Goal: Task Accomplishment & Management: Use online tool/utility

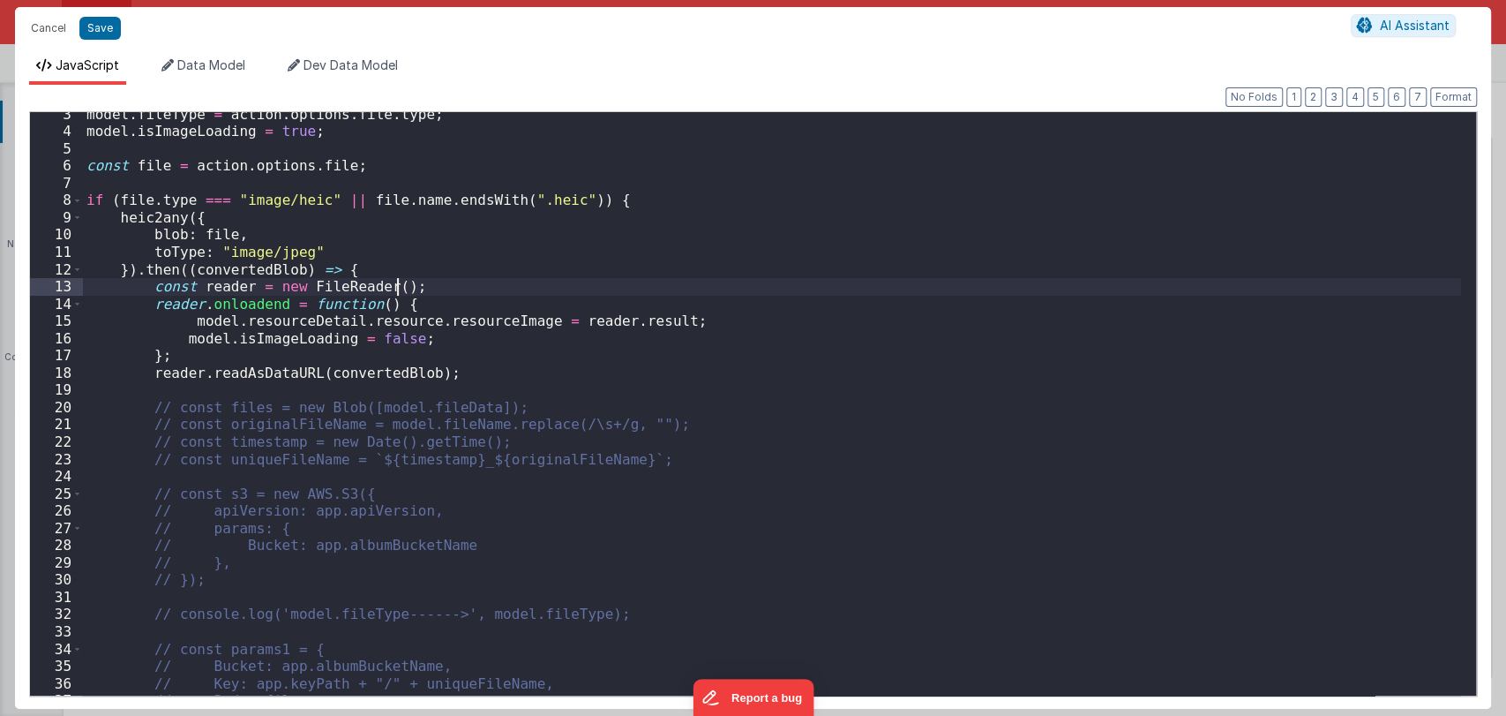
click at [628, 278] on div "model . fileType = action . options . file . type ; model . isImageLoading = tr…" at bounding box center [772, 415] width 1378 height 618
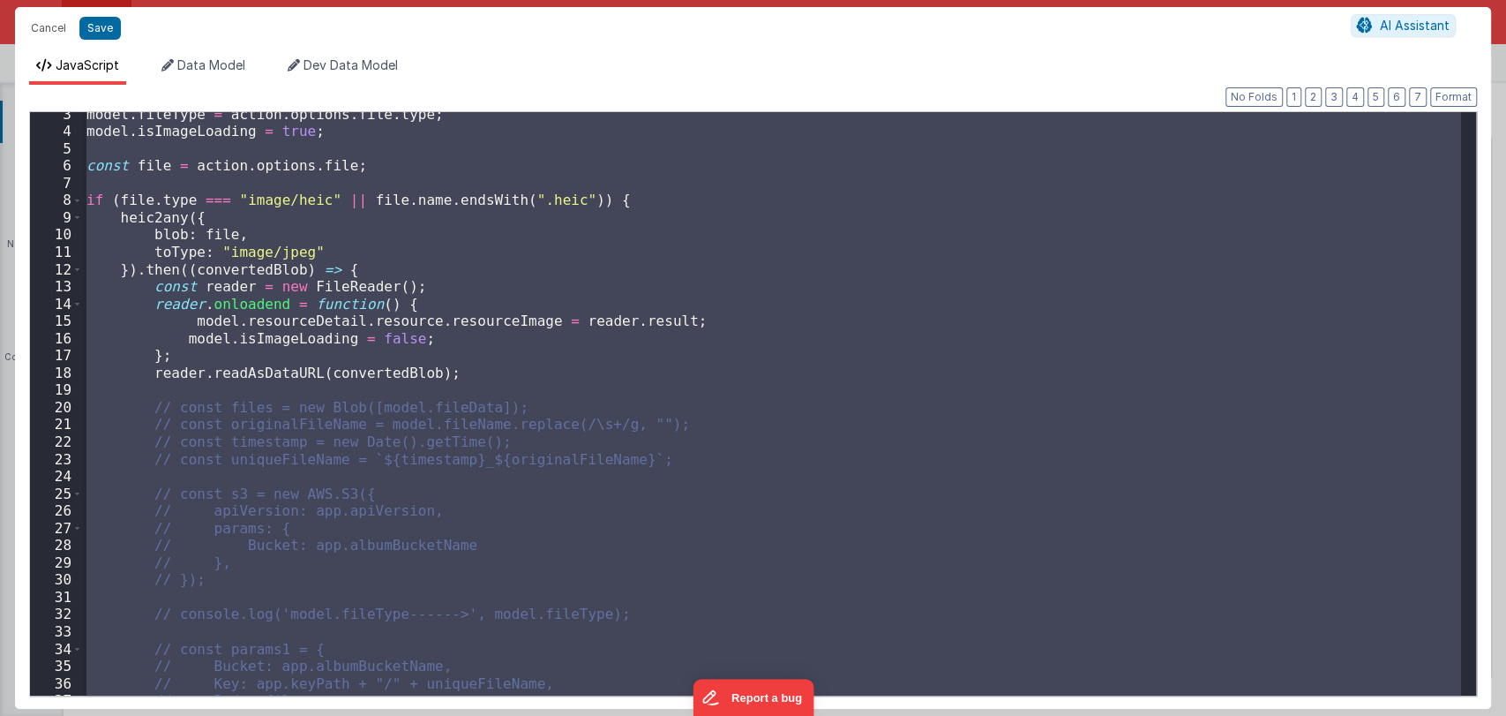
click at [633, 334] on div "model . fileType = action . options . file . type ; model . isImageLoading = tr…" at bounding box center [772, 403] width 1378 height 583
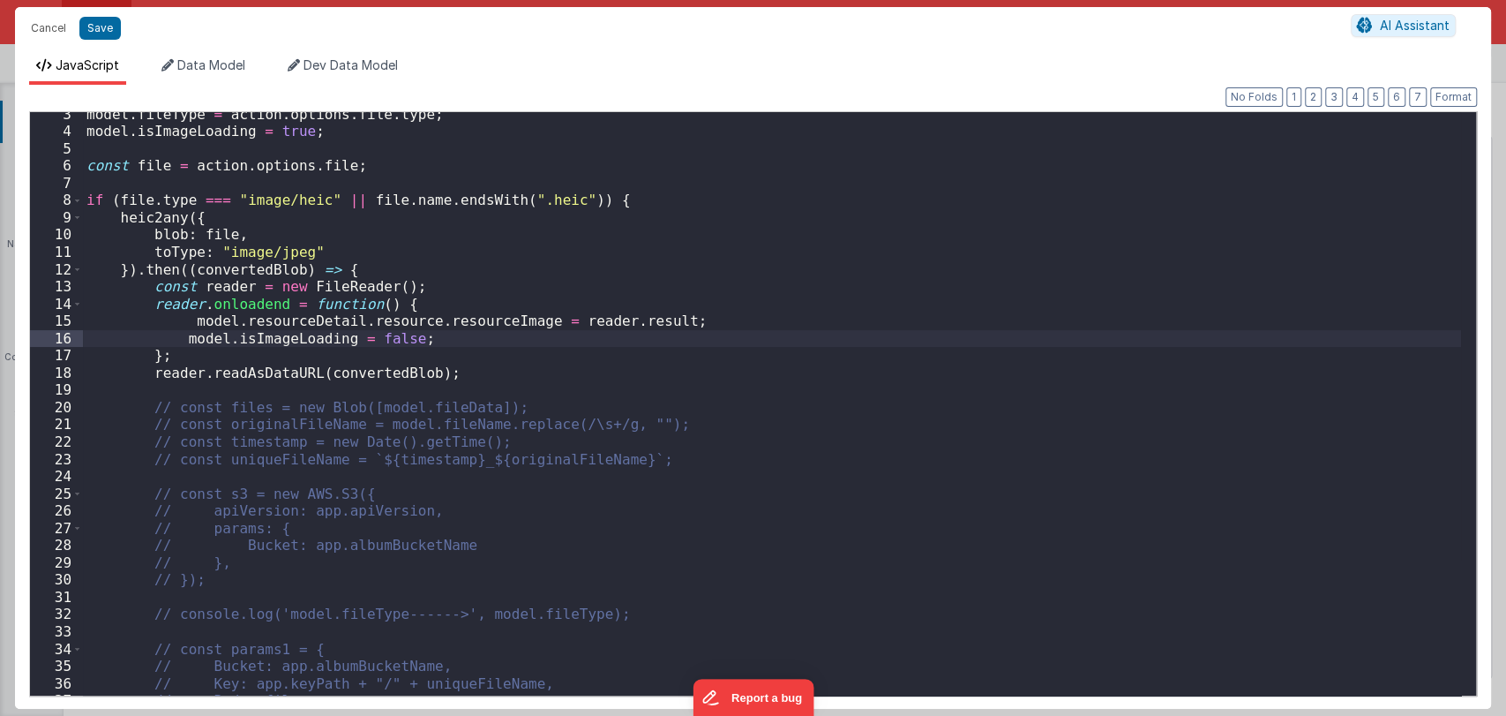
click at [665, 323] on div "model . fileType = action . options . file . type ; model . isImageLoading = tr…" at bounding box center [772, 415] width 1378 height 618
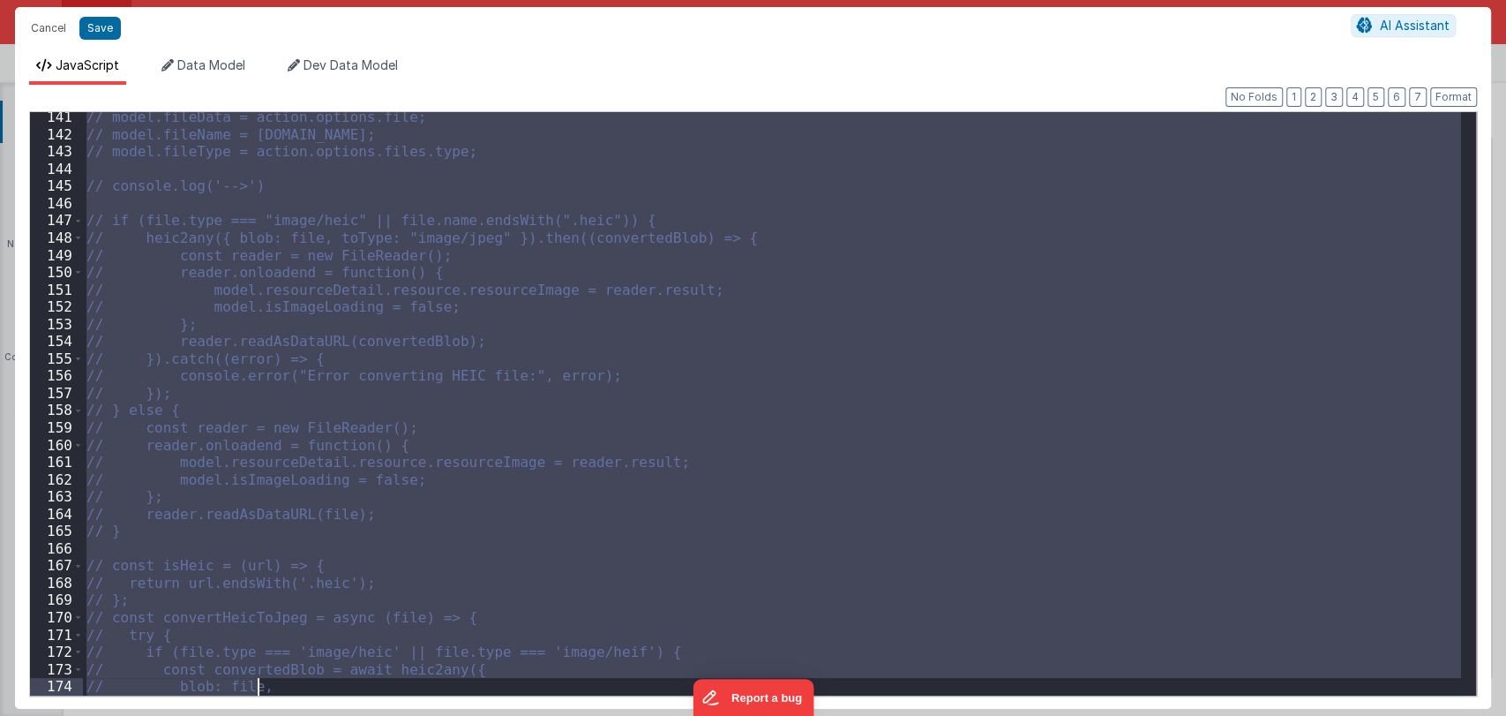
scroll to position [2677, 0]
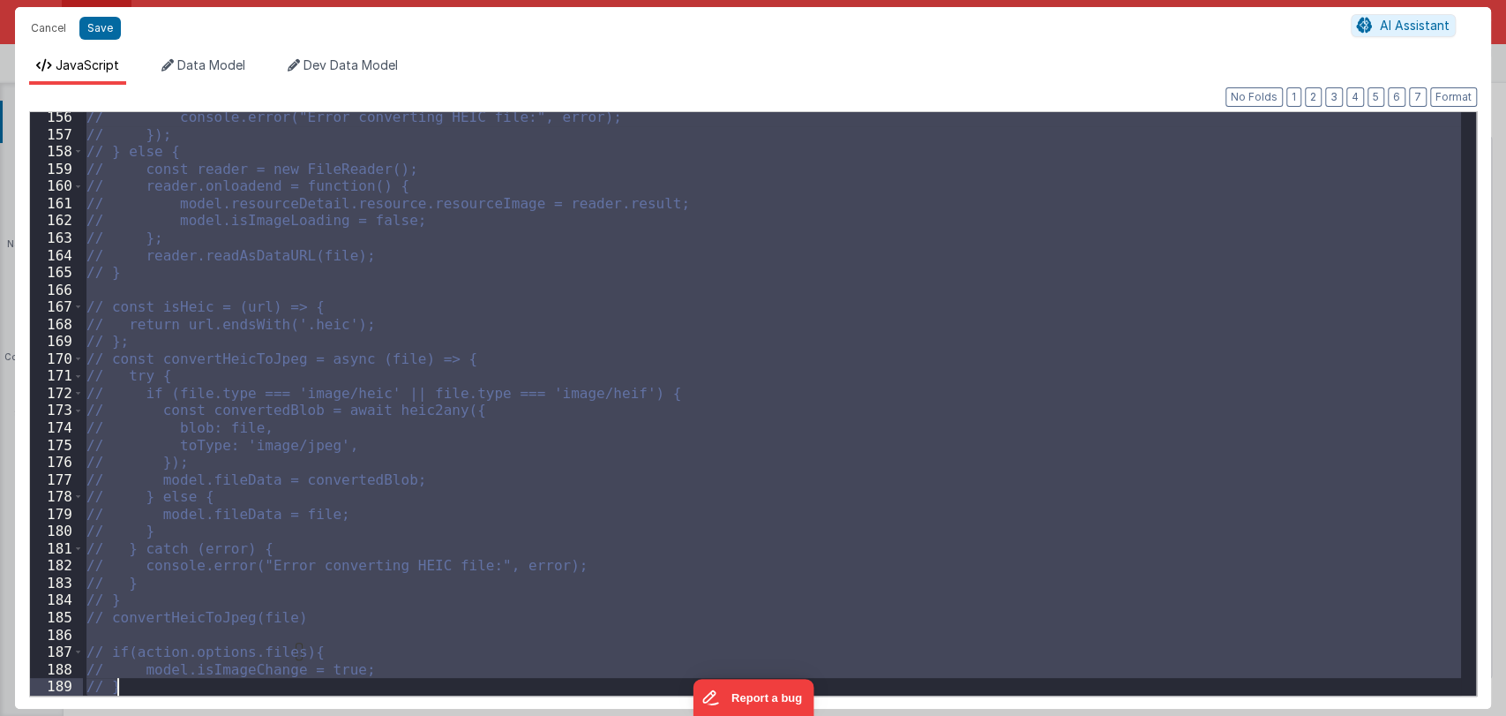
drag, startPoint x: 88, startPoint y: 312, endPoint x: 408, endPoint y: 761, distance: 550.3
click at [408, 715] on html "Cancel Save AI Assistant JavaScript Data Model Dev Data Model Format 7 6 5 4 3 …" at bounding box center [753, 358] width 1506 height 716
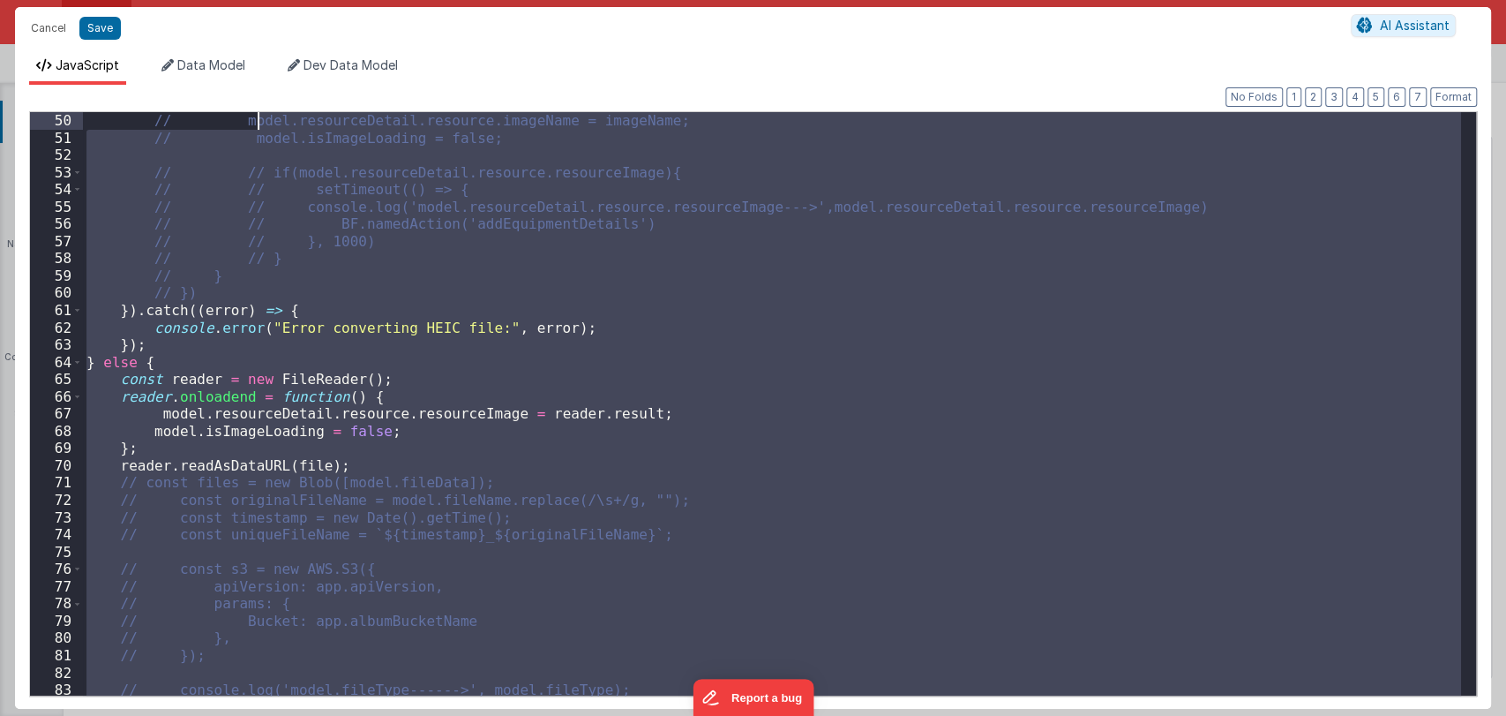
scroll to position [828, 0]
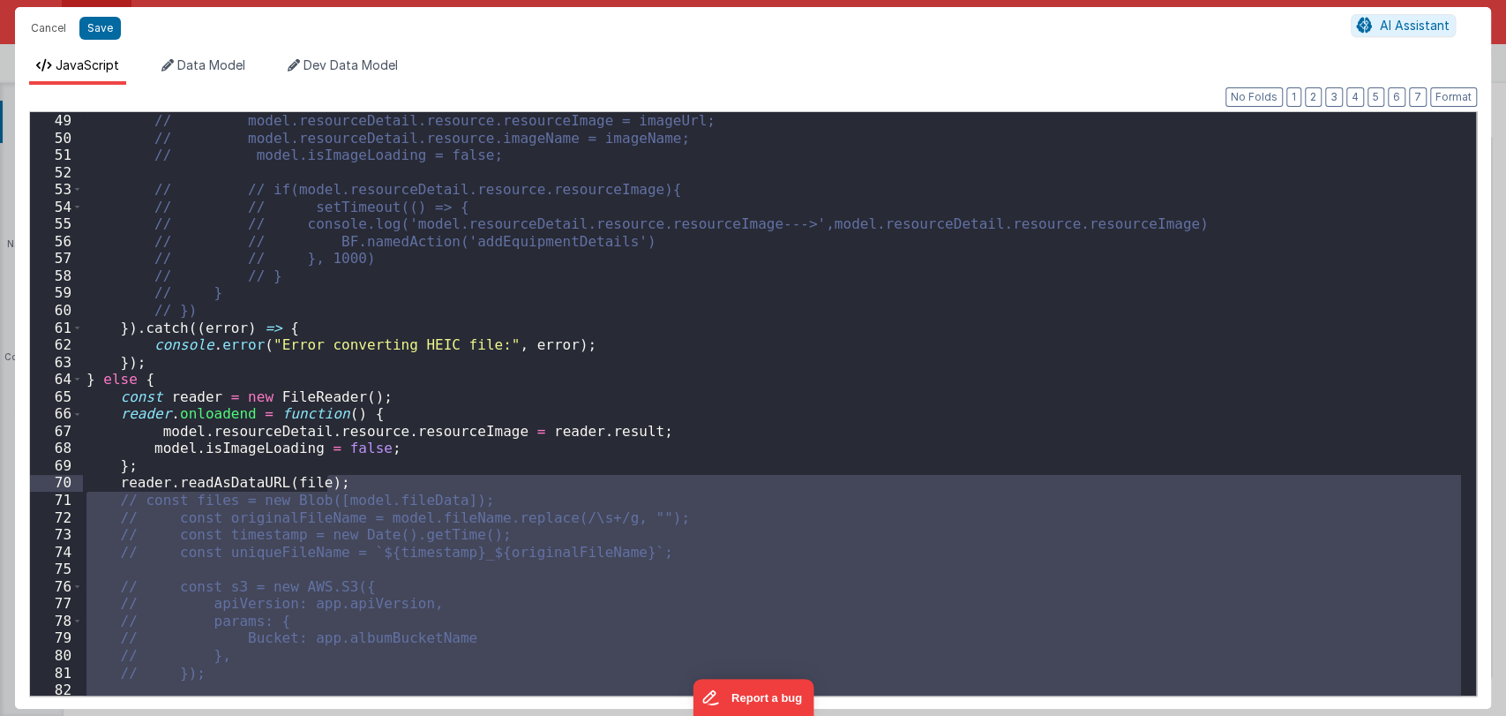
drag, startPoint x: 220, startPoint y: 410, endPoint x: 344, endPoint y: 485, distance: 145.3
click at [344, 485] on div "// model.resourceDetail.resource.resourceImage = imageUrl; // model.resourceDet…" at bounding box center [772, 421] width 1378 height 618
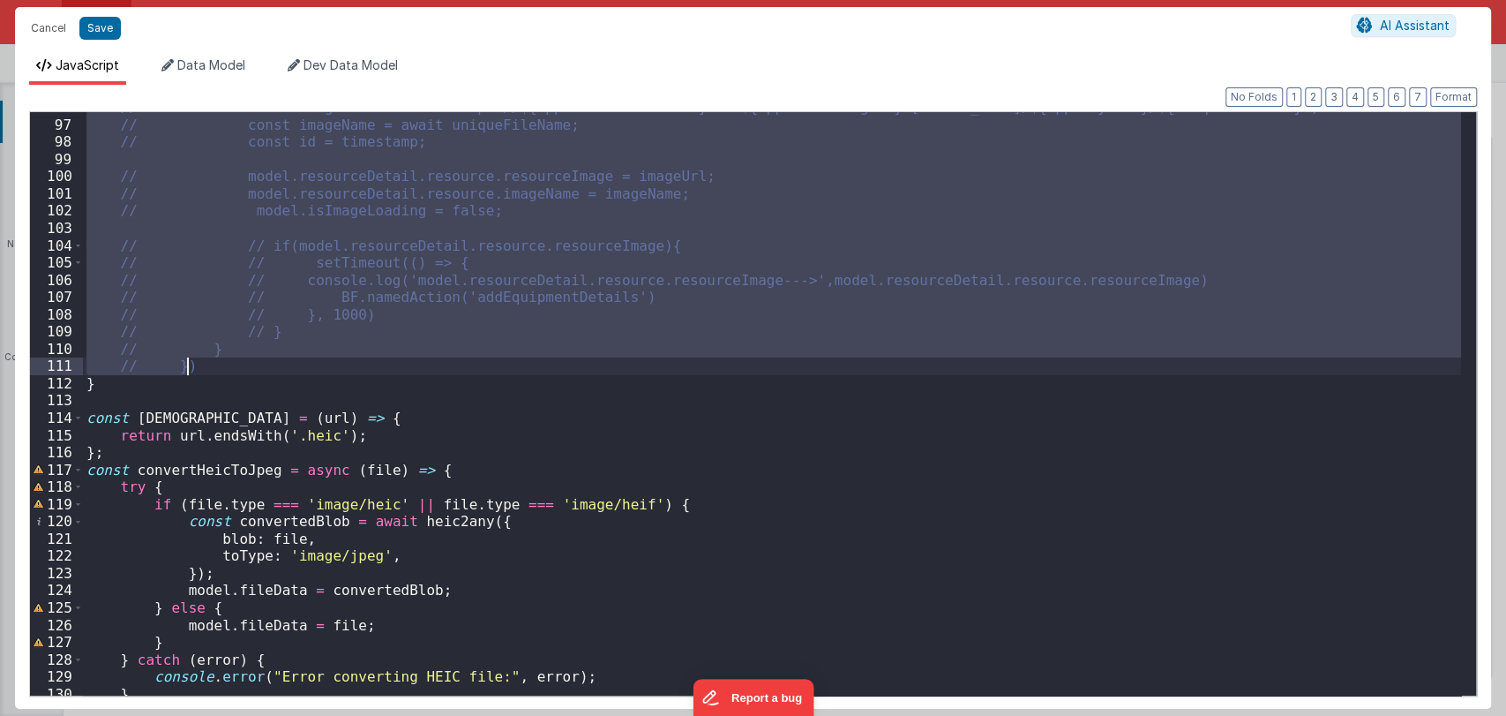
scroll to position [1652, 0]
click at [225, 363] on div "// const imageUrl = await `https://${app.albumBucketName}.s3-${app.bucketRegion…" at bounding box center [772, 403] width 1378 height 583
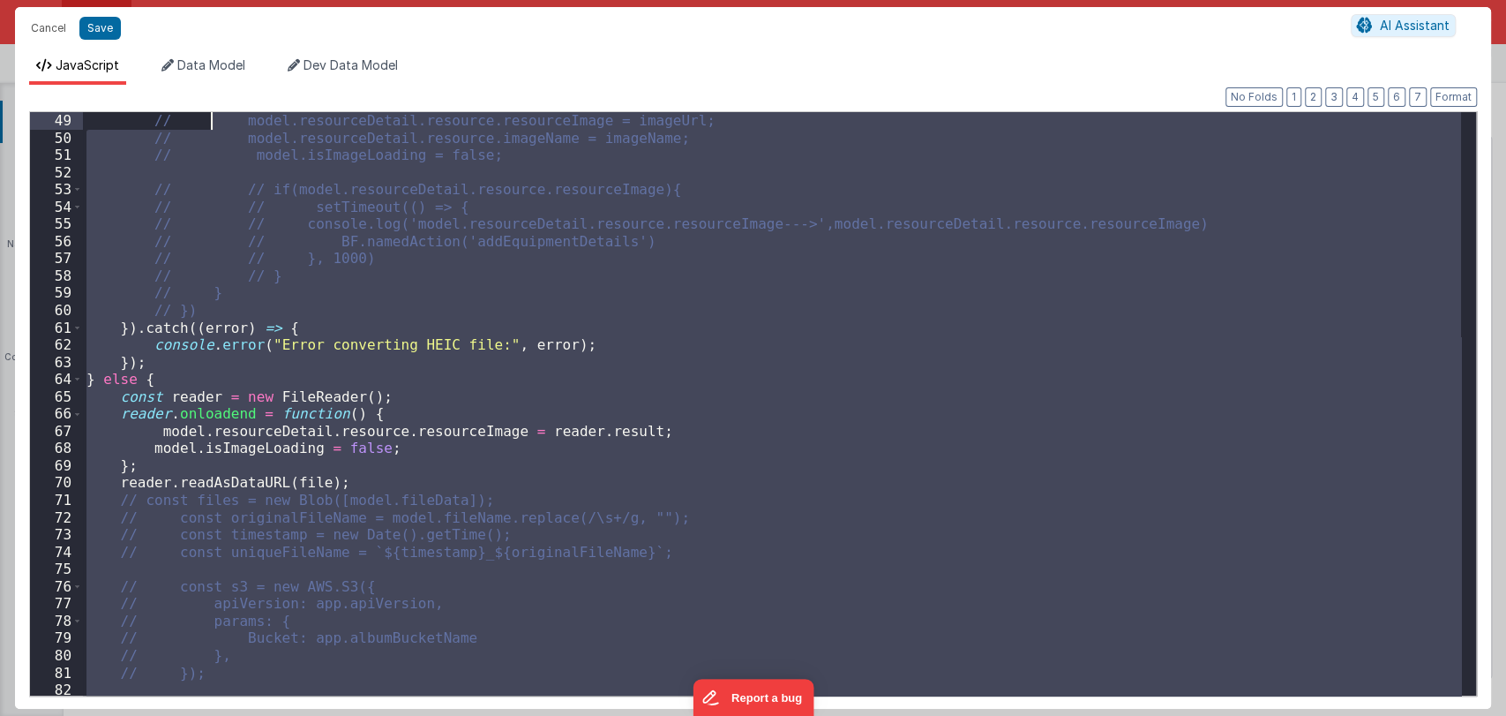
scroll to position [776, 0]
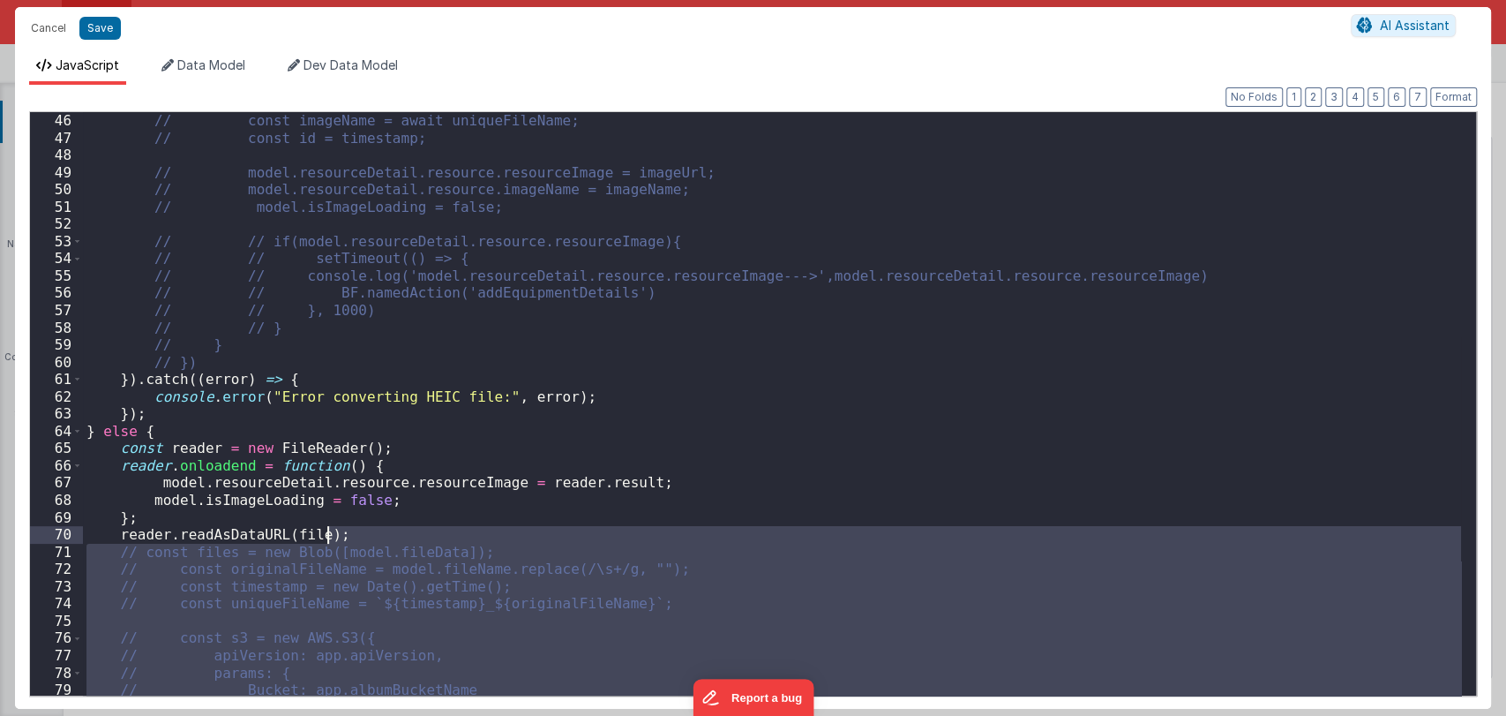
drag, startPoint x: 225, startPoint y: 364, endPoint x: 364, endPoint y: 538, distance: 222.8
click at [364, 538] on div "// const imageName = await uniqueFileName; // const id = timestamp; // model.re…" at bounding box center [772, 421] width 1378 height 618
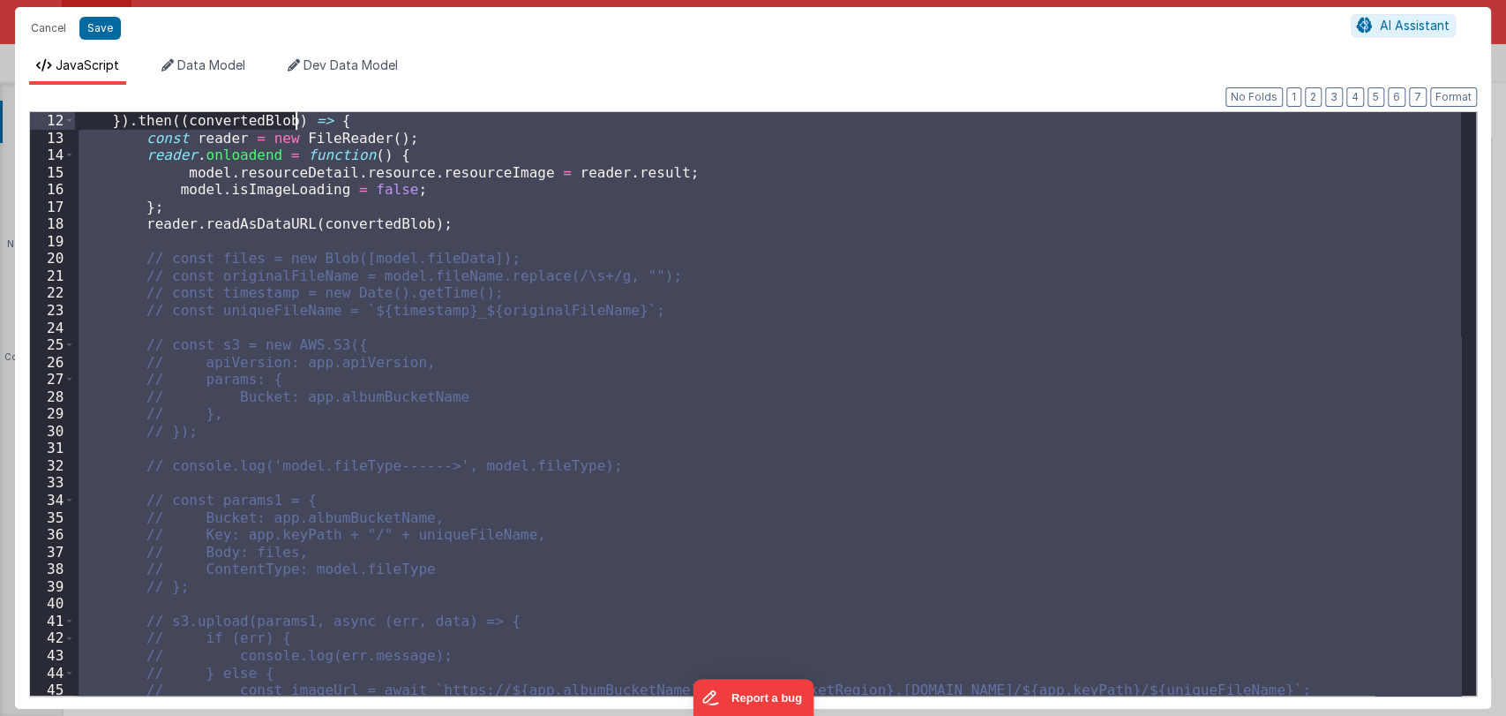
scroll to position [34, 0]
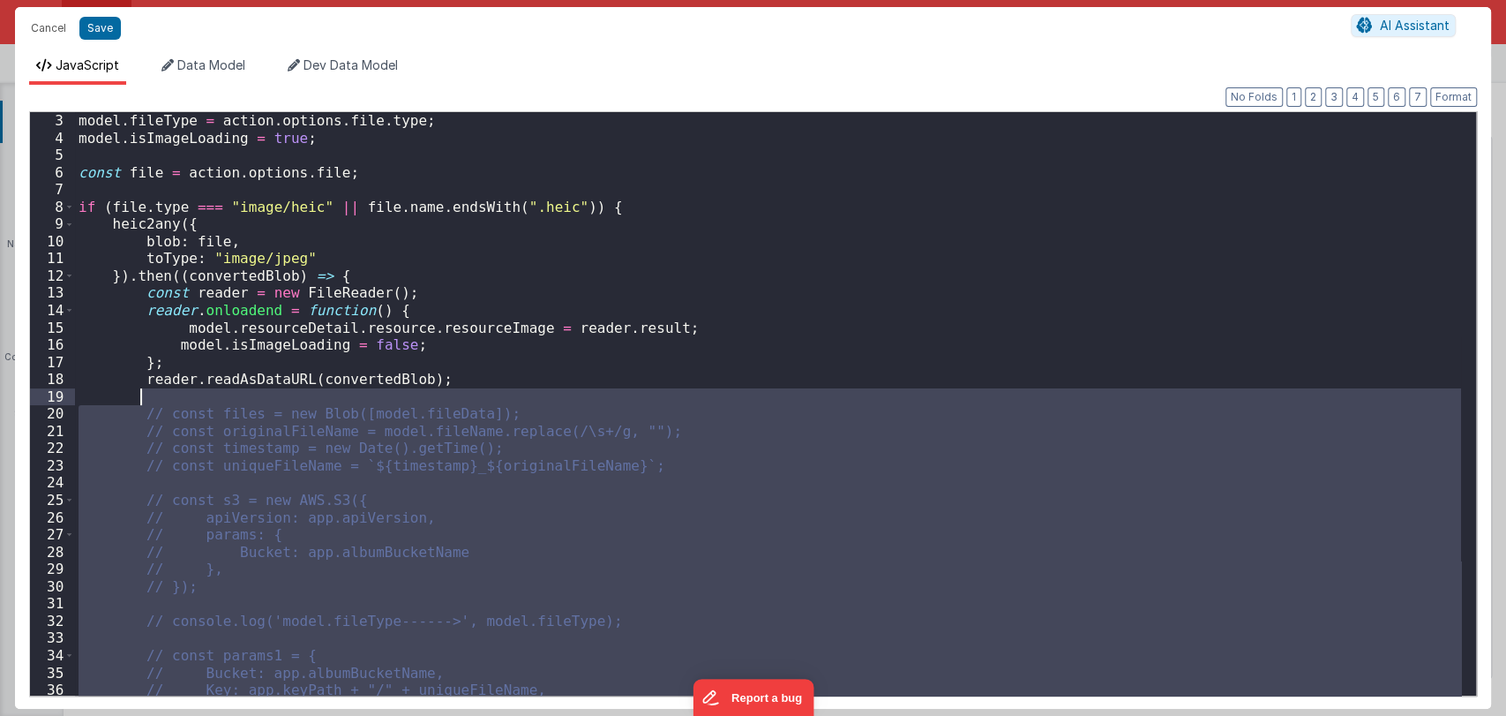
drag, startPoint x: 221, startPoint y: 506, endPoint x: 354, endPoint y: 393, distance: 174.5
click at [354, 393] on div "model . fileType = action . options . file . type ; model . isImageLoading = tr…" at bounding box center [768, 421] width 1386 height 618
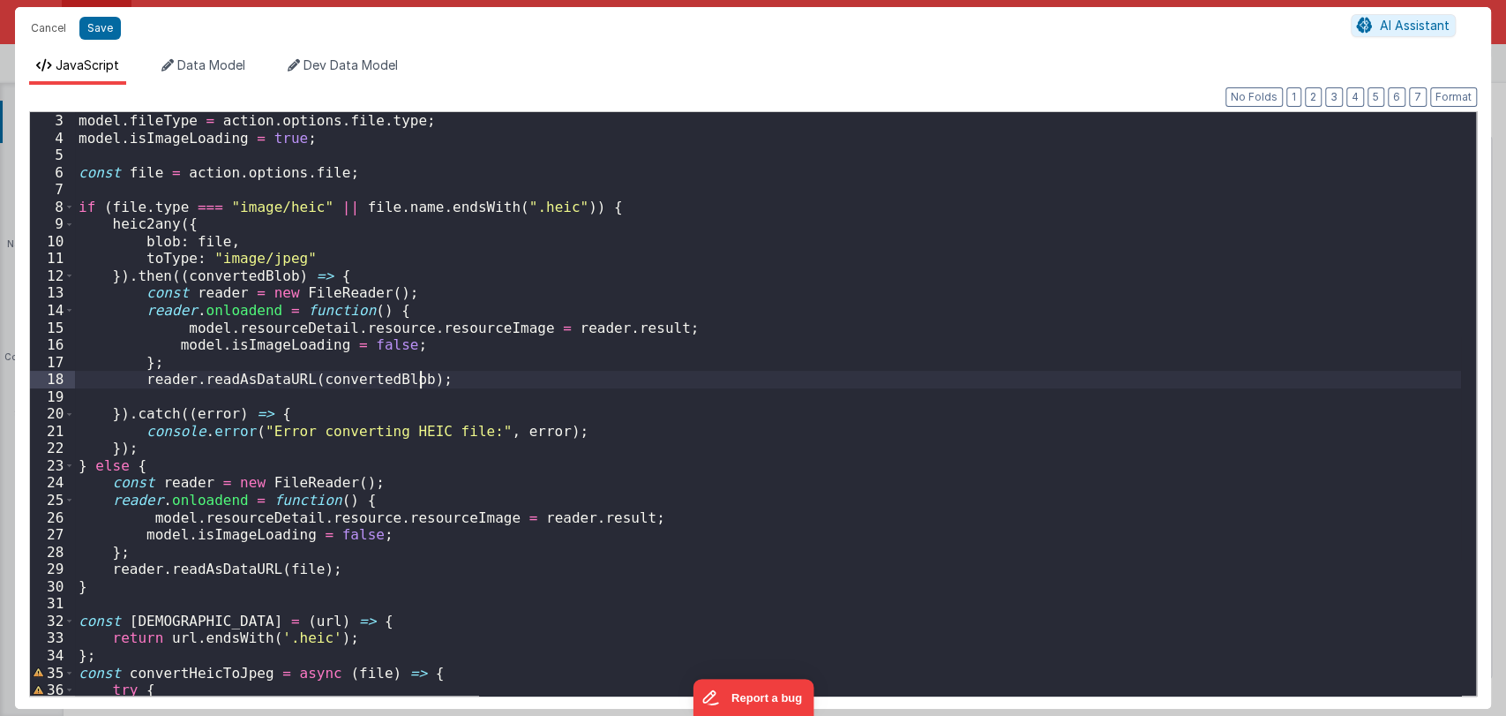
click at [508, 379] on div "model . fileType = action . options . file . type ; model . isImageLoading = tr…" at bounding box center [768, 421] width 1386 height 618
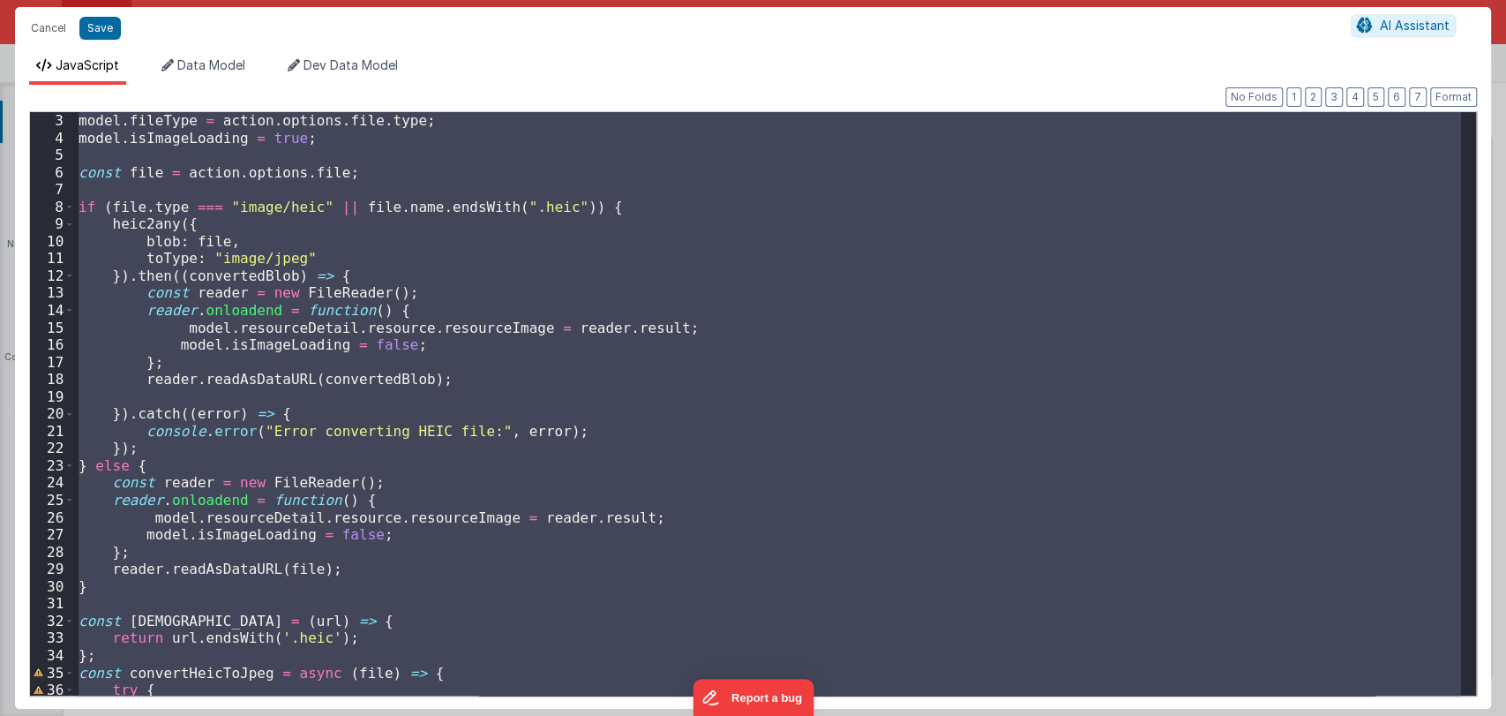
click at [333, 296] on div "model . fileType = action . options . file . type ; model . isImageLoading = tr…" at bounding box center [768, 403] width 1386 height 583
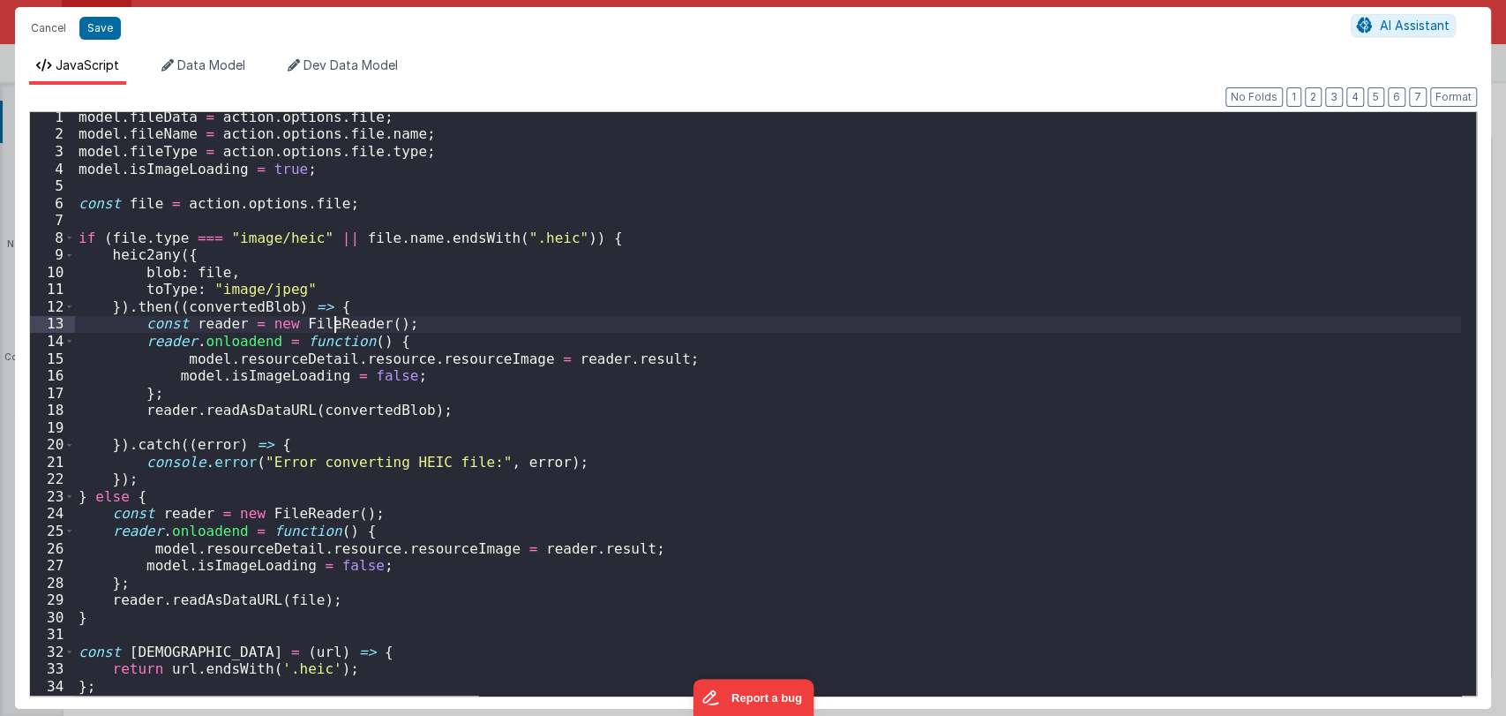
scroll to position [0, 0]
click at [566, 274] on div "model . fileData = action . options . file ; model . fileName = action . option…" at bounding box center [768, 421] width 1386 height 618
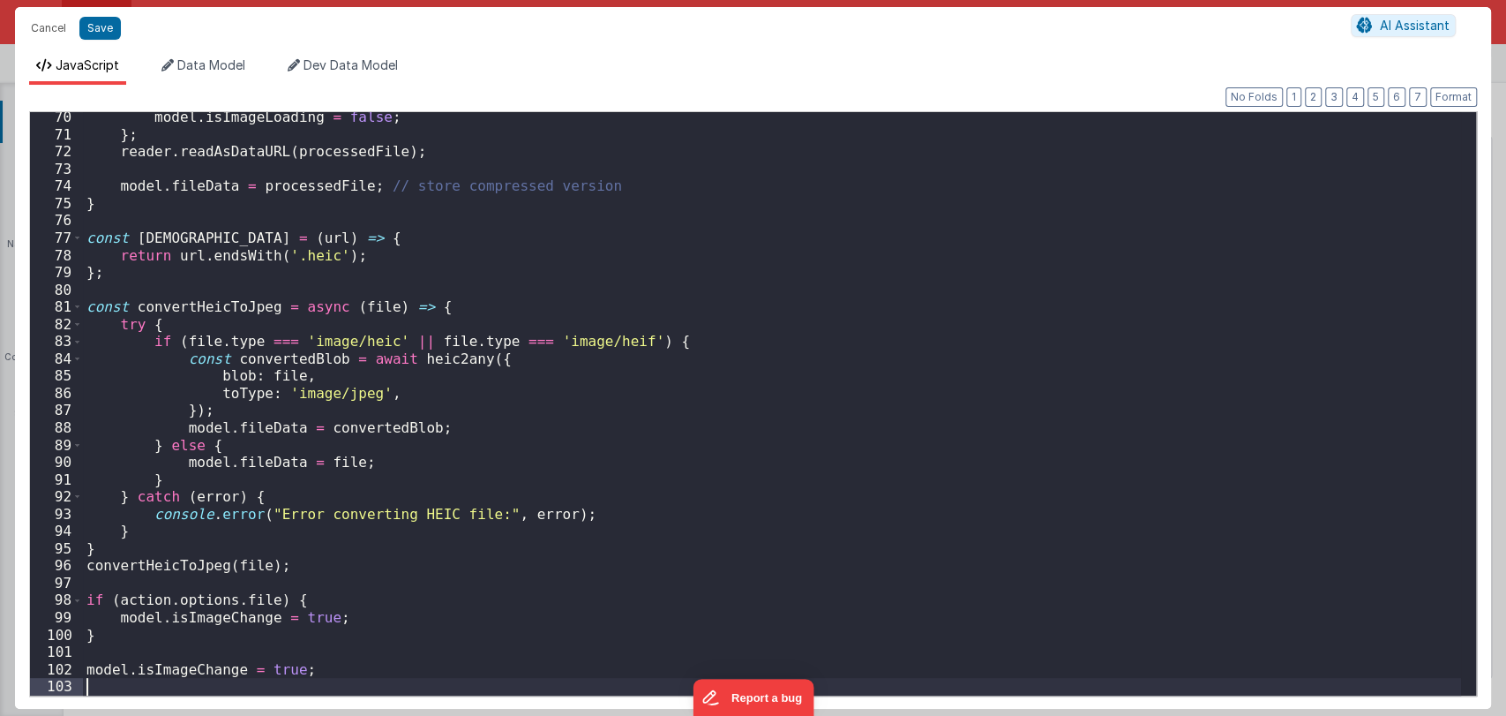
scroll to position [1193, 0]
click at [1462, 94] on button "Format" at bounding box center [1453, 96] width 47 height 19
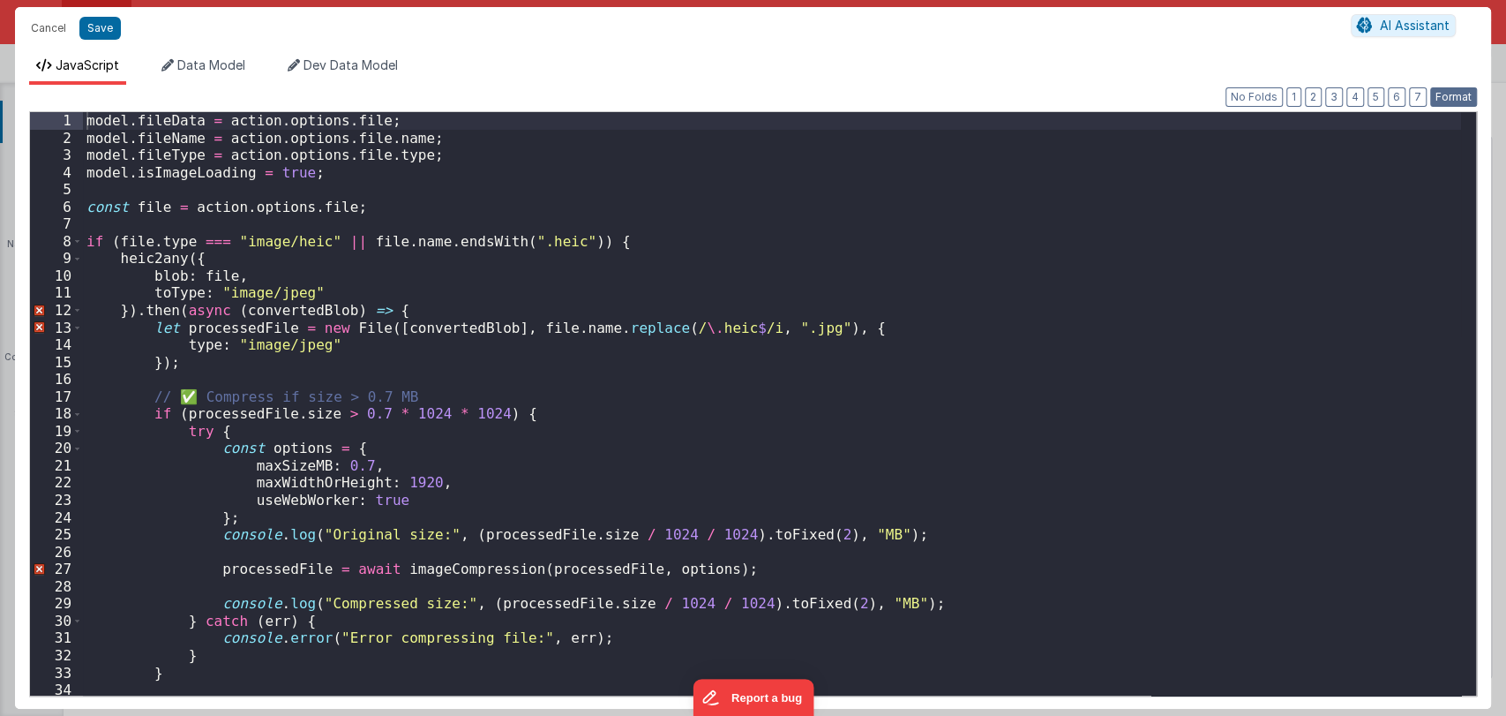
scroll to position [0, 0]
click at [547, 379] on div "model . fileData = action . options . file ; model . fileName = action . option…" at bounding box center [772, 421] width 1378 height 618
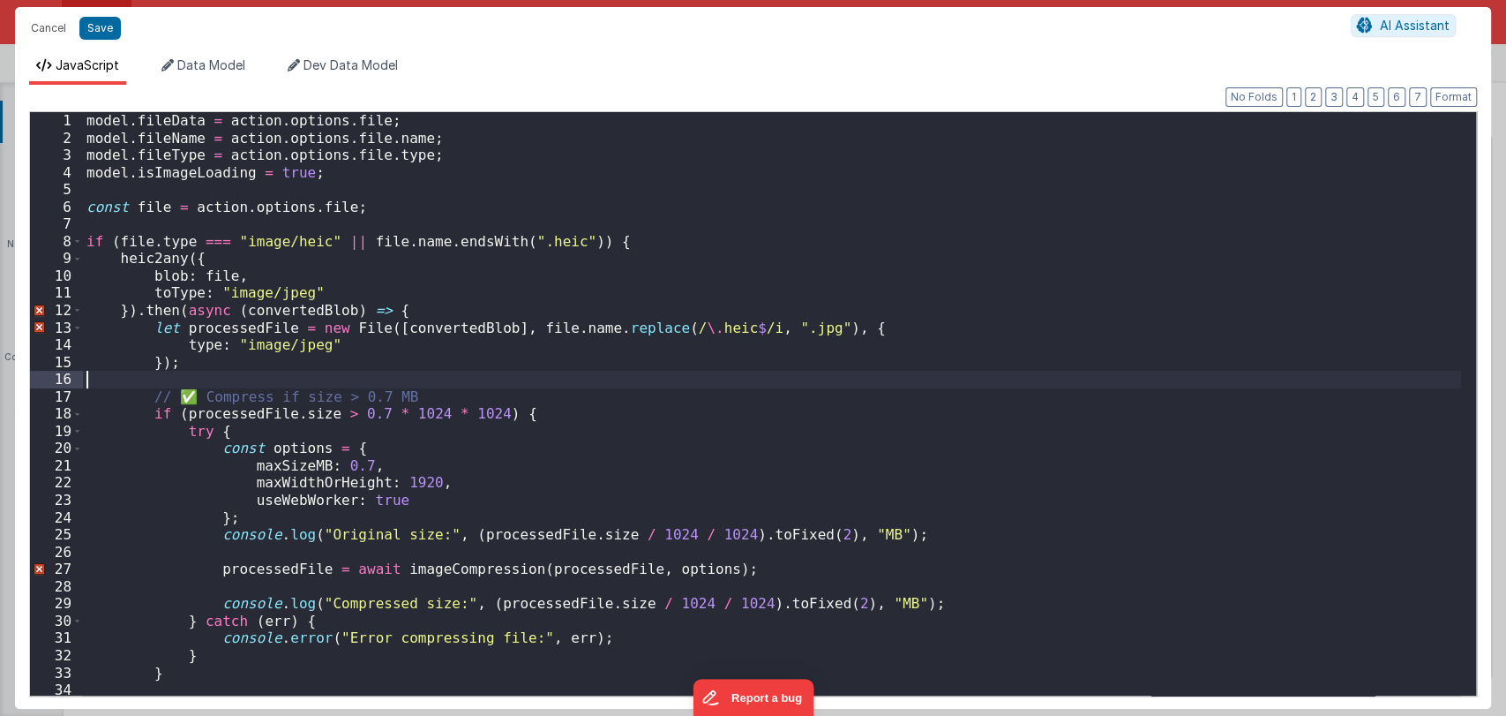
click at [619, 418] on div "model . fileData = action . options . file ; model . fileName = action . option…" at bounding box center [772, 421] width 1378 height 618
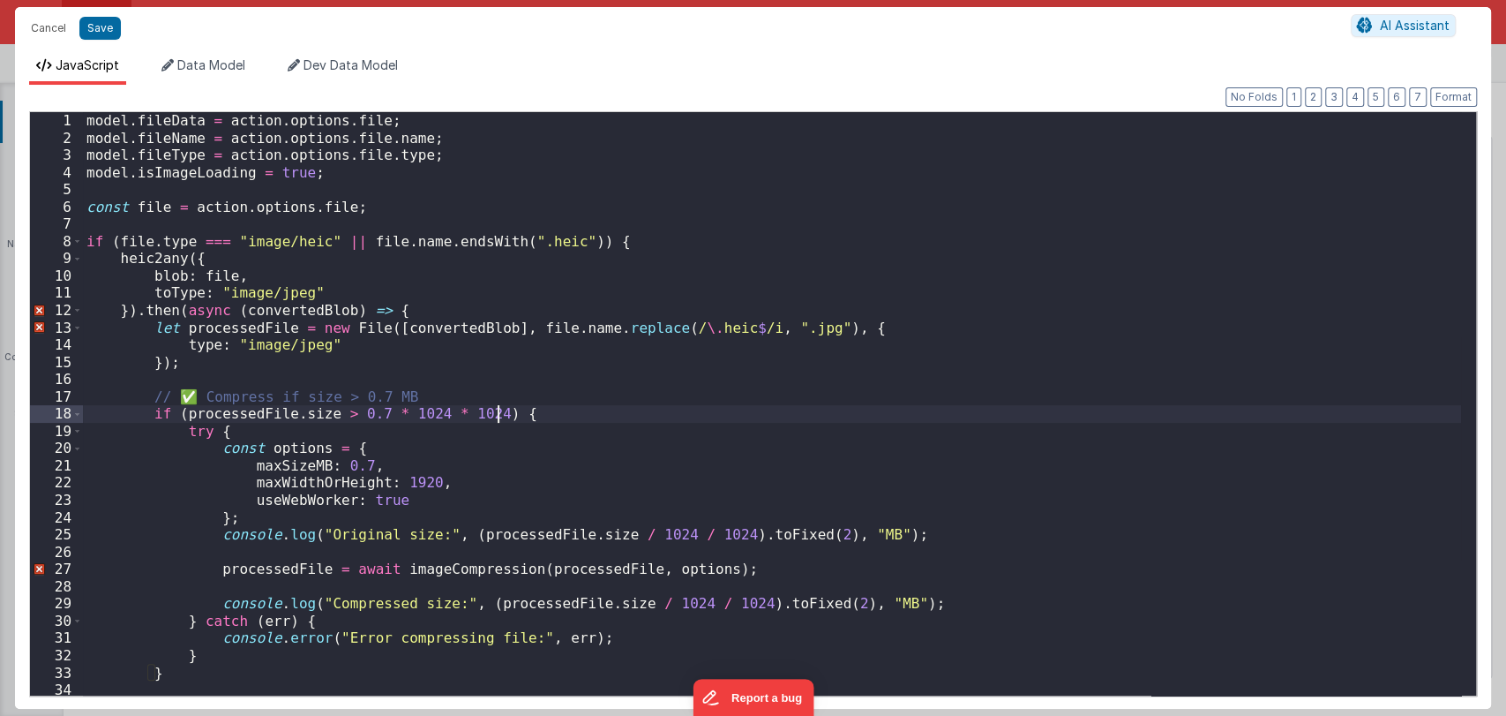
click at [603, 251] on div "model . fileData = action . options . file ; model . fileName = action . option…" at bounding box center [772, 421] width 1378 height 618
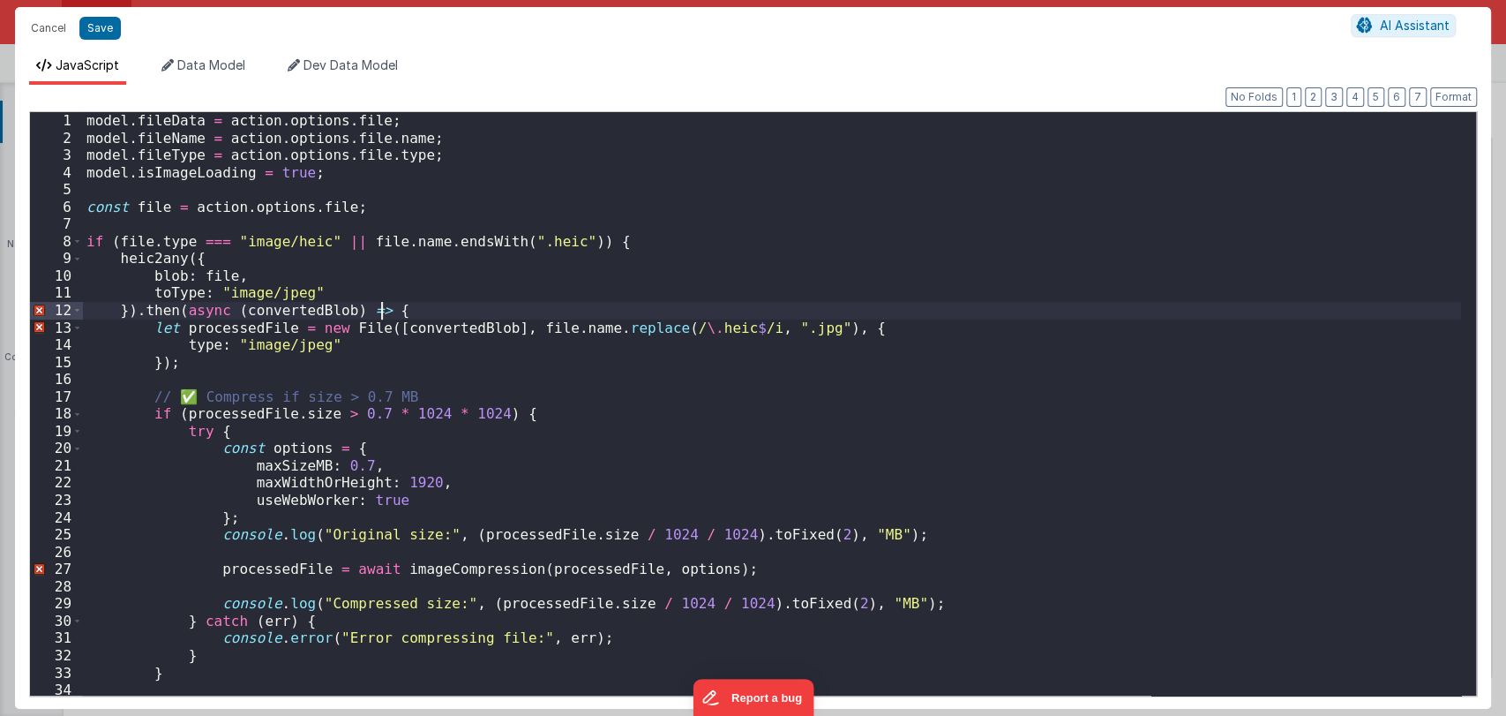
click at [577, 304] on div "model . fileData = action . options . file ; model . fileName = action . option…" at bounding box center [772, 421] width 1378 height 618
click at [669, 319] on div "model . fileData = action . options . file ; model . fileName = action . option…" at bounding box center [772, 421] width 1378 height 618
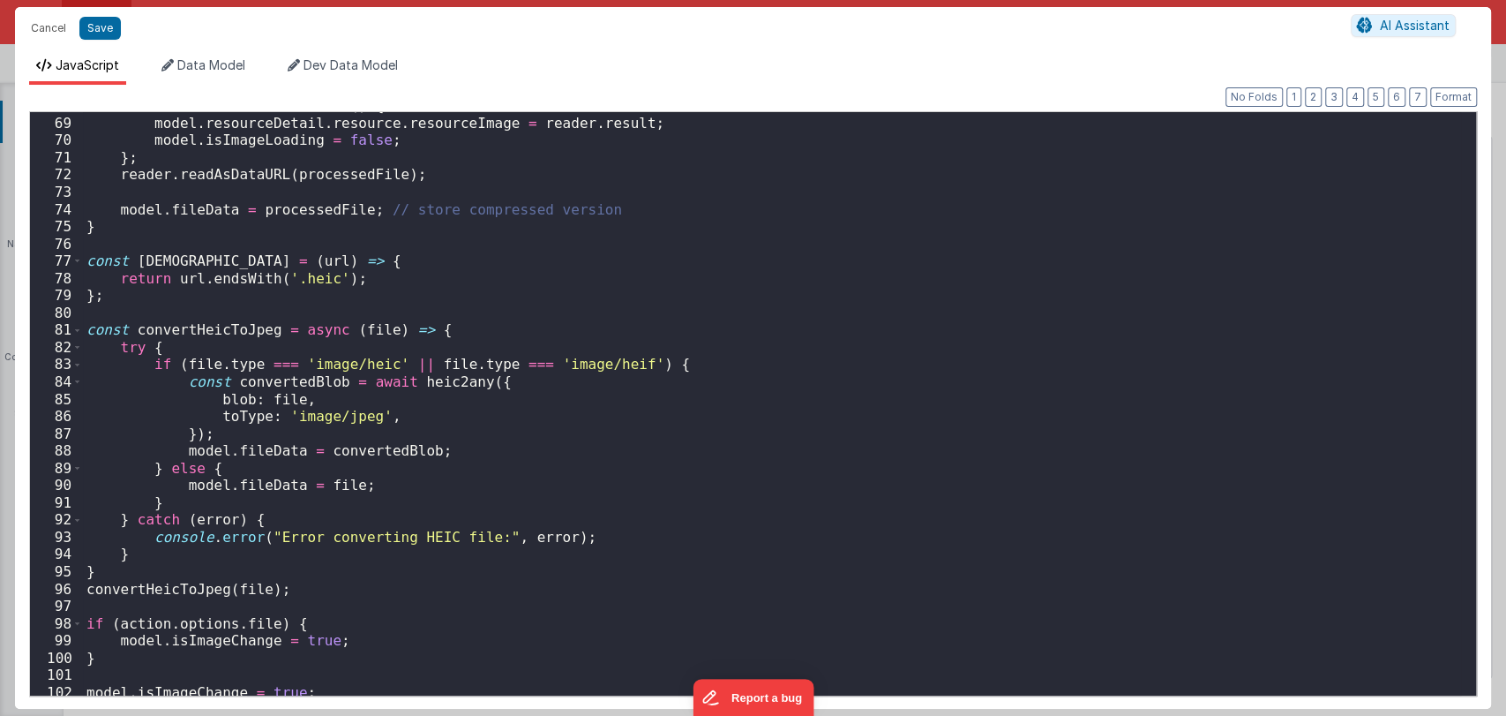
scroll to position [1176, 0]
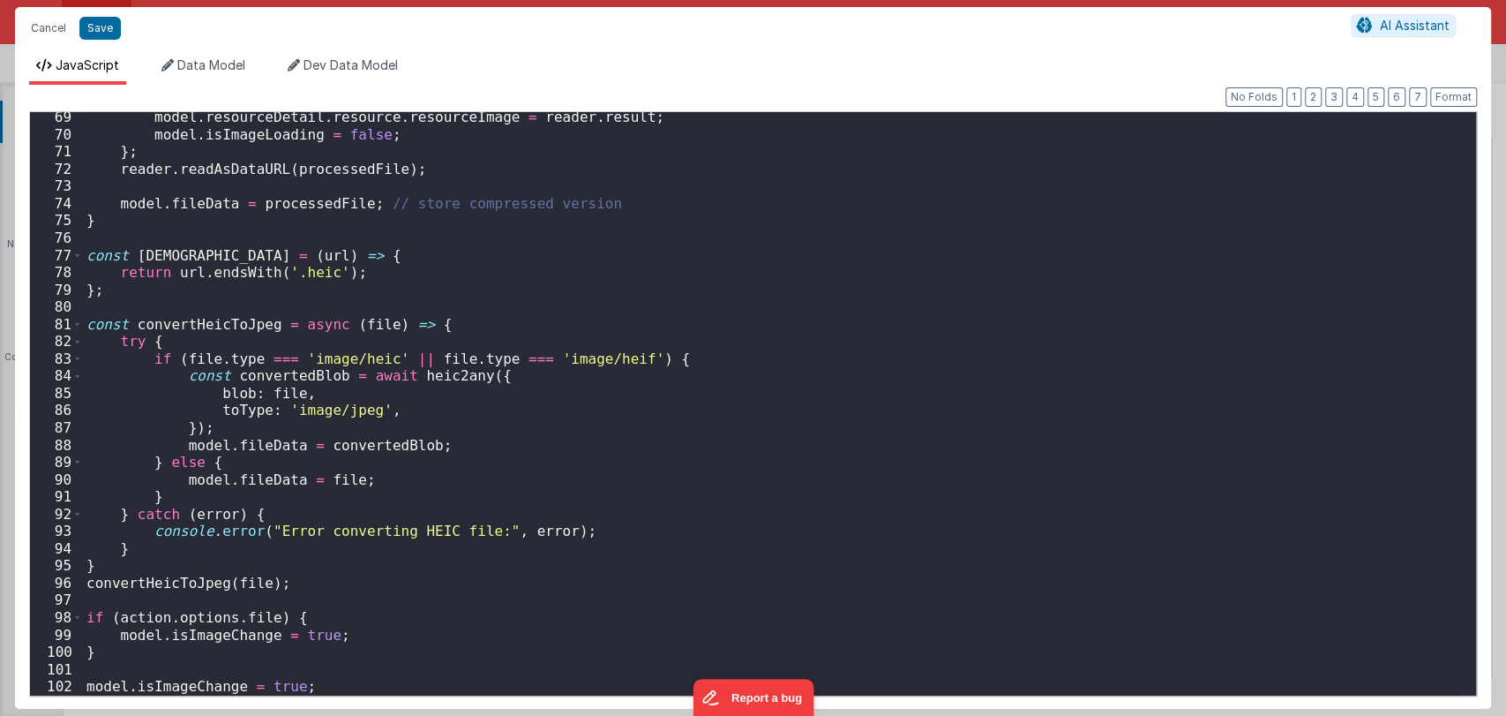
click at [705, 308] on div "model . resourceDetail . resource . resourceImage = reader . result ; model . i…" at bounding box center [772, 418] width 1378 height 618
click at [702, 364] on div "model . resourceDetail . resource . resourceImage = reader . result ; model . i…" at bounding box center [772, 418] width 1378 height 618
click at [57, 37] on button "Cancel" at bounding box center [48, 28] width 53 height 25
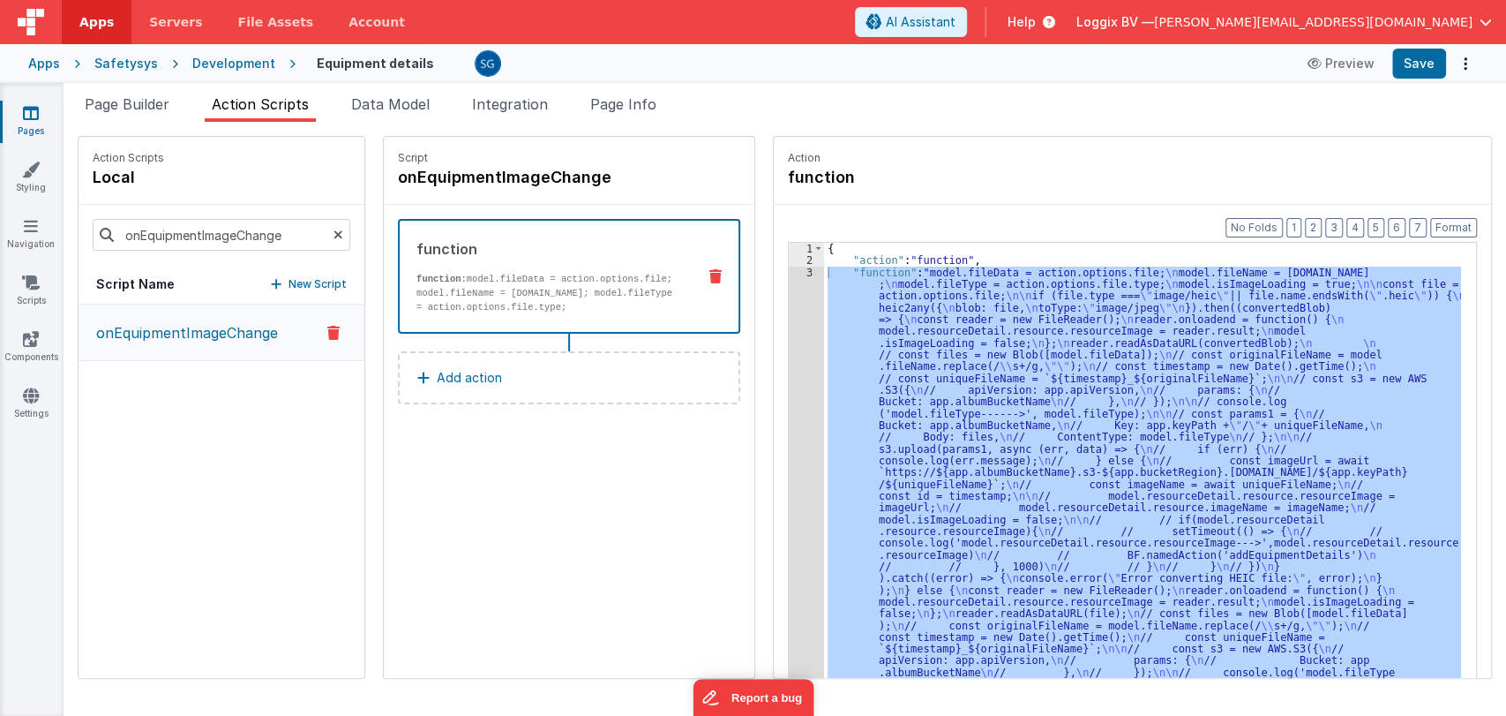
click at [791, 270] on div "3" at bounding box center [806, 707] width 35 height 882
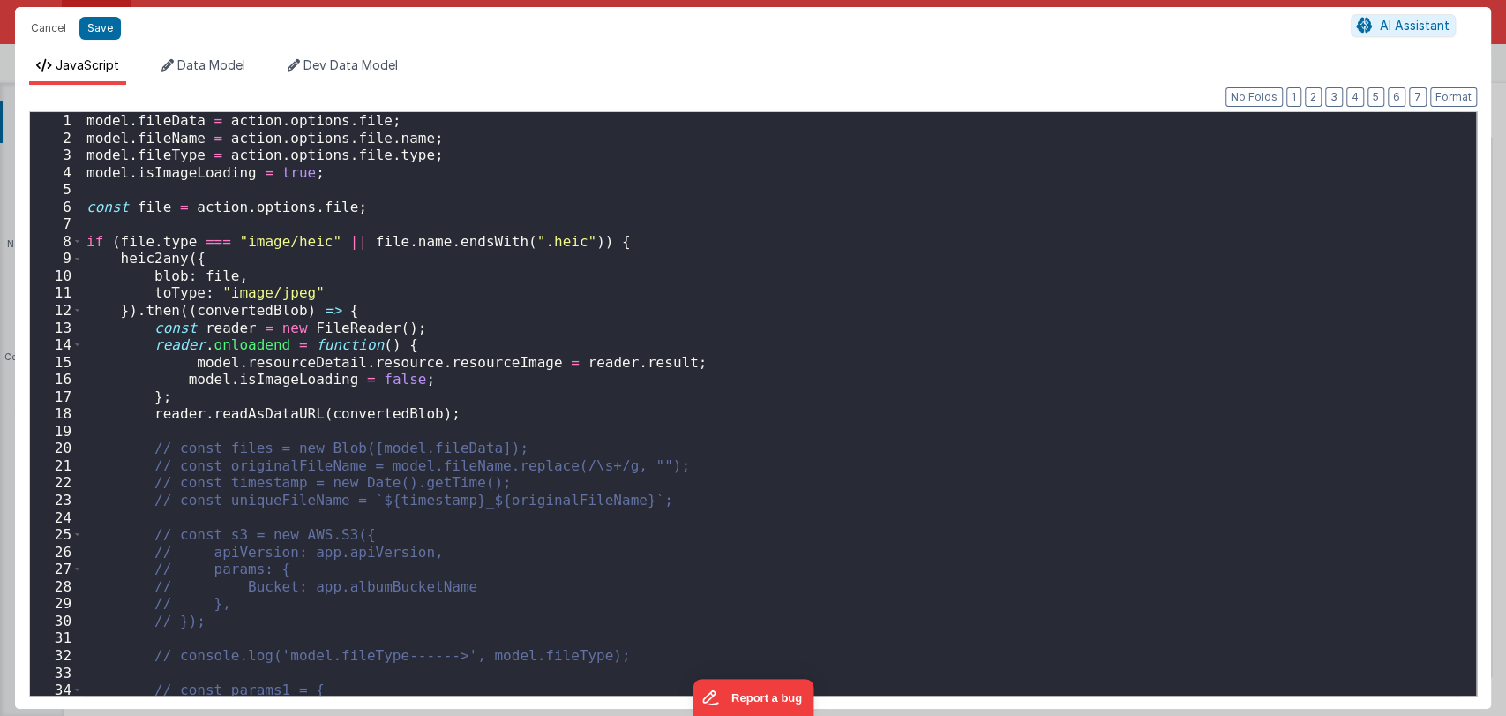
scroll to position [0, 0]
click at [148, 457] on div "model . fileData = action . options . file ; model . fileName = action . option…" at bounding box center [772, 421] width 1378 height 618
click at [147, 448] on div "model . fileData = action . options . file ; model . fileName = action . option…" at bounding box center [772, 421] width 1378 height 618
click at [73, 236] on span at bounding box center [77, 242] width 10 height 18
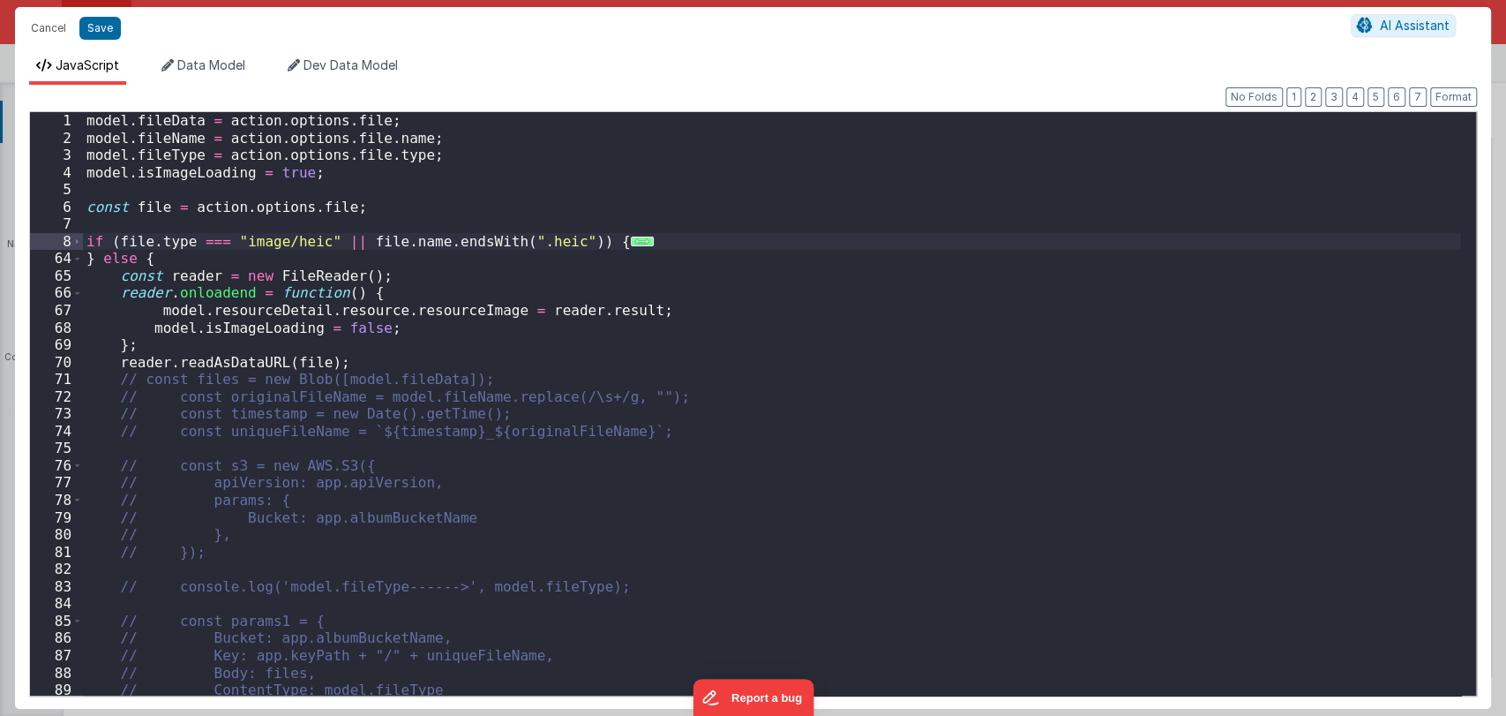
click at [445, 192] on div "model . fileData = action . options . file ; model . fileName = action . option…" at bounding box center [772, 421] width 1378 height 618
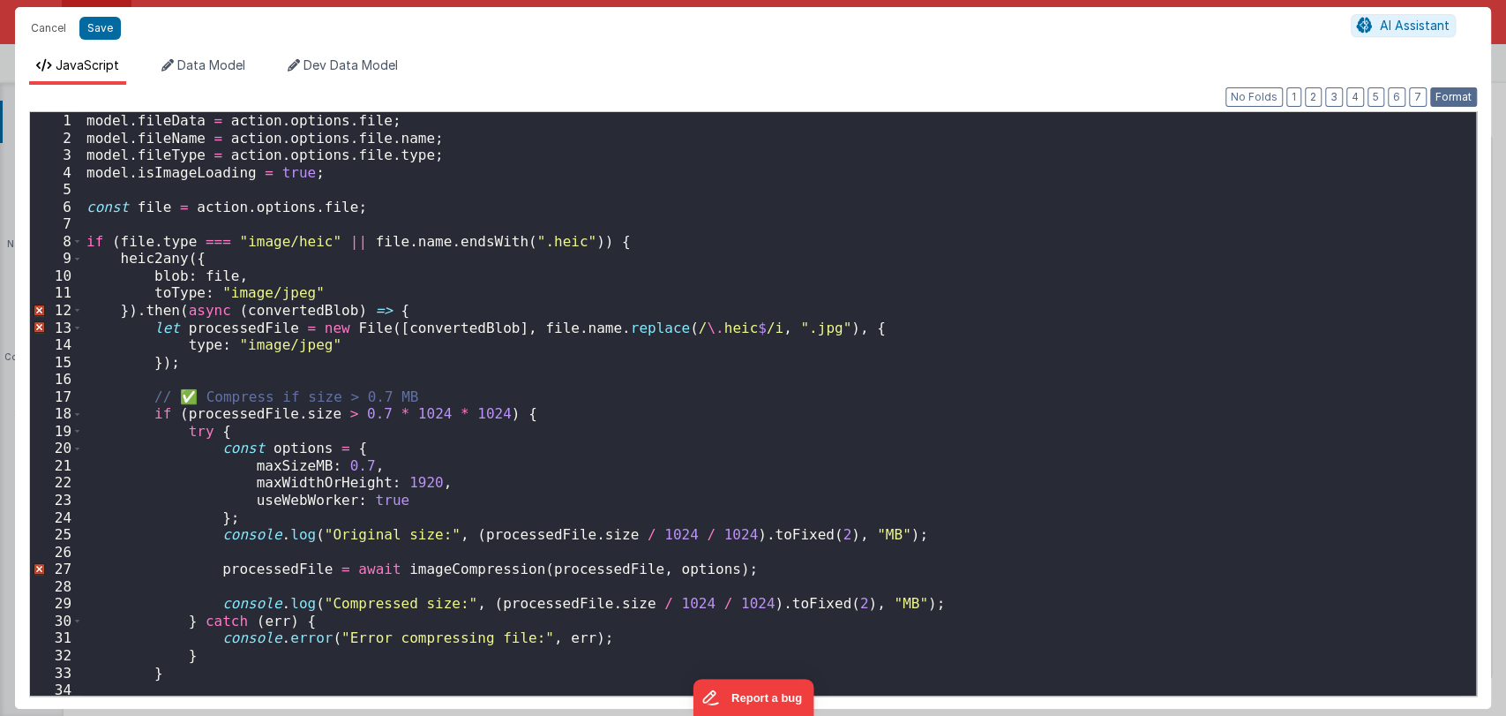
click at [1443, 98] on button "Format" at bounding box center [1453, 96] width 47 height 19
click at [419, 448] on div "model . fileData = action . options . file ; model . fileName = action . option…" at bounding box center [772, 421] width 1378 height 618
click at [40, 31] on button "Cancel" at bounding box center [48, 28] width 53 height 25
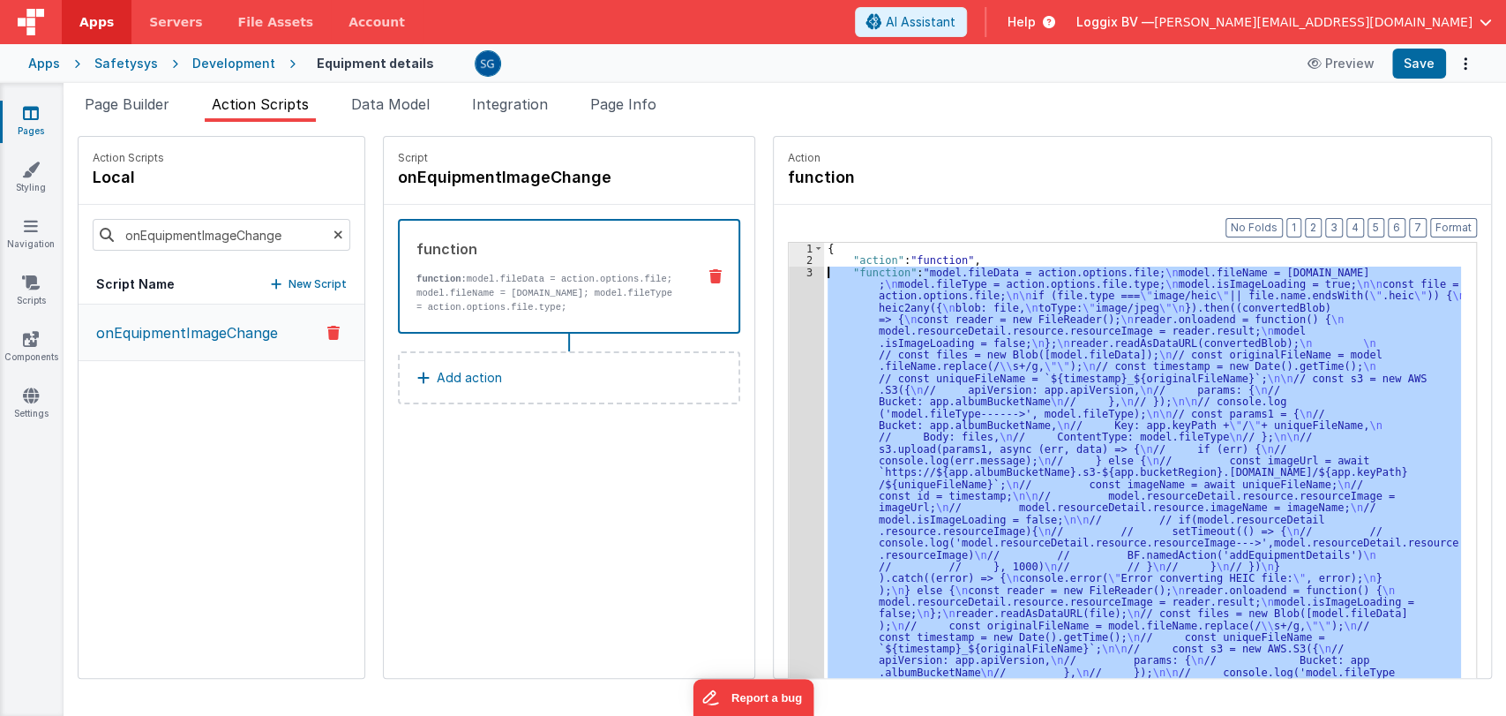
click at [790, 273] on div "3" at bounding box center [806, 707] width 35 height 882
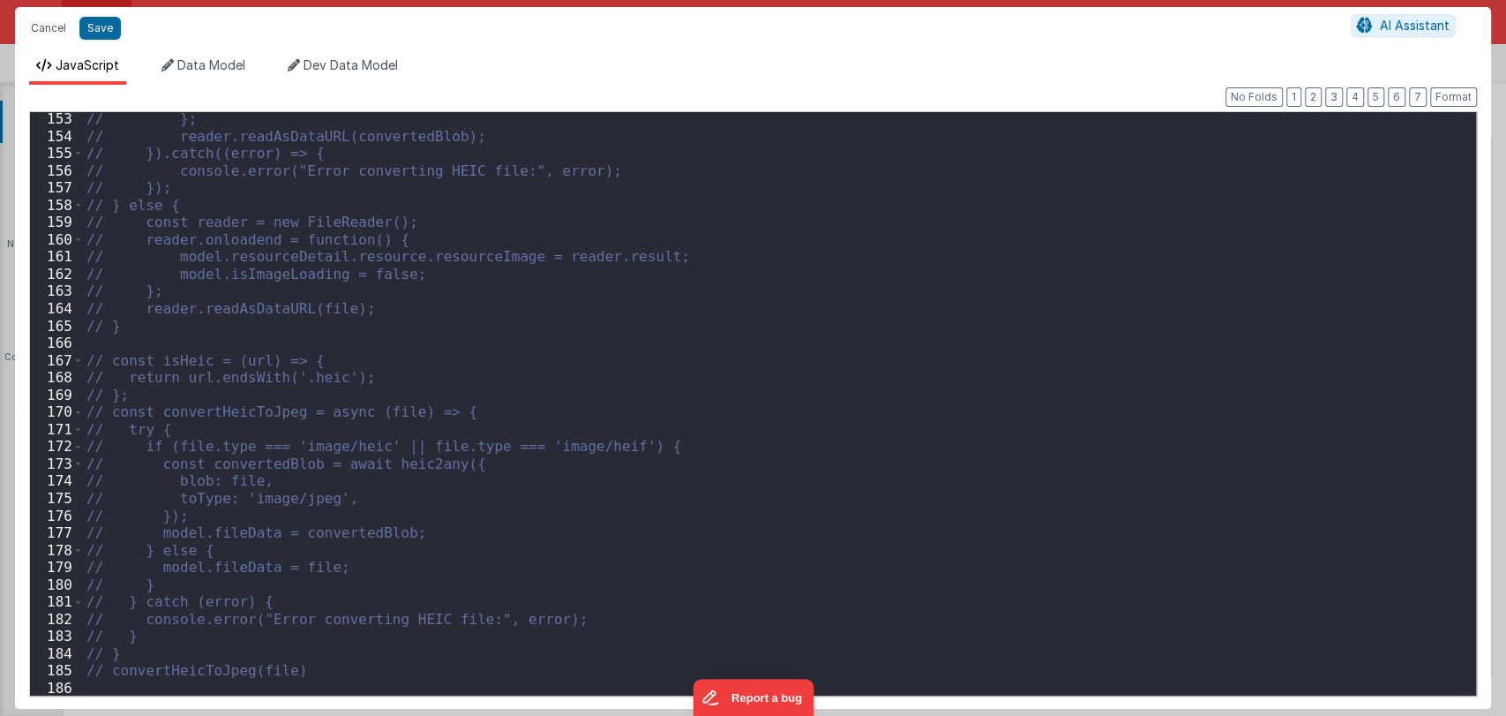
scroll to position [2677, 0]
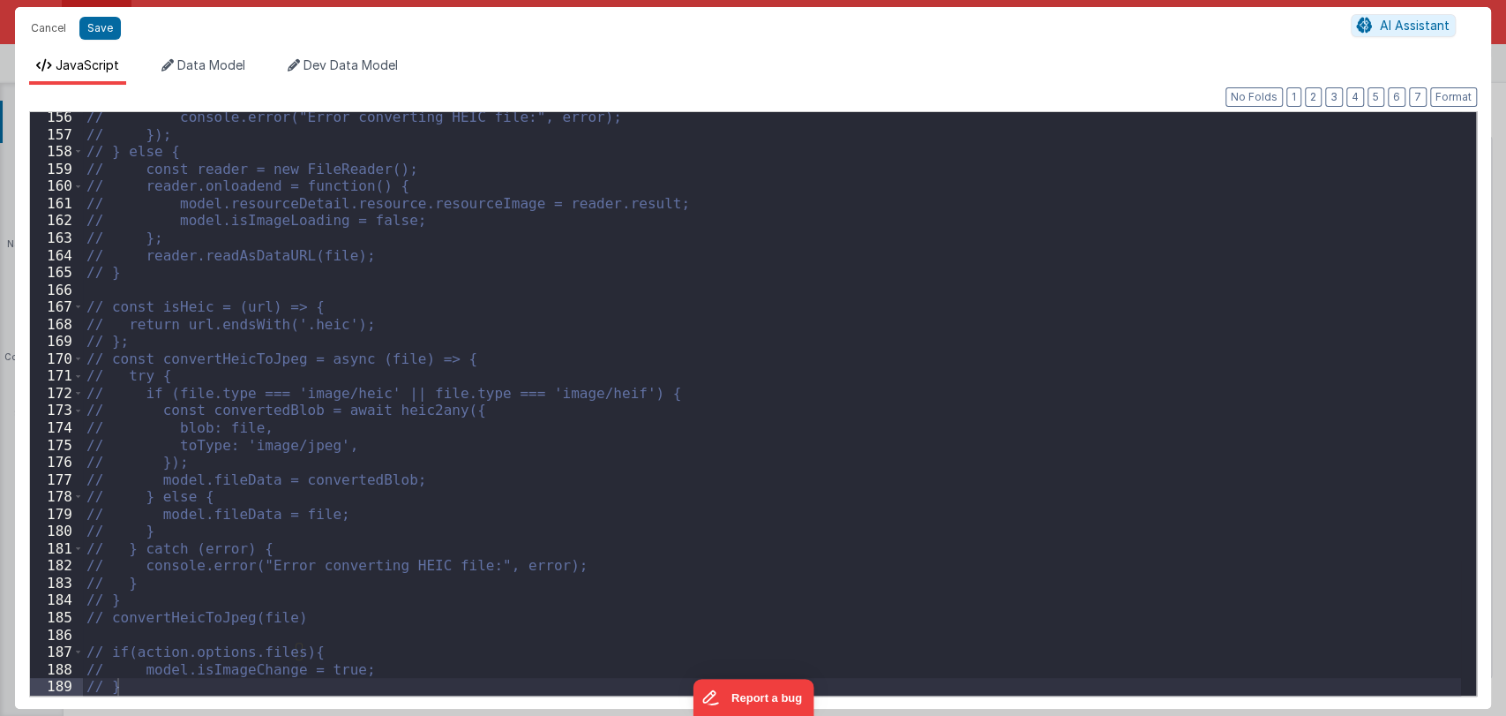
click at [536, 304] on div "// console.error("Error converting HEIC file:", error); // }); // } else { // c…" at bounding box center [772, 418] width 1378 height 618
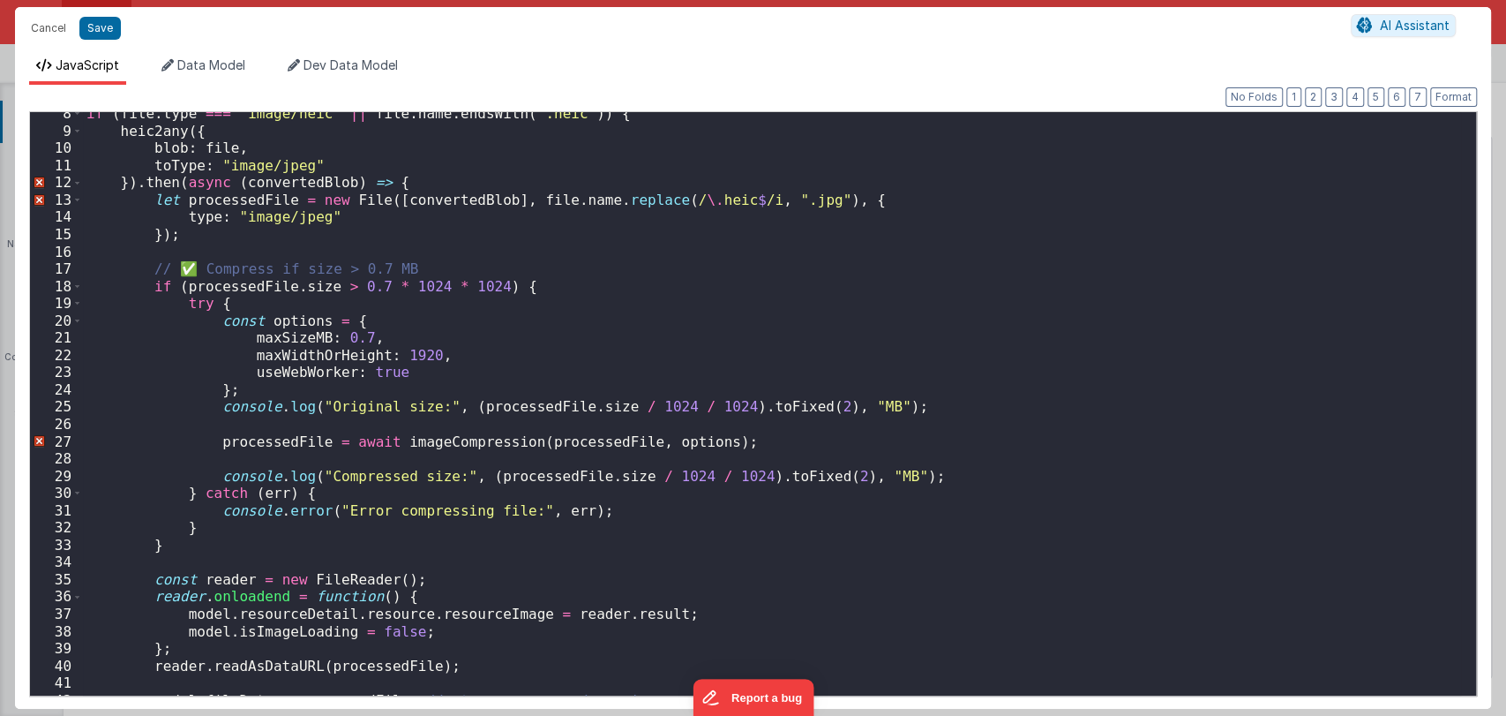
scroll to position [0, 0]
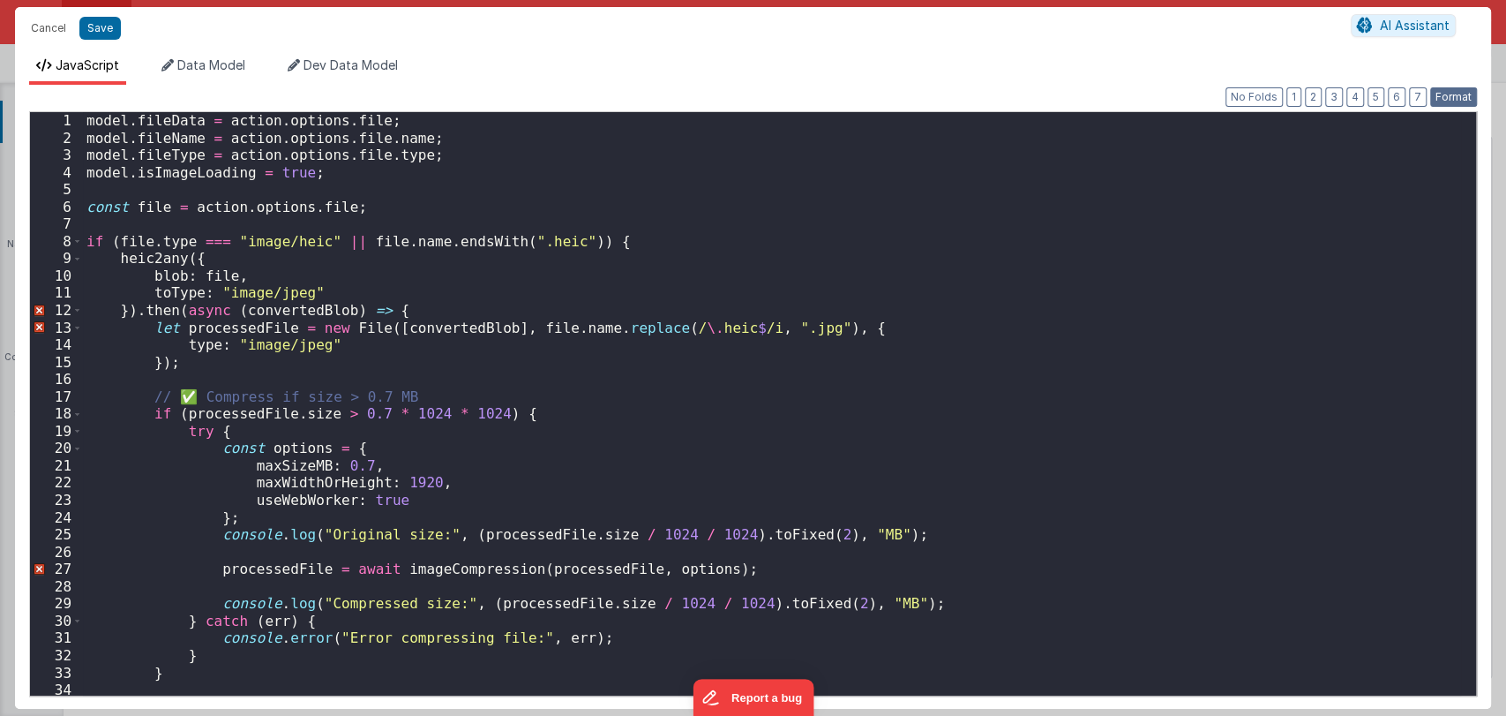
click at [1450, 93] on button "Format" at bounding box center [1453, 96] width 47 height 19
click at [427, 150] on div "model . fileData = action . options . file ; model . fileName = action . option…" at bounding box center [772, 421] width 1378 height 618
click at [427, 139] on div "model . fileData = action . options . file ; model . fileName = action . option…" at bounding box center [772, 421] width 1378 height 618
click at [417, 161] on div "model . fileData = action . options . file ; model . fileName = action . option…" at bounding box center [772, 421] width 1378 height 618
click at [422, 143] on div "model . fileData = action . options . file ; model . fileName = action . option…" at bounding box center [772, 421] width 1378 height 618
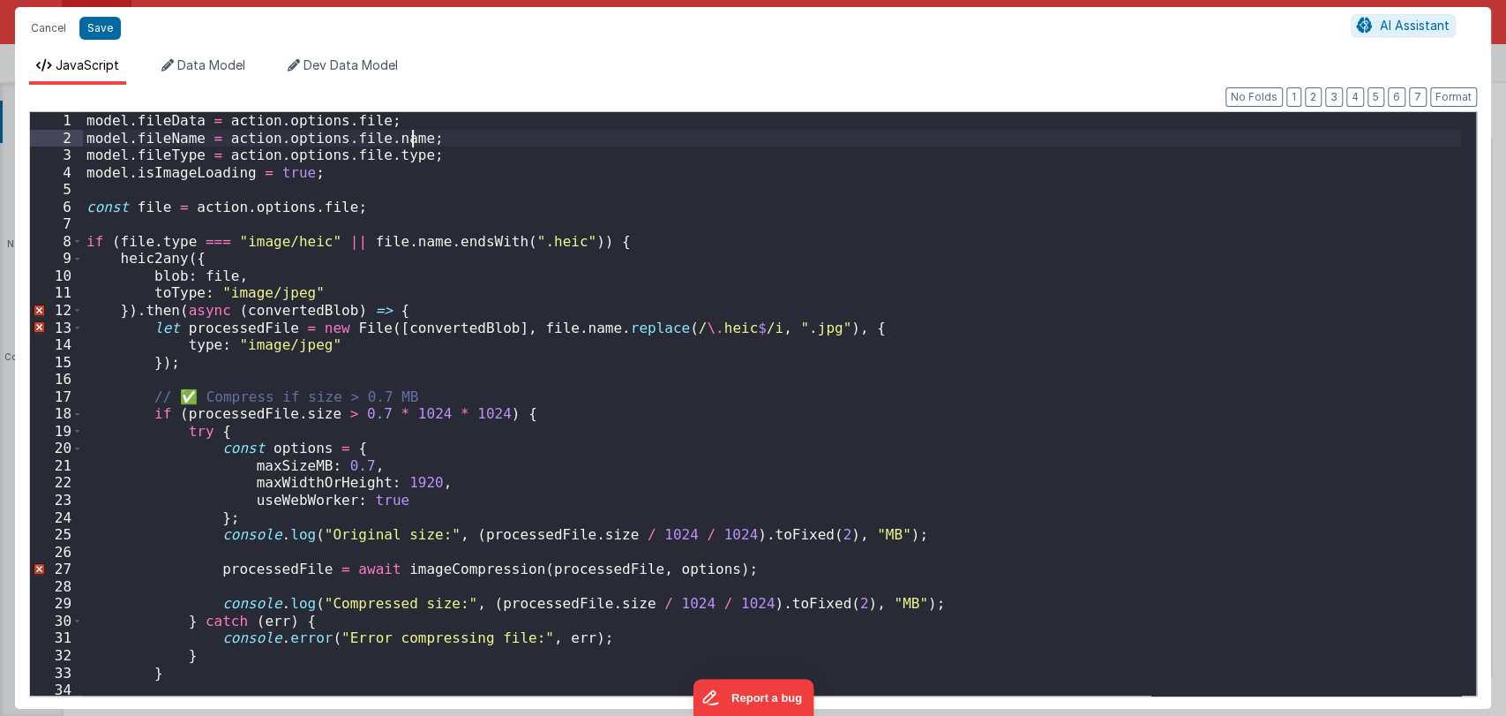
click at [418, 130] on div "model . fileData = action . options . file ; model . fileName = action . option…" at bounding box center [772, 421] width 1378 height 618
click at [417, 125] on div "model . fileData = action . options . file ; model . fileName = action . option…" at bounding box center [772, 421] width 1378 height 618
click at [423, 137] on div "model . fileData = action . options . file ; model . fileName = action . option…" at bounding box center [772, 421] width 1378 height 618
click at [422, 154] on div "model . fileData = action . options . file ; model . fileName = action . option…" at bounding box center [772, 421] width 1378 height 618
click at [174, 119] on div "model . fileData = action . options . file ; model . fileName = action . option…" at bounding box center [772, 421] width 1378 height 618
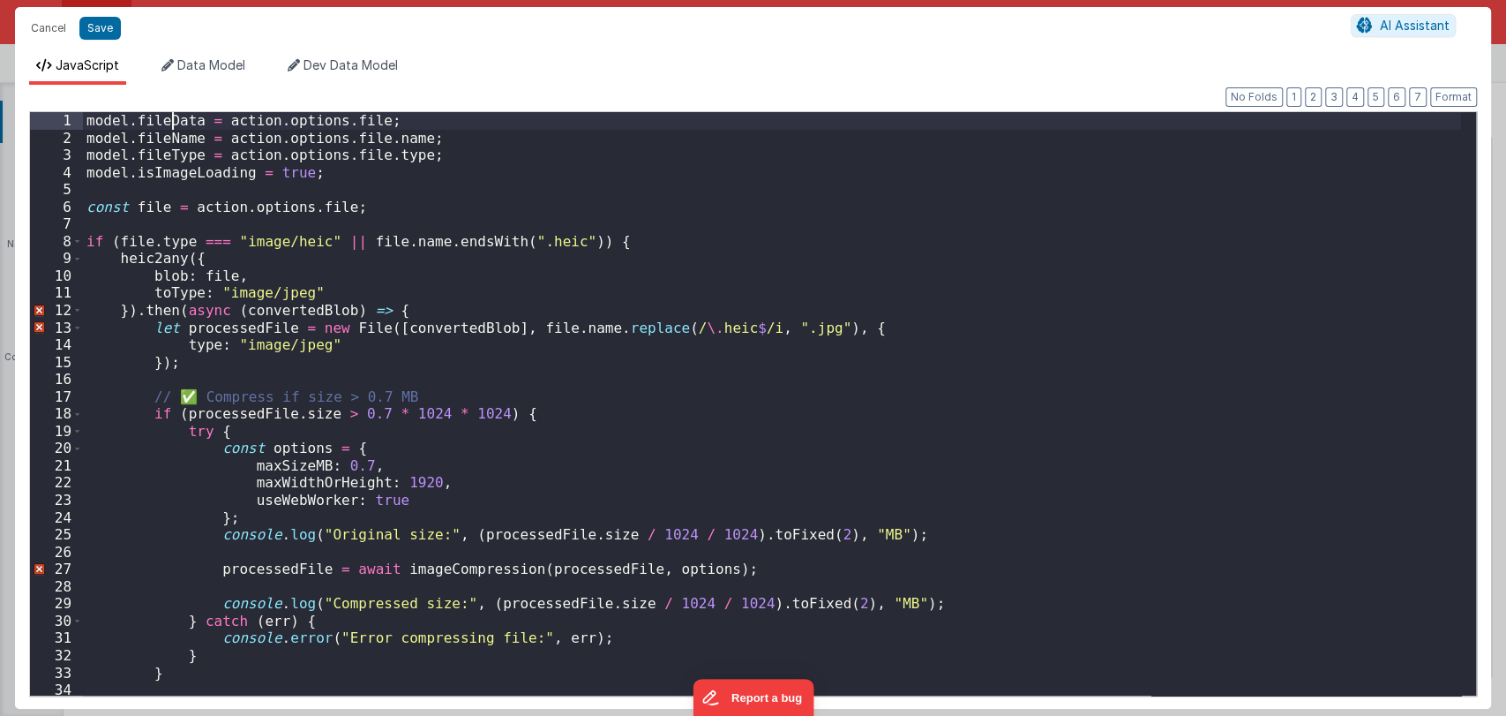
click at [174, 119] on div "model . fileData = action . options . file ; model . fileName = action . option…" at bounding box center [772, 421] width 1378 height 618
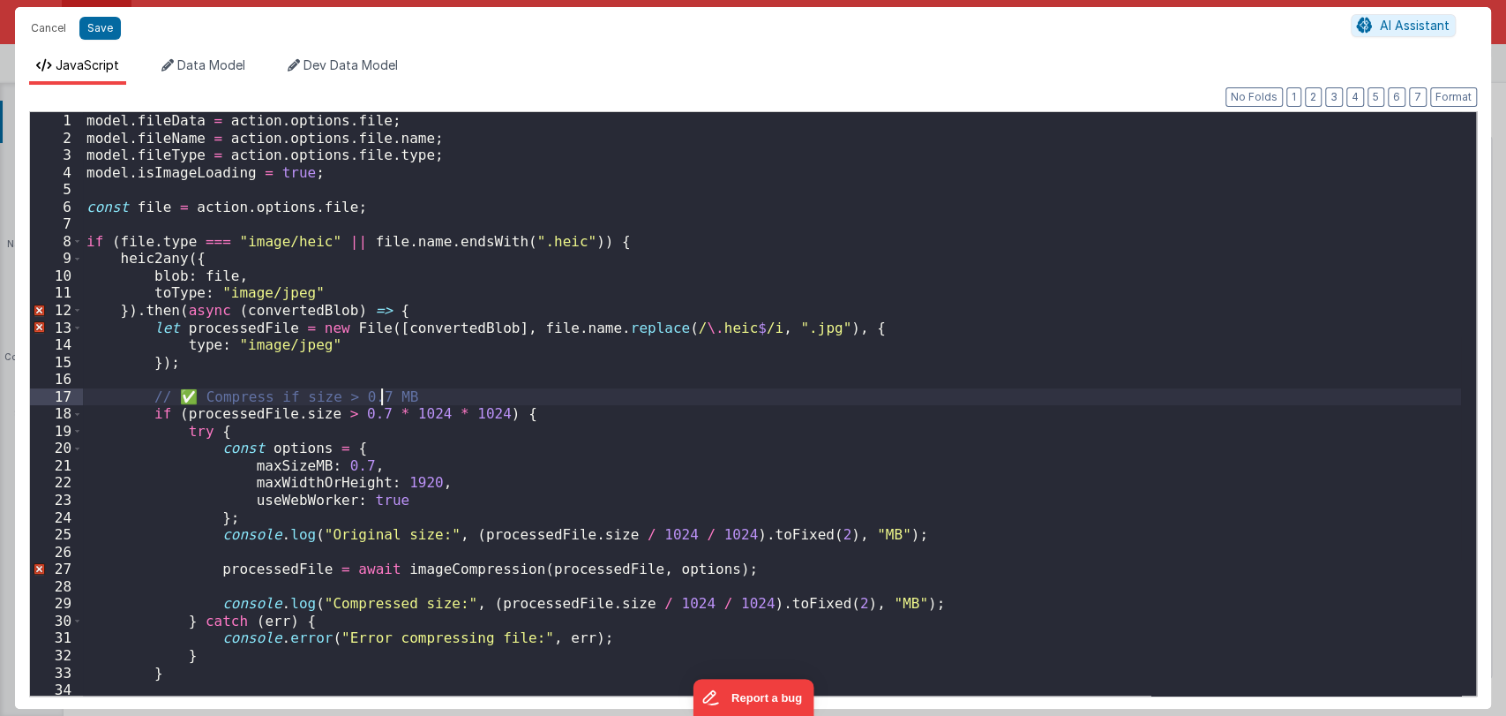
click at [402, 392] on div "model . fileData = action . options . file ; model . fileName = action . option…" at bounding box center [772, 421] width 1378 height 618
click at [410, 397] on div "model . fileData = action . options . file ; model . fileName = action . option…" at bounding box center [772, 421] width 1378 height 618
drag, startPoint x: 410, startPoint y: 397, endPoint x: 410, endPoint y: 386, distance: 10.6
click at [410, 386] on div "model . fileData = action . options . file ; model . fileName = action . option…" at bounding box center [772, 421] width 1378 height 618
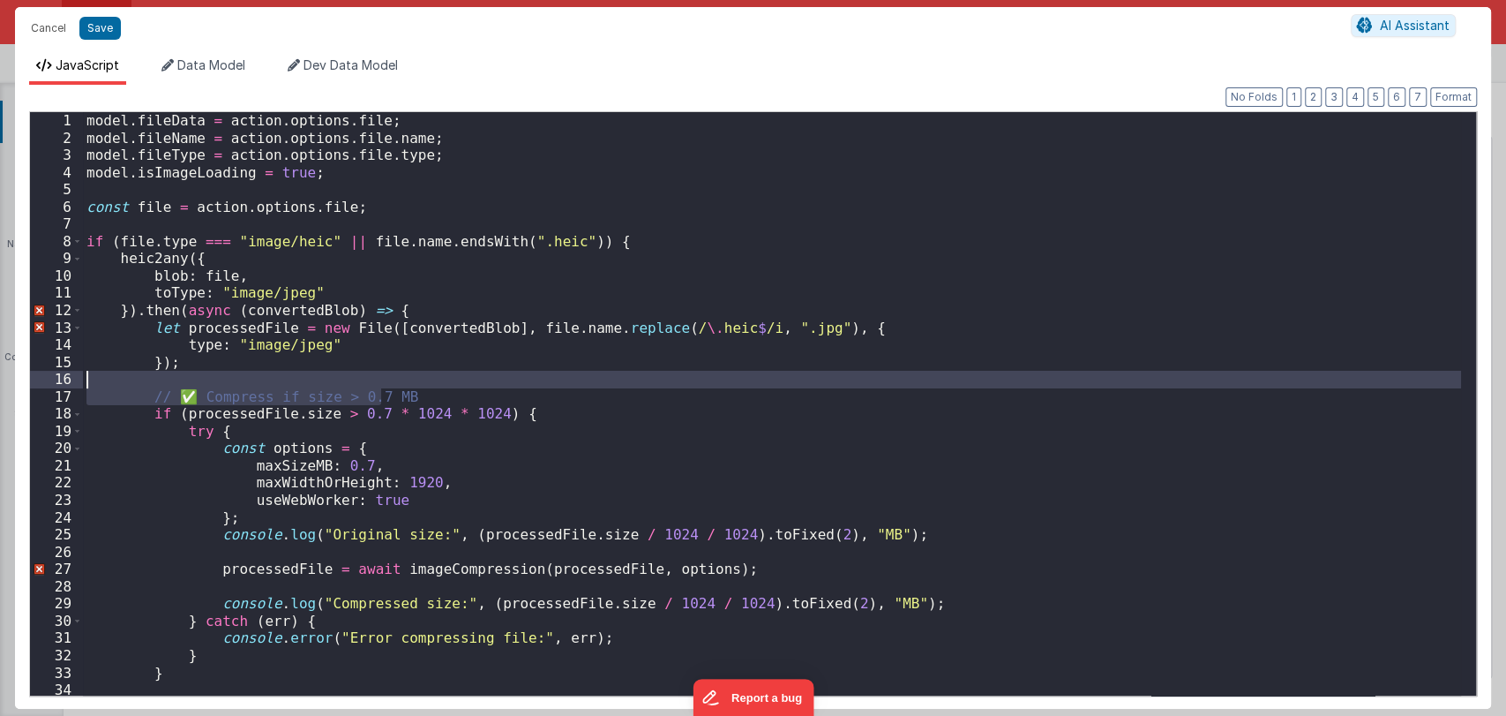
click at [412, 395] on div "model . fileData = action . options . file ; model . fileName = action . option…" at bounding box center [772, 403] width 1378 height 583
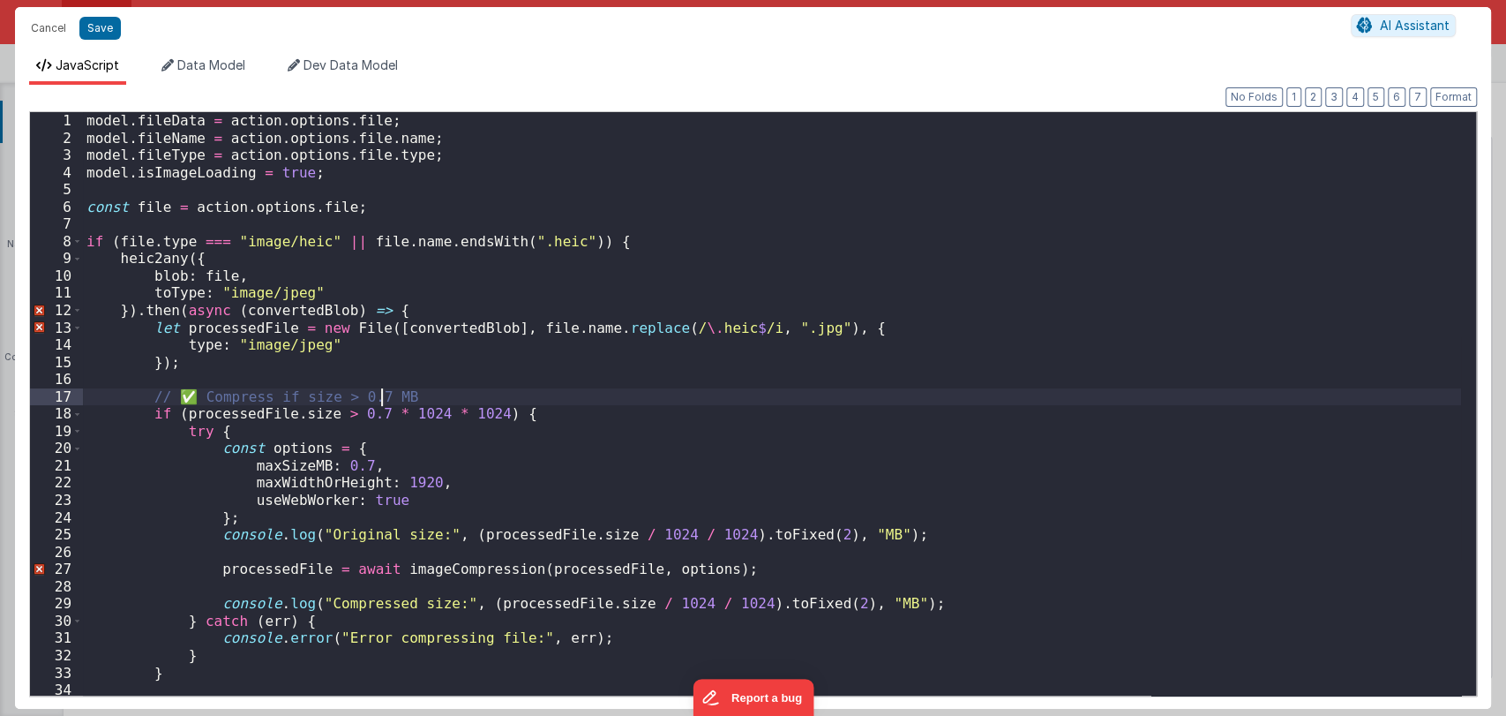
click at [412, 395] on div "model . fileData = action . options . file ; model . fileName = action . option…" at bounding box center [772, 421] width 1378 height 618
click at [422, 397] on div "model . fileData = action . options . file ; model . fileName = action . option…" at bounding box center [772, 421] width 1378 height 618
click at [421, 386] on div "model . fileData = action . options . file ; model . fileName = action . option…" at bounding box center [772, 421] width 1378 height 618
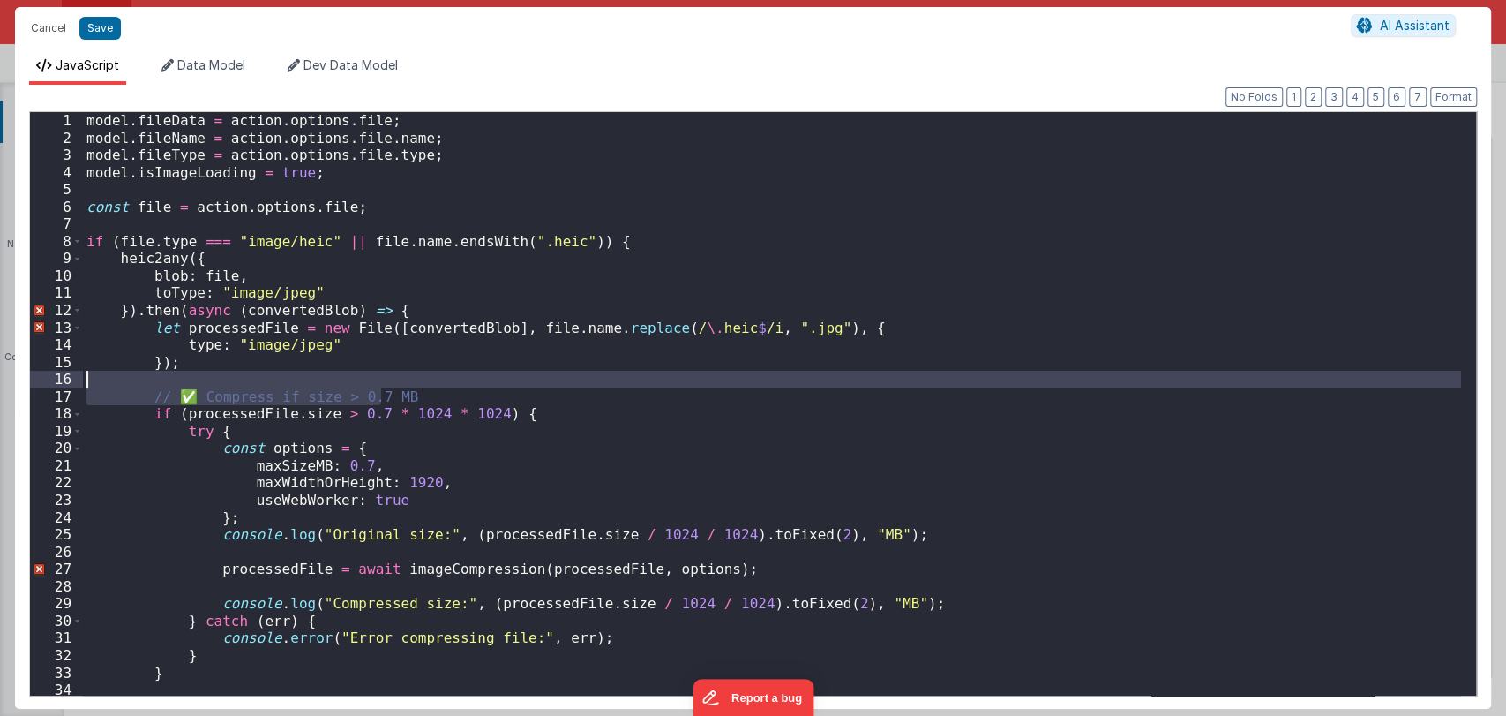
drag, startPoint x: 438, startPoint y: 392, endPoint x: 440, endPoint y: 376, distance: 16.1
click at [440, 376] on div "model . fileData = action . options . file ; model . fileName = action . option…" at bounding box center [772, 421] width 1378 height 618
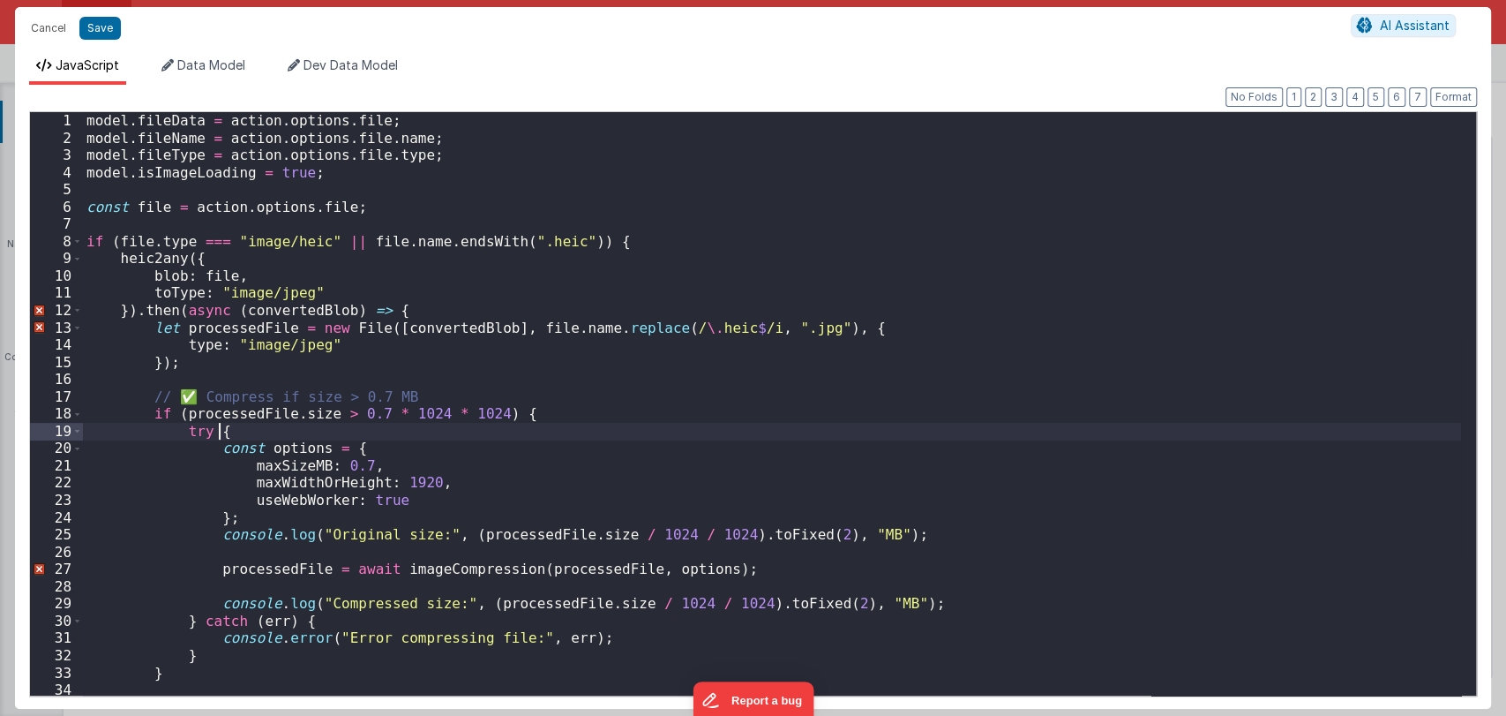
click at [854, 435] on div "model . fileData = action . options . file ; model . fileName = action . option…" at bounding box center [772, 421] width 1378 height 618
drag, startPoint x: 35, startPoint y: 28, endPoint x: 828, endPoint y: 281, distance: 832.3
click at [36, 28] on button "Cancel" at bounding box center [48, 28] width 53 height 25
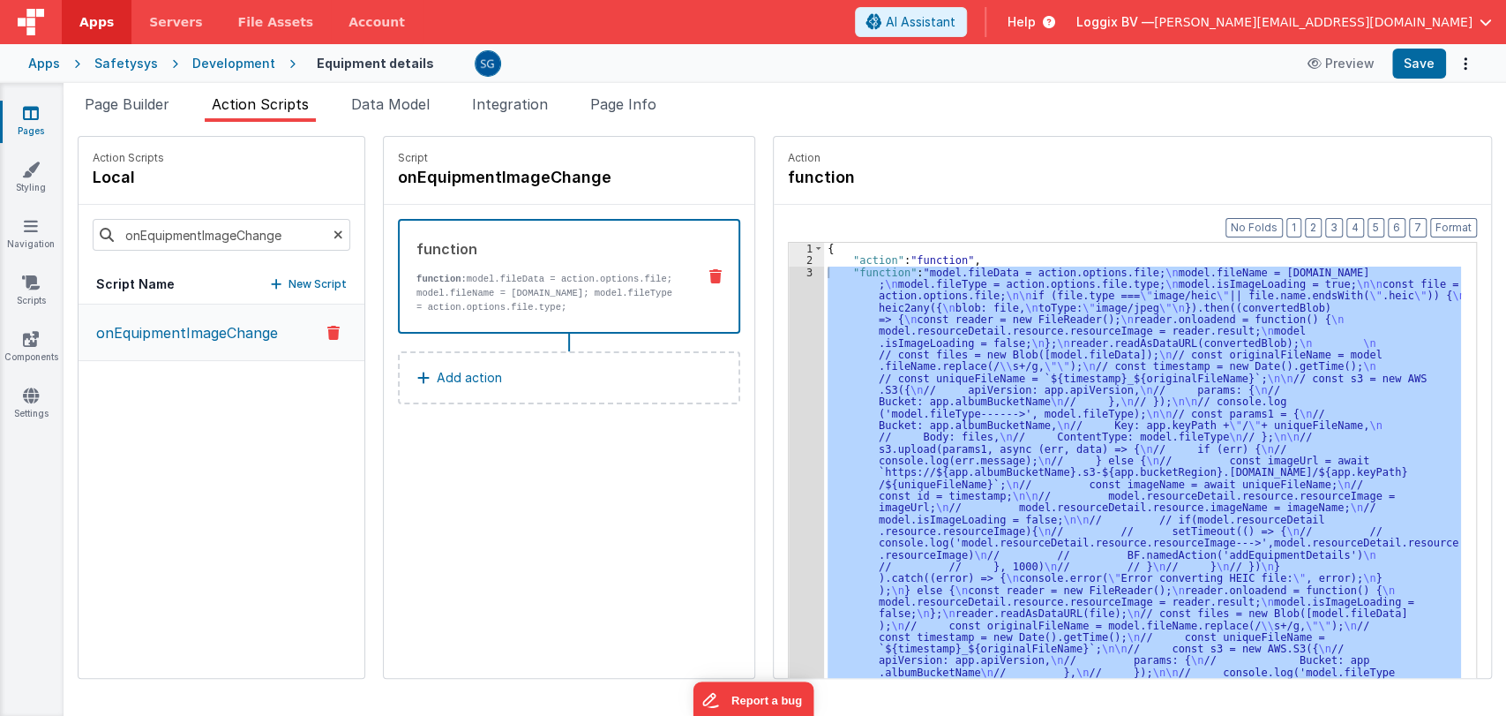
click at [789, 269] on div "3" at bounding box center [806, 707] width 35 height 882
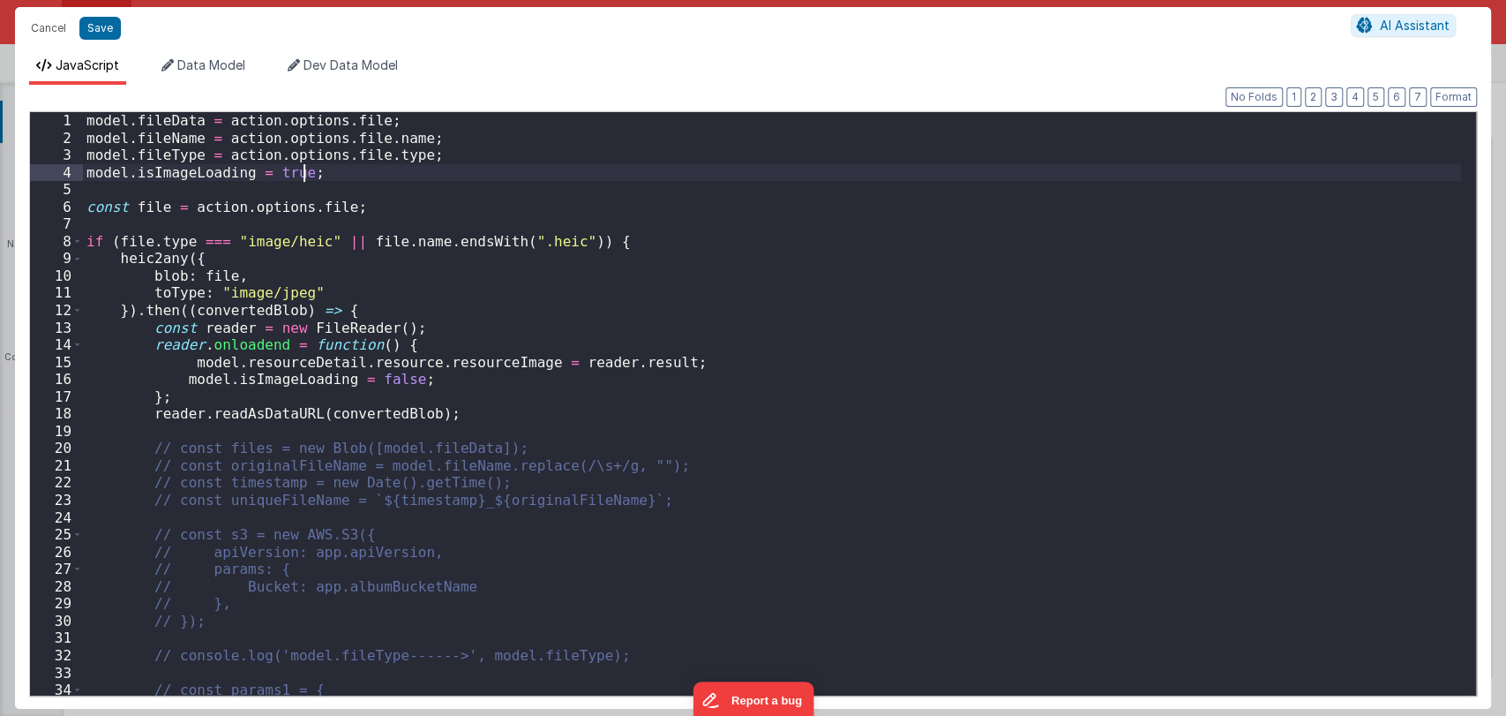
click at [324, 174] on div "model . fileData = action . options . file ; model . fileName = action . option…" at bounding box center [772, 421] width 1378 height 618
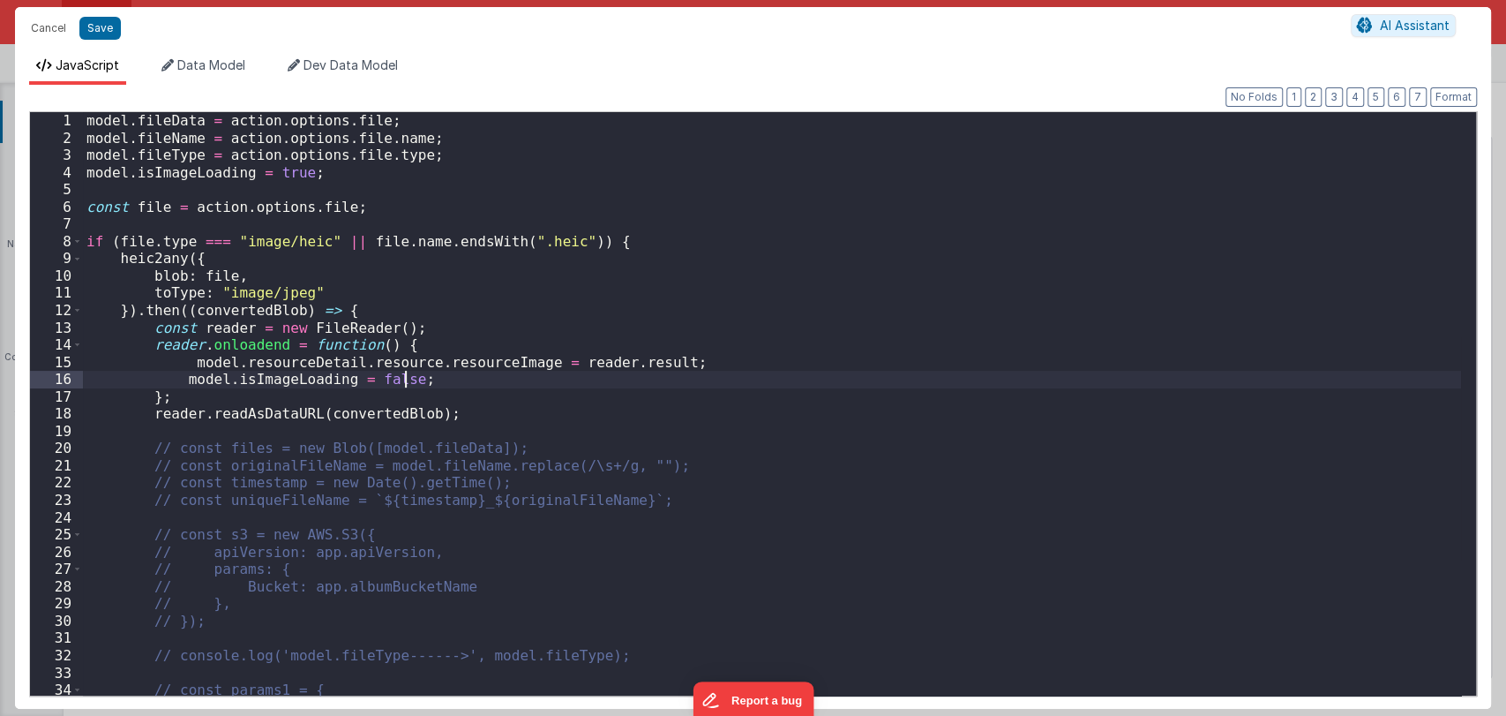
click at [665, 371] on div "model . fileData = action . options . file ; model . fileName = action . option…" at bounding box center [772, 421] width 1378 height 618
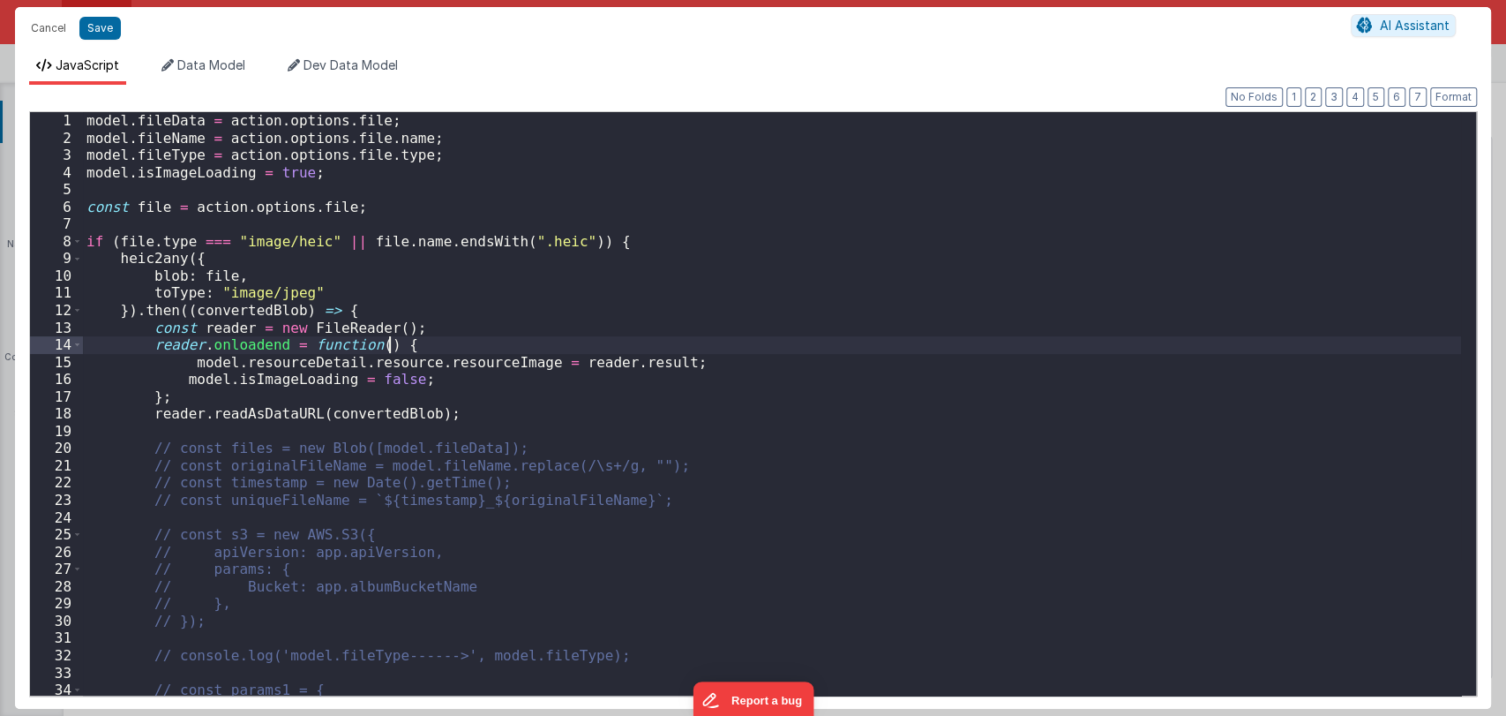
click at [665, 352] on div "model . fileData = action . options . file ; model . fileName = action . option…" at bounding box center [772, 421] width 1378 height 618
click at [663, 365] on div "model . fileData = action . options . file ; model . fileName = action . option…" at bounding box center [772, 421] width 1378 height 618
click at [154, 446] on div "model . fileData = action . options . file ; model . fileName = action . option…" at bounding box center [772, 421] width 1378 height 618
click at [148, 446] on div "model . fileData = action . options . file ; model . fileName = action . option…" at bounding box center [772, 421] width 1378 height 618
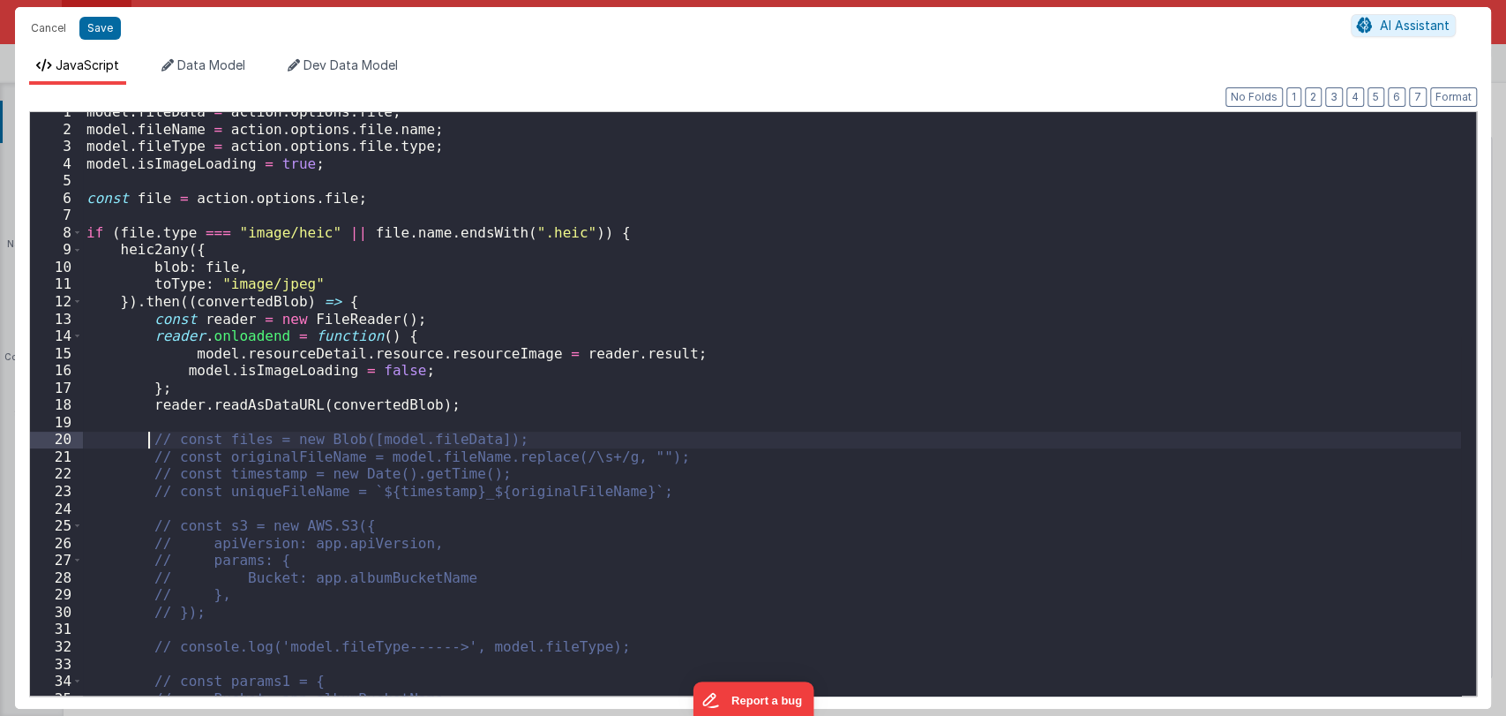
scroll to position [11, 0]
click at [148, 435] on div "model . fileData = action . options . file ; model . fileName = action . option…" at bounding box center [772, 410] width 1378 height 618
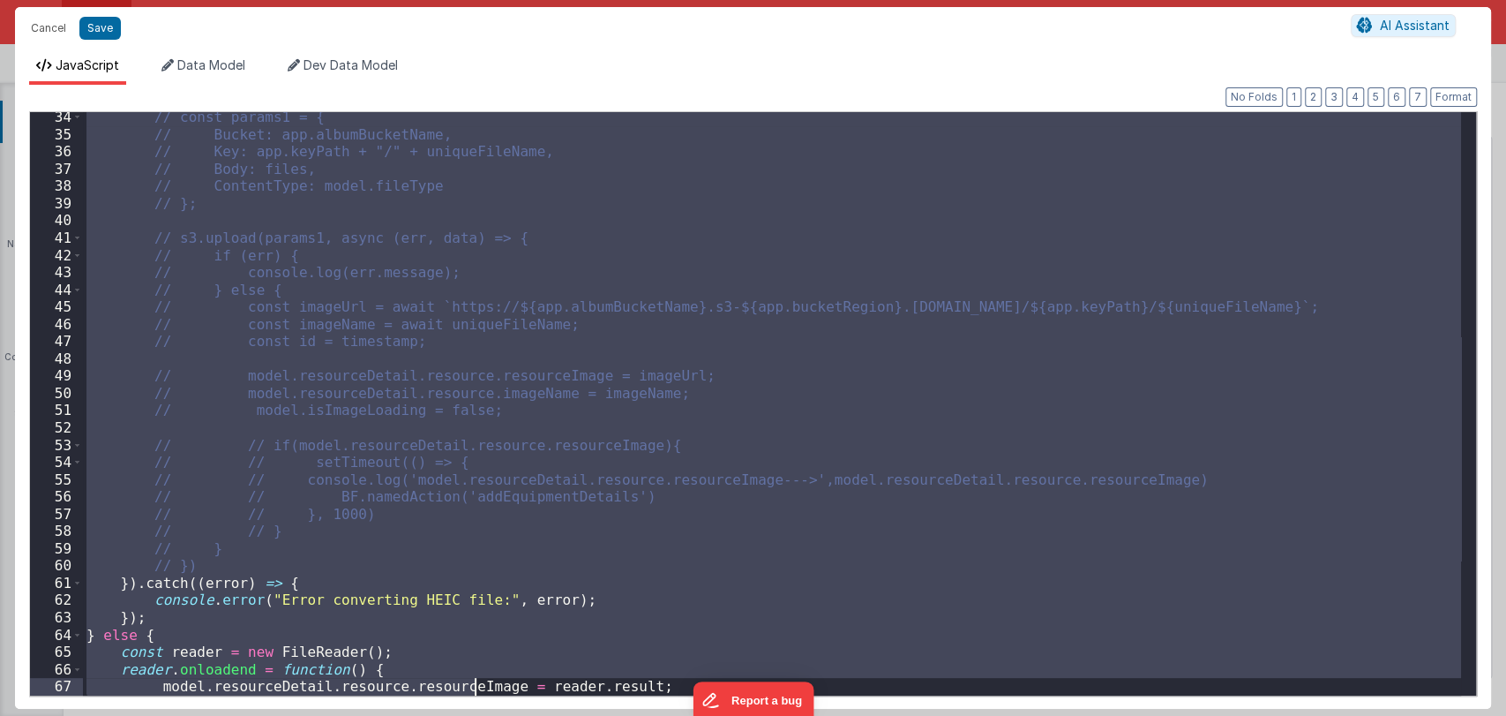
scroll to position [641, 0]
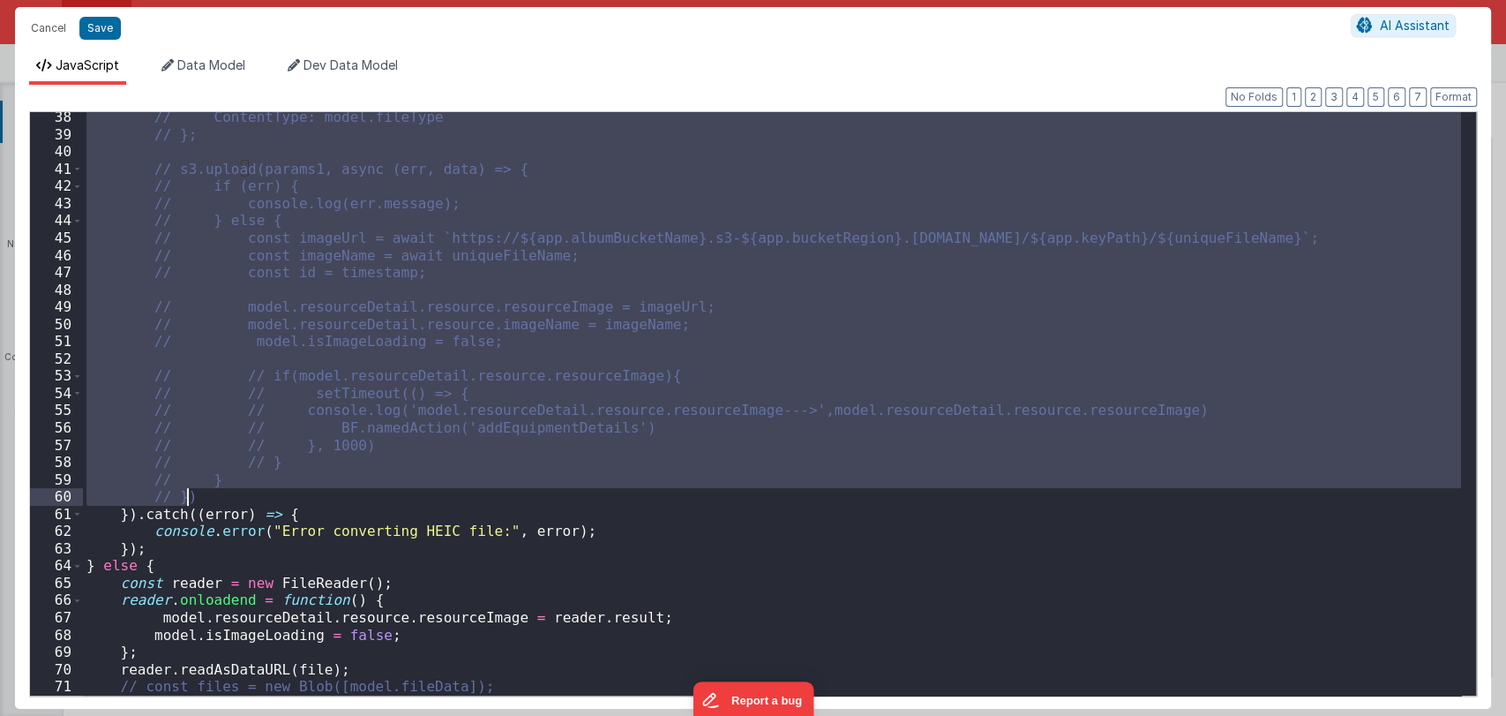
drag, startPoint x: 148, startPoint y: 225, endPoint x: 299, endPoint y: 502, distance: 315.4
click at [299, 502] on div "// ContentType: model.fileType // }; // s3.upload(params1, async (err, data) =>…" at bounding box center [772, 418] width 1378 height 618
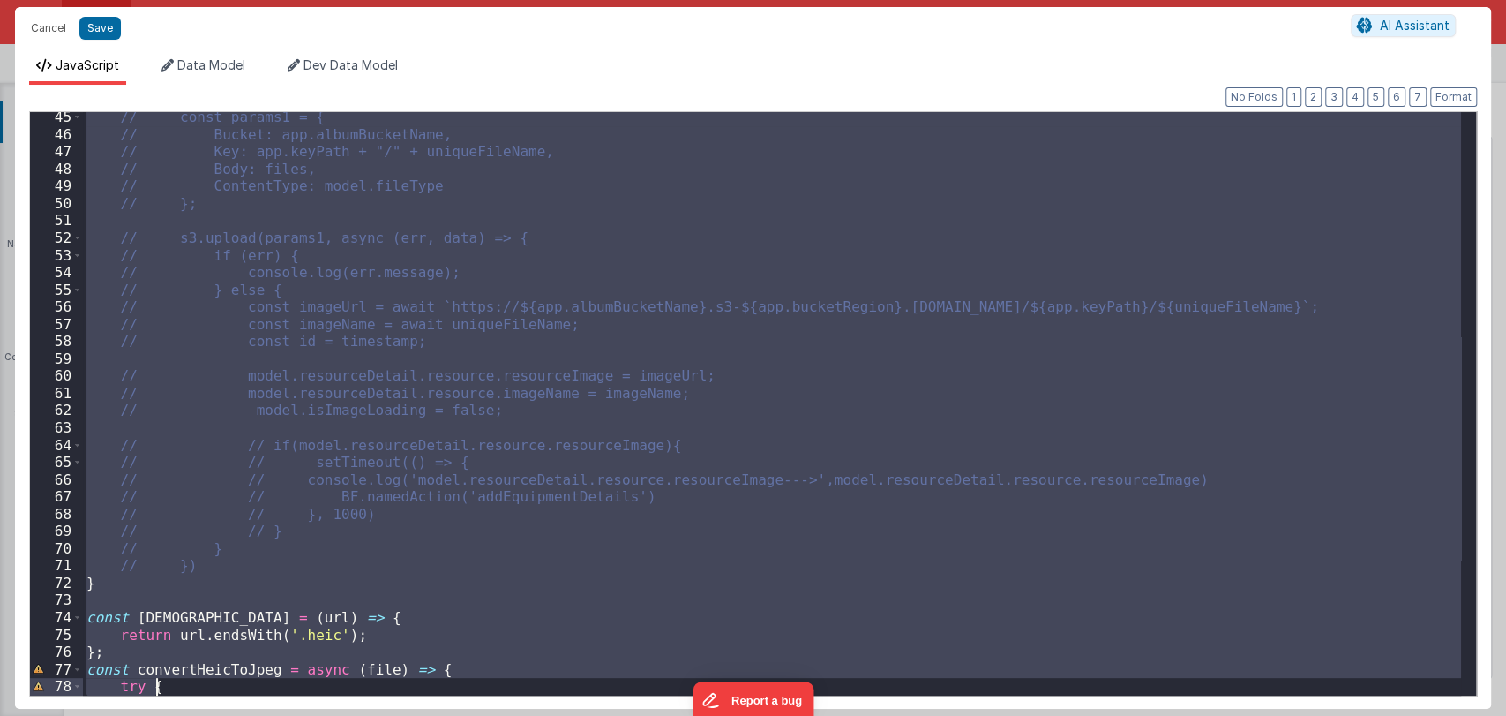
scroll to position [900, 0]
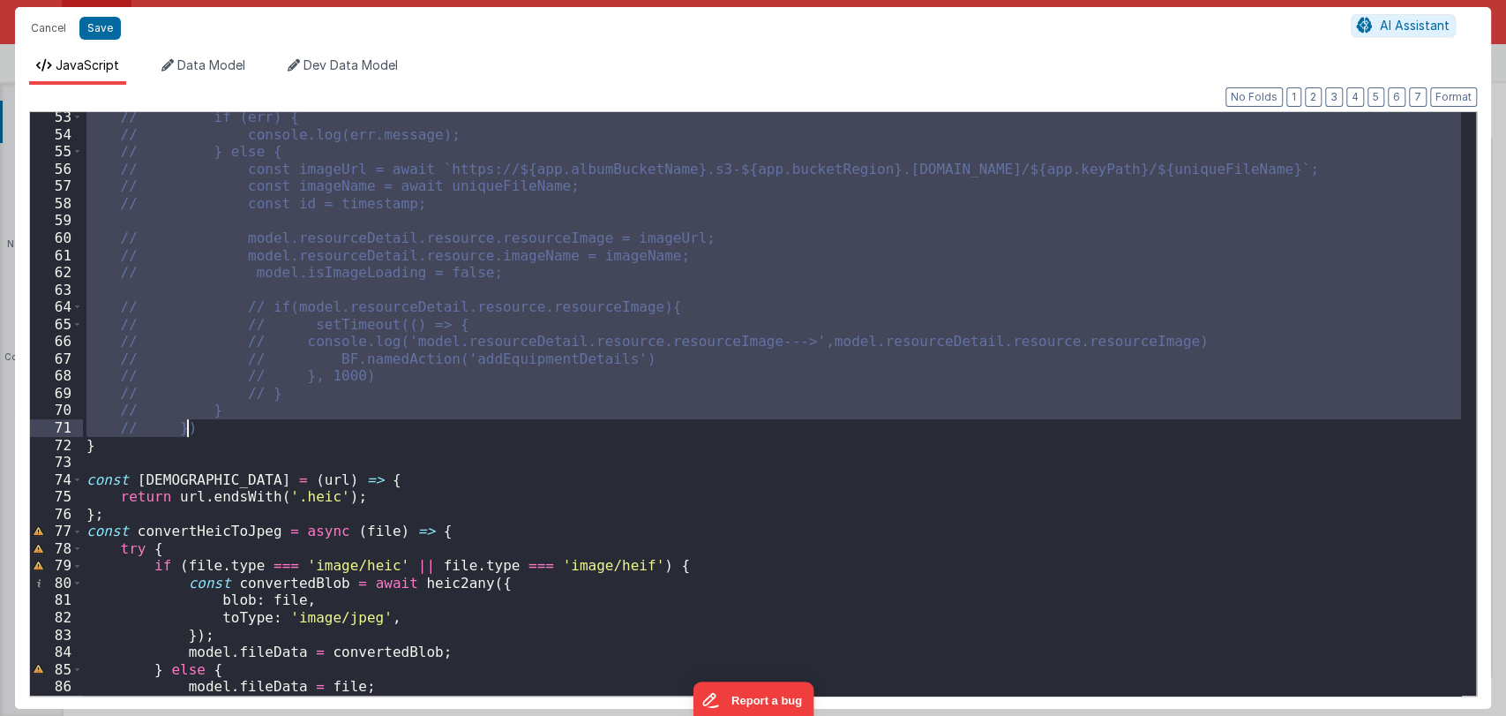
drag, startPoint x: 117, startPoint y: 309, endPoint x: 292, endPoint y: 432, distance: 213.9
click at [292, 432] on div "// if (err) { // console.log(err.message); // } else { // const imageUrl = awai…" at bounding box center [772, 418] width 1378 height 618
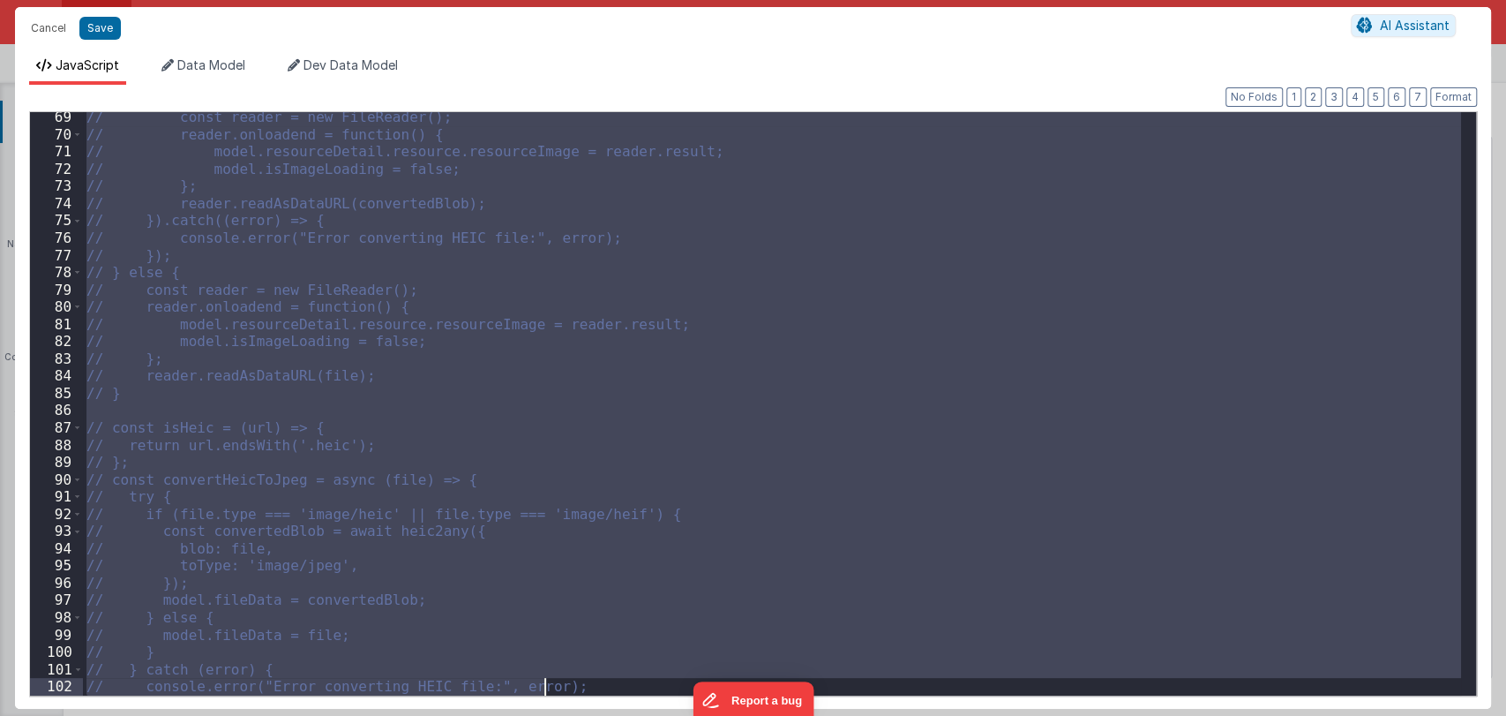
scroll to position [1297, 0]
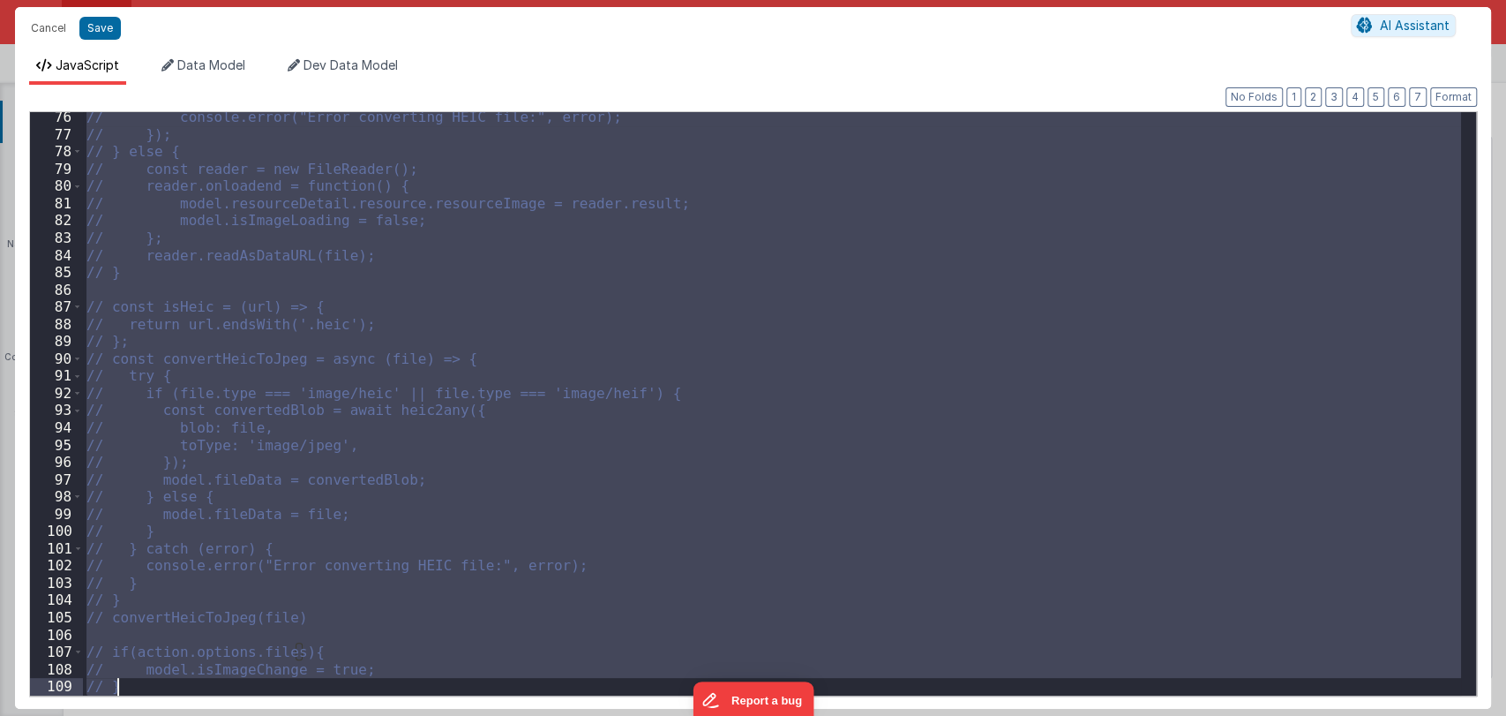
drag, startPoint x: 85, startPoint y: 342, endPoint x: 605, endPoint y: 732, distance: 650.4
click at [605, 715] on html "Cancel Save AI Assistant JavaScript Data Model Dev Data Model Format 7 6 5 4 3 …" at bounding box center [753, 358] width 1506 height 716
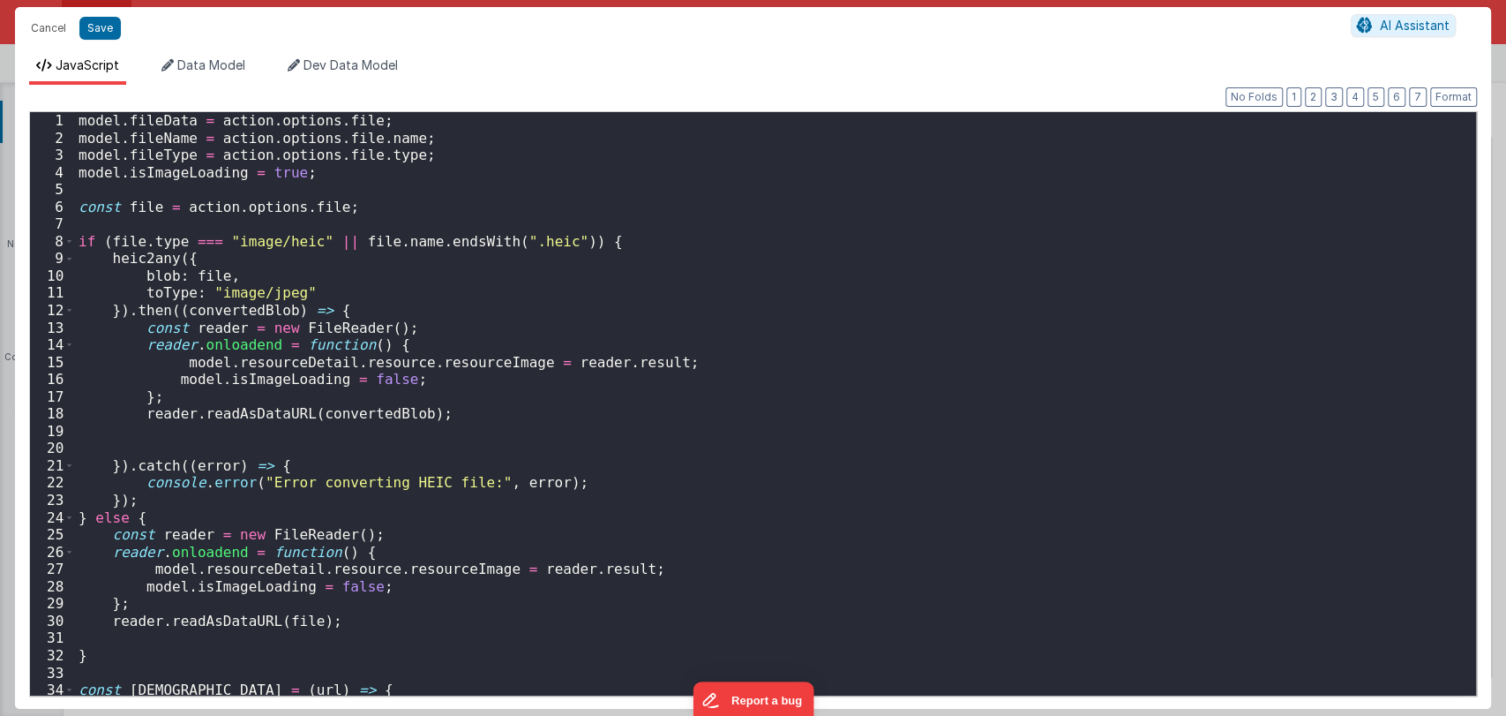
scroll to position [0, 0]
click at [114, 29] on button "Save" at bounding box center [99, 28] width 41 height 23
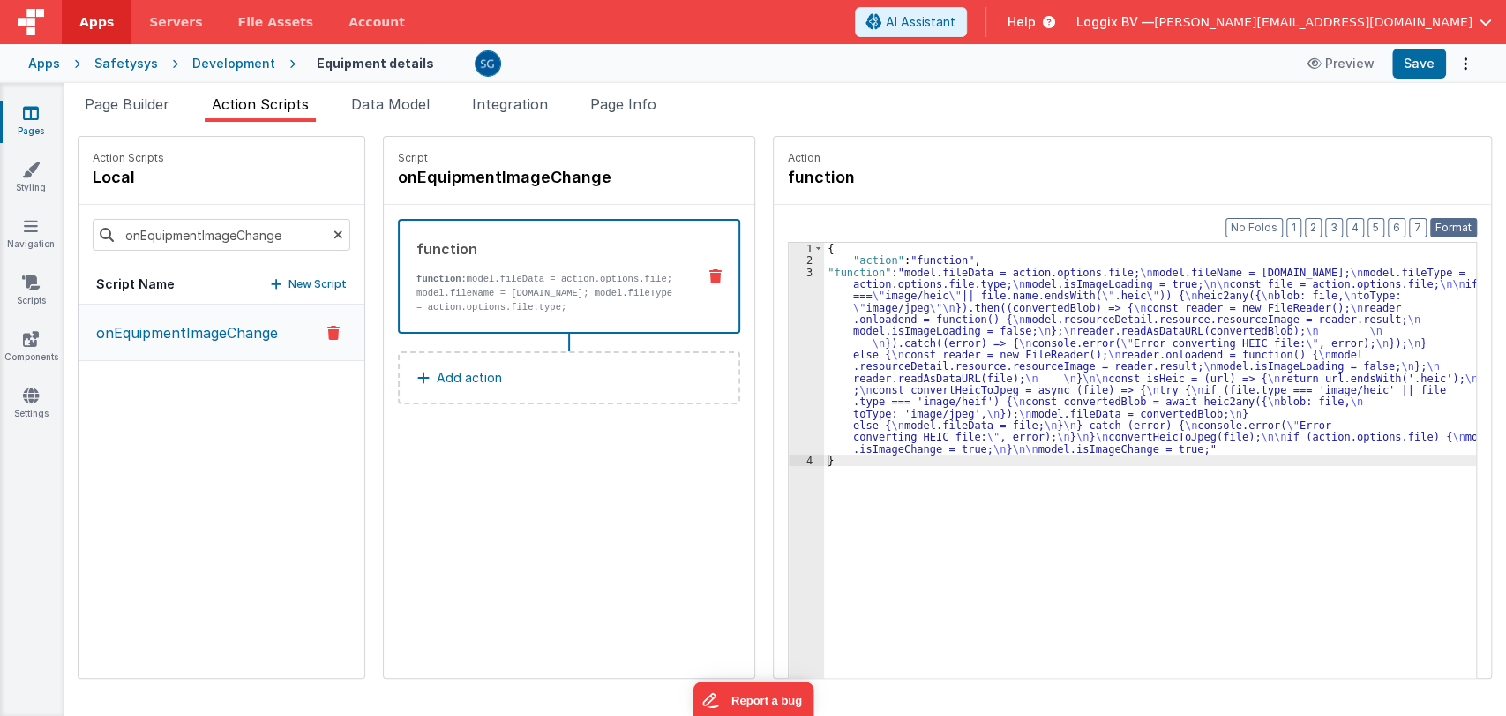
click at [1443, 221] on button "Format" at bounding box center [1453, 227] width 47 height 19
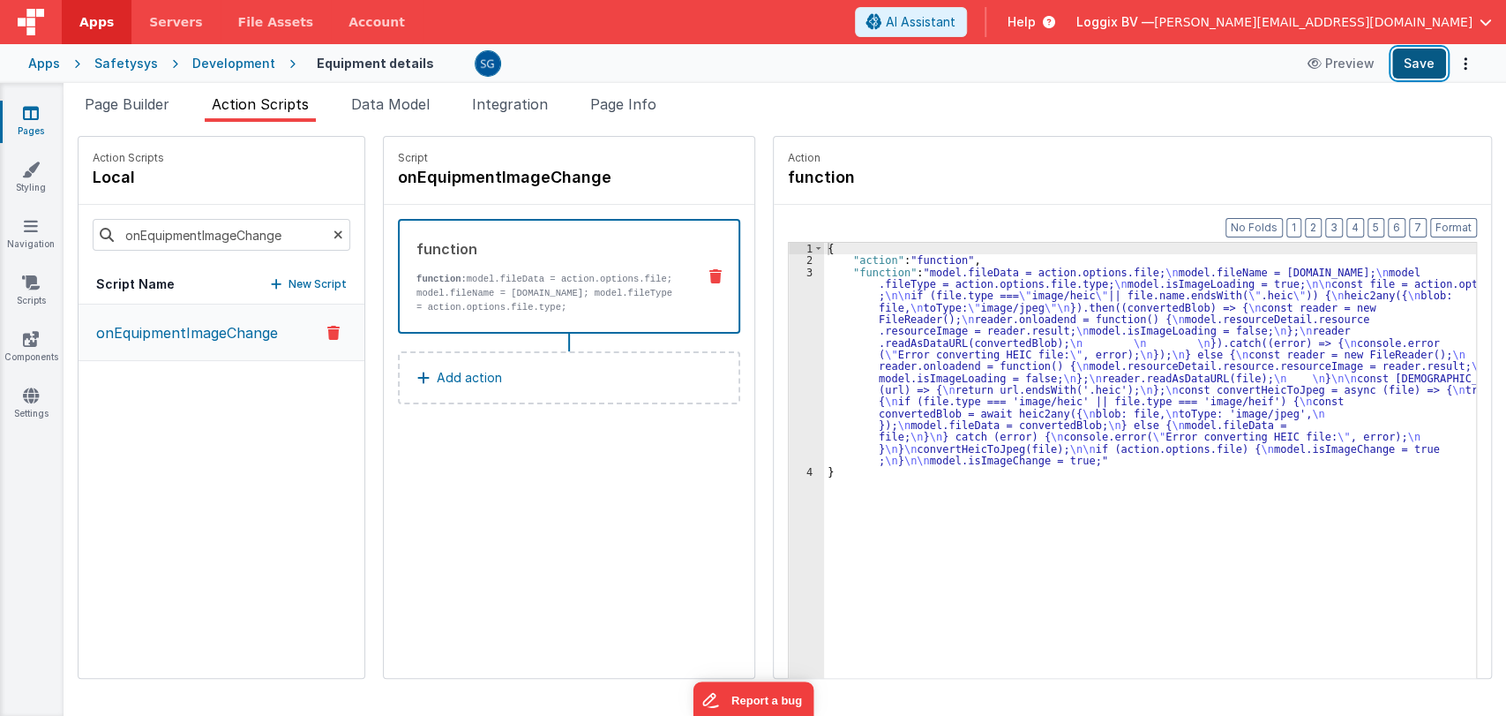
click at [1416, 65] on button "Save" at bounding box center [1419, 64] width 54 height 30
click at [1130, 263] on div "{ "action" : "function" , "function" : "model.fileData = action.options.file; \…" at bounding box center [1159, 499] width 670 height 513
click at [1103, 273] on div "{ "action" : "function" , "function" : "model.fileData = action.options.file; \…" at bounding box center [1159, 499] width 670 height 513
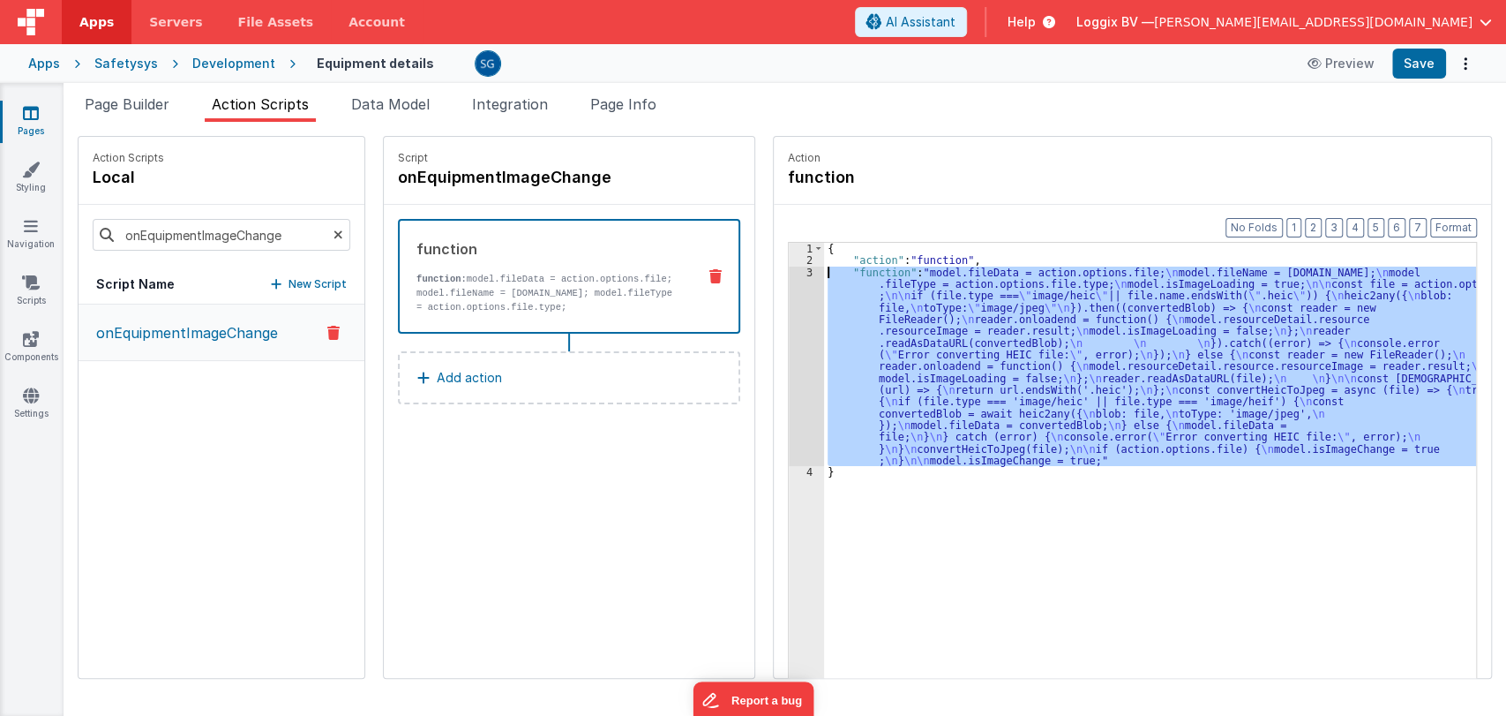
click at [791, 270] on div "3" at bounding box center [806, 366] width 35 height 200
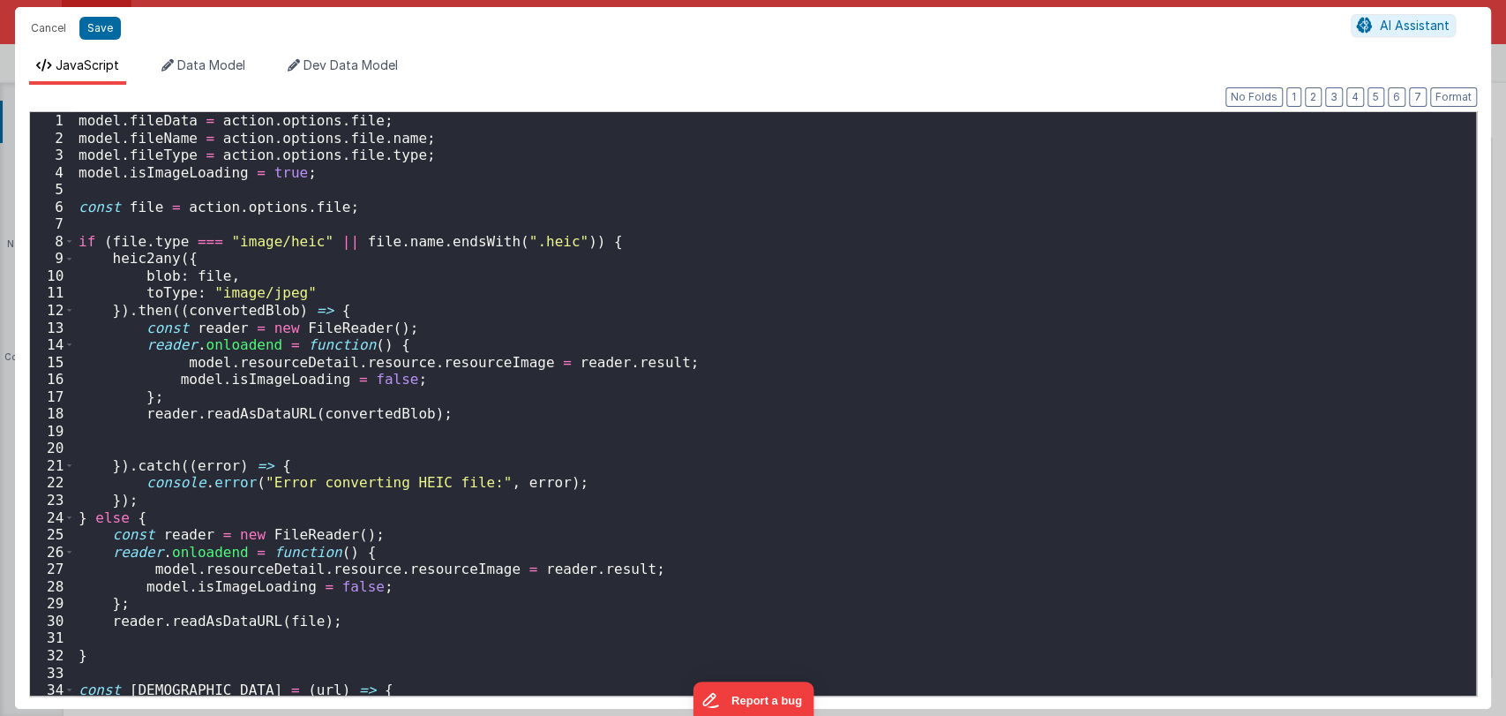
click at [614, 441] on div "model . fileData = action . options . file ; model . fileName = action . option…" at bounding box center [768, 421] width 1386 height 618
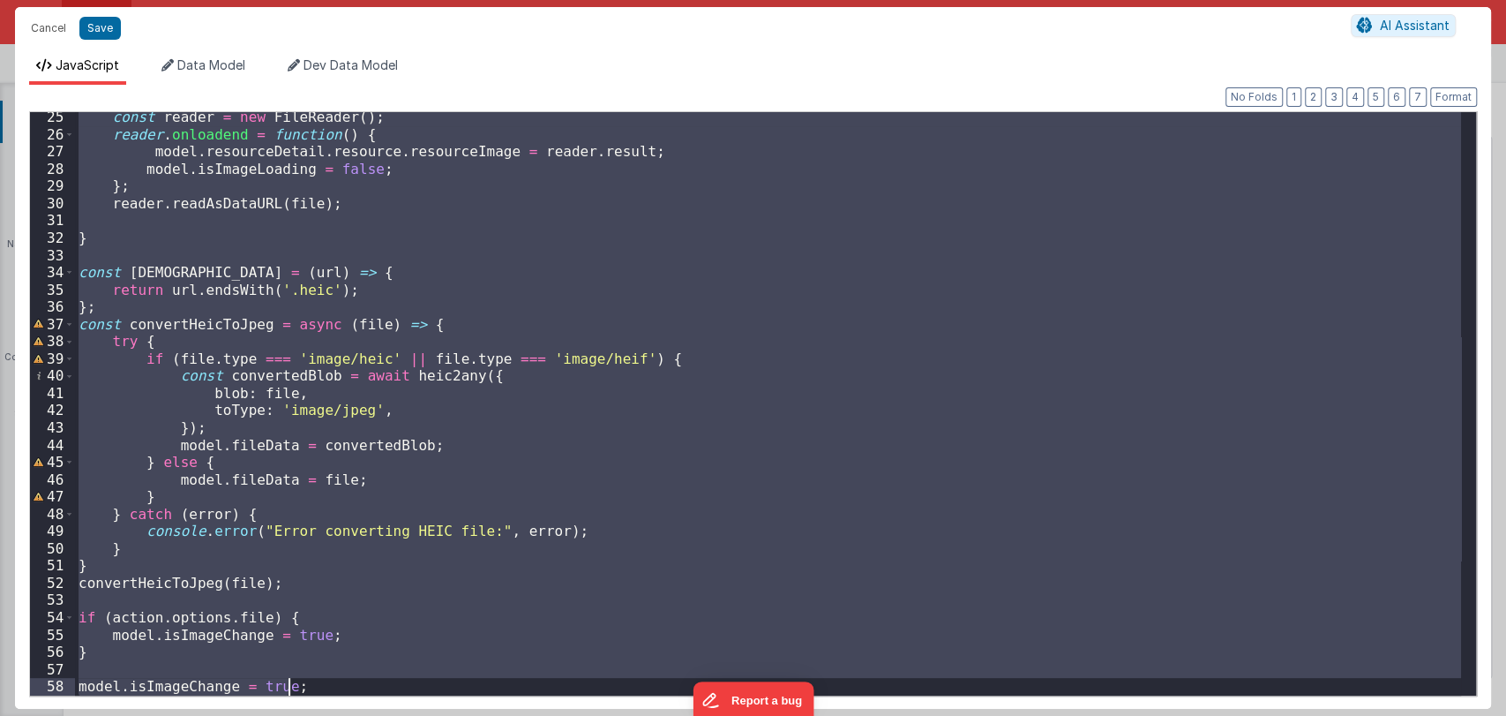
scroll to position [416, 0]
click at [497, 289] on div "const reader = new FileReader ( ) ; reader . onloadend = function ( ) { model .…" at bounding box center [768, 403] width 1386 height 583
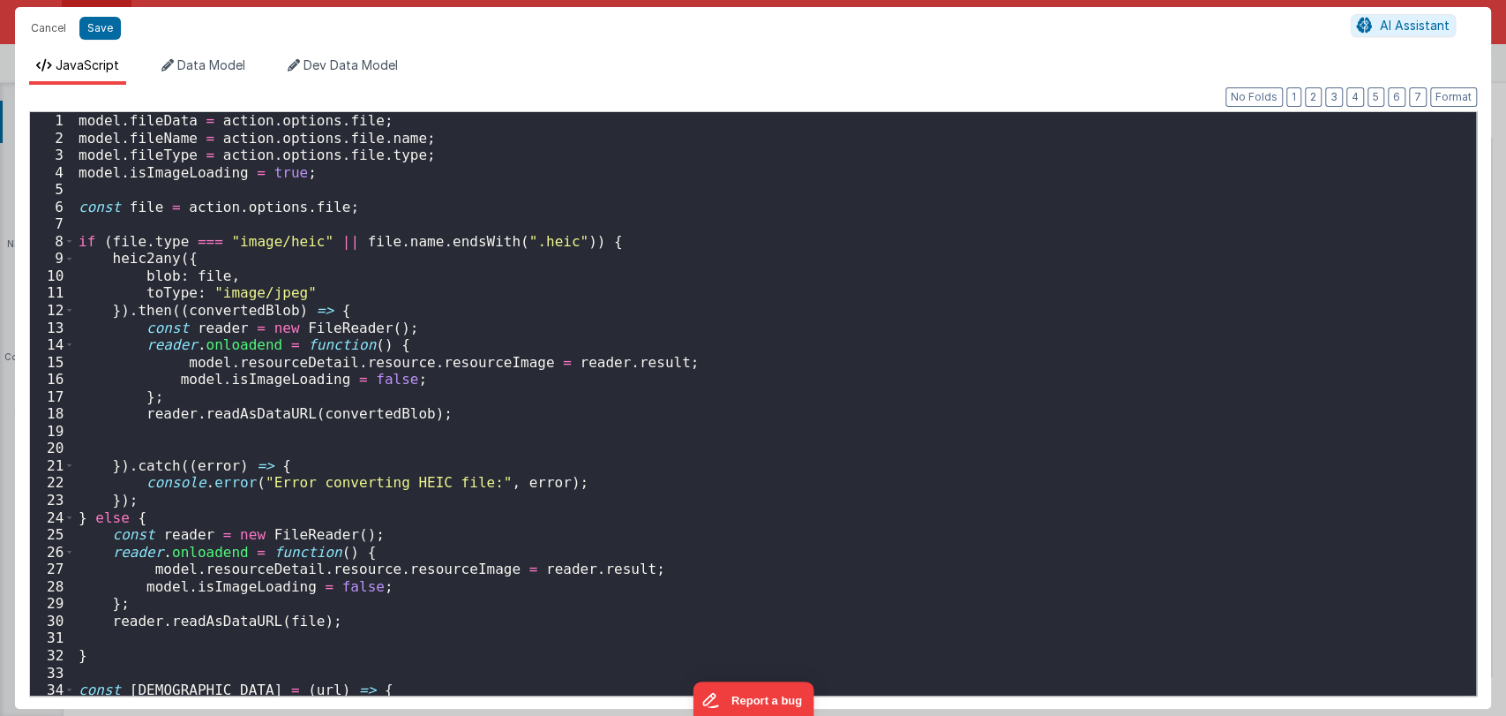
scroll to position [0, 0]
click at [499, 305] on div "model . fileData = action . options . file ; model . fileName = action . option…" at bounding box center [768, 421] width 1386 height 618
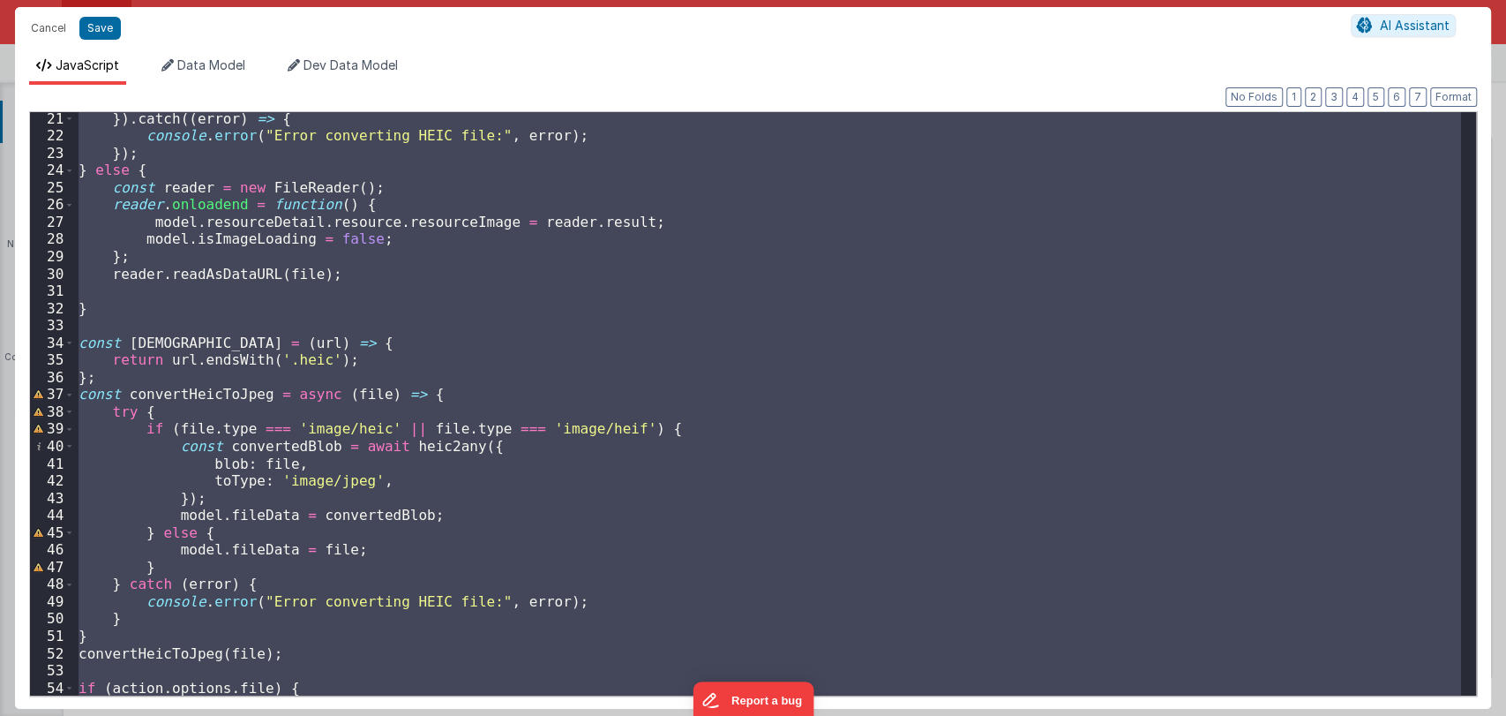
scroll to position [416, 0]
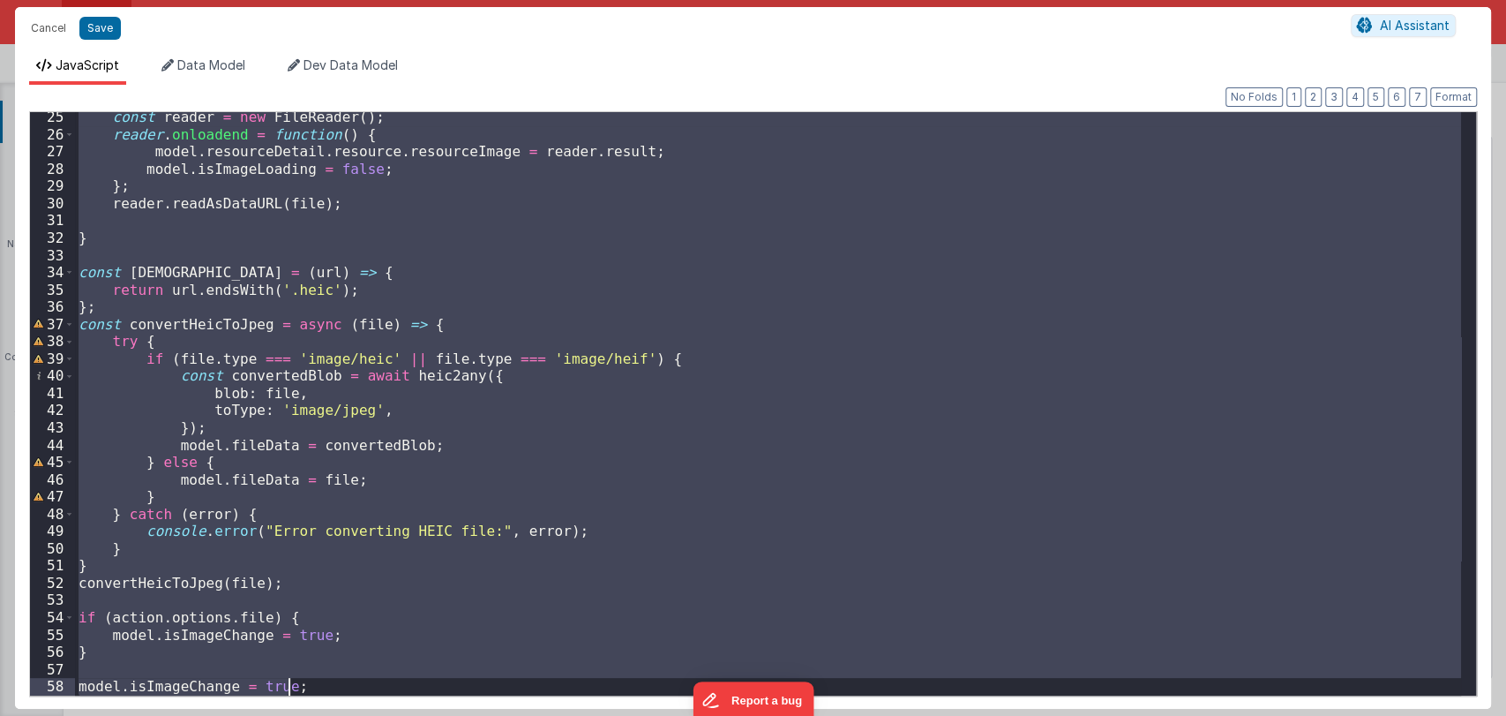
click at [574, 426] on div "const reader = new FileReader ( ) ; reader . onloadend = function ( ) { model .…" at bounding box center [768, 403] width 1386 height 583
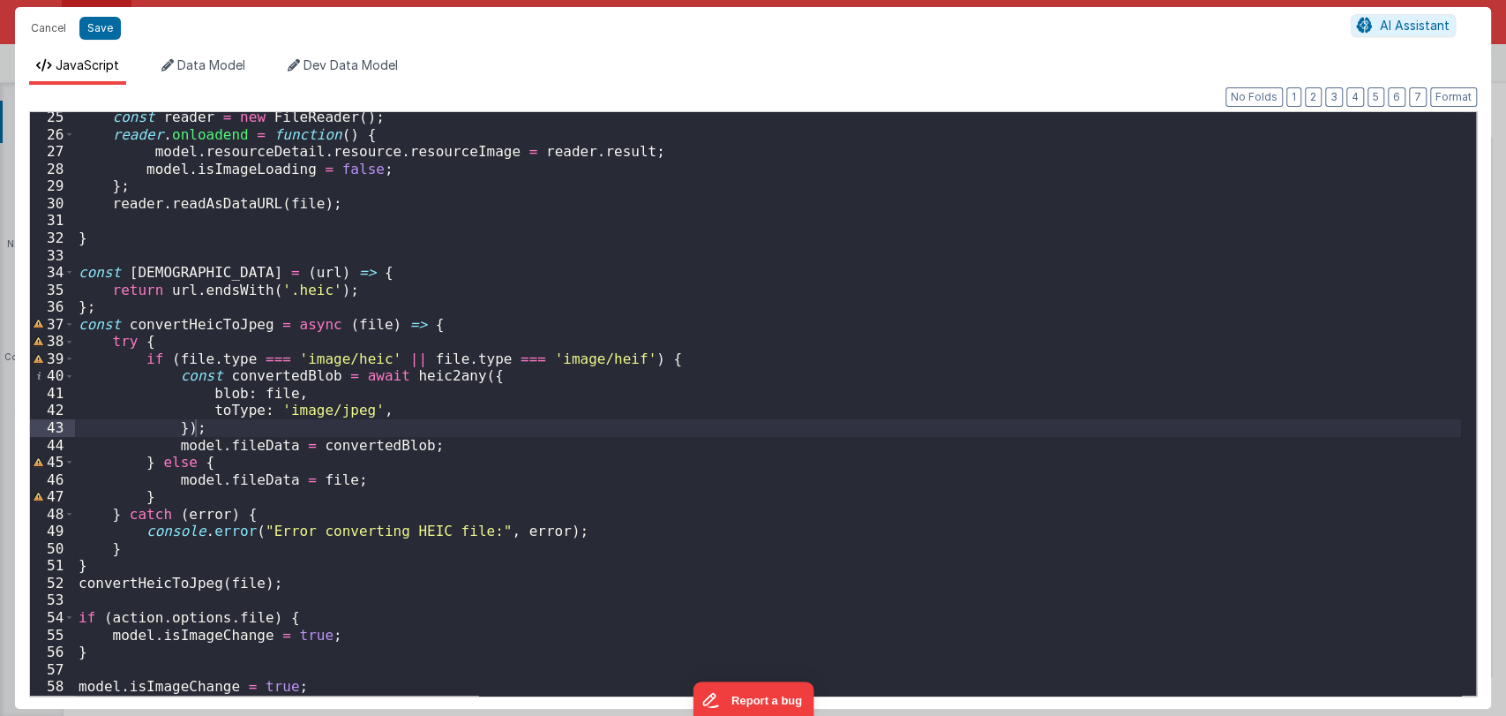
click at [697, 377] on div "const reader = new FileReader ( ) ; reader . onloadend = function ( ) { model .…" at bounding box center [768, 418] width 1386 height 618
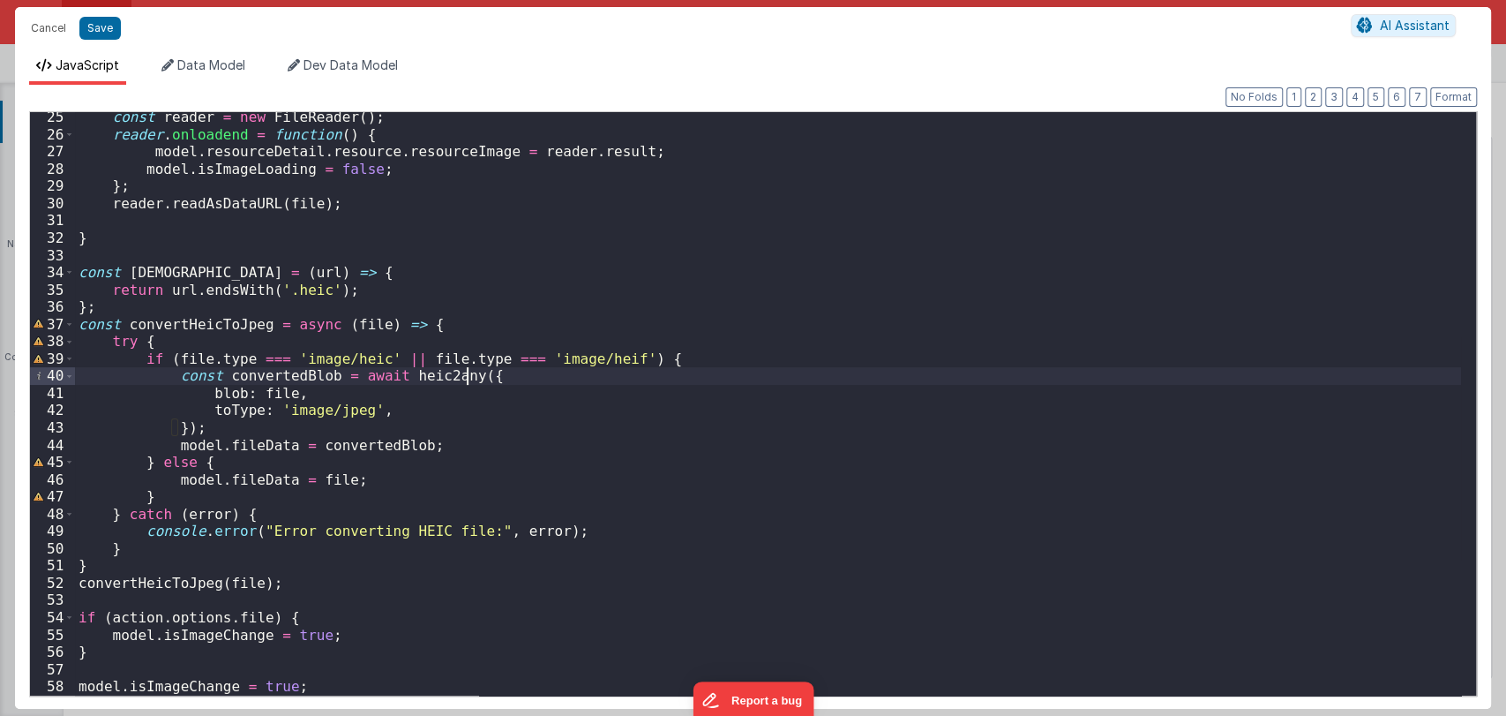
click at [692, 362] on div "const reader = new FileReader ( ) ; reader . onloadend = function ( ) { model .…" at bounding box center [768, 418] width 1386 height 618
click at [473, 290] on div "const reader = new FileReader ( ) ; reader . onloadend = function ( ) { model .…" at bounding box center [768, 418] width 1386 height 618
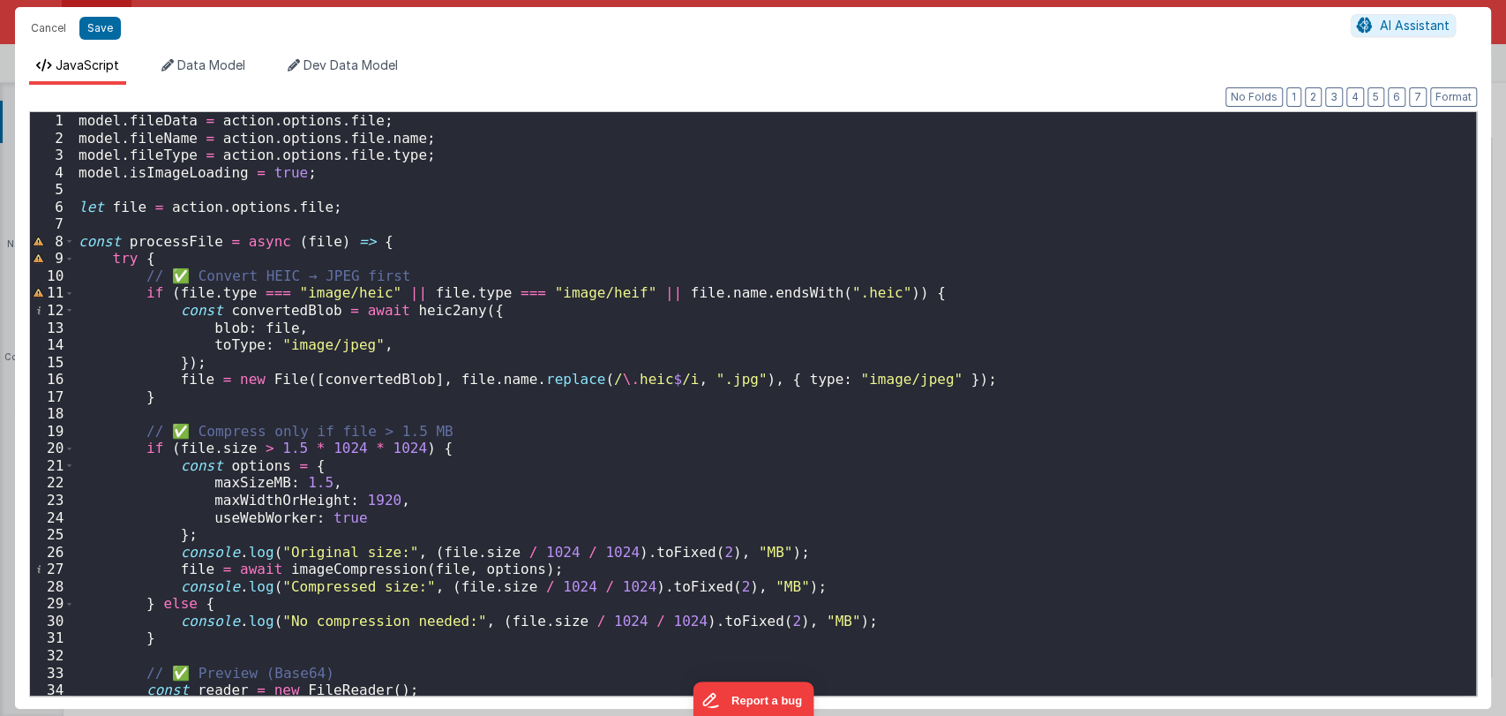
scroll to position [0, 0]
click at [100, 34] on button "Save" at bounding box center [99, 28] width 41 height 23
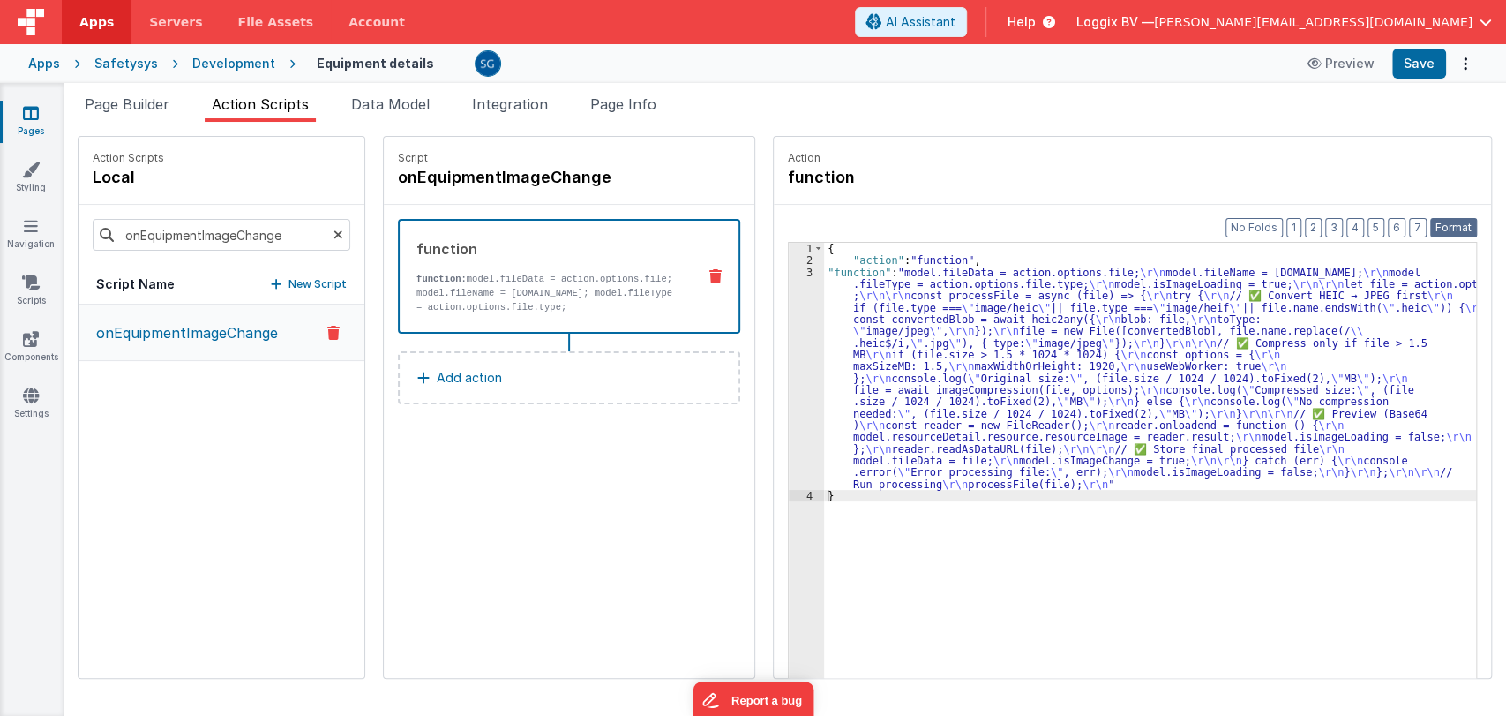
click at [1462, 226] on button "Format" at bounding box center [1453, 227] width 47 height 19
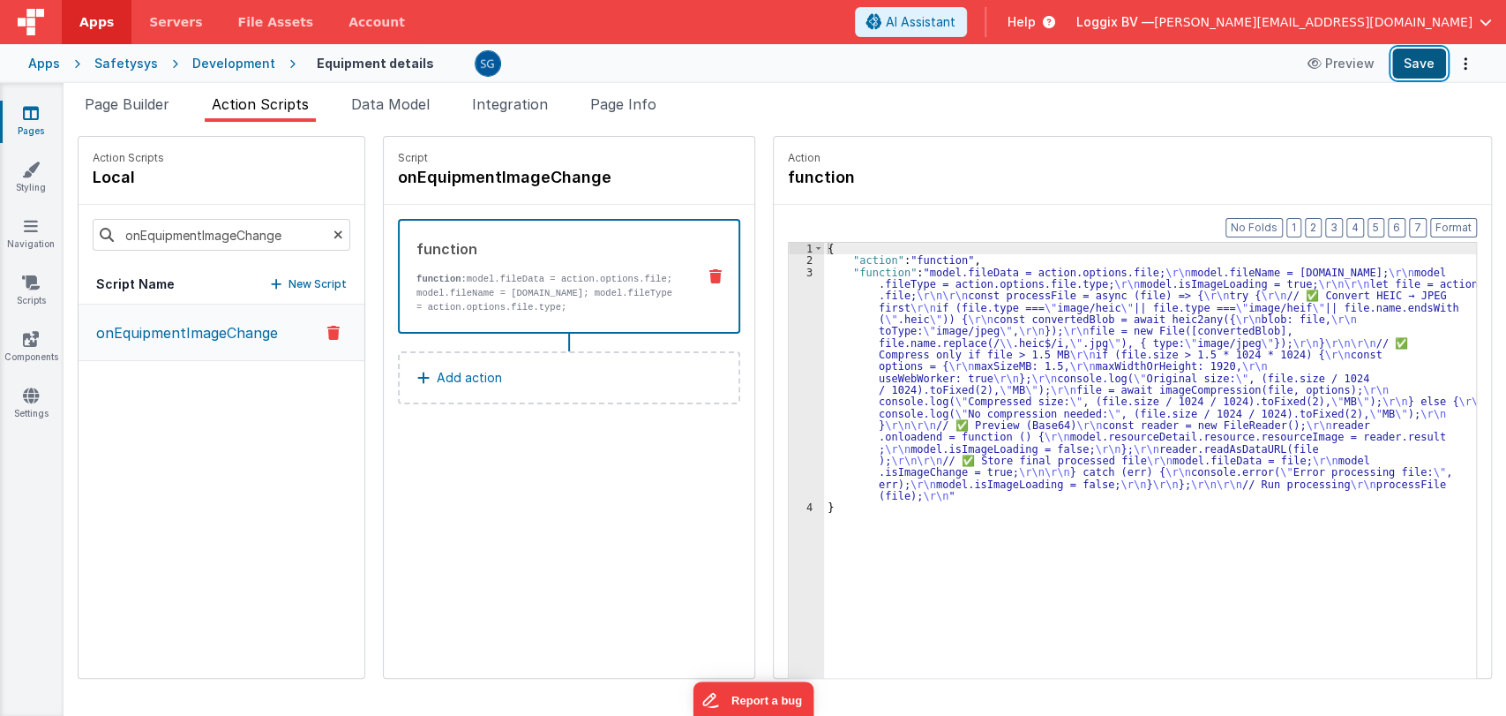
click at [1410, 53] on button "Save" at bounding box center [1419, 64] width 54 height 30
click at [791, 277] on div "3" at bounding box center [806, 384] width 35 height 236
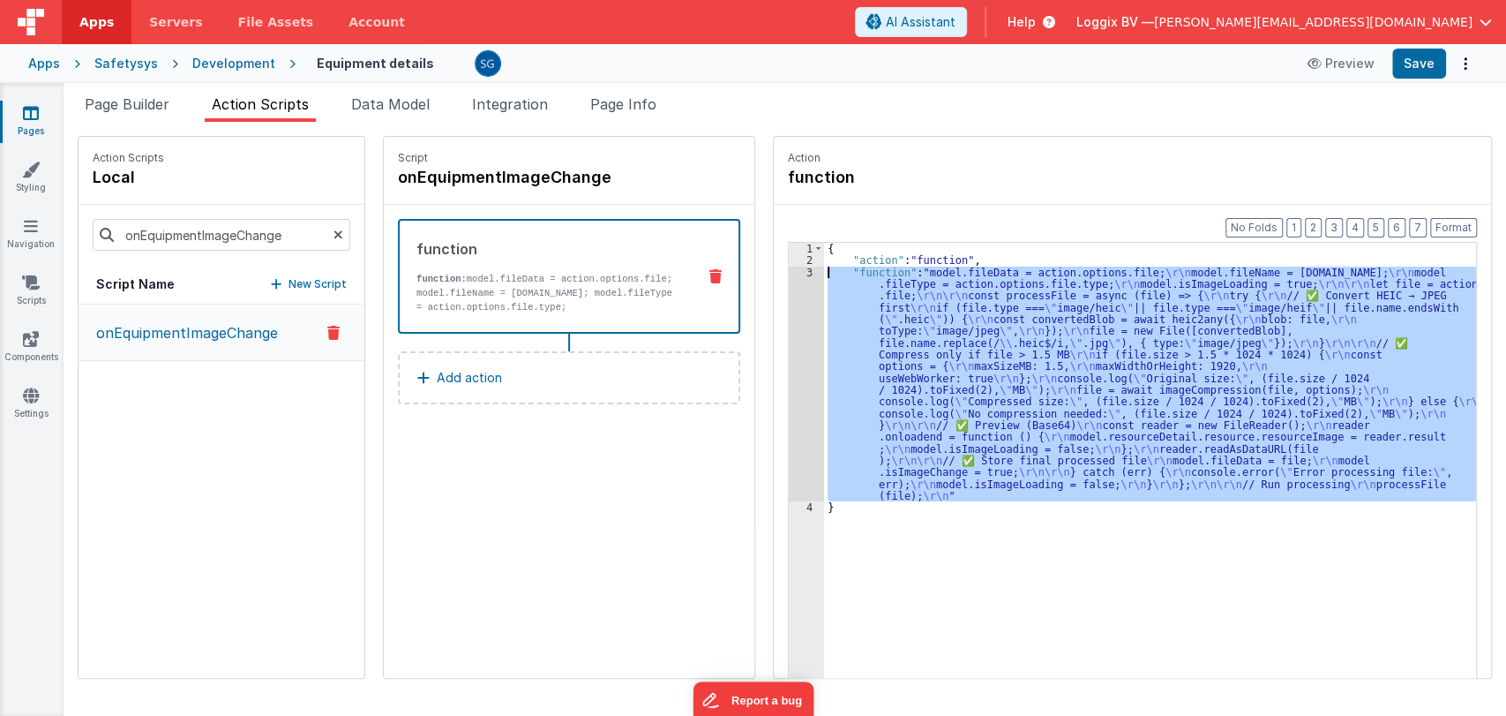
click at [791, 273] on div "3" at bounding box center [806, 384] width 35 height 236
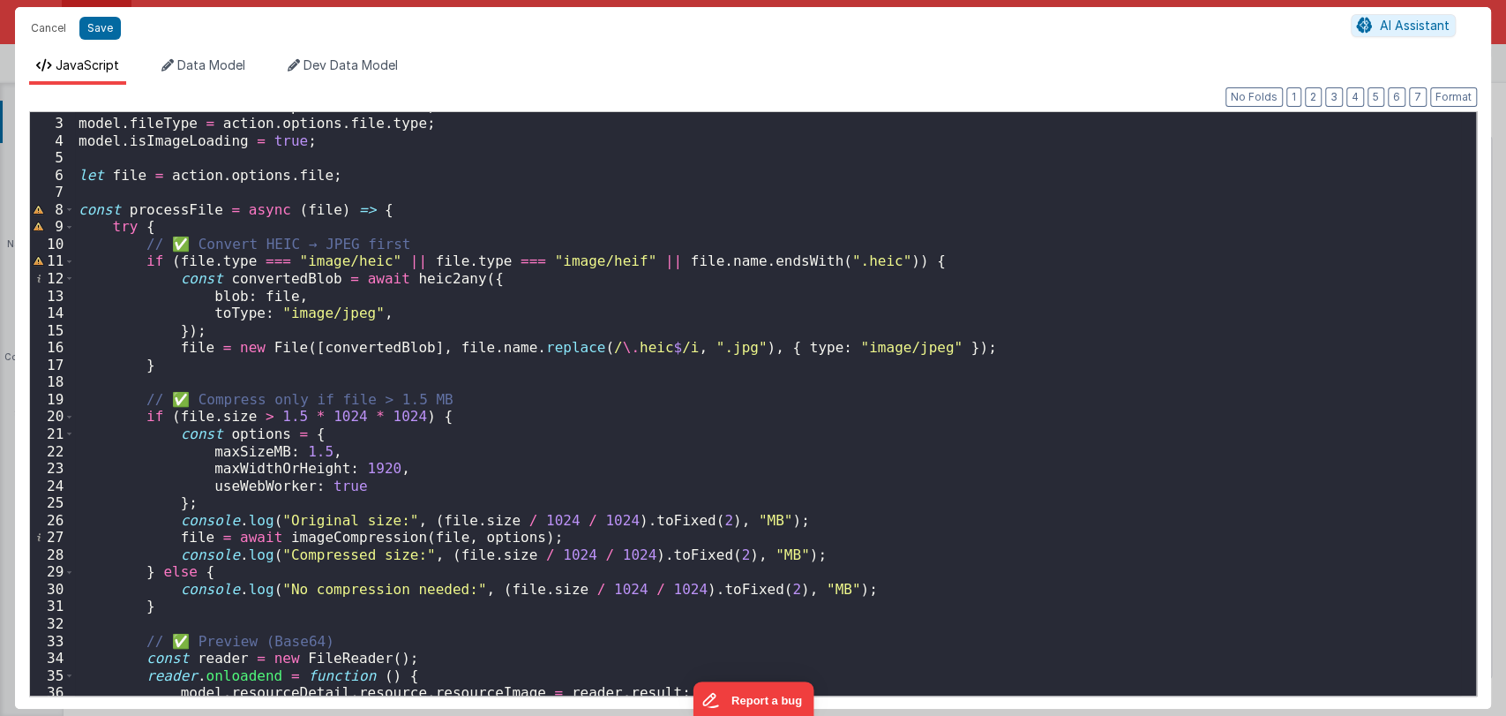
scroll to position [36, 0]
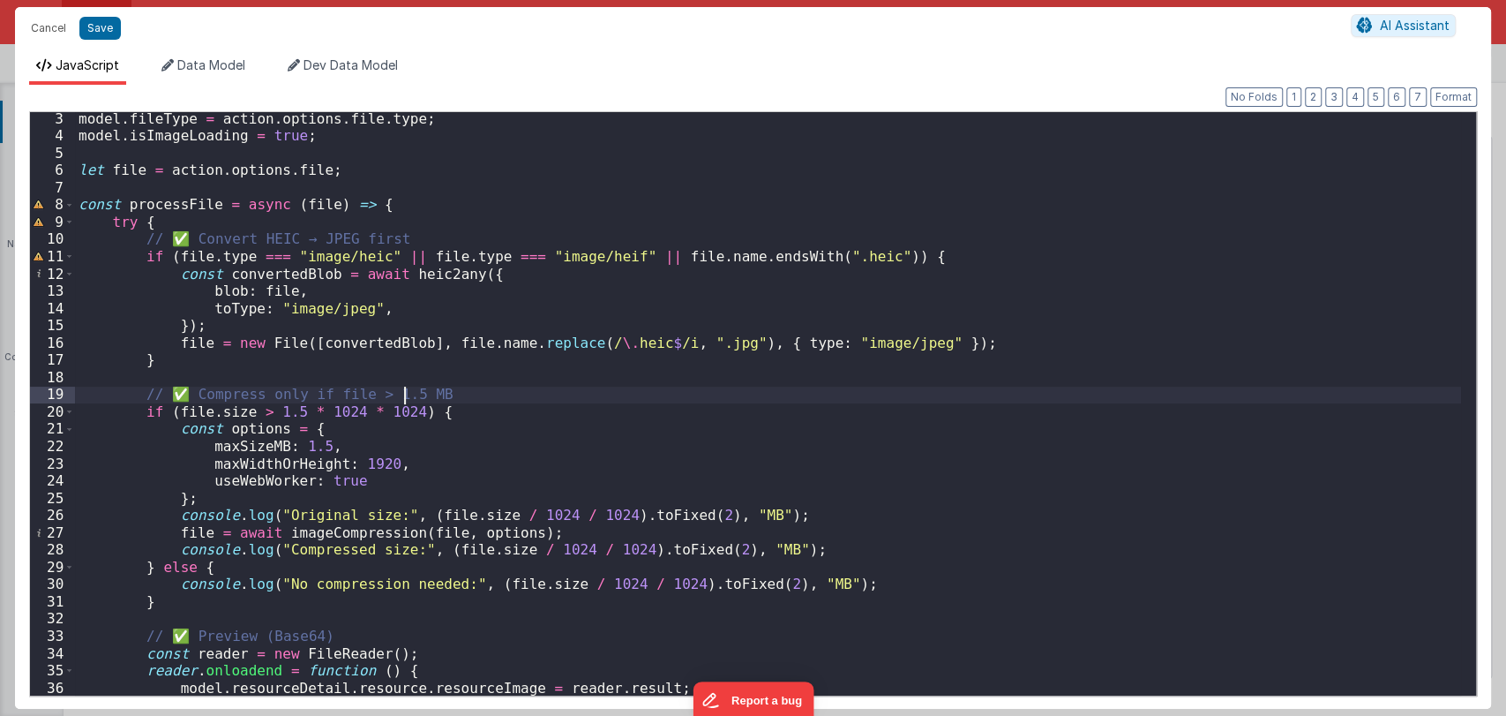
click at [402, 395] on div "model . fileType = action . options . file . type ; model . isImageLoading = tr…" at bounding box center [768, 419] width 1386 height 618
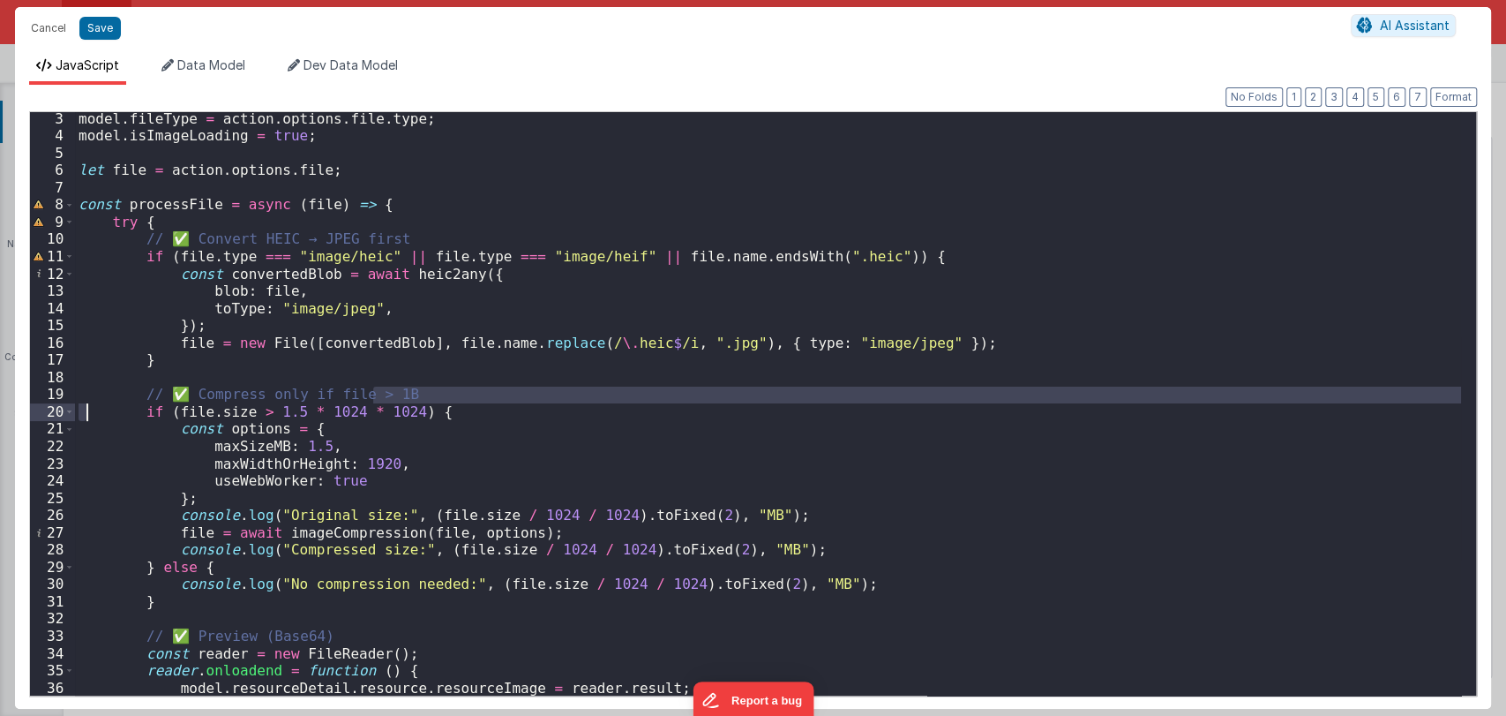
click at [473, 395] on div "model . fileType = action . options . file . type ; model . isImageLoading = tr…" at bounding box center [768, 403] width 1386 height 583
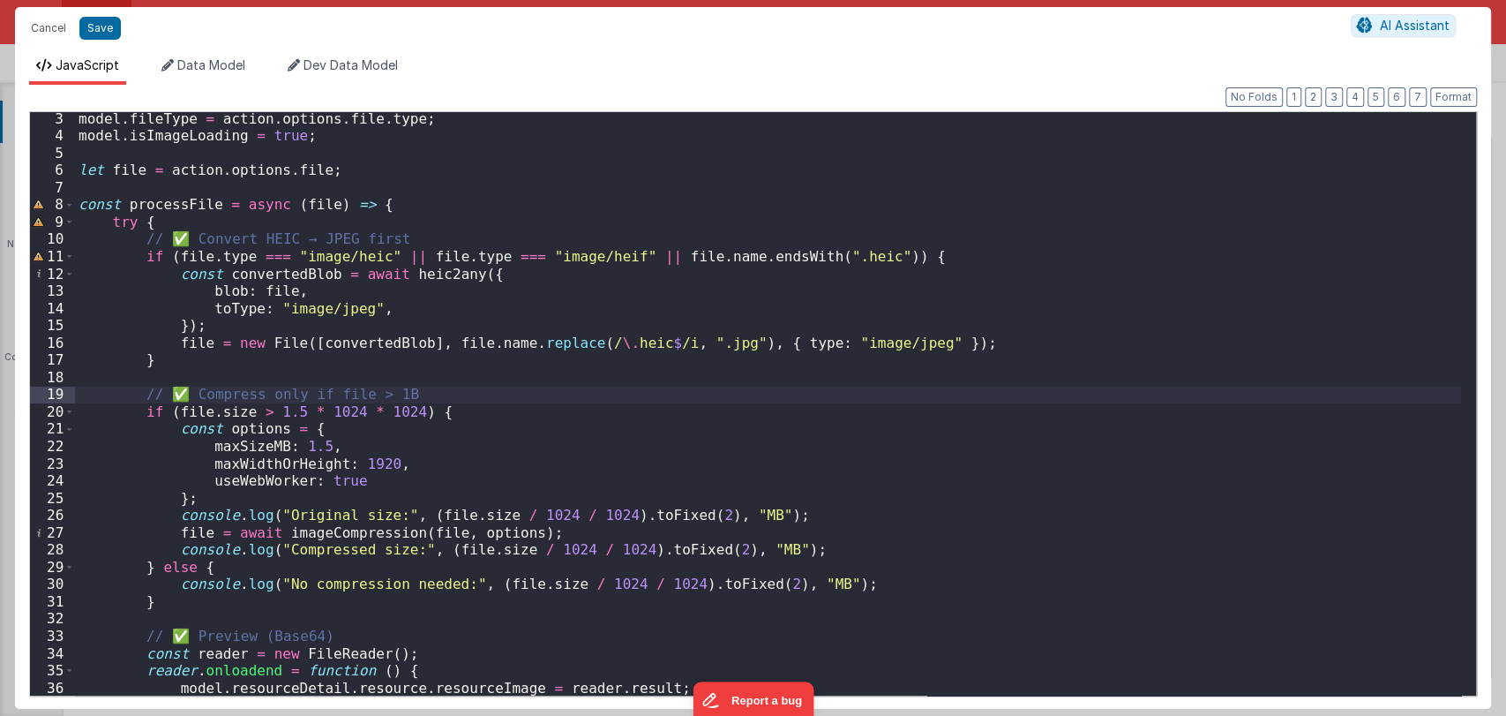
click at [458, 398] on div "model . fileType = action . options . file . type ; model . isImageLoading = tr…" at bounding box center [768, 419] width 1386 height 618
drag, startPoint x: 490, startPoint y: 397, endPoint x: 225, endPoint y: 395, distance: 264.7
click at [225, 395] on div "model . fileType = action . options . file . type ; model . isImageLoading = tr…" at bounding box center [768, 419] width 1386 height 618
click at [224, 395] on div "model . fileType = action . options . file . type ; model . isImageLoading = tr…" at bounding box center [768, 403] width 1386 height 583
drag, startPoint x: 197, startPoint y: 396, endPoint x: 167, endPoint y: 395, distance: 30.0
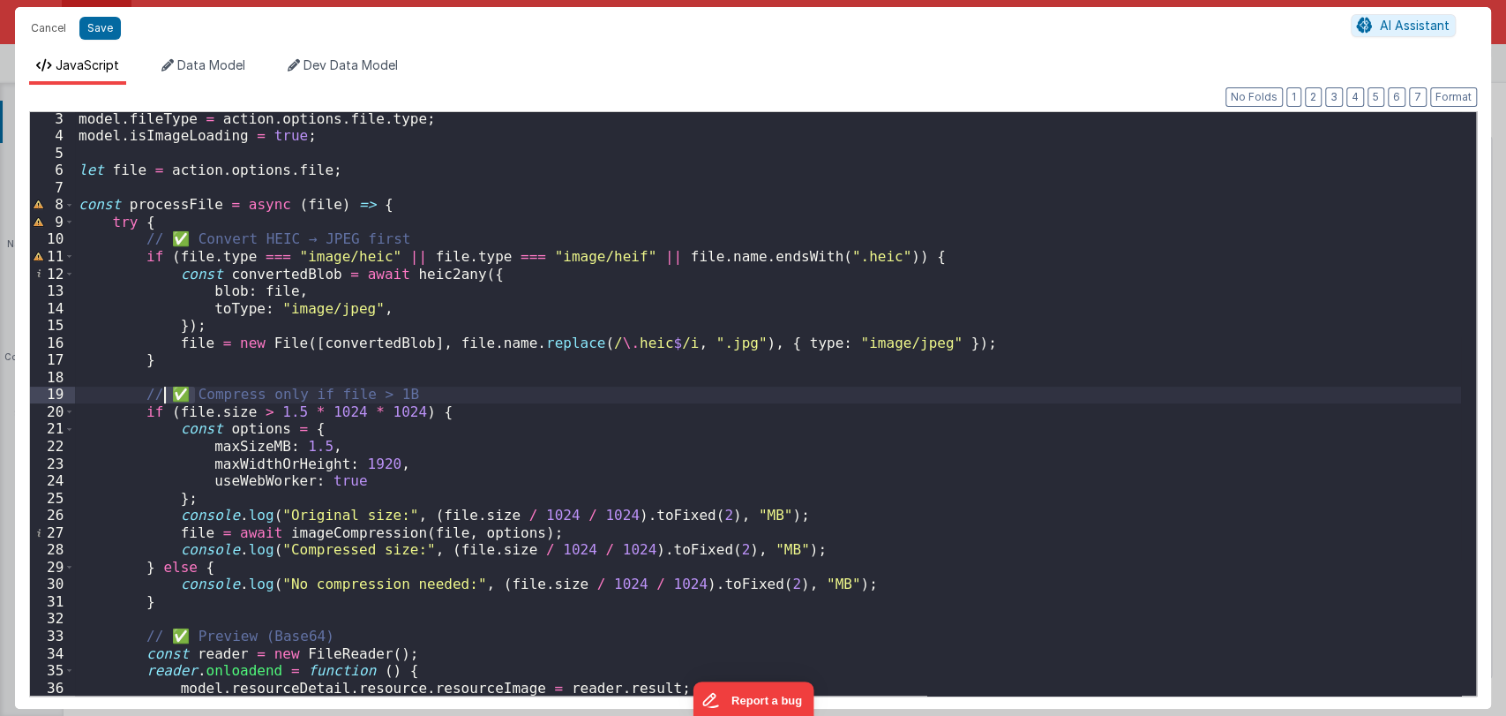
click at [167, 395] on div "model . fileType = action . options . file . type ; model . isImageLoading = tr…" at bounding box center [768, 419] width 1386 height 618
click at [289, 412] on div "model . fileType = action . options . file . type ; model . isImageLoading = tr…" at bounding box center [768, 419] width 1386 height 618
click at [267, 408] on div "model . fileType = action . options . file . type ; model . isImageLoading = tr…" at bounding box center [768, 403] width 1386 height 583
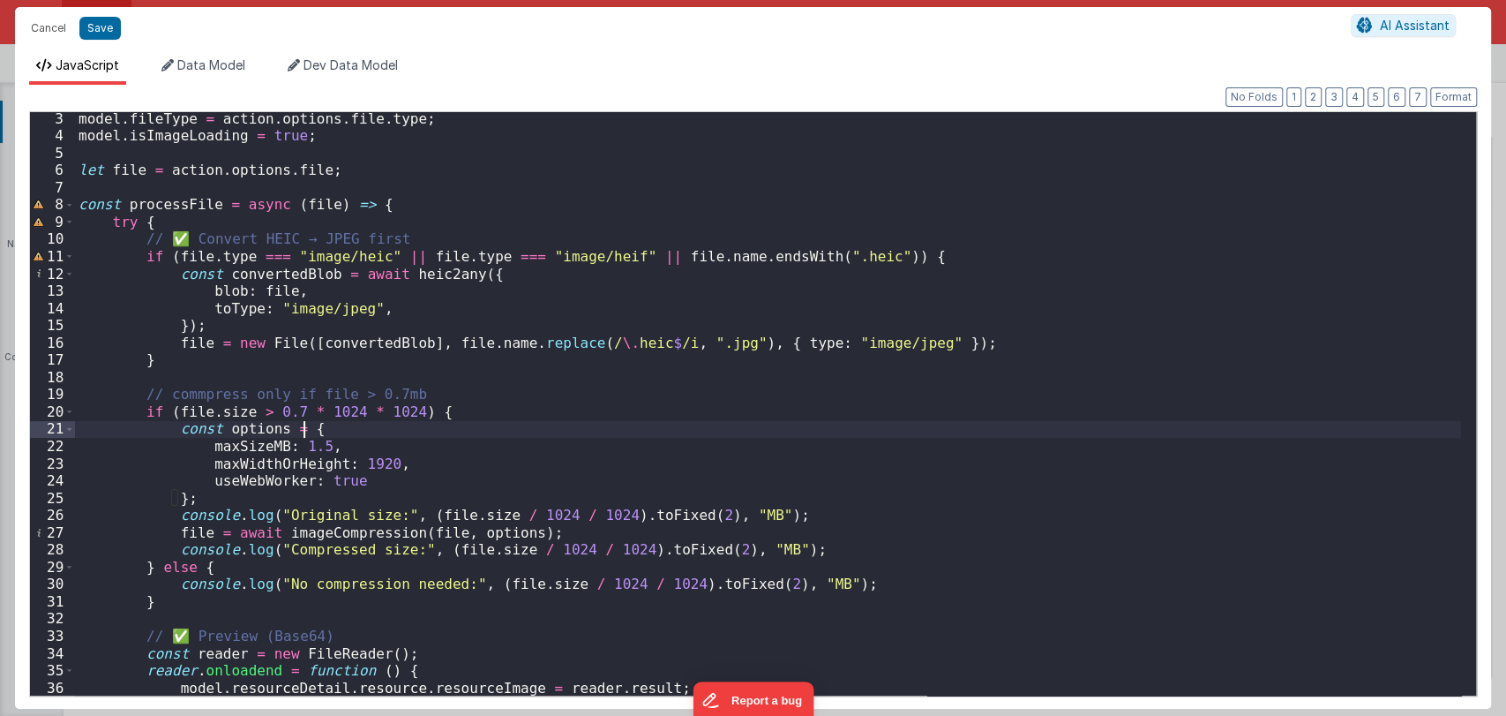
click at [326, 425] on div "model . fileType = action . options . file . type ; model . isImageLoading = tr…" at bounding box center [768, 419] width 1386 height 618
click at [312, 452] on div "model . fileType = action . options . file . type ; model . isImageLoading = tr…" at bounding box center [768, 419] width 1386 height 618
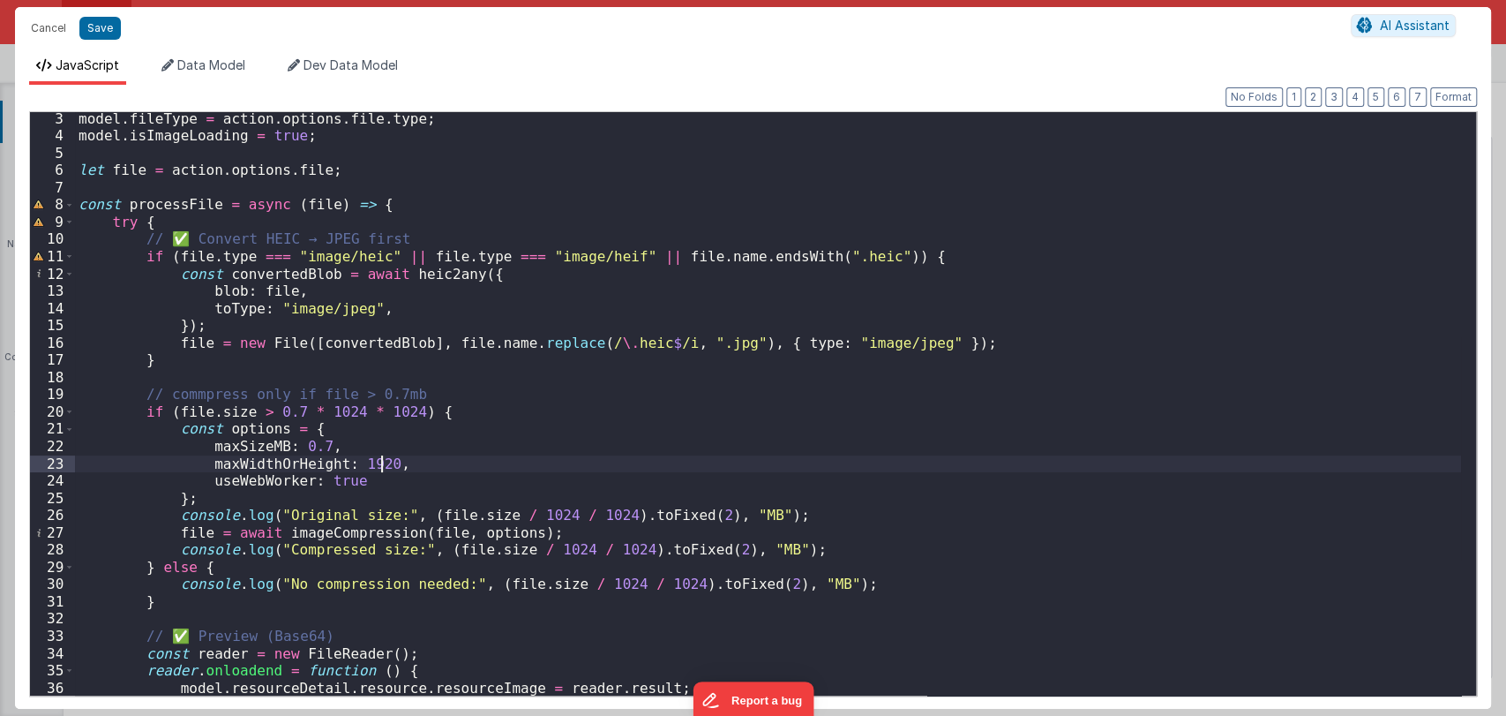
click at [406, 466] on div "model . fileType = action . options . file . type ; model . isImageLoading = tr…" at bounding box center [768, 419] width 1386 height 618
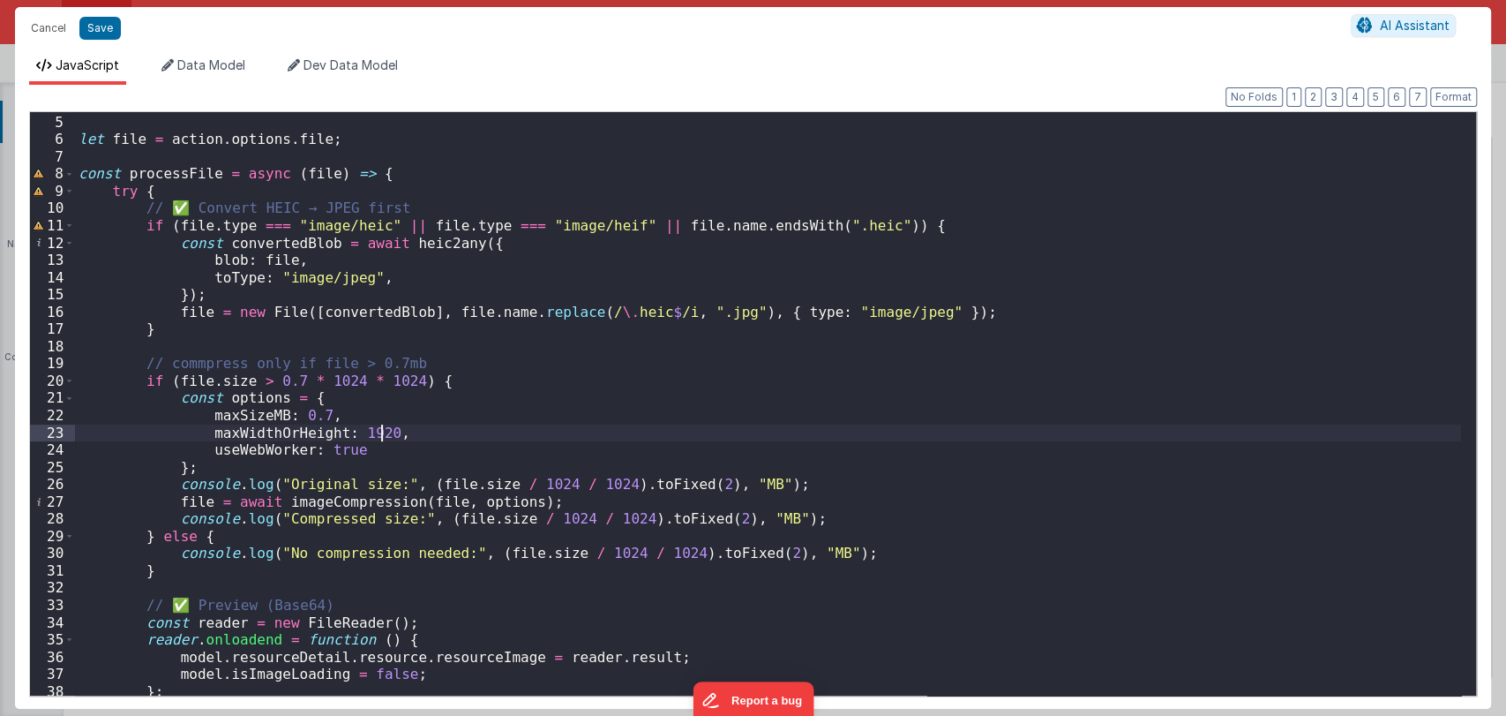
scroll to position [68, 0]
click at [110, 29] on button "Save" at bounding box center [99, 28] width 41 height 23
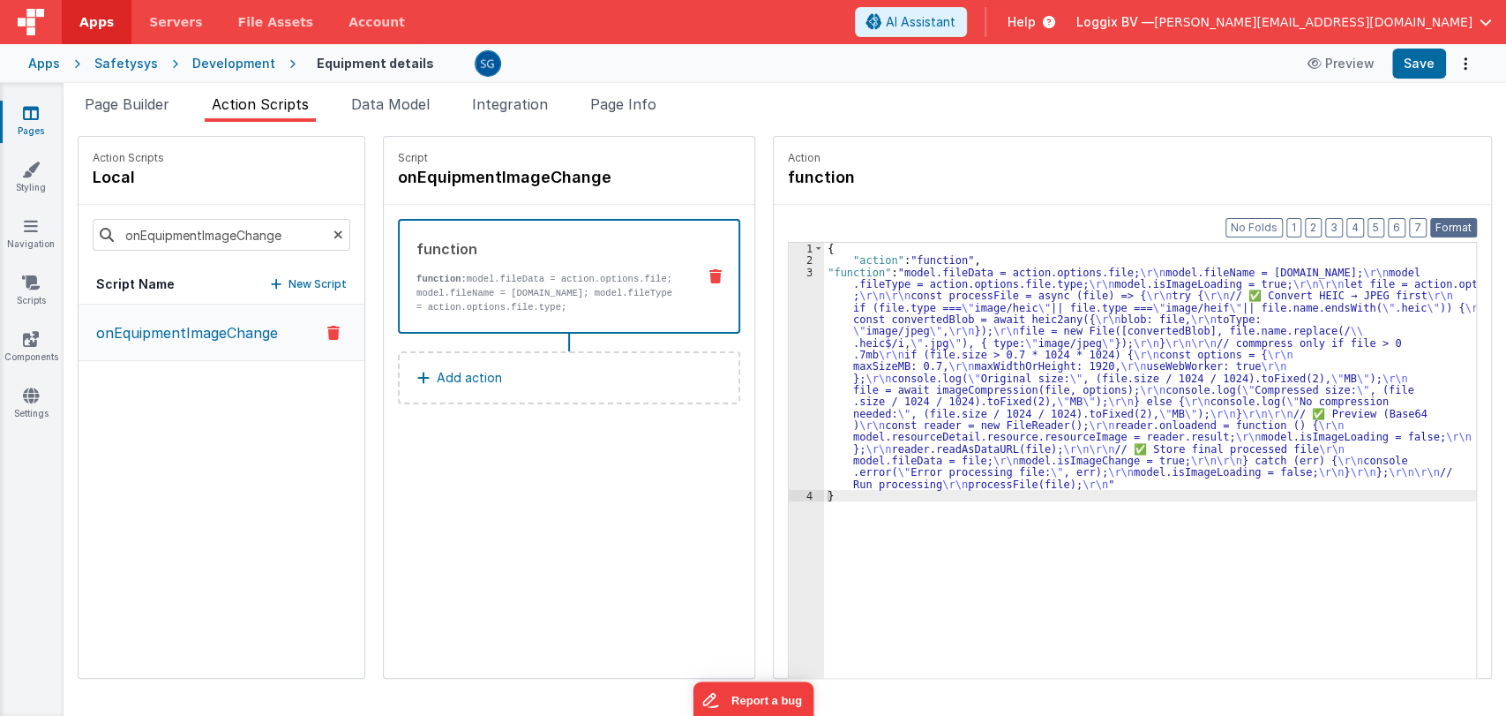
click at [1456, 219] on button "Format" at bounding box center [1453, 227] width 47 height 19
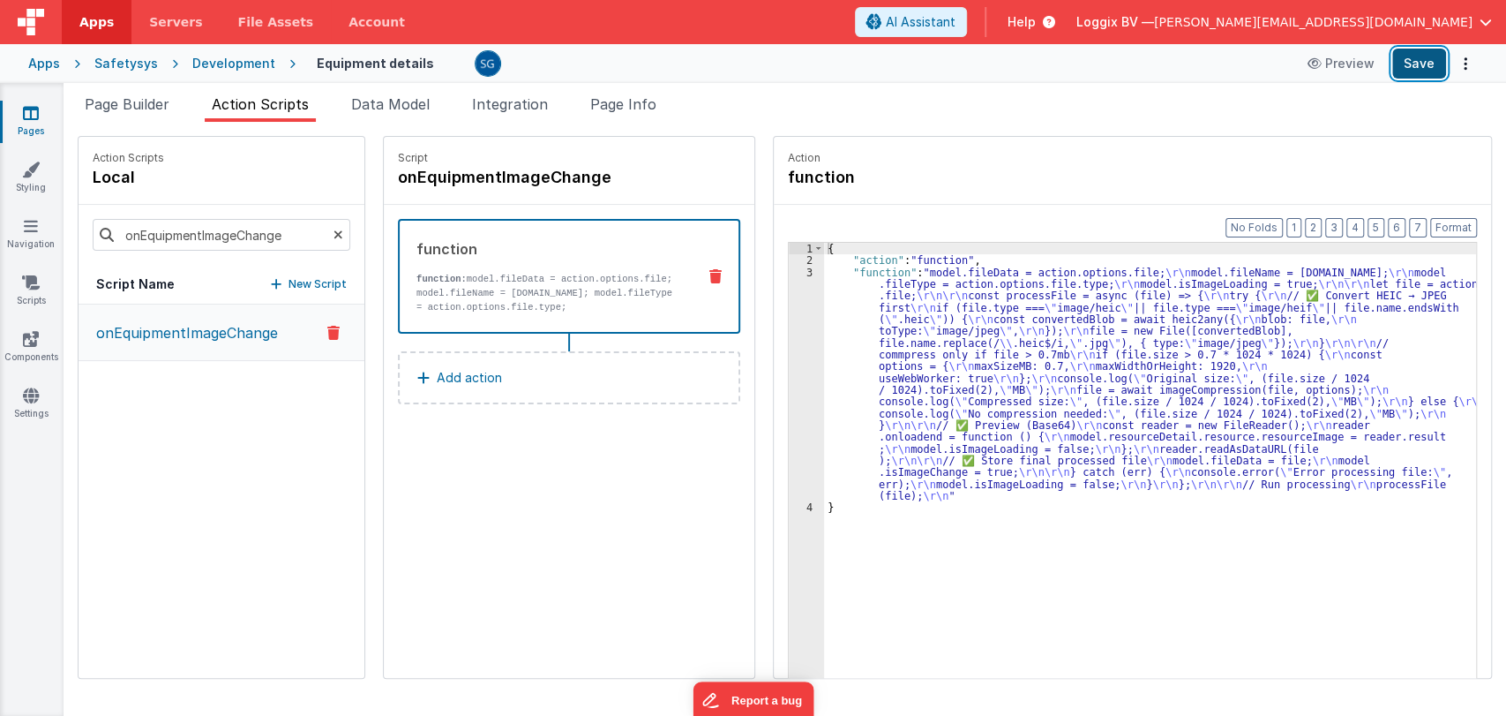
click at [1412, 68] on button "Save" at bounding box center [1419, 64] width 54 height 30
click at [791, 270] on div "3" at bounding box center [806, 384] width 35 height 236
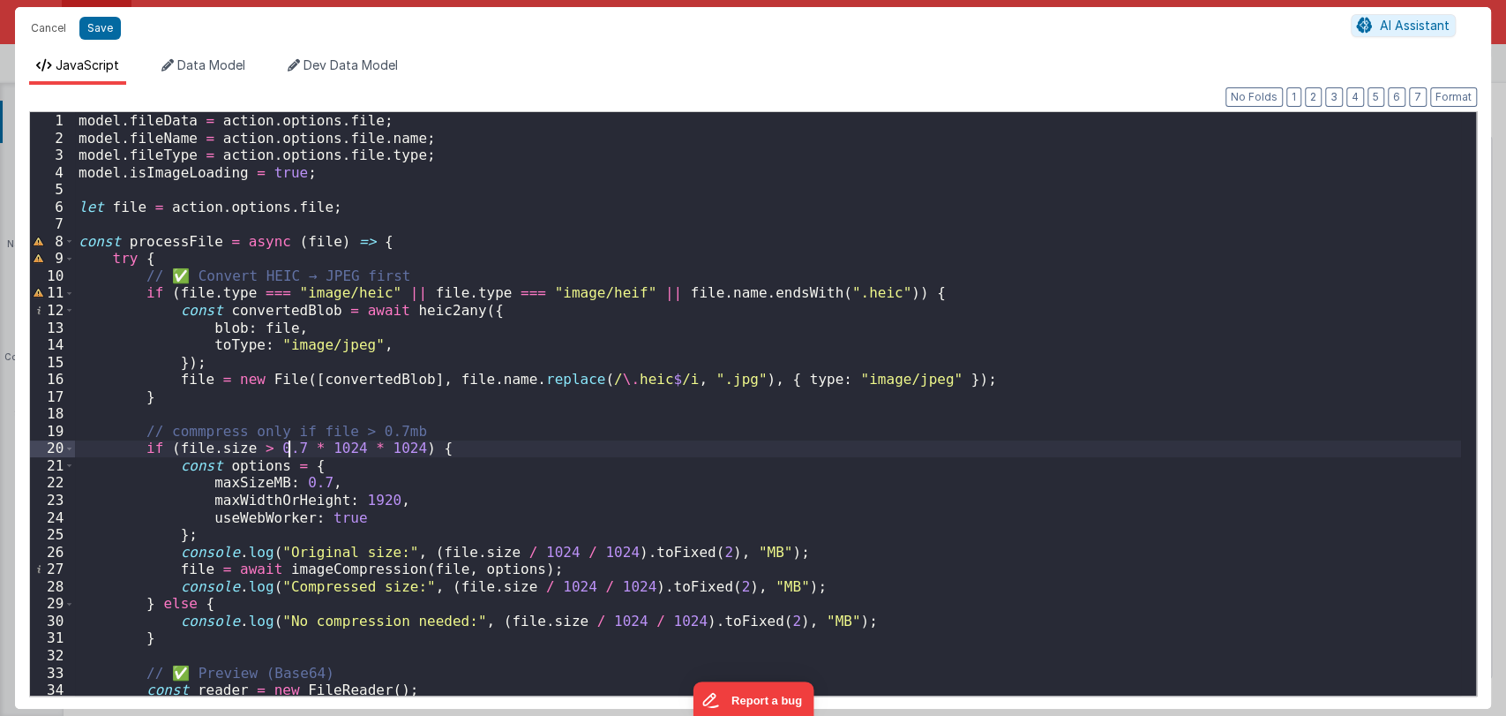
click at [288, 449] on div "model . fileData = action . options . file ; model . fileName = action . option…" at bounding box center [768, 421] width 1386 height 618
click at [315, 482] on div "model . fileData = action . options . file ; model . fileName = action . option…" at bounding box center [768, 421] width 1386 height 618
click at [93, 28] on button "Save" at bounding box center [99, 28] width 41 height 23
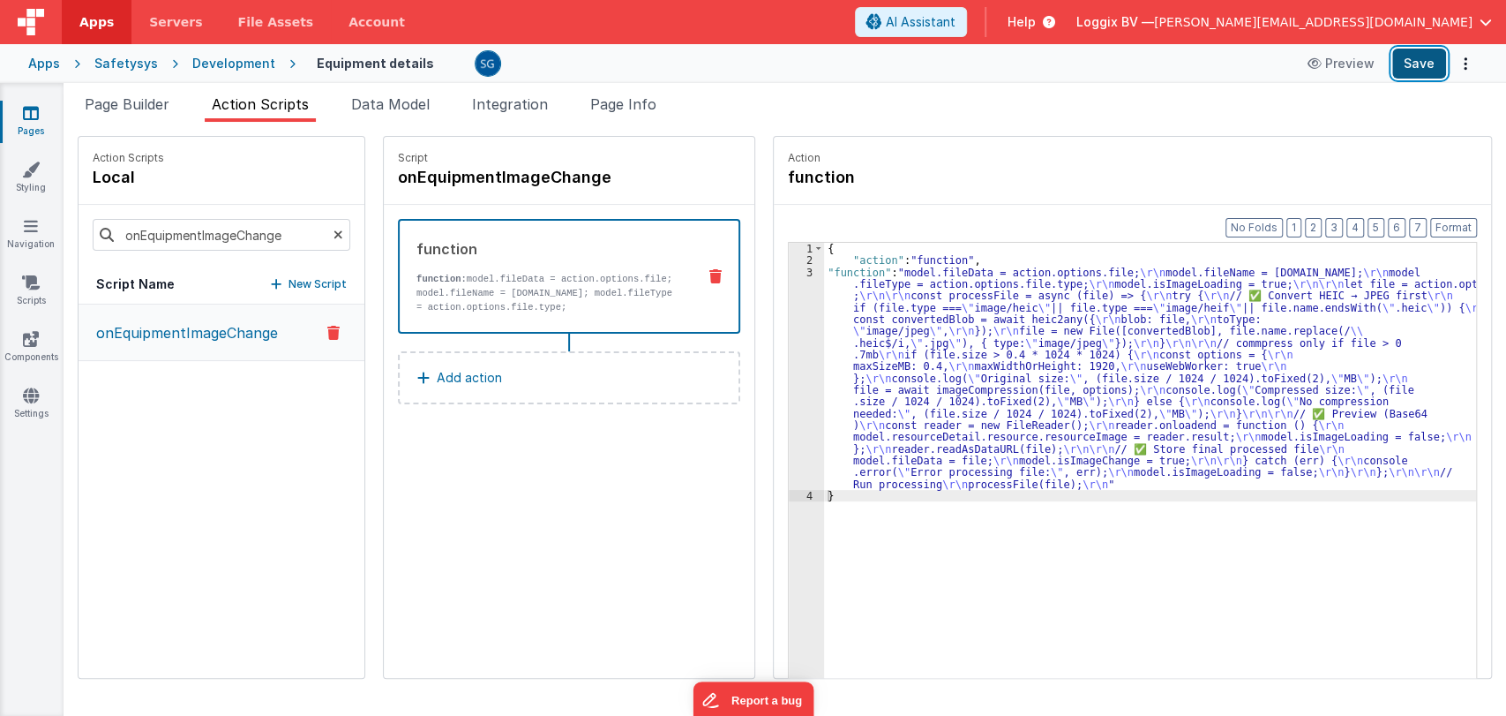
click at [1426, 58] on button "Save" at bounding box center [1419, 64] width 54 height 30
click at [1442, 227] on button "Format" at bounding box center [1453, 227] width 47 height 19
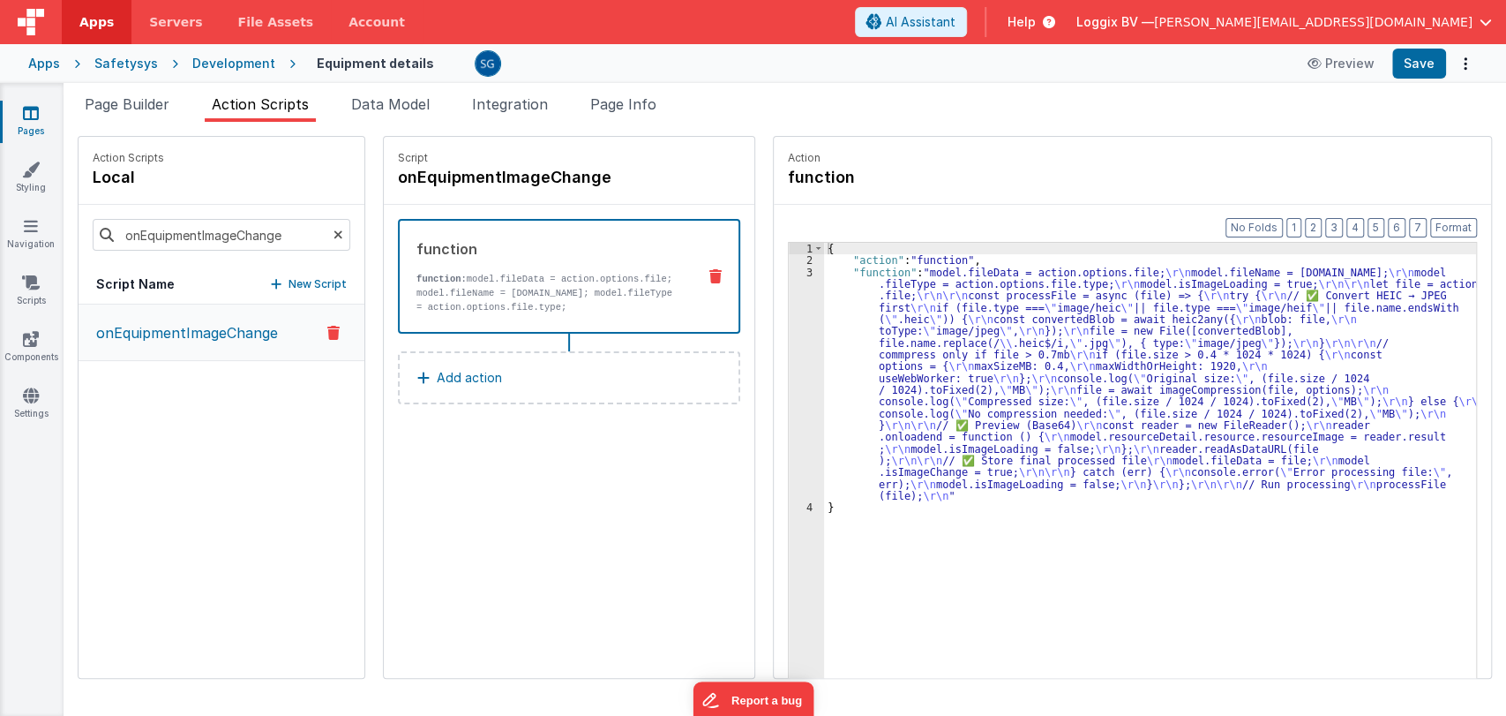
click at [789, 275] on div "3" at bounding box center [806, 384] width 35 height 236
click at [791, 271] on div "3" at bounding box center [806, 384] width 35 height 236
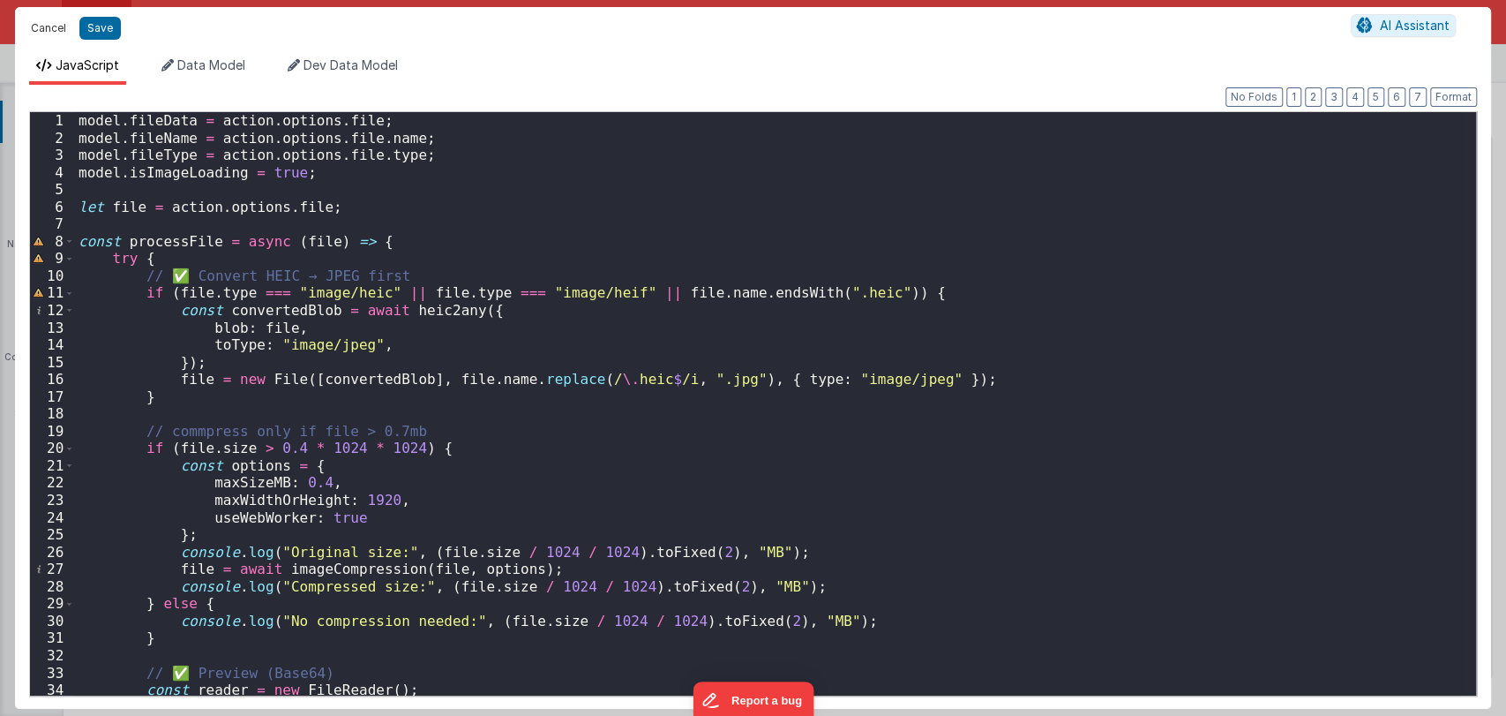
drag, startPoint x: 56, startPoint y: 26, endPoint x: 586, endPoint y: 254, distance: 576.6
click at [56, 26] on button "Cancel" at bounding box center [48, 28] width 53 height 25
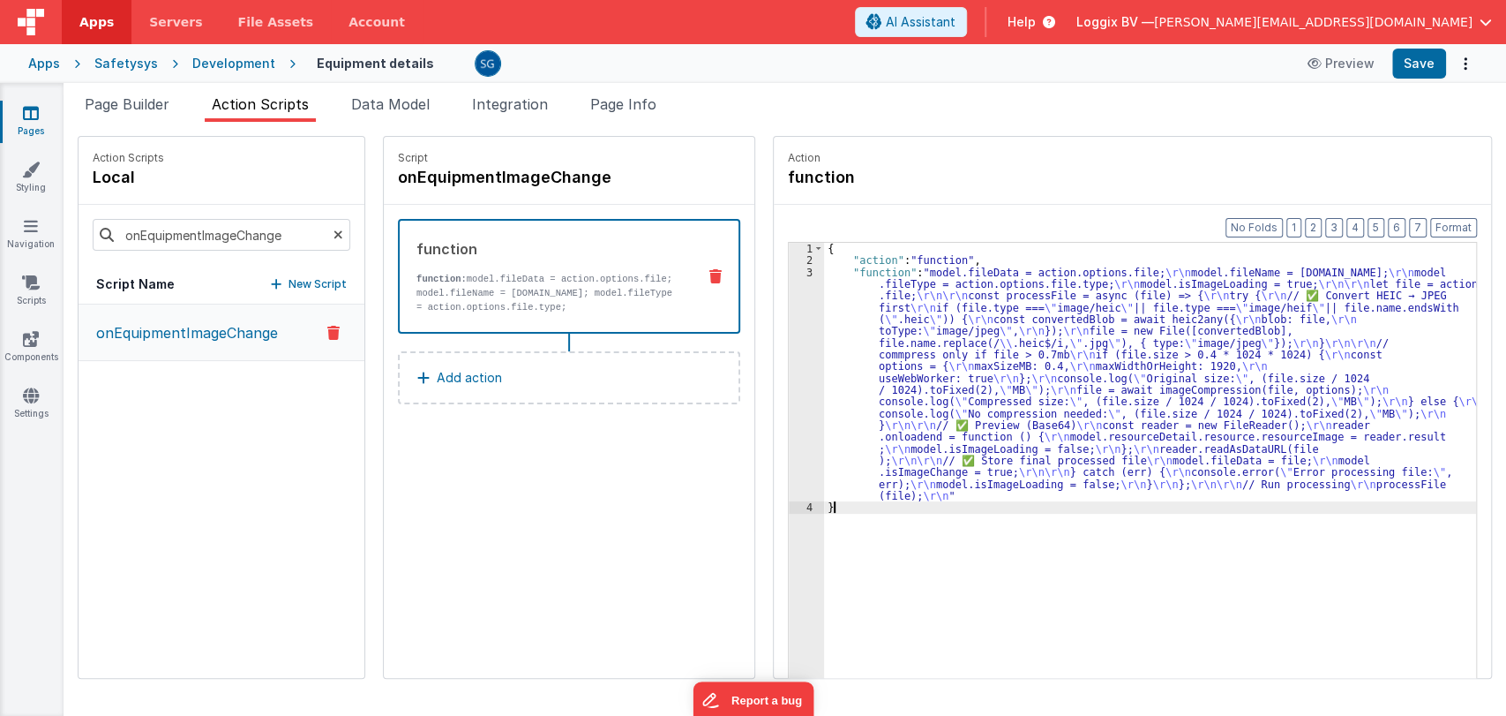
click at [1129, 533] on div "{ "action" : "function" , "function" : "model.fileData = action.options.file; \…" at bounding box center [1159, 499] width 670 height 513
click at [1419, 75] on button "Save" at bounding box center [1419, 64] width 54 height 30
click at [135, 113] on li "Page Builder" at bounding box center [127, 108] width 99 height 28
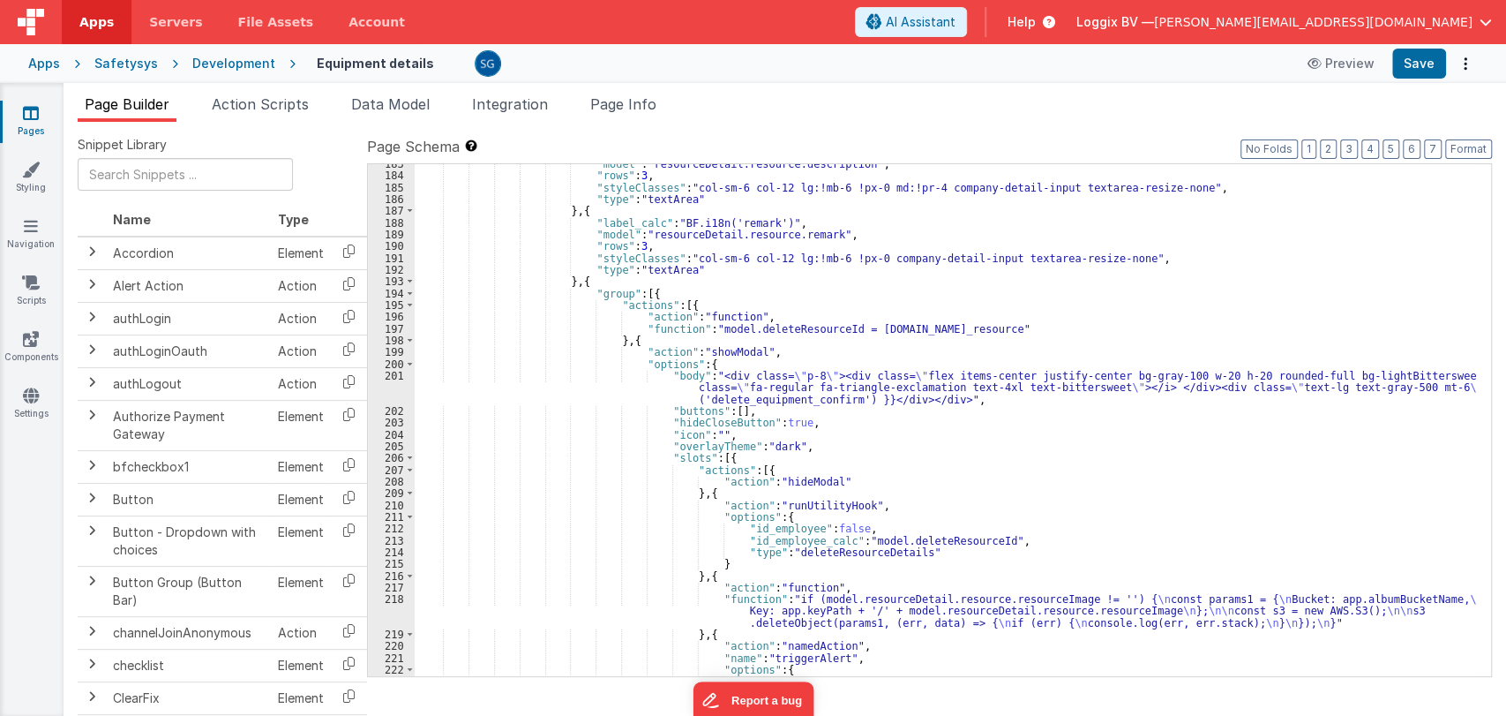
click at [900, 442] on div ""model" : "resourceDetail.resource.description" , "rows" : 3 , "styleClasses" :…" at bounding box center [945, 426] width 1061 height 536
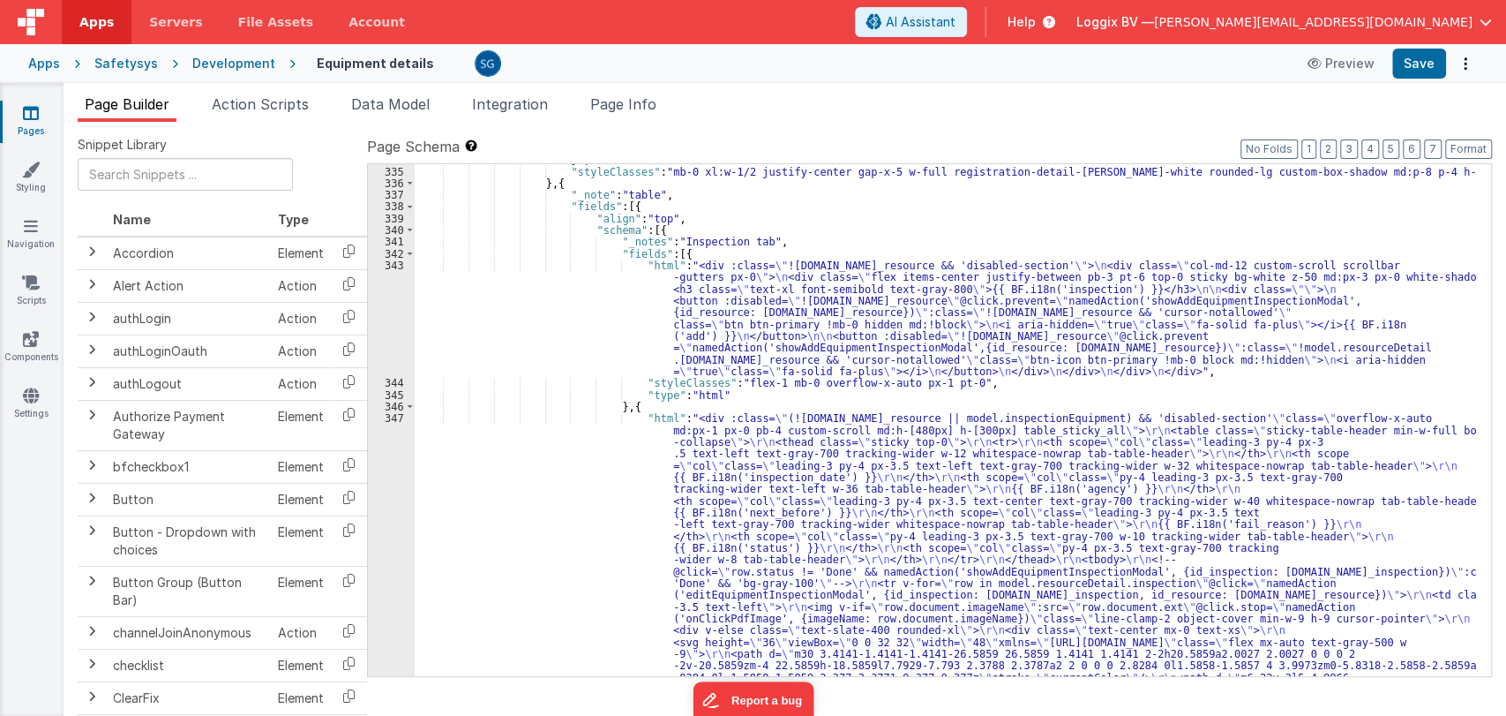
scroll to position [4622, 0]
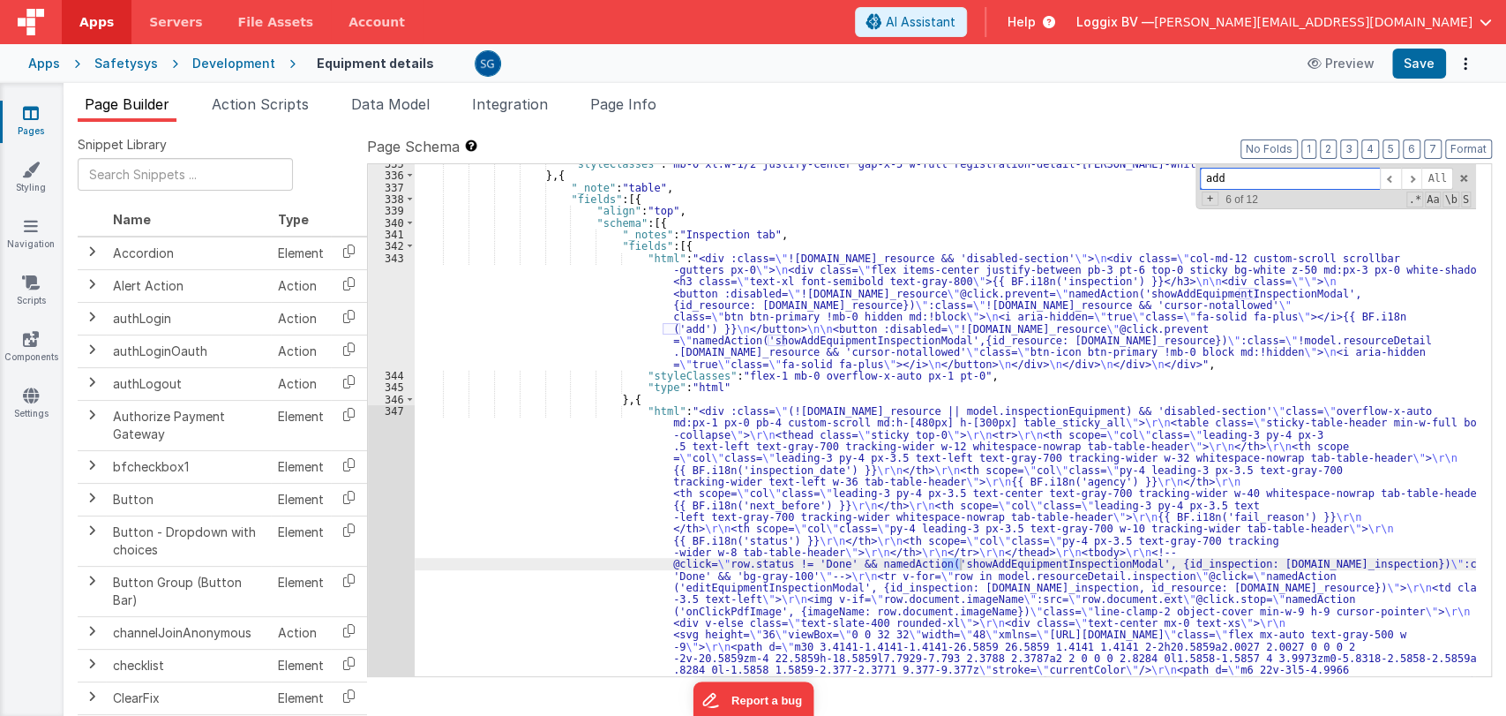
scroll to position [4629, 0]
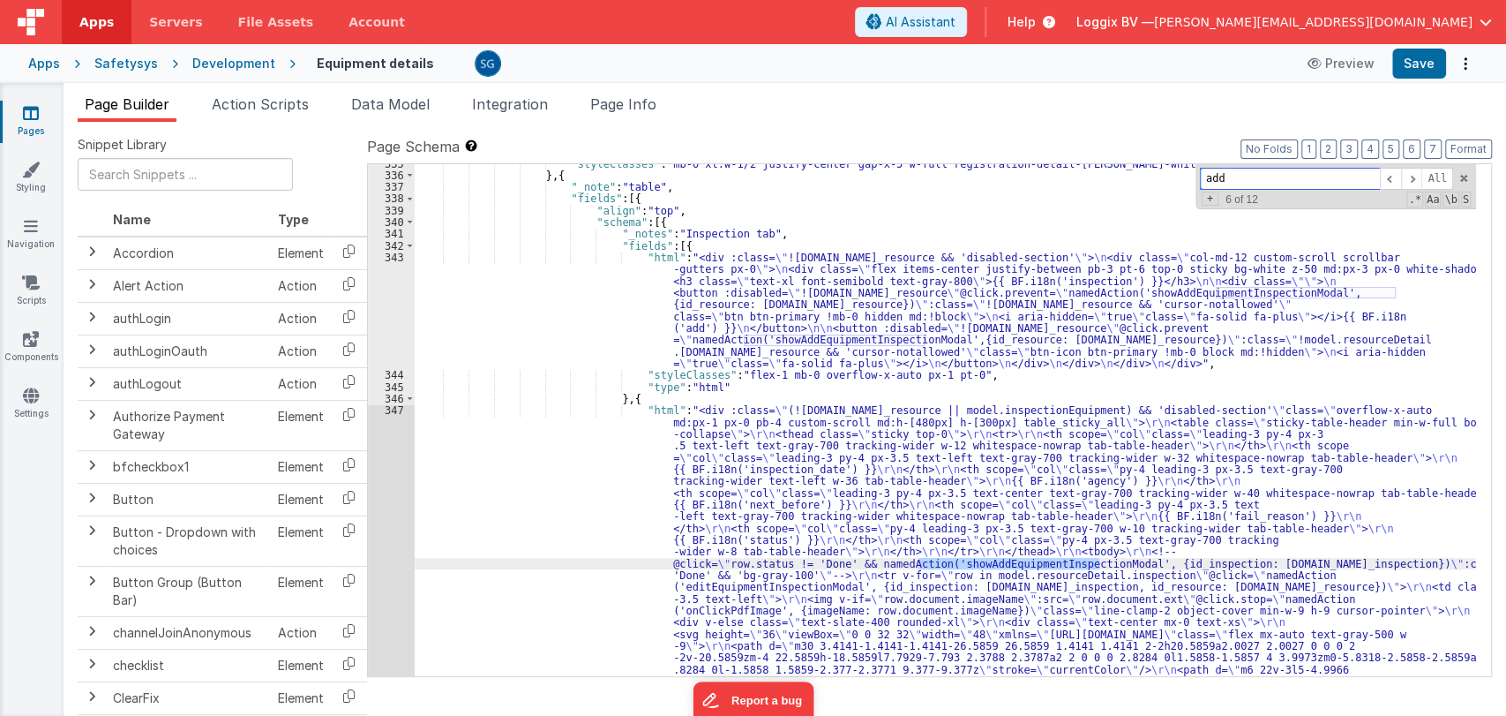
type input "showAddEquipmentInspectionModal"
click at [1385, 179] on span at bounding box center [1390, 179] width 21 height 22
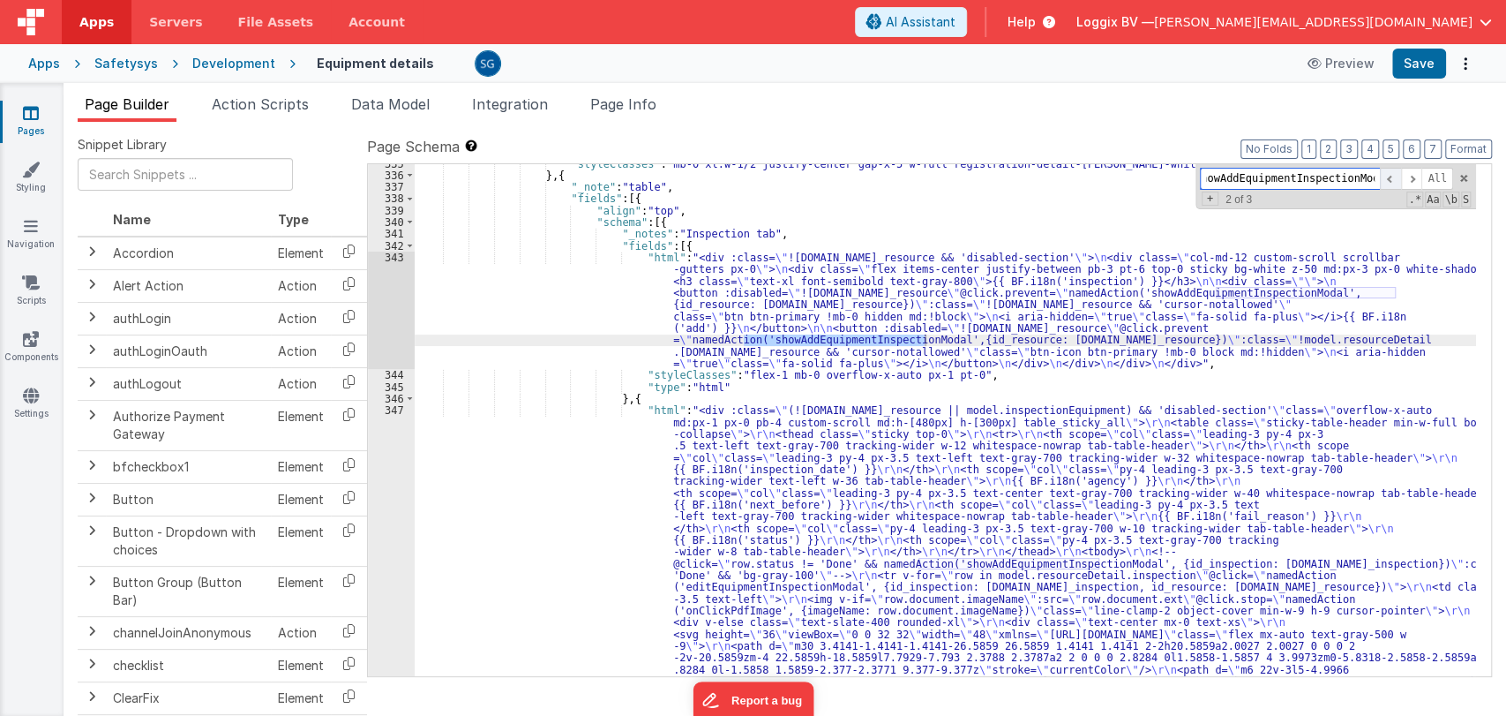
scroll to position [0, 0]
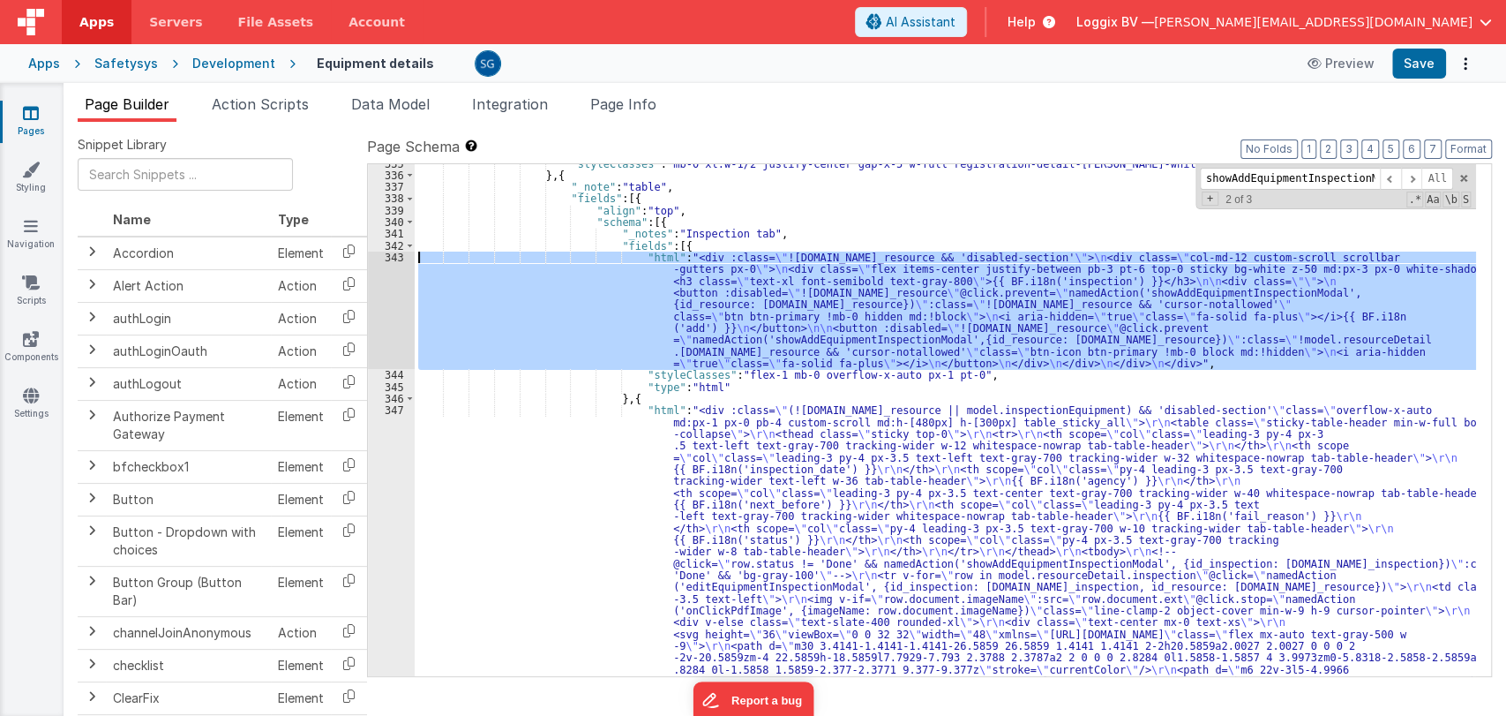
click at [388, 259] on div "343" at bounding box center [391, 309] width 47 height 117
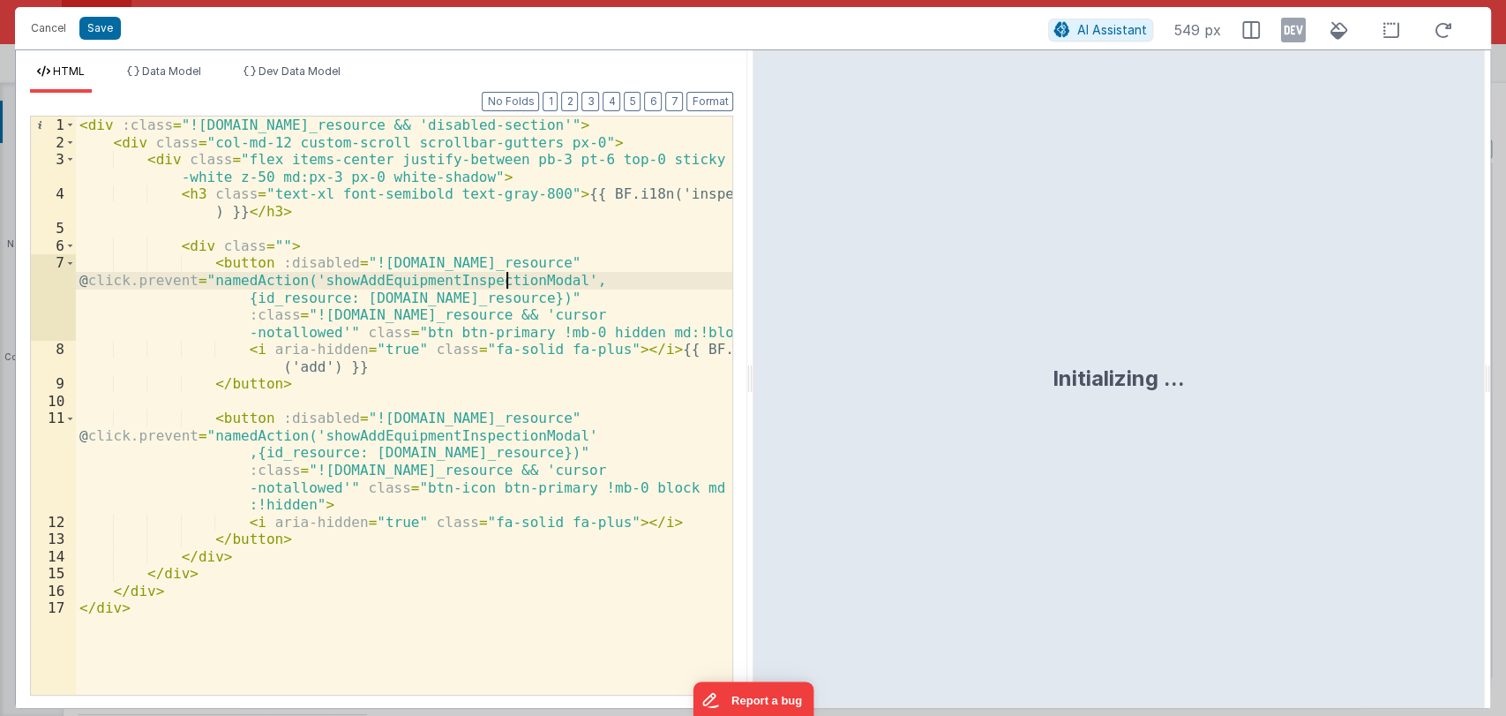
click at [504, 283] on div "< div :class = "!model.resourceDetail.resource.id_resource && 'disabled-section…" at bounding box center [404, 422] width 657 height 612
click at [54, 33] on button "Cancel" at bounding box center [48, 28] width 53 height 25
click at [232, 100] on div "Format 7 6 5 4 3 2 1 No Folds 1 2 3 4 5 6 7 8 9 10 11 12 13 14 15 16 17 < div :…" at bounding box center [381, 393] width 703 height 601
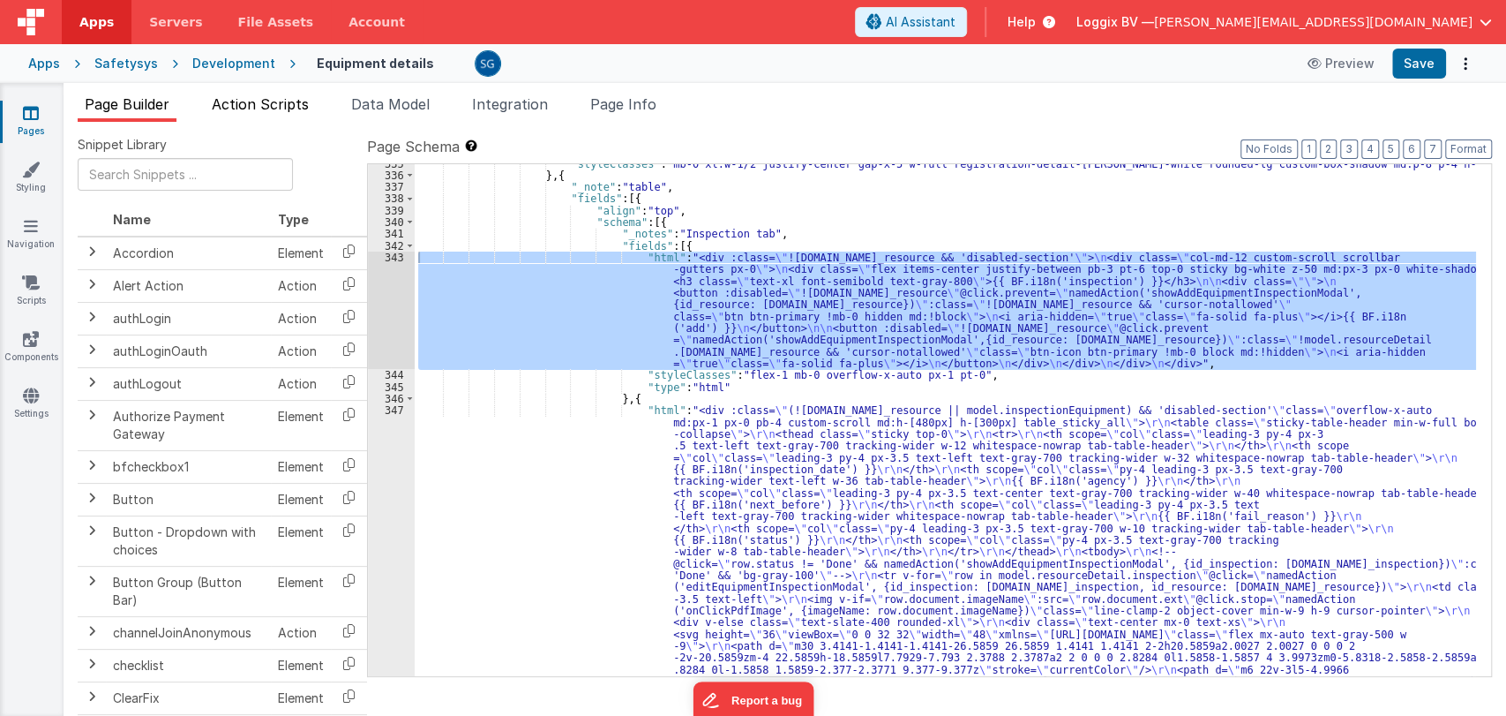
click at [233, 101] on span "Action Scripts" at bounding box center [260, 104] width 97 height 18
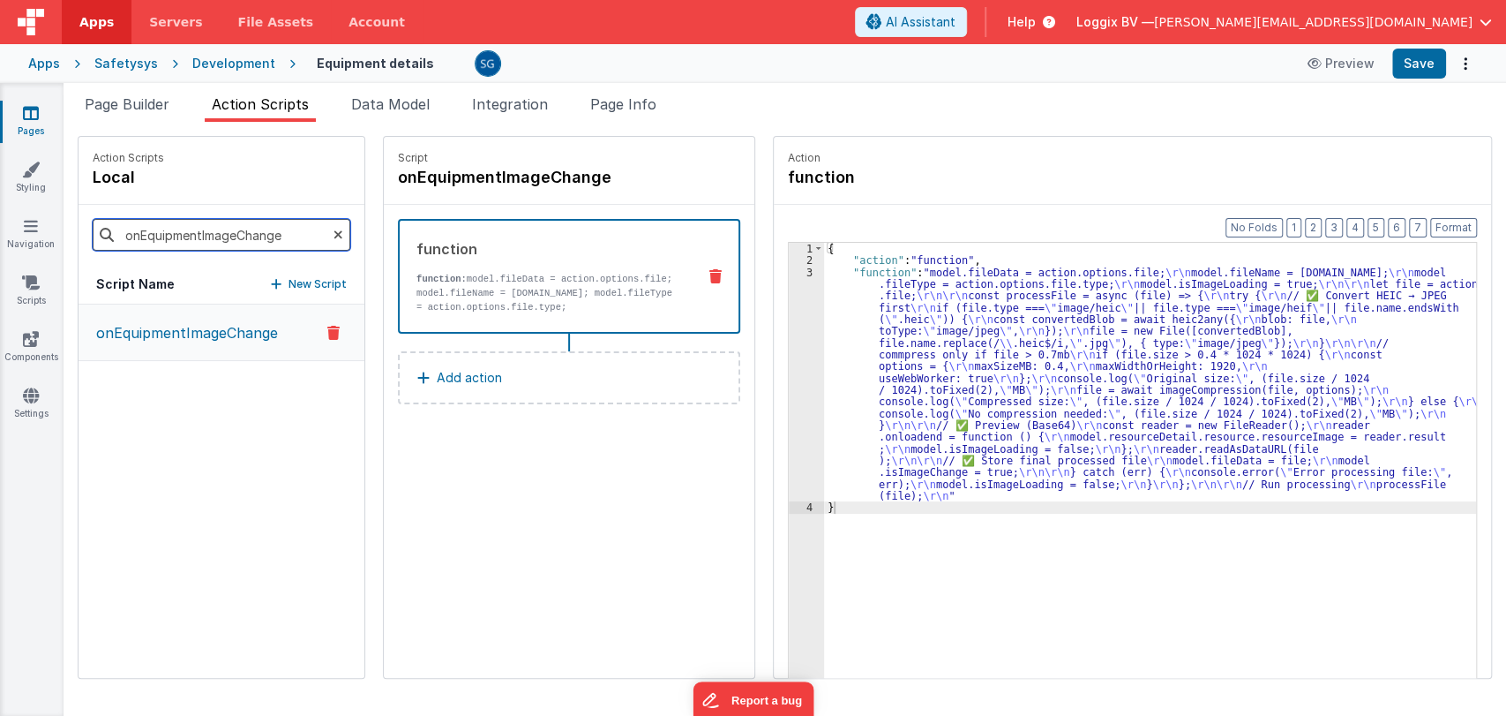
click at [315, 229] on input "onEquipmentImageChange" at bounding box center [222, 235] width 258 height 32
drag, startPoint x: 318, startPoint y: 229, endPoint x: 279, endPoint y: 216, distance: 41.0
click at [333, 228] on icon at bounding box center [338, 235] width 10 height 60
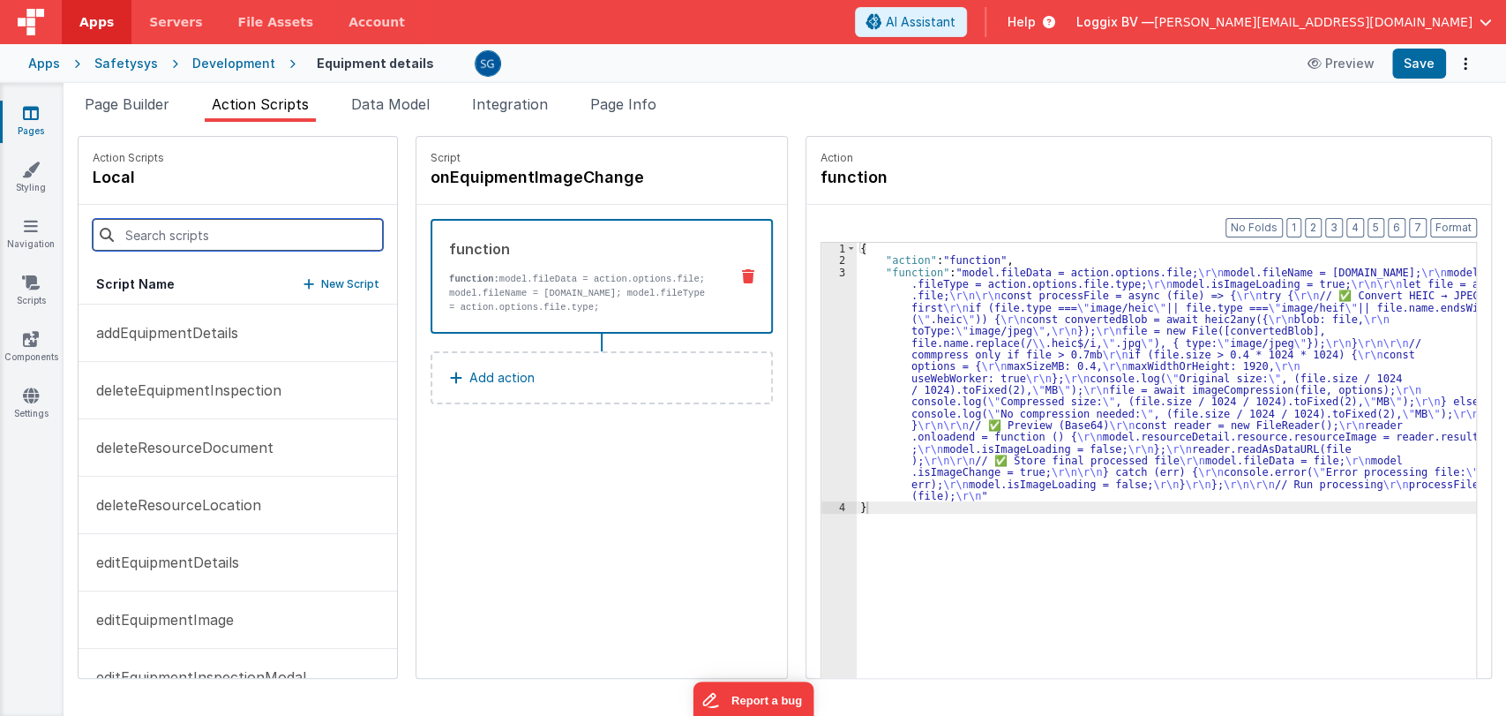
click at [270, 229] on input at bounding box center [238, 235] width 290 height 32
paste input "showAddEquipmentInspectionModal"
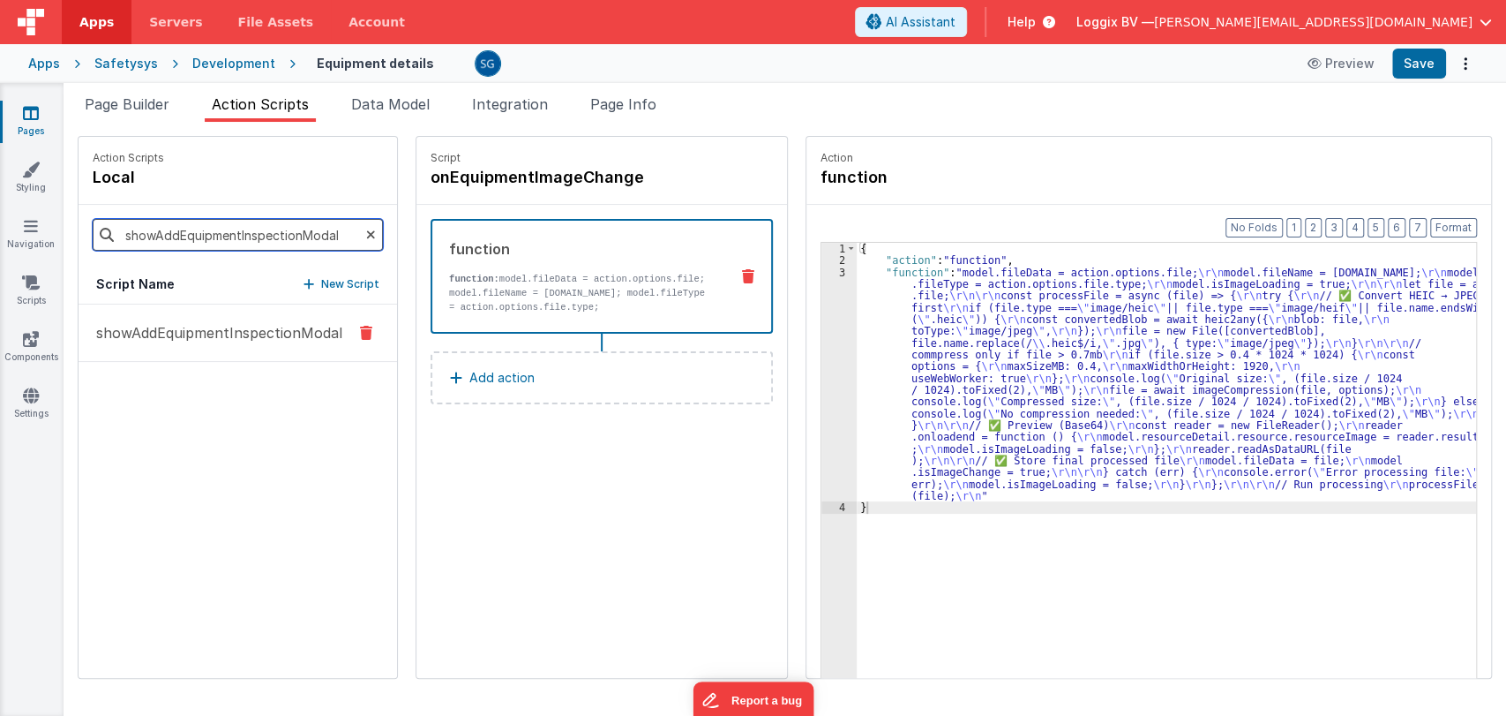
type input "showAddEquipmentInspectionModal"
click at [246, 324] on p "showAddEquipmentInspectionModal" at bounding box center [214, 332] width 257 height 21
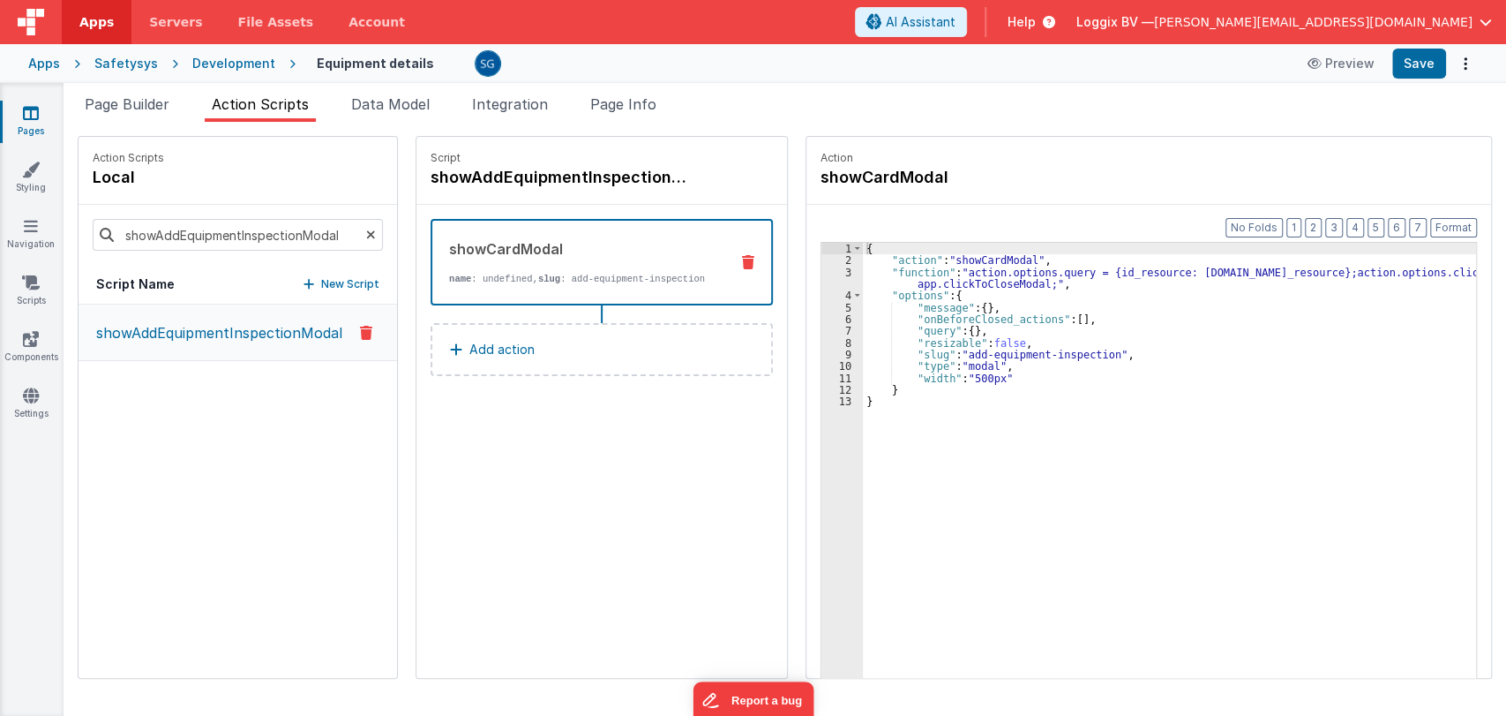
click at [34, 108] on icon at bounding box center [31, 113] width 16 height 18
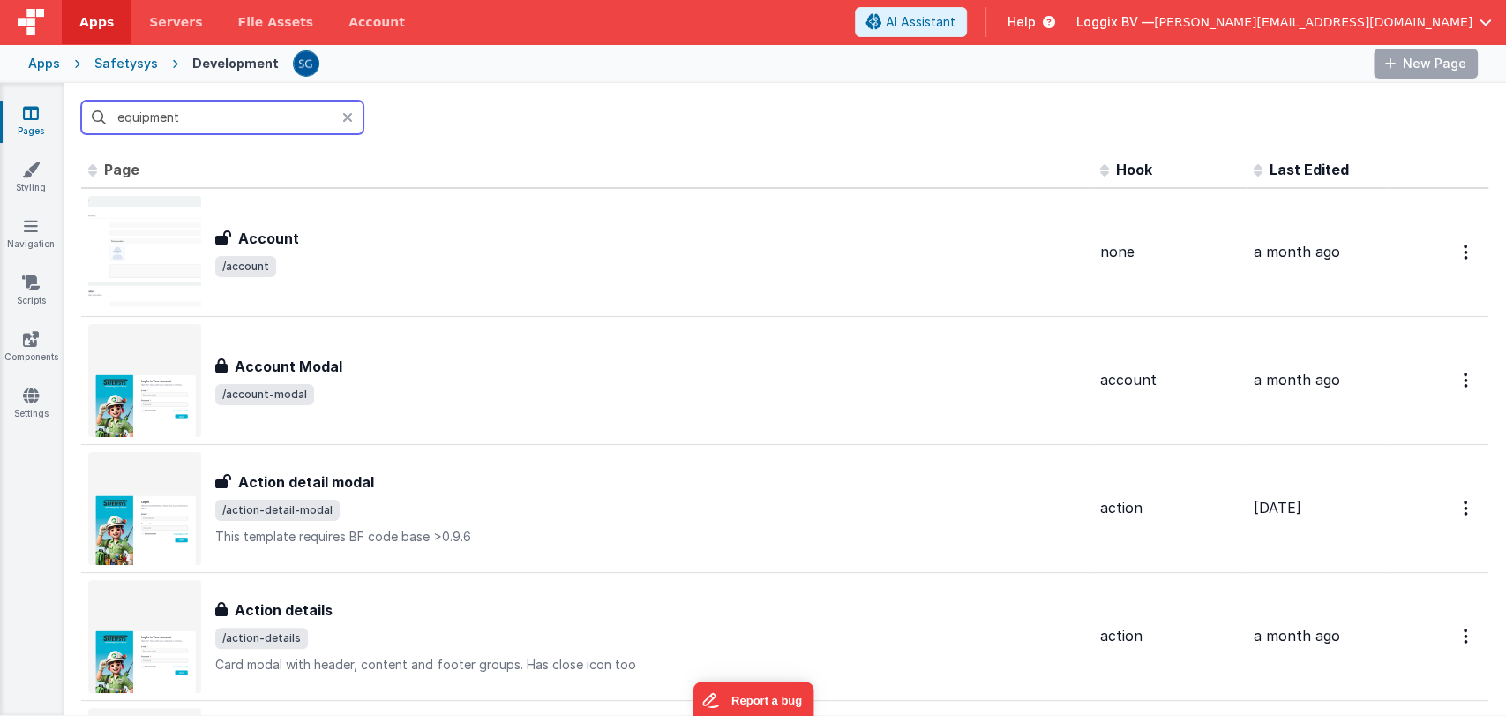
click at [120, 122] on input "equipment" at bounding box center [222, 118] width 282 height 34
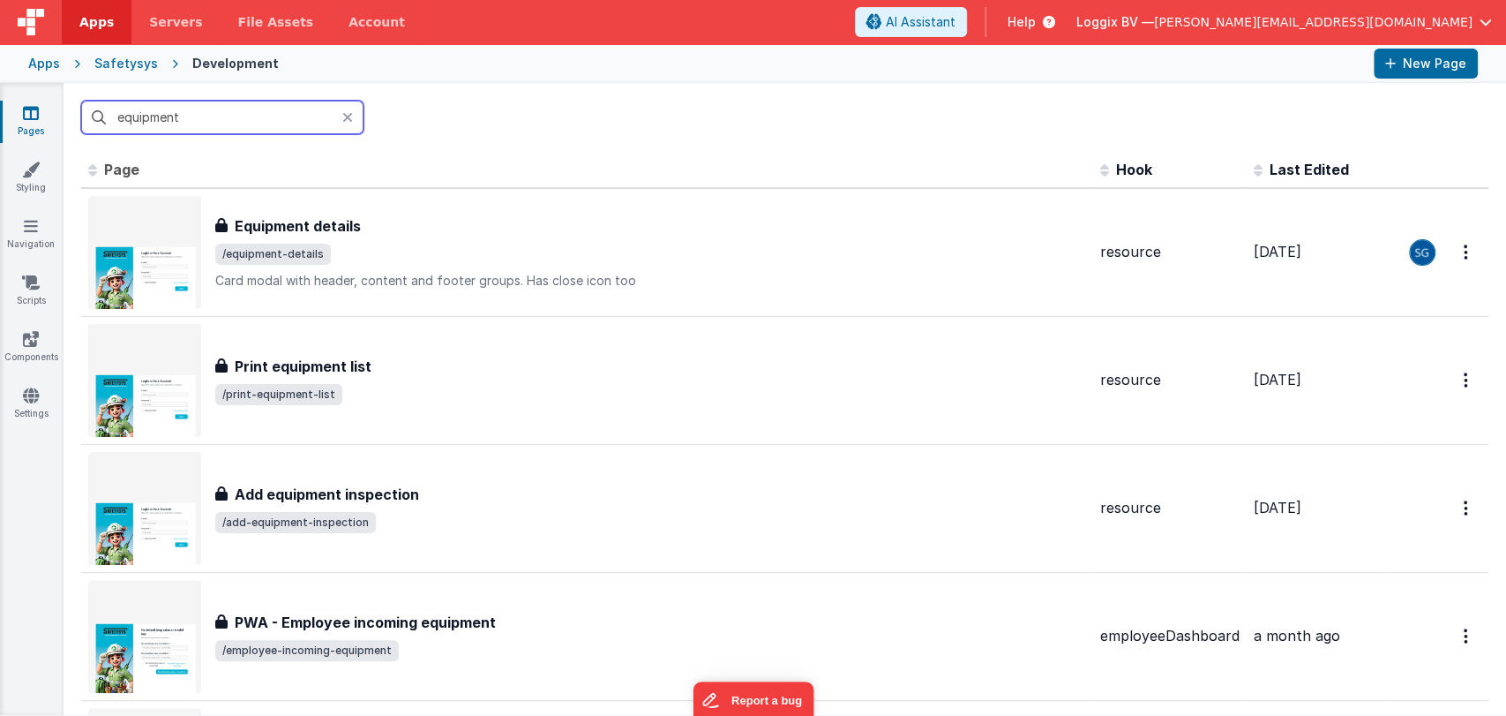
click at [119, 122] on input "equipment" at bounding box center [222, 118] width 282 height 34
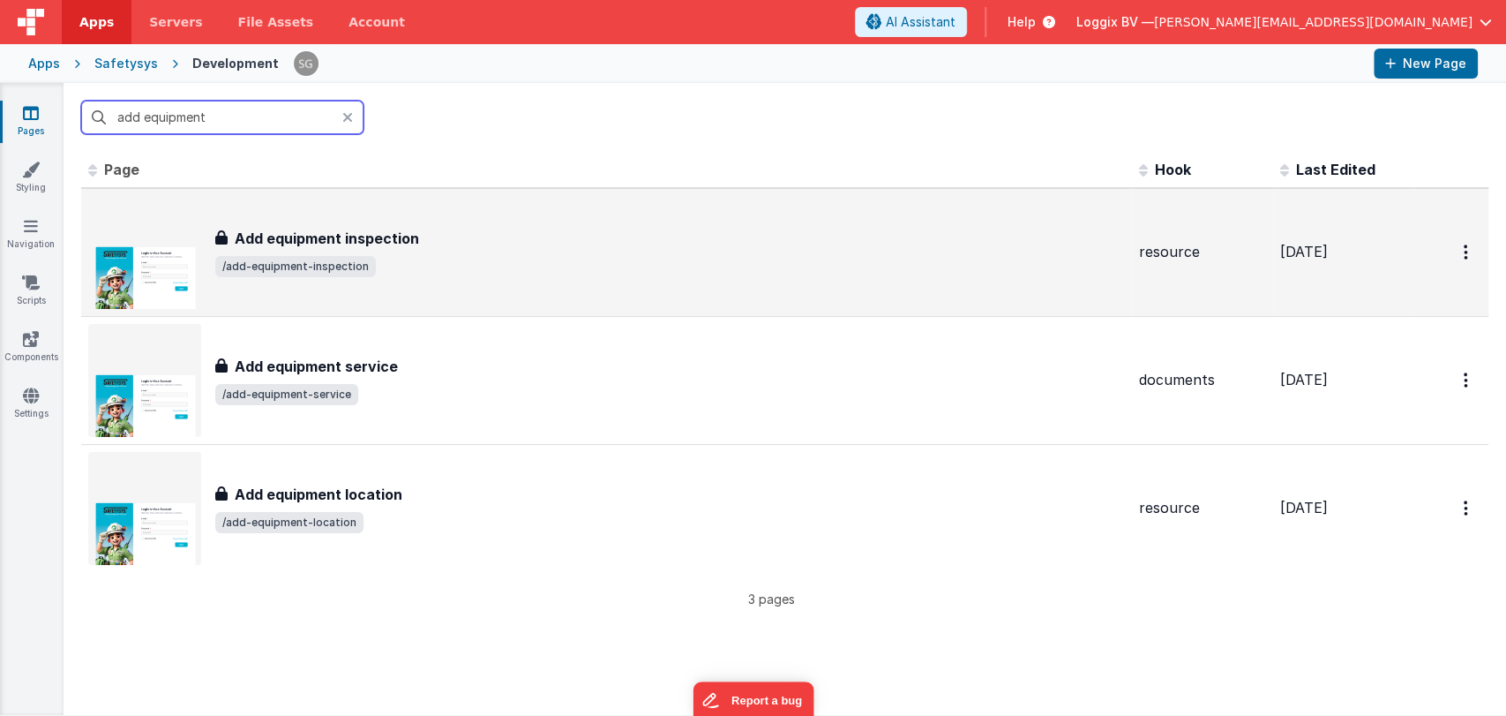
type input "add equipment"
click at [391, 270] on span "/add-equipment-inspection" at bounding box center [670, 266] width 910 height 21
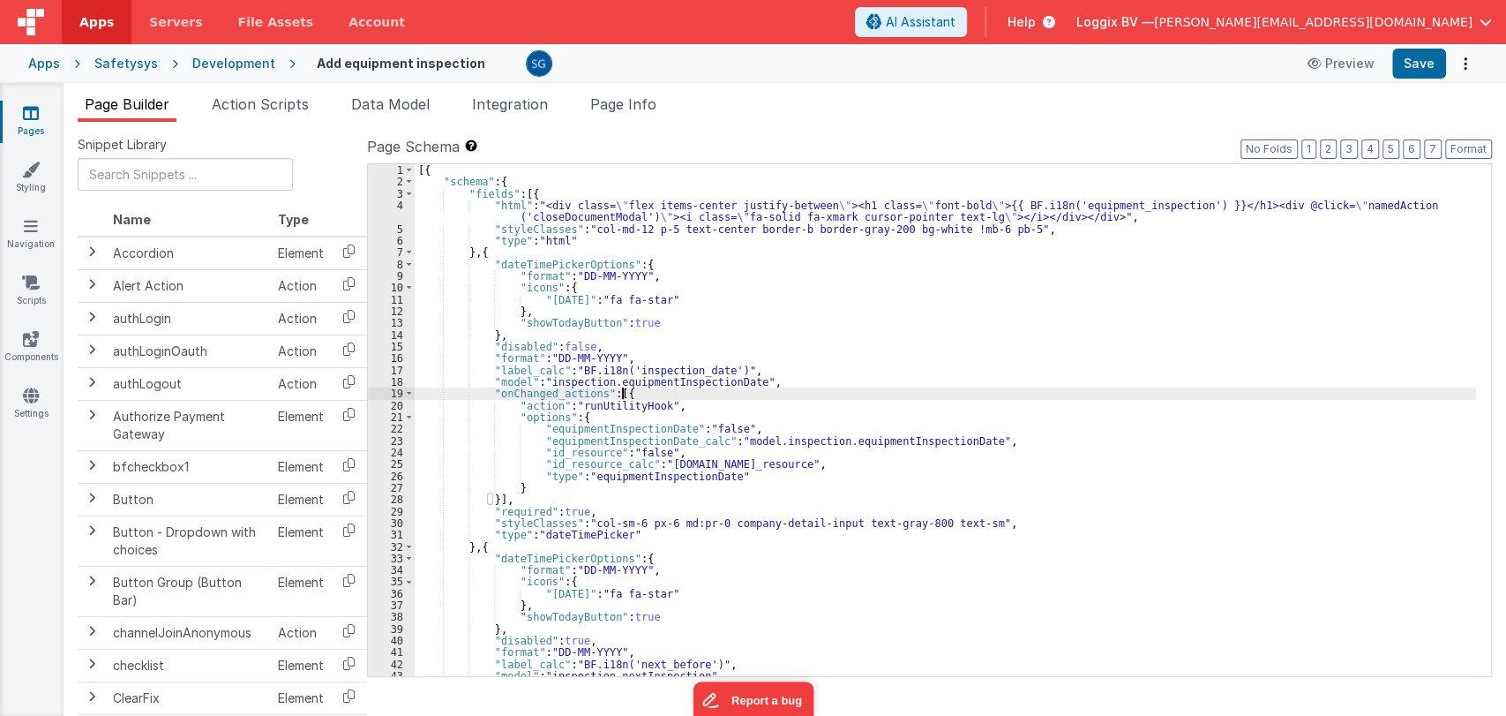
click at [822, 393] on div "[{ "schema" : { "fields" : [{ "html" : "<div class= \" flex items-center justif…" at bounding box center [945, 432] width 1061 height 536
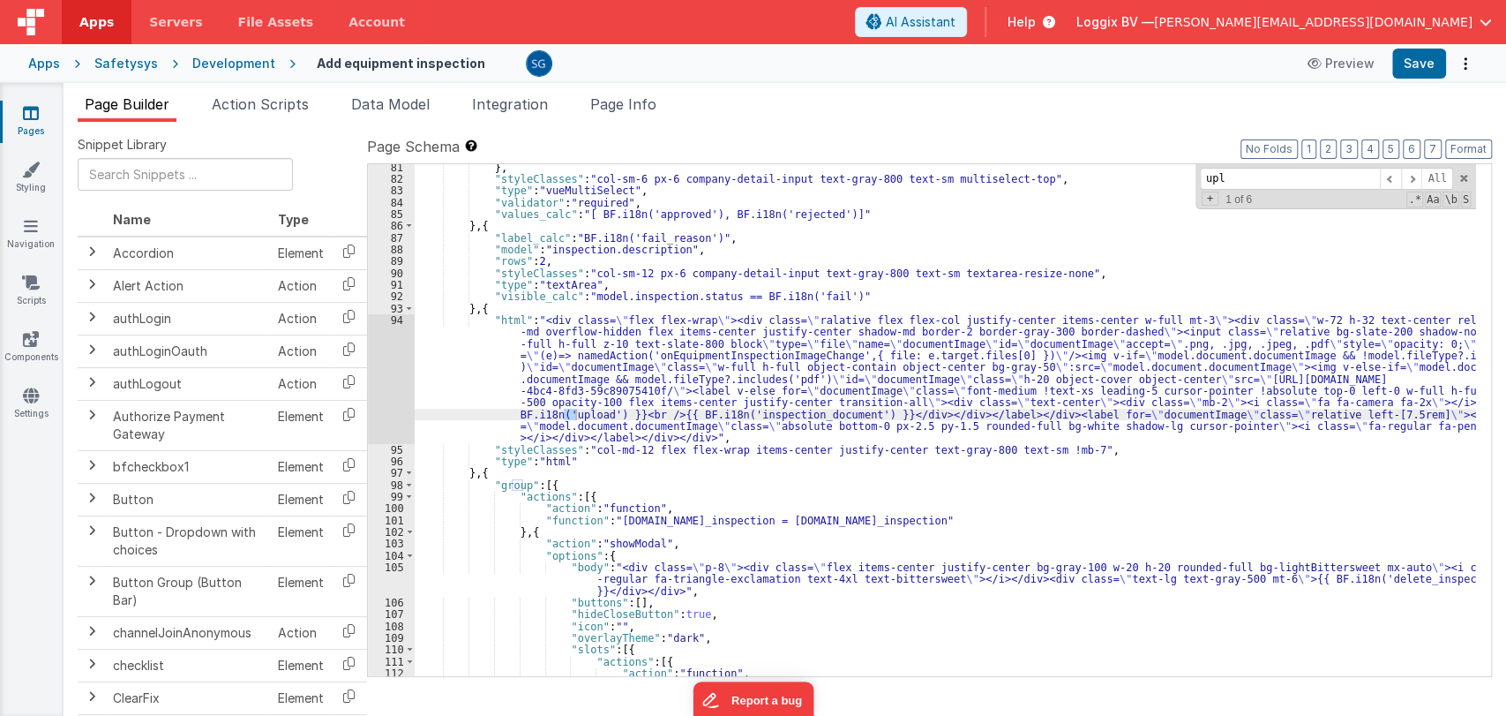
scroll to position [955, 0]
type input "upload"
click at [1403, 171] on span at bounding box center [1411, 179] width 21 height 22
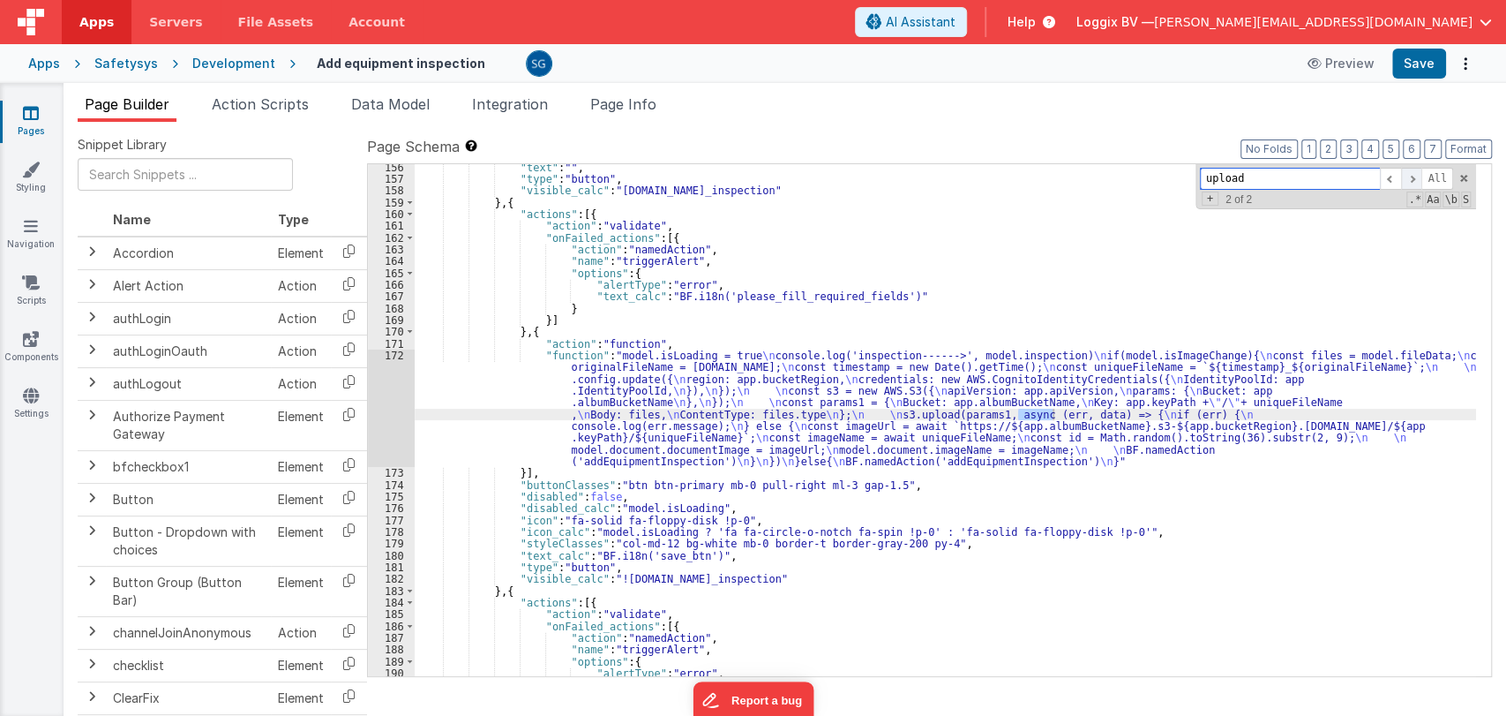
scroll to position [1990, 0]
click at [1390, 175] on span at bounding box center [1390, 179] width 21 height 22
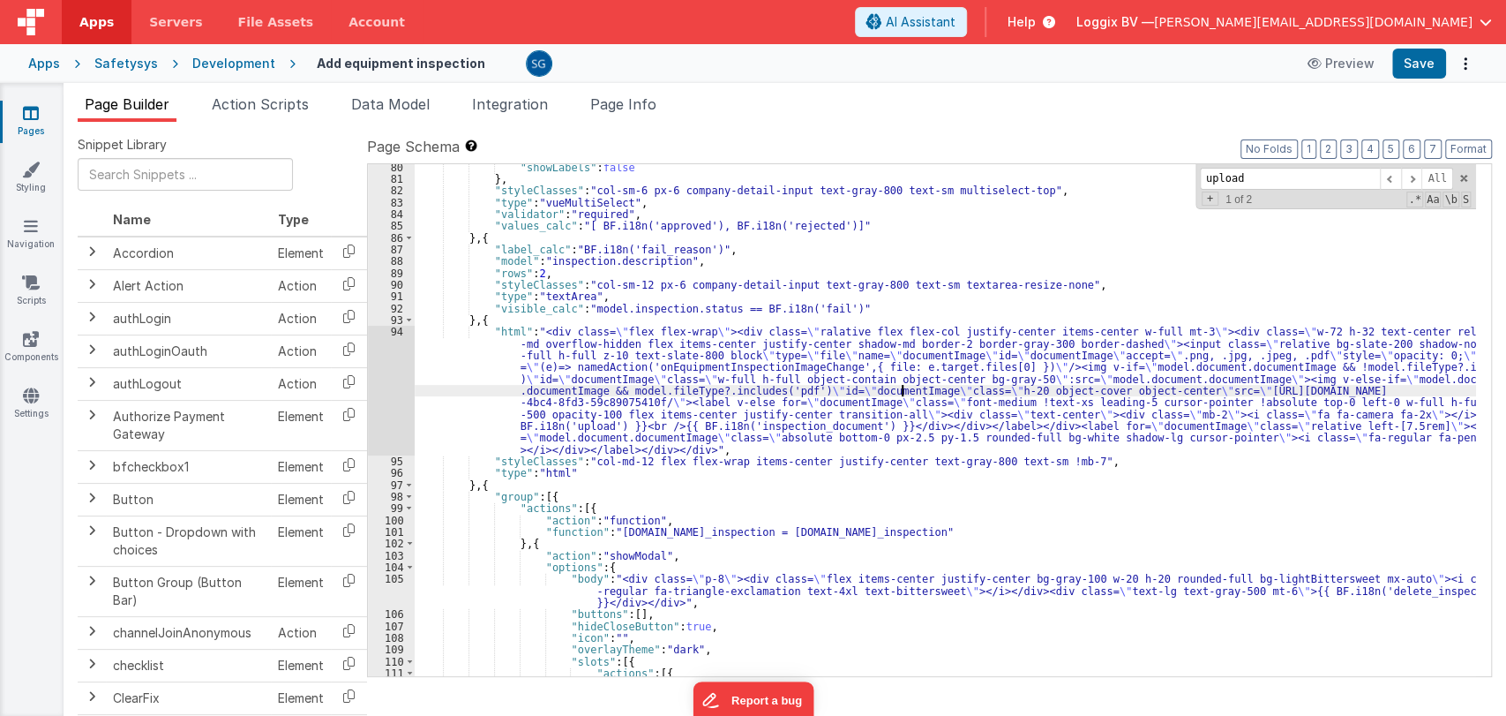
click at [903, 393] on div ""showLabels" : false } , "styleClasses" : "col-sm-6 px-6 company-detail-input t…" at bounding box center [945, 429] width 1061 height 536
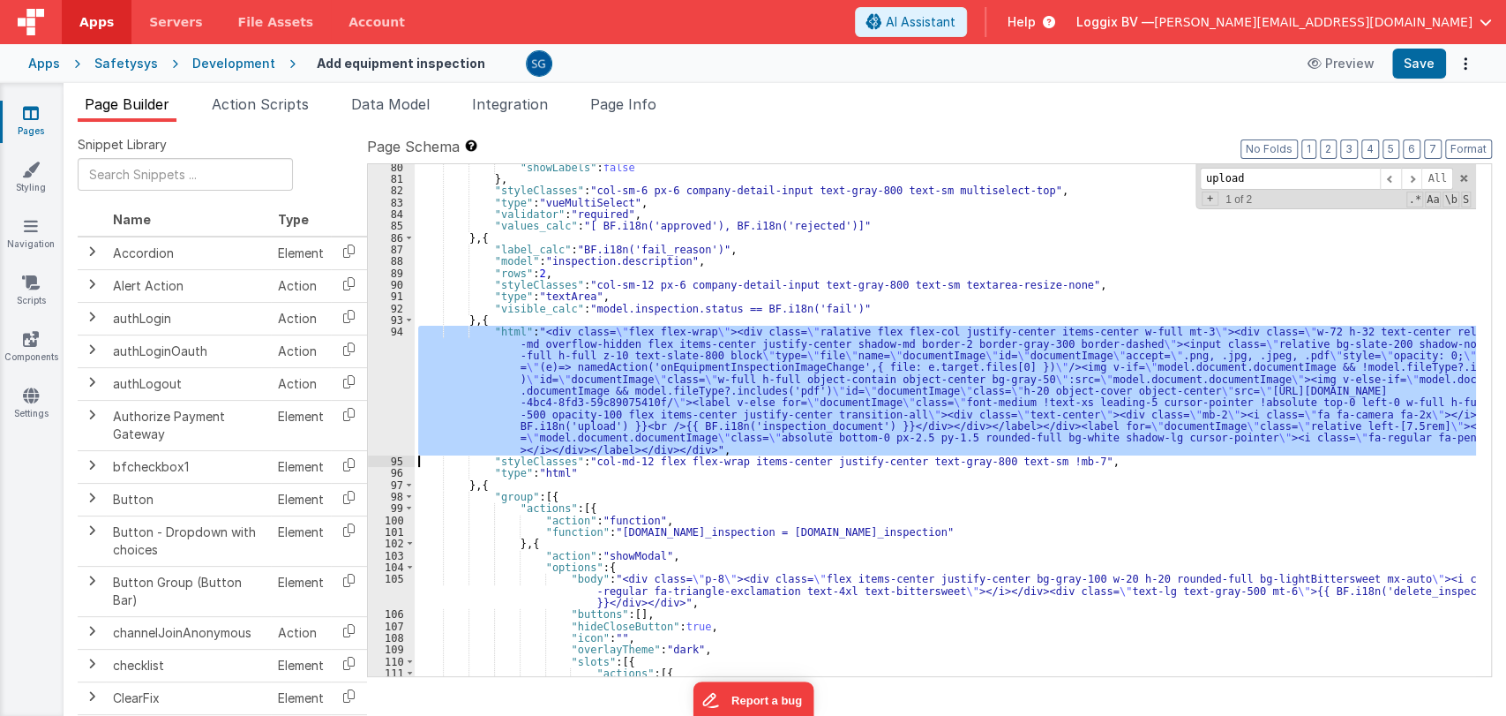
click at [402, 338] on div "94" at bounding box center [391, 391] width 47 height 130
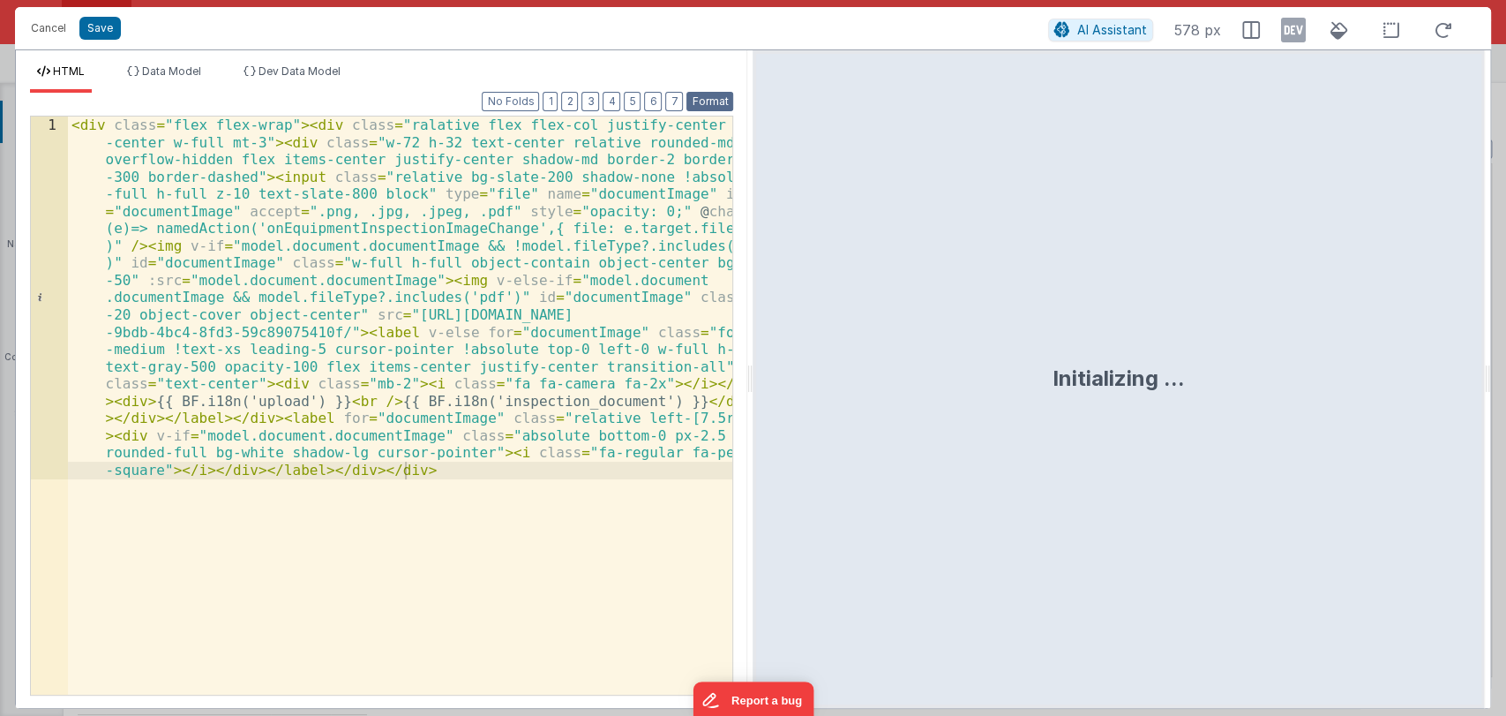
click at [710, 101] on button "Format" at bounding box center [709, 101] width 47 height 19
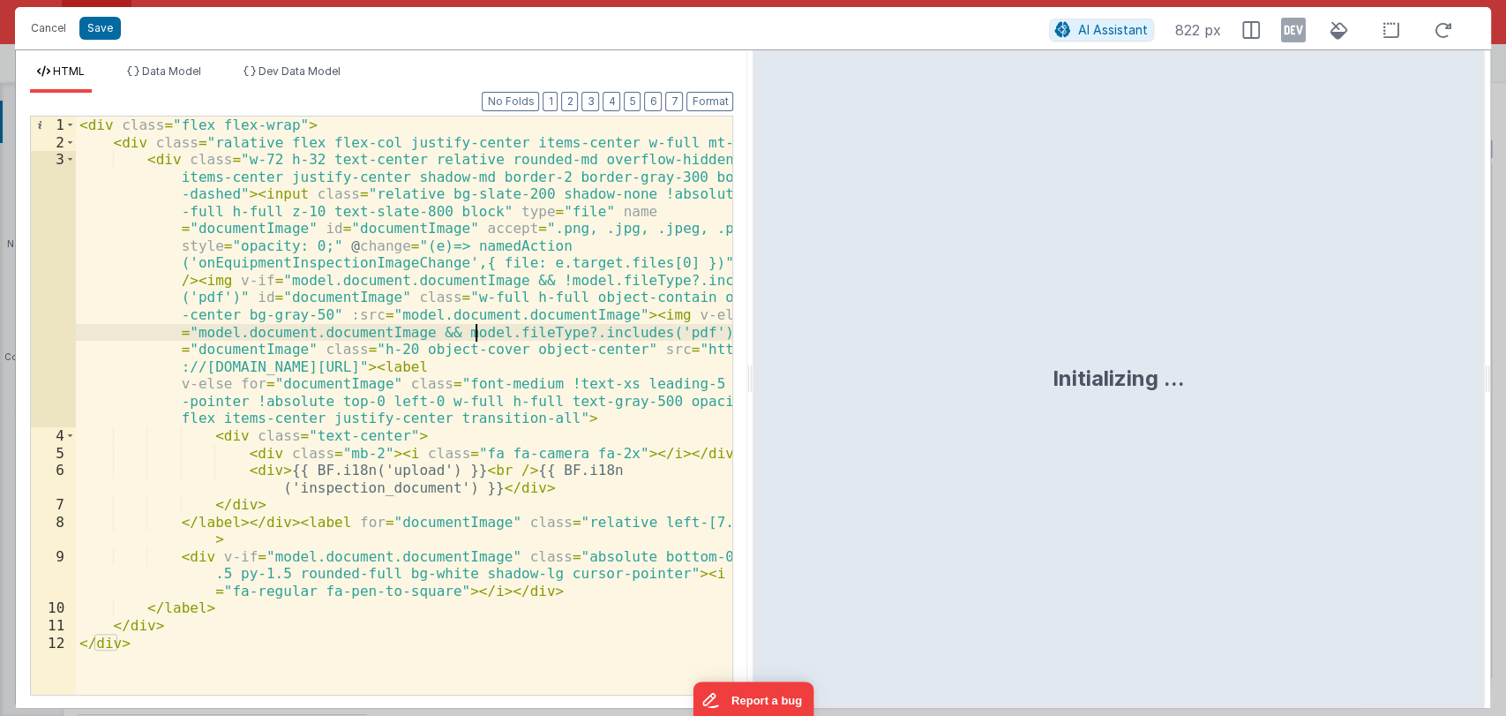
click at [477, 339] on div "< div class = "flex flex-wrap" > < div class = "ralative flex flex-col justify-…" at bounding box center [404, 422] width 657 height 612
click at [471, 355] on div "< div class = "flex flex-wrap" > < div class = "ralative flex flex-col justify-…" at bounding box center [404, 422] width 657 height 612
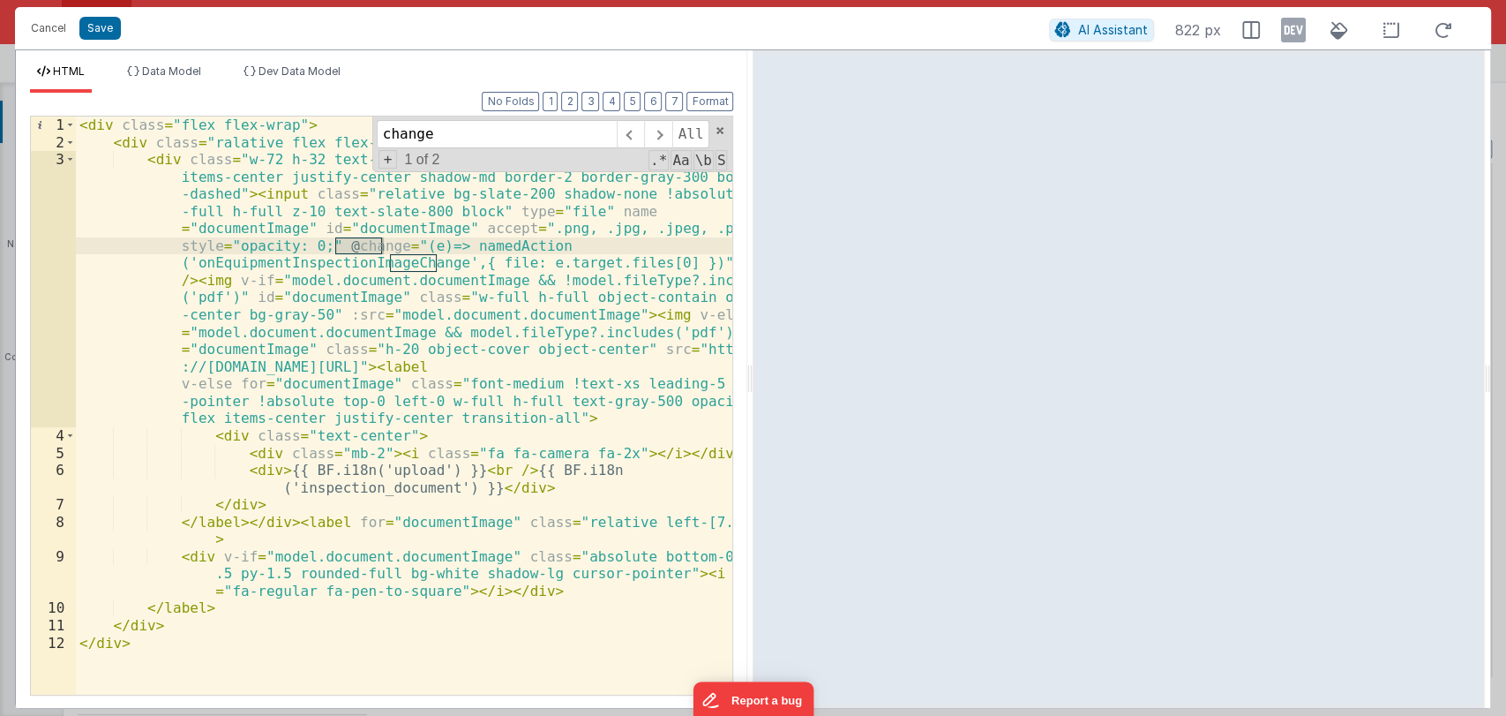
type input "change"
click at [299, 263] on div "< div class = "flex flex-wrap" > < div class = "ralative flex flex-col justify-…" at bounding box center [404, 422] width 657 height 612
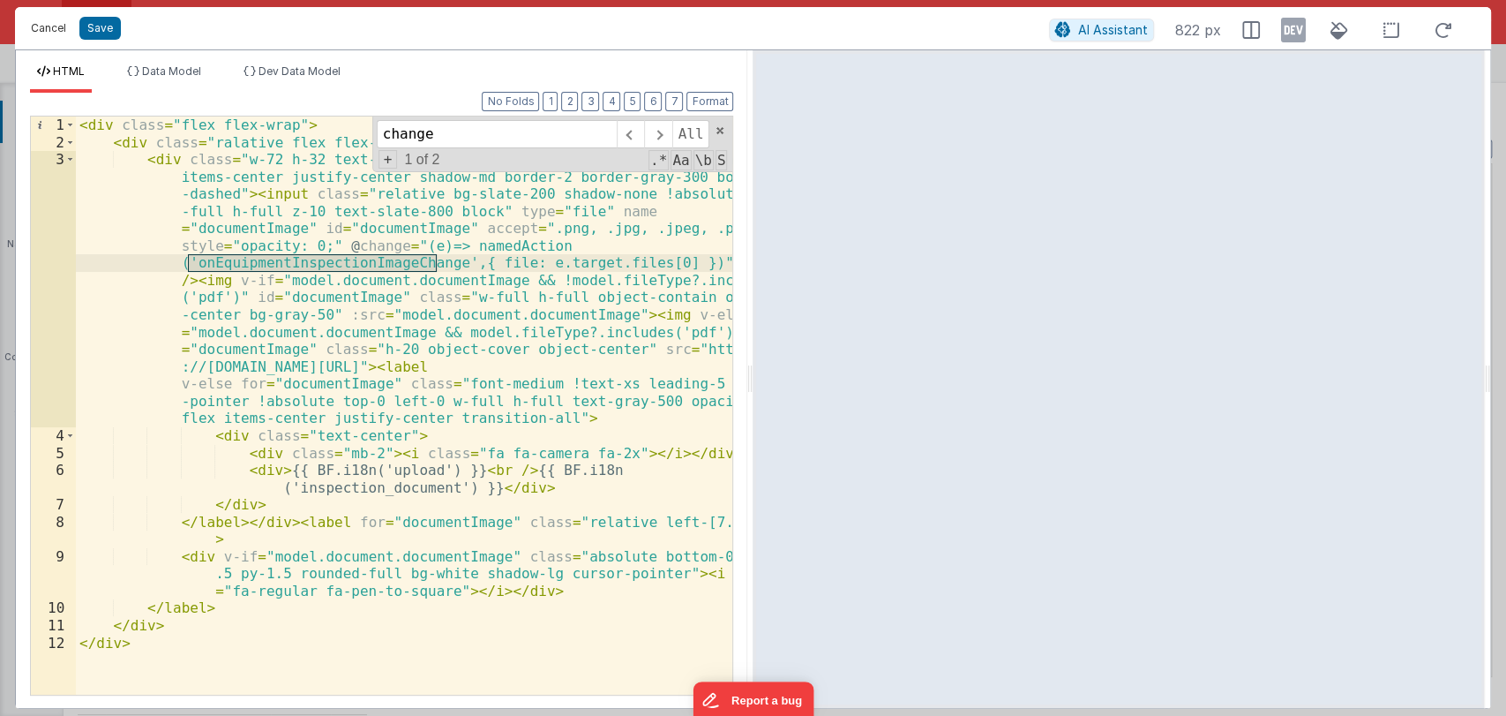
click at [46, 29] on button "Cancel" at bounding box center [48, 28] width 53 height 25
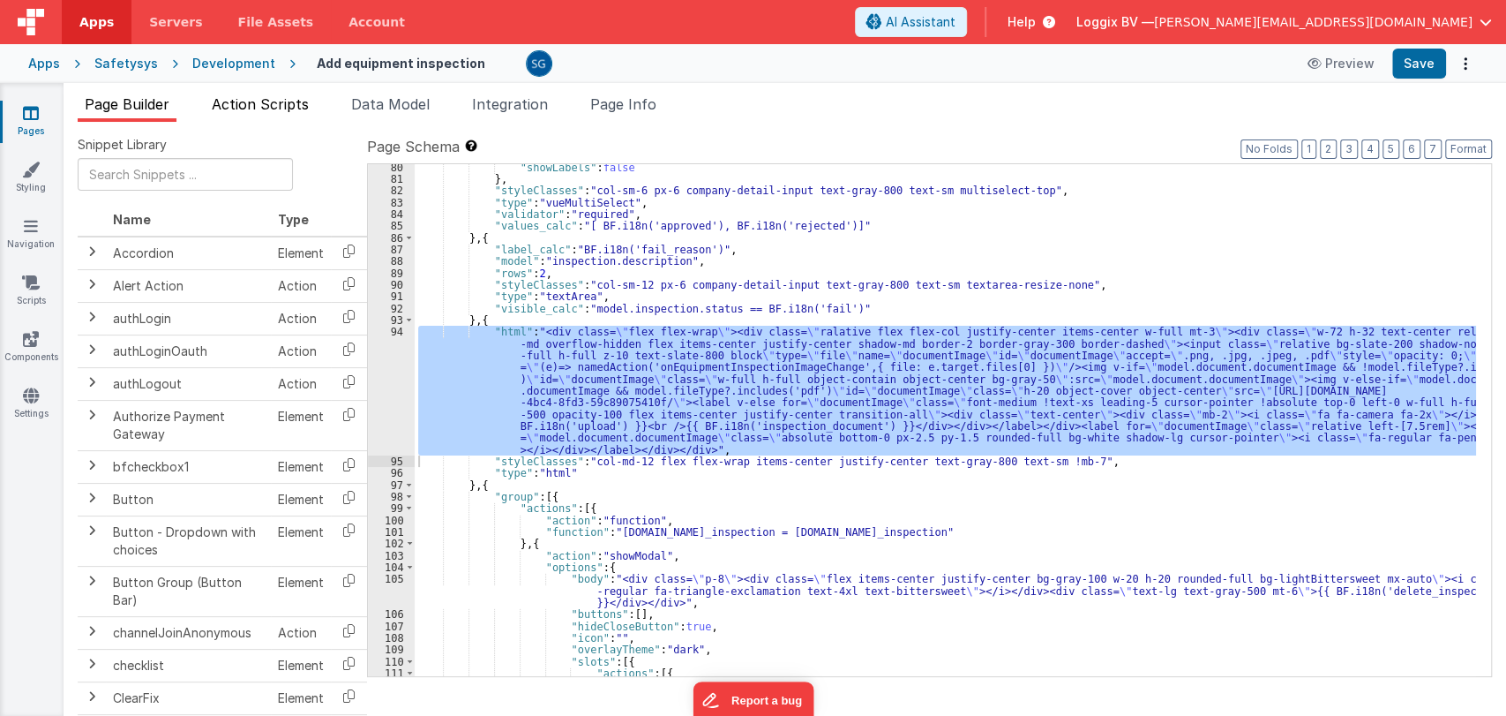
click at [268, 98] on span "Action Scripts" at bounding box center [260, 104] width 97 height 18
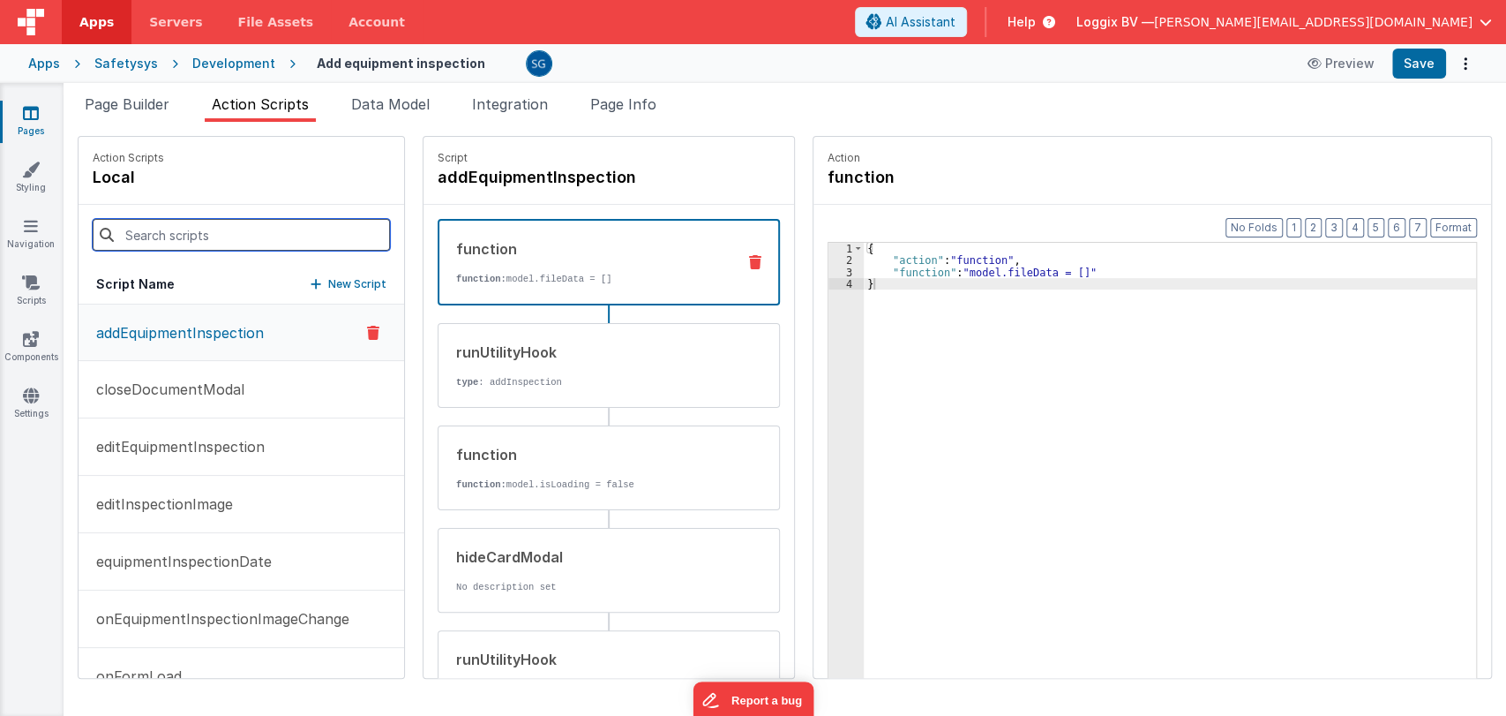
click at [228, 223] on input at bounding box center [241, 235] width 297 height 32
paste input "onEquipmentInspectionImageChange"
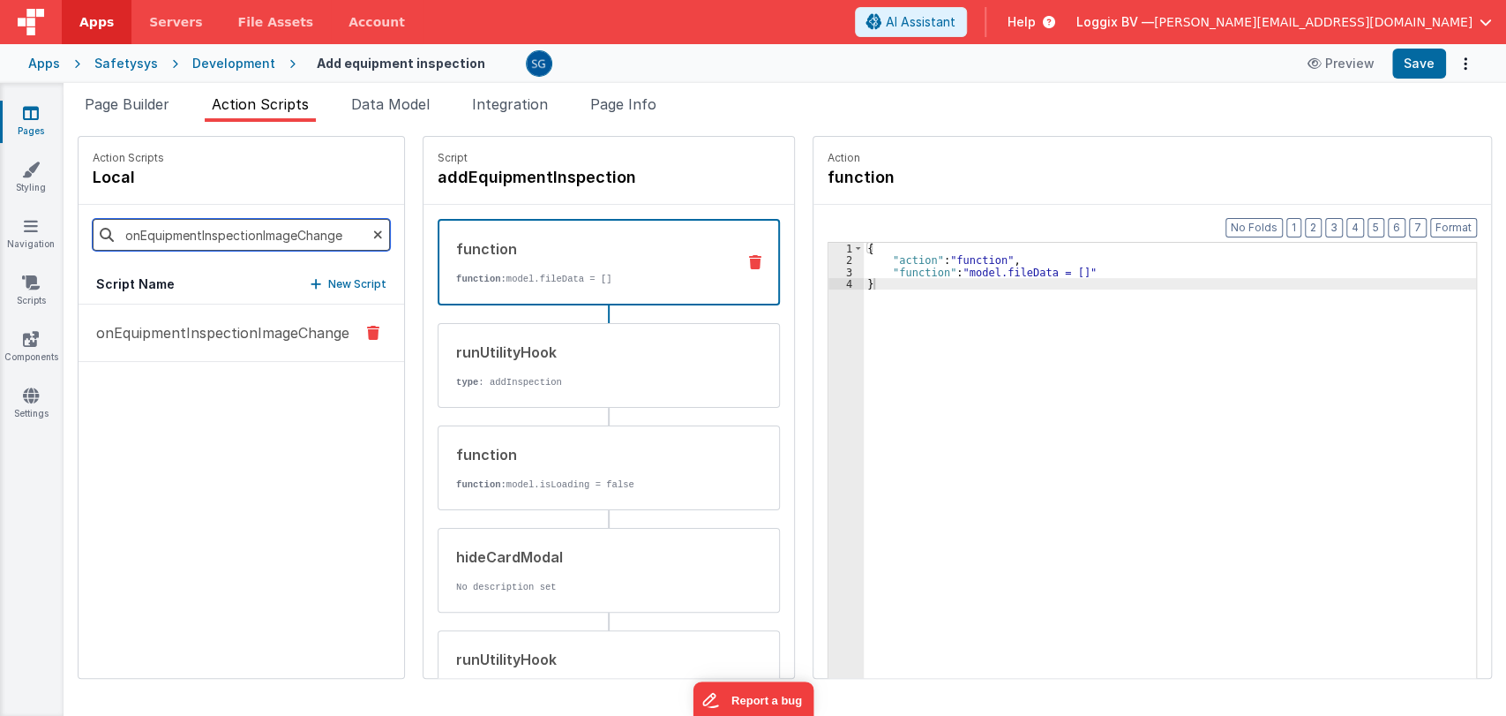
type input "onEquipmentInspectionImageChange"
click at [176, 333] on p "onEquipmentInspectionImageChange" at bounding box center [218, 332] width 264 height 21
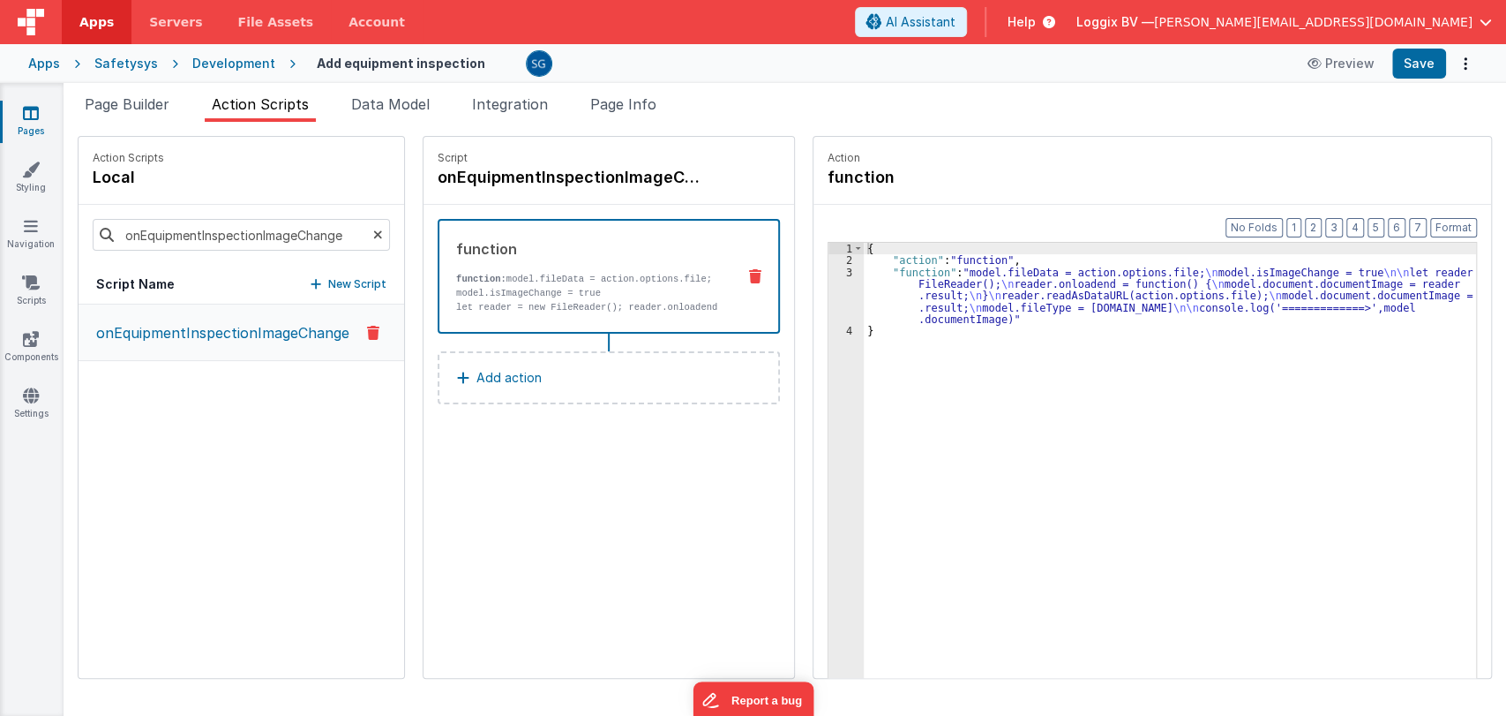
drag, startPoint x: 892, startPoint y: 274, endPoint x: 841, endPoint y: 271, distance: 51.2
click at [892, 275] on div "{ "action" : "function" , "function" : "model.fileData = action.options.file; \…" at bounding box center [1172, 499] width 616 height 513
click at [841, 270] on div "3" at bounding box center [845, 295] width 35 height 59
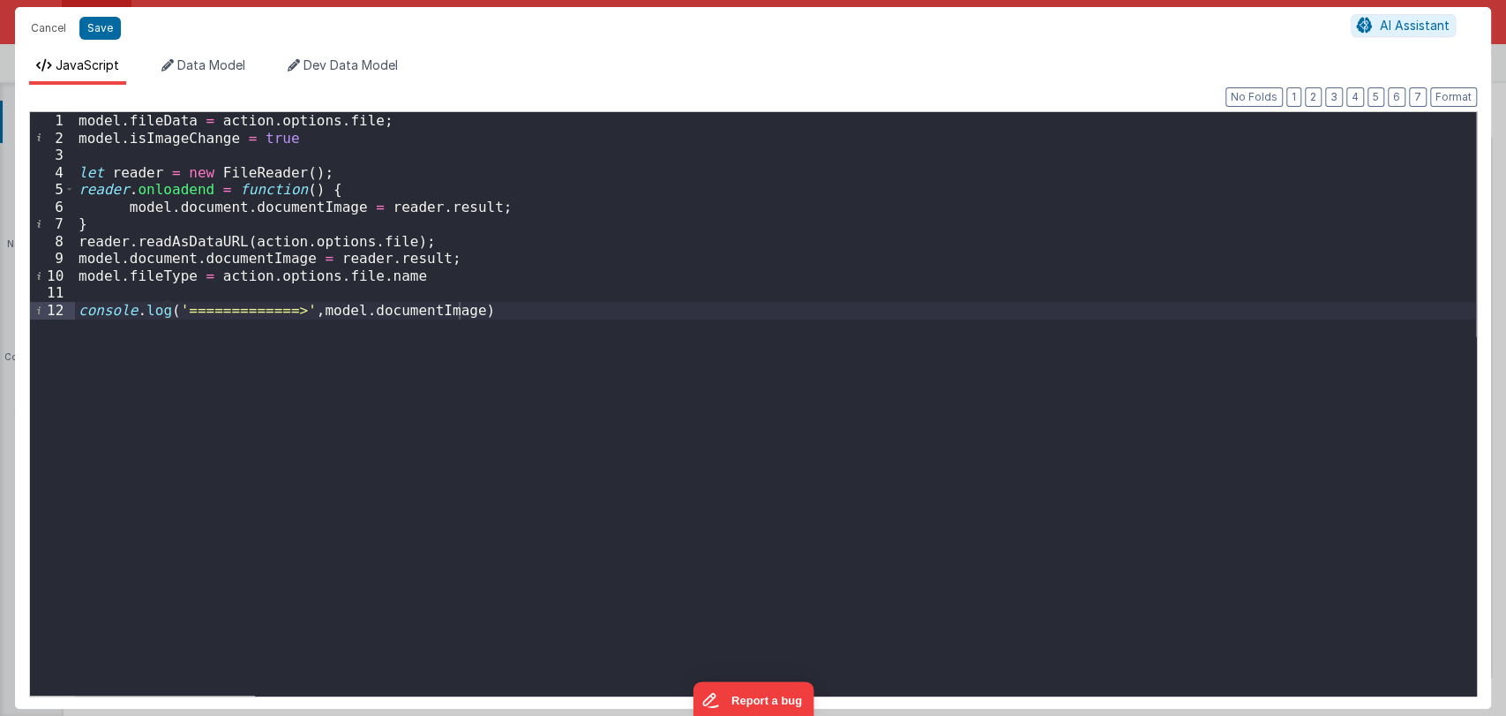
click at [449, 274] on div "model . fileData = action . options . file ; model . isImageChange = true let r…" at bounding box center [775, 421] width 1401 height 618
click at [446, 261] on div "model . fileData = action . options . file ; model . isImageChange = true let r…" at bounding box center [775, 421] width 1401 height 618
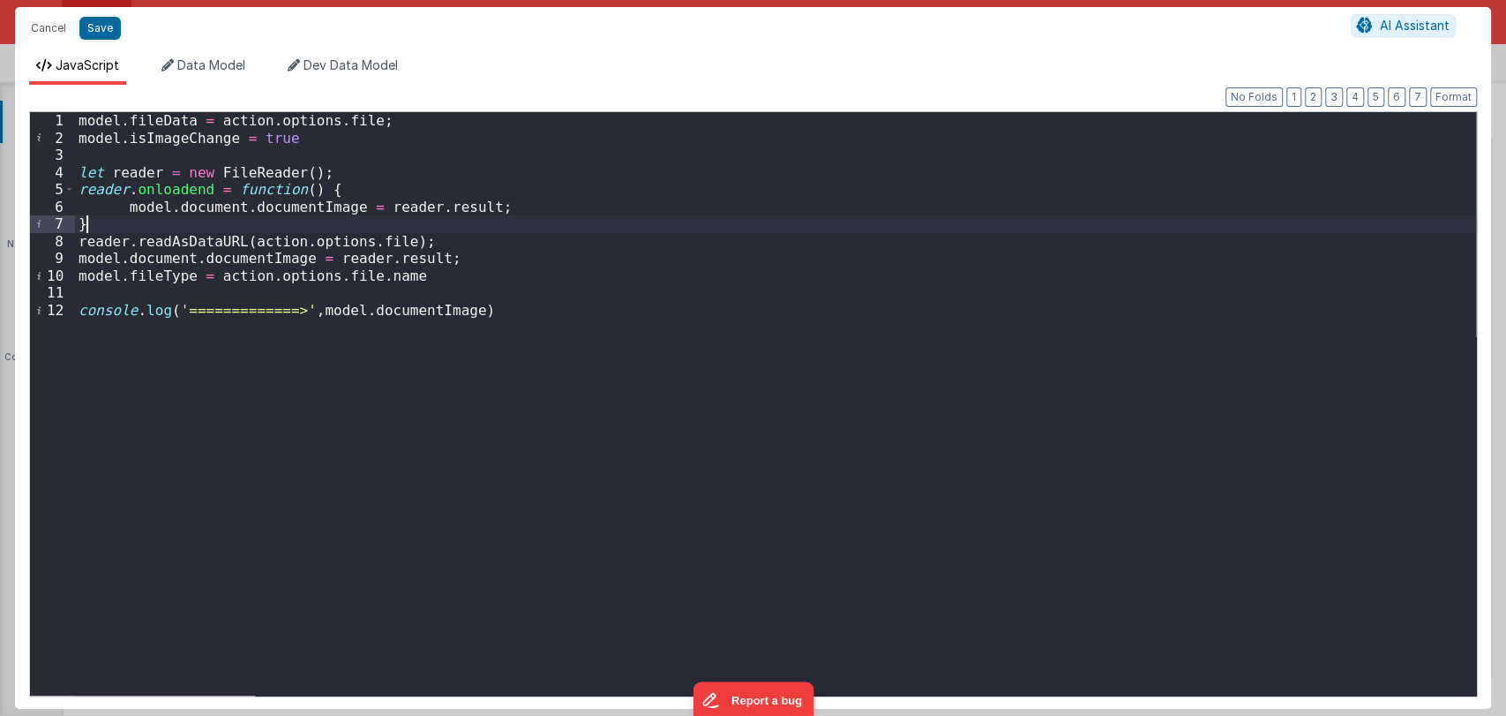
click at [424, 230] on div "model . fileData = action . options . file ; model . isImageChange = true let r…" at bounding box center [775, 421] width 1401 height 618
click at [431, 244] on div "model . fileData = action . options . file ; model . isImageChange = true let r…" at bounding box center [775, 421] width 1401 height 618
click at [447, 255] on div "model . fileData = action . options . file ; model . isImageChange = true let r…" at bounding box center [775, 421] width 1401 height 618
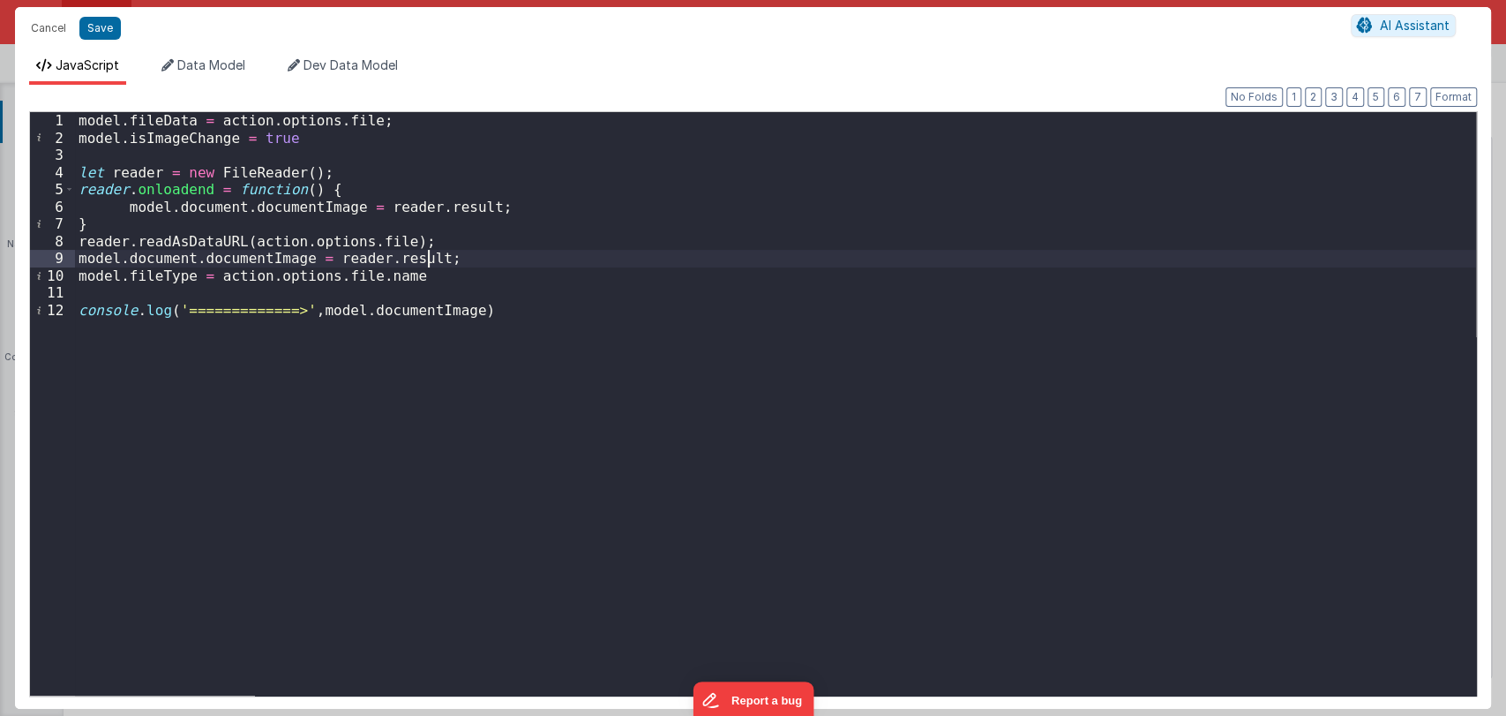
click at [419, 277] on div "model . fileData = action . options . file ; model . isImageChange = true let r…" at bounding box center [775, 421] width 1401 height 618
click at [461, 261] on div "model . fileData = action . options . file ; model . isImageChange = true let r…" at bounding box center [775, 421] width 1401 height 618
click at [424, 244] on div "model . fileData = action . options . file ; model . isImageChange = true let r…" at bounding box center [775, 421] width 1401 height 618
click at [439, 265] on div "model . fileData = action . options . file ; model . isImageChange = true let r…" at bounding box center [775, 421] width 1401 height 618
click at [453, 274] on div "model . fileData = action . options . file ; model . isImageChange = true let r…" at bounding box center [775, 421] width 1401 height 618
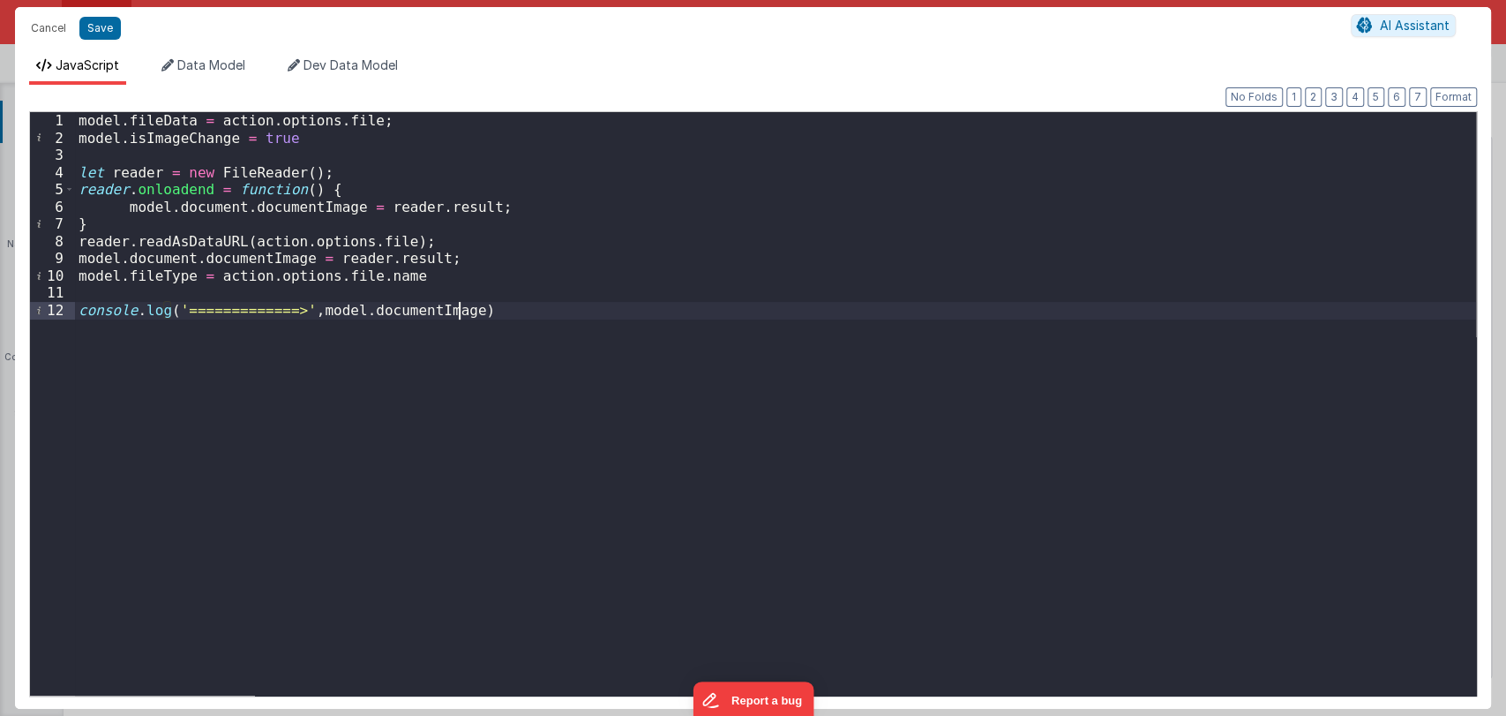
click at [519, 312] on div "model . fileData = action . options . file ; model . isImageChange = true let r…" at bounding box center [775, 421] width 1401 height 618
click at [499, 318] on div "model . fileData = action . options . file ; model . isImageChange = true let r…" at bounding box center [775, 421] width 1401 height 618
click at [507, 326] on div "model . fileData = action . options . file ; model . isImageChange = true let r…" at bounding box center [775, 421] width 1401 height 618
click at [507, 319] on div "model . fileData = action . options . file ; model . isImageChange = true let r…" at bounding box center [775, 421] width 1401 height 618
click at [502, 293] on div "model . fileData = action . options . file ; model . isImageChange = true let r…" at bounding box center [775, 421] width 1401 height 618
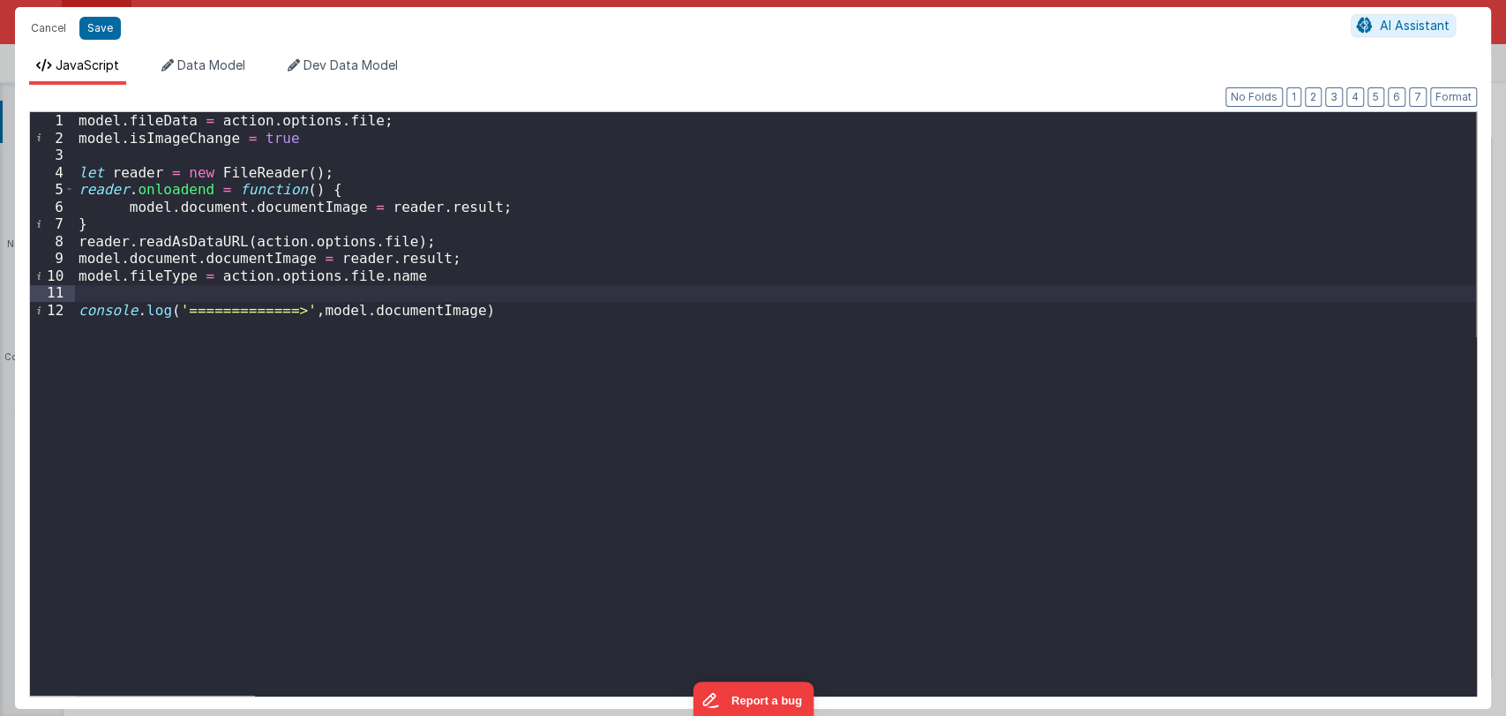
click at [502, 307] on div "model . fileData = action . options . file ; model . isImageChange = true let r…" at bounding box center [775, 421] width 1401 height 618
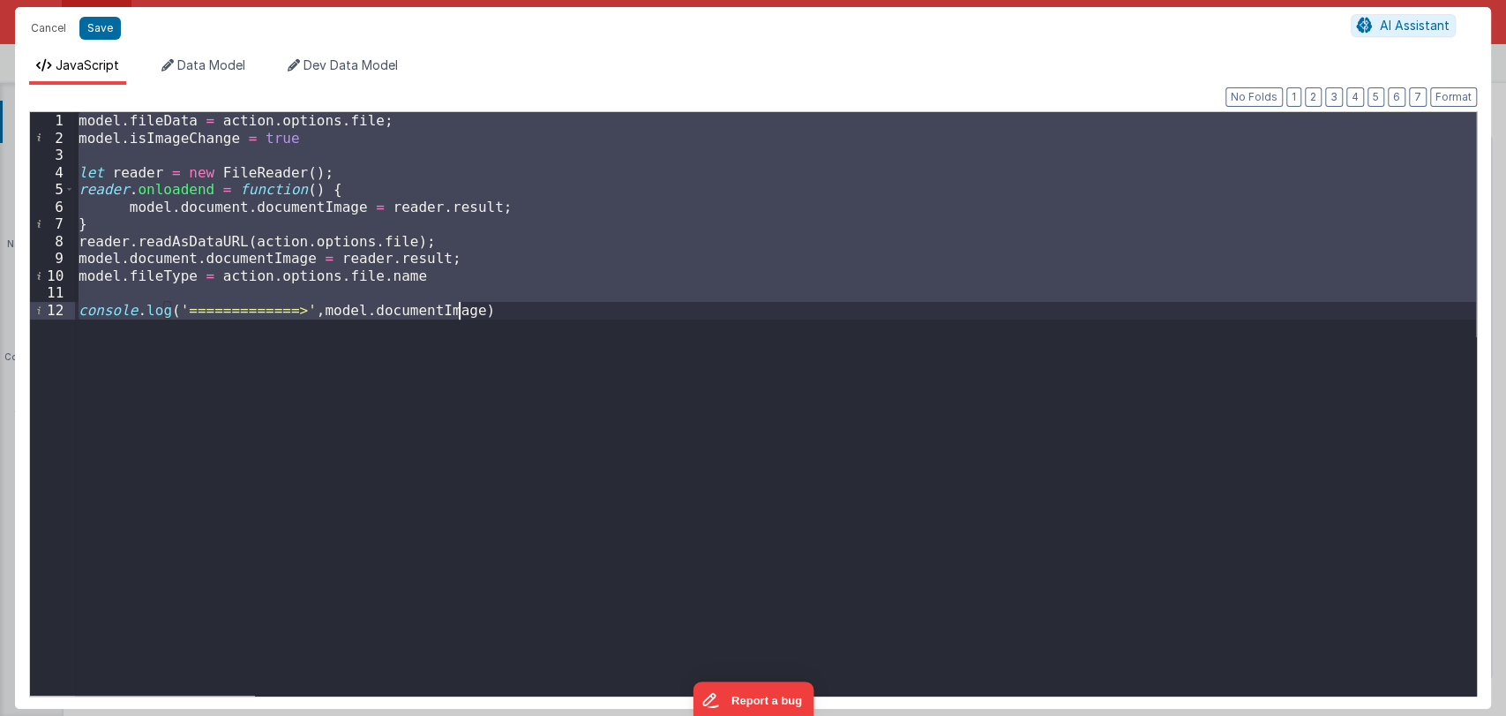
click at [508, 304] on div "model . fileData = action . options . file ; model . isImageChange = true let r…" at bounding box center [775, 403] width 1401 height 583
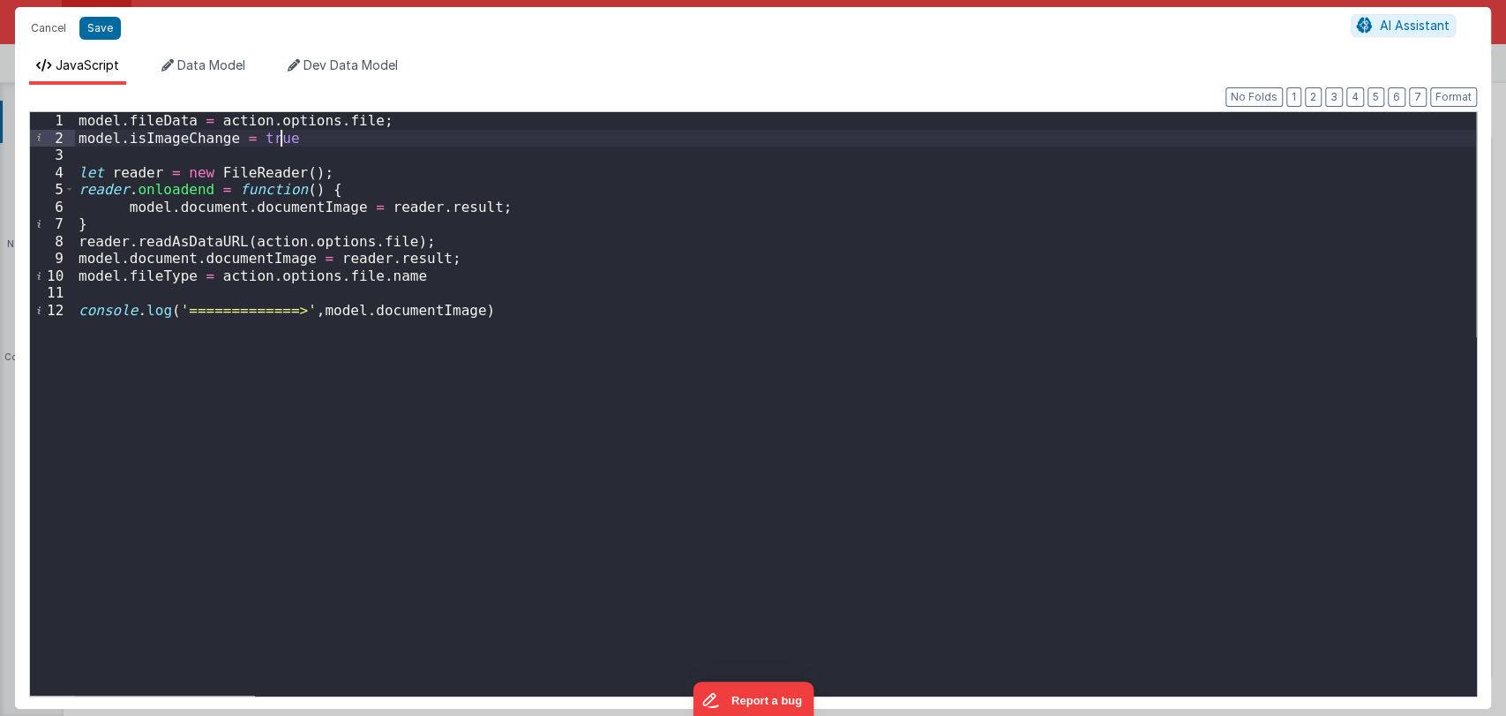
click at [318, 138] on div "model . fileData = action . options . file ; model . isImageChange = true let r…" at bounding box center [775, 421] width 1401 height 618
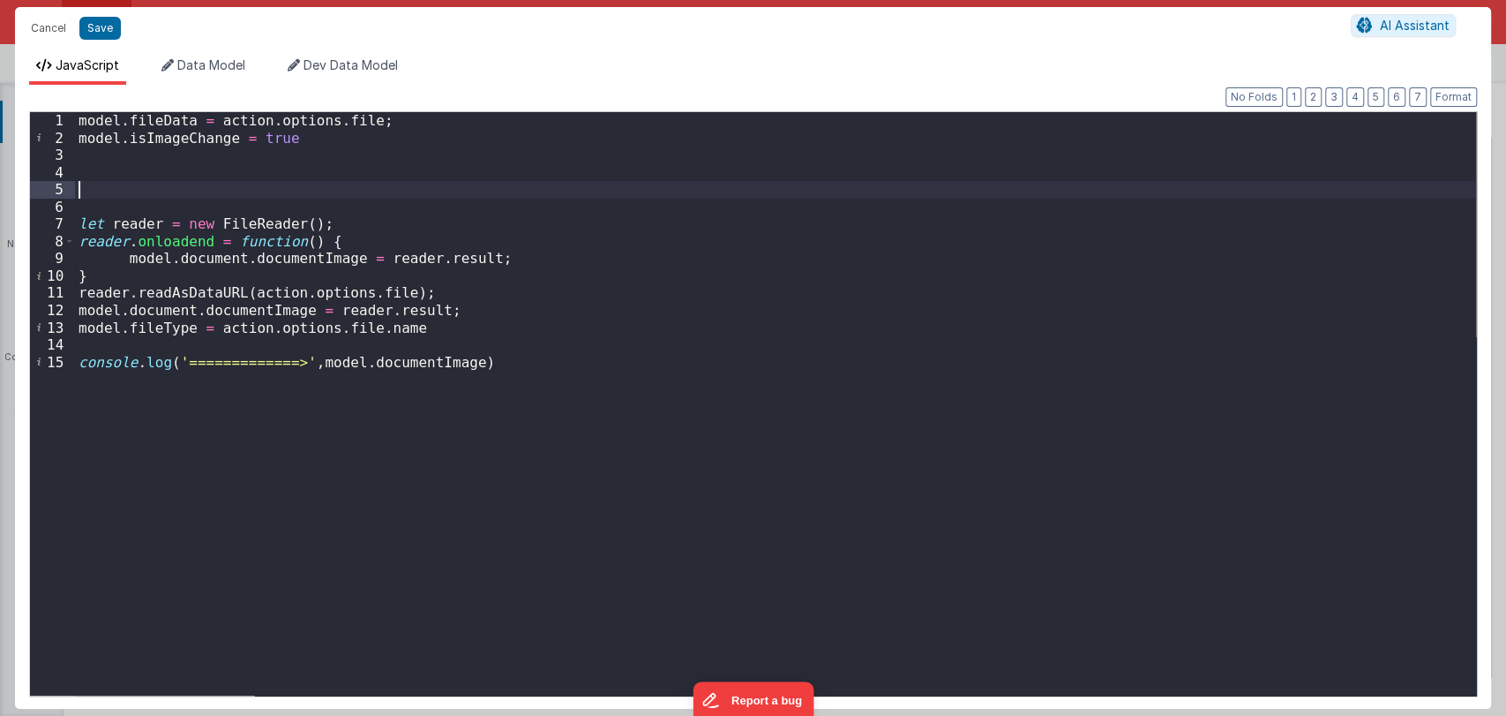
click at [137, 191] on div "model . fileData = action . options . file ; model . isImageChange = true let r…" at bounding box center [775, 421] width 1401 height 618
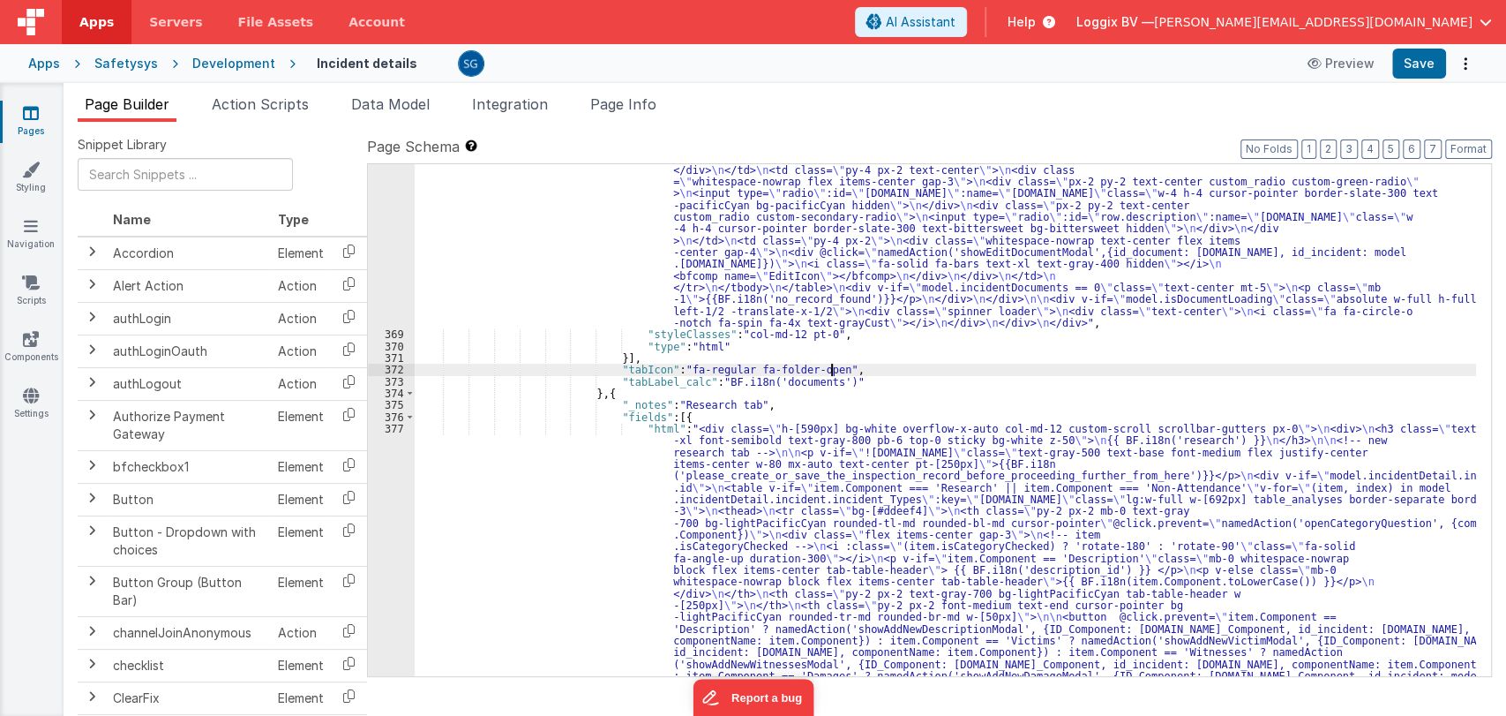
scroll to position [7199, 0]
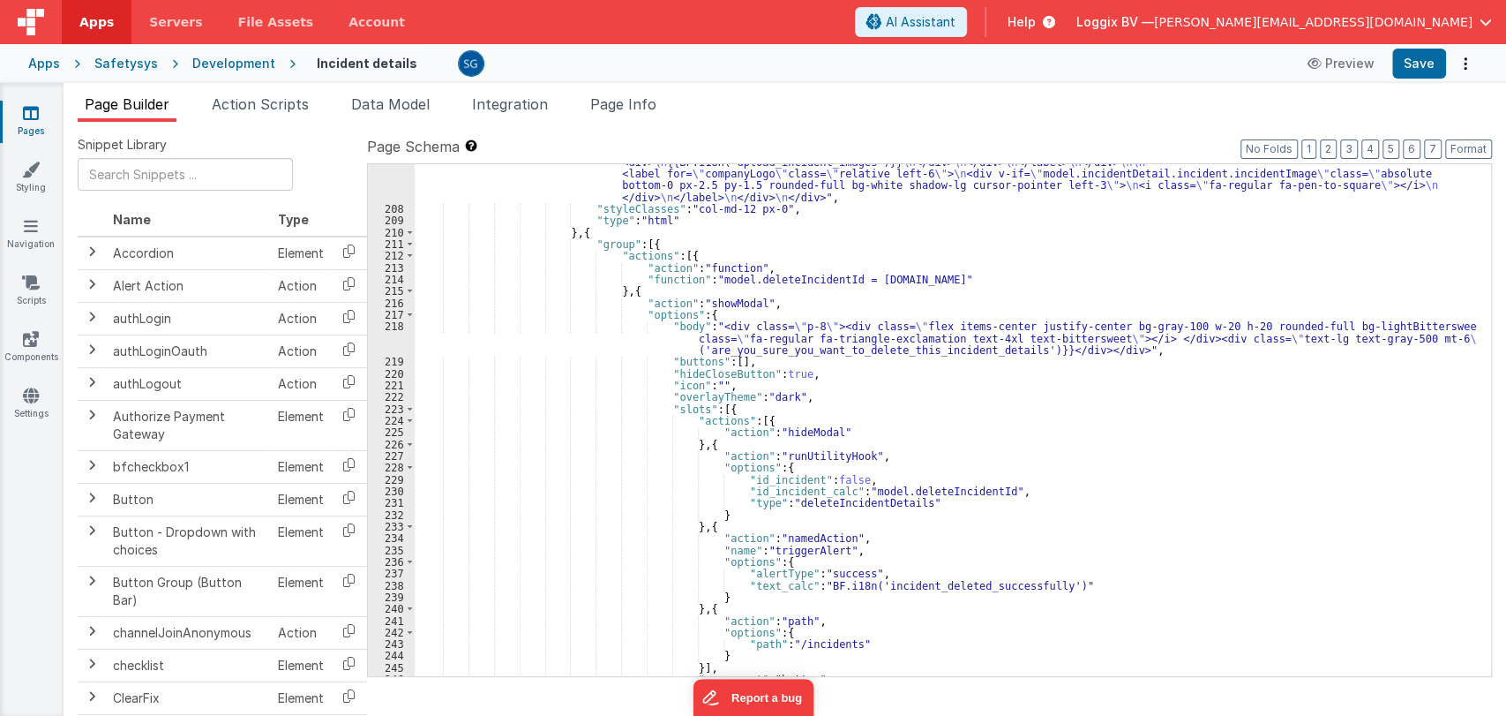
scroll to position [2165, 0]
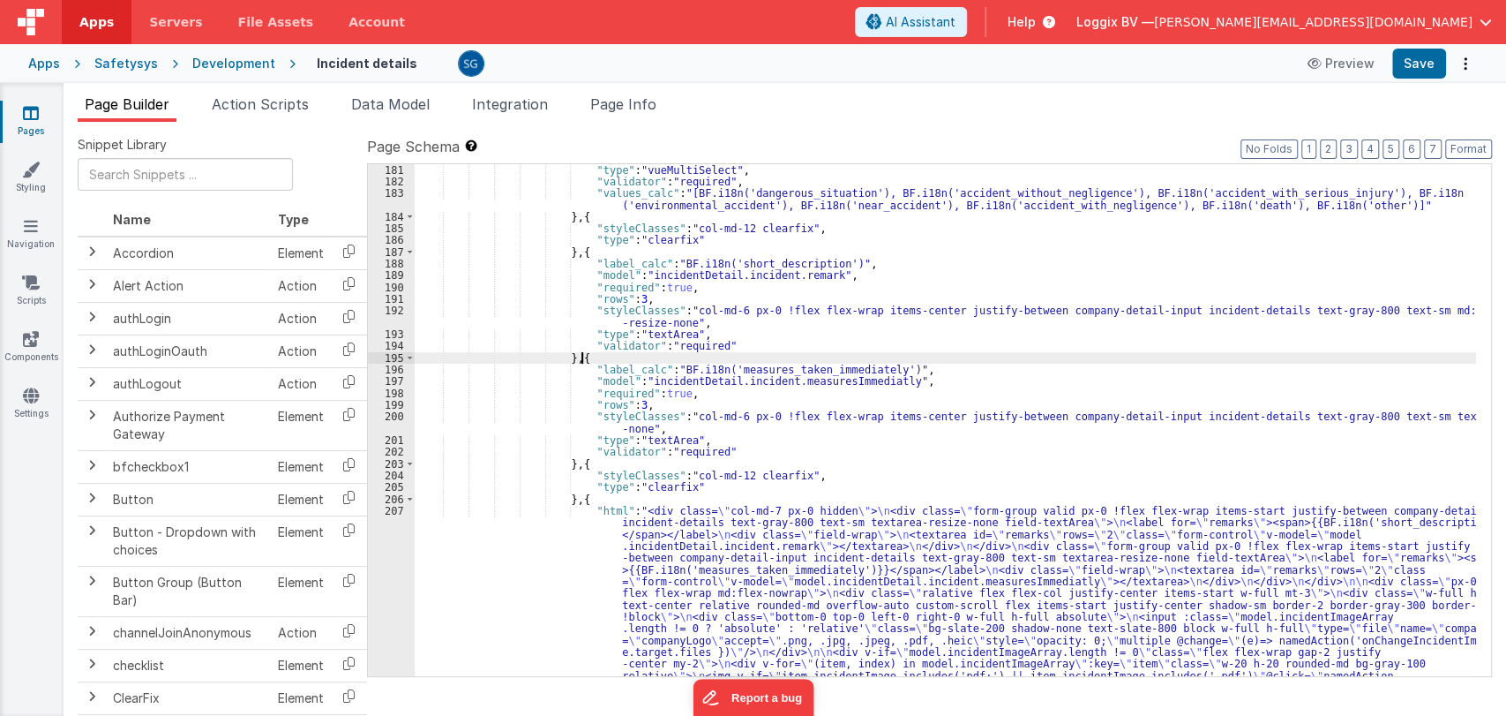
click at [954, 352] on div ""type" : "vueMultiSelect" , "validator" : "required" , "values_calc" : "[BF.i18…" at bounding box center [945, 590] width 1061 height 853
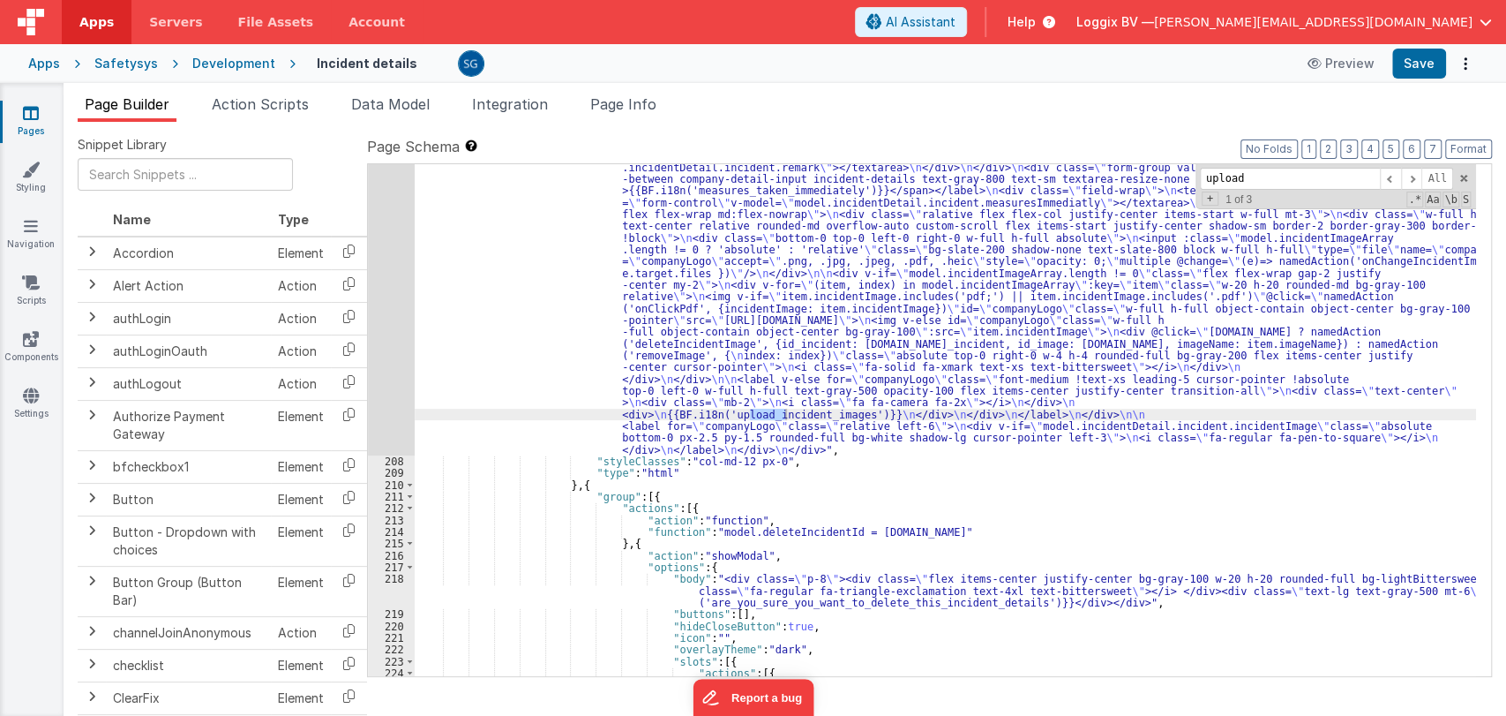
type input "upload"
click at [836, 413] on div ""html" : "<div class= \" col-md-7 px-0 hidden \" > \n <div class= \" form-group…" at bounding box center [945, 552] width 1061 height 853
click at [836, 411] on div ""html" : "<div class= \" col-md-7 px-0 hidden \" > \n <div class= \" form-group…" at bounding box center [945, 552] width 1061 height 853
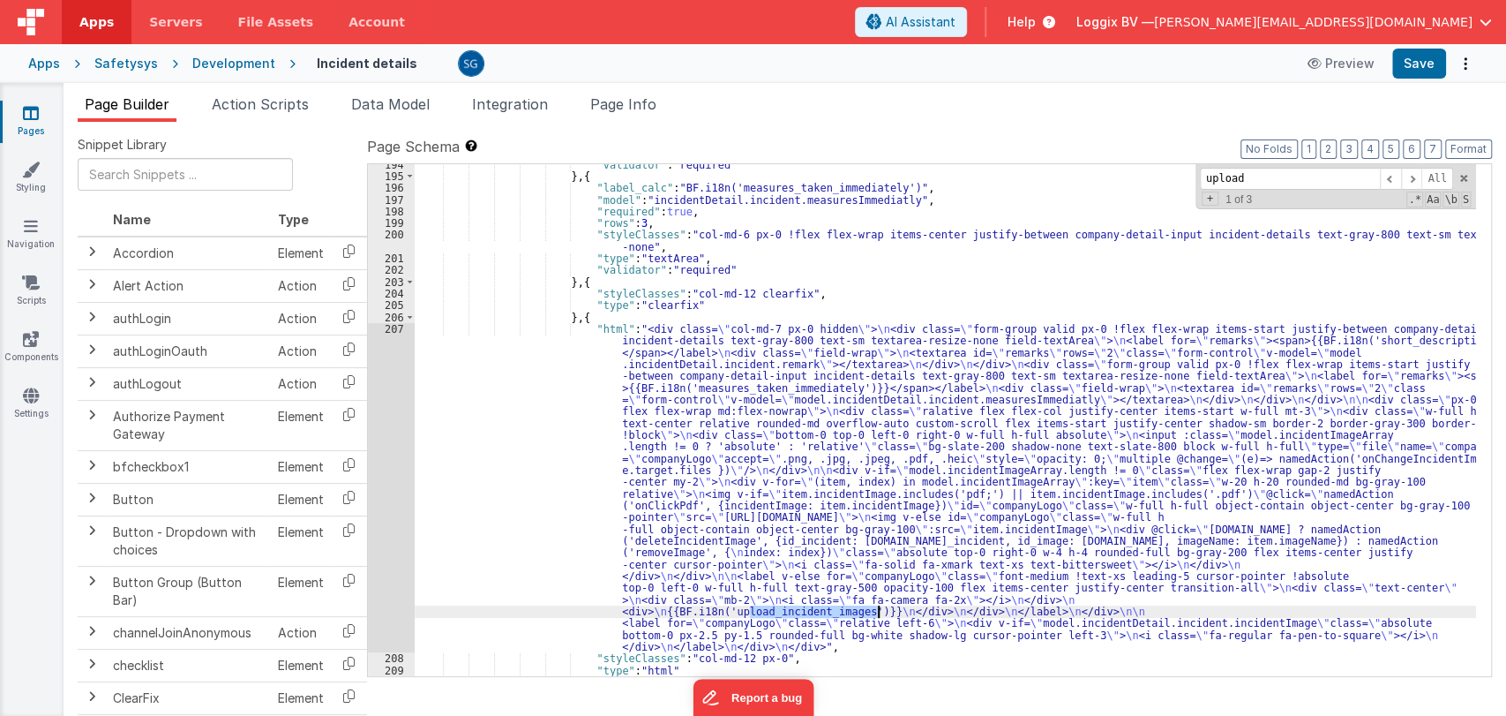
scroll to position [2346, 0]
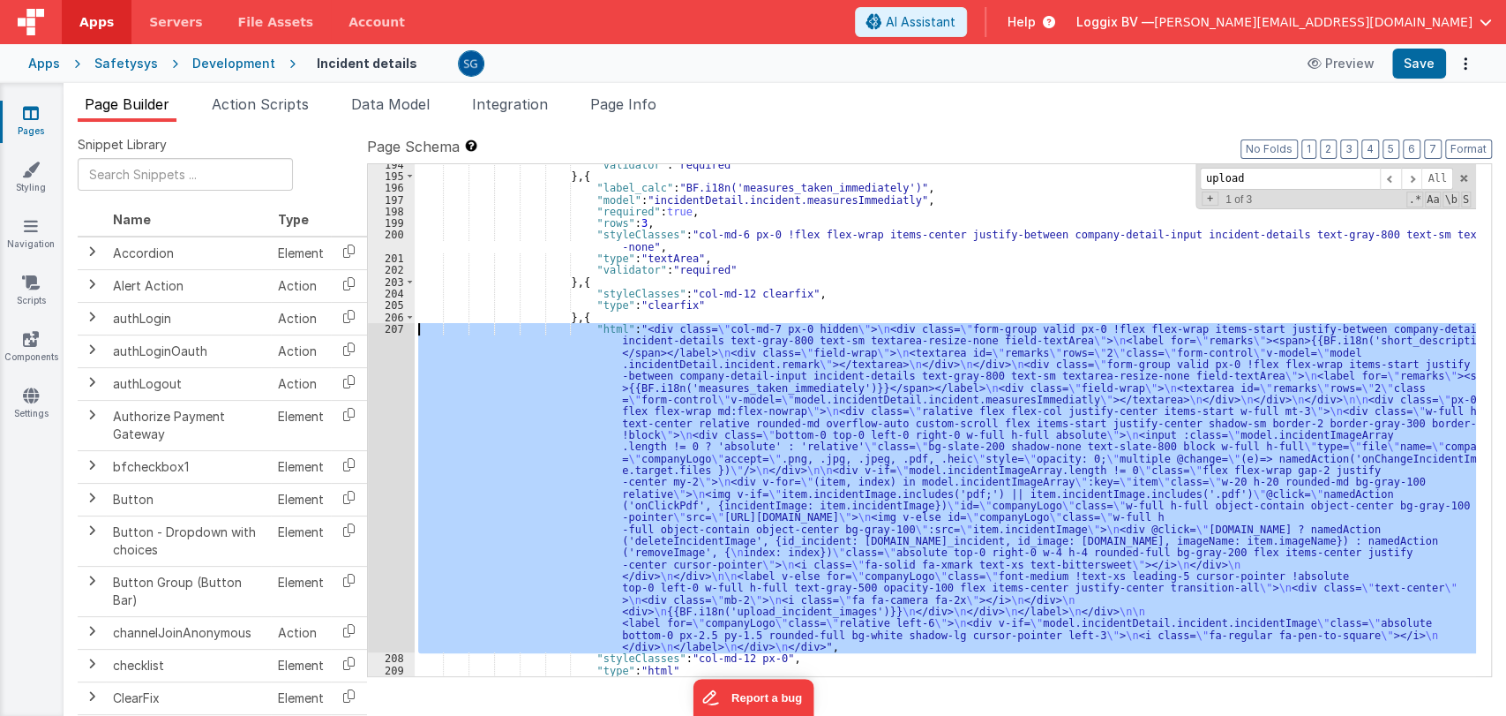
click at [393, 326] on div "207" at bounding box center [391, 487] width 47 height 329
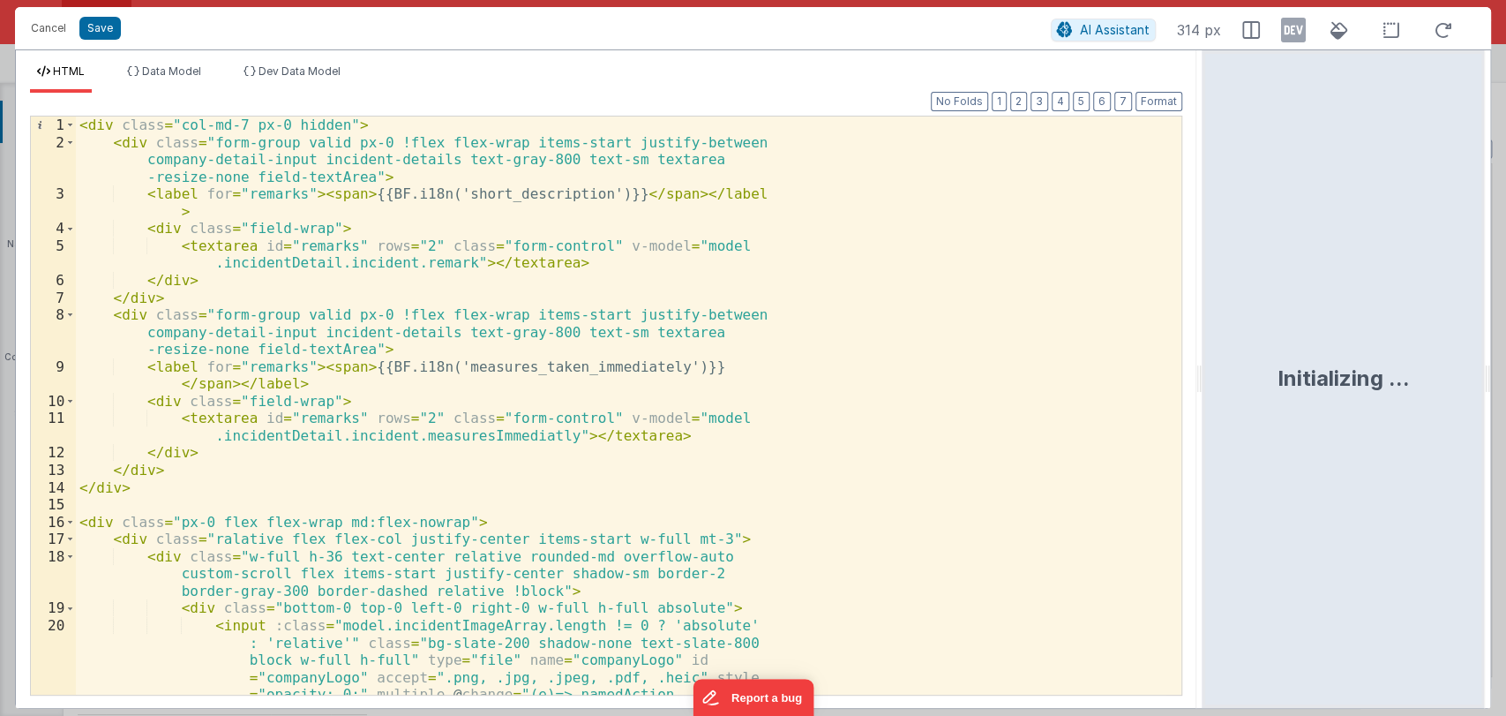
drag, startPoint x: 752, startPoint y: 383, endPoint x: 1204, endPoint y: 444, distance: 456.7
click at [1204, 444] on html "Cancel Save AI Assistant 314 px HTML Data Model Dev Data Model Format 7 6 5 4 3…" at bounding box center [753, 358] width 1506 height 716
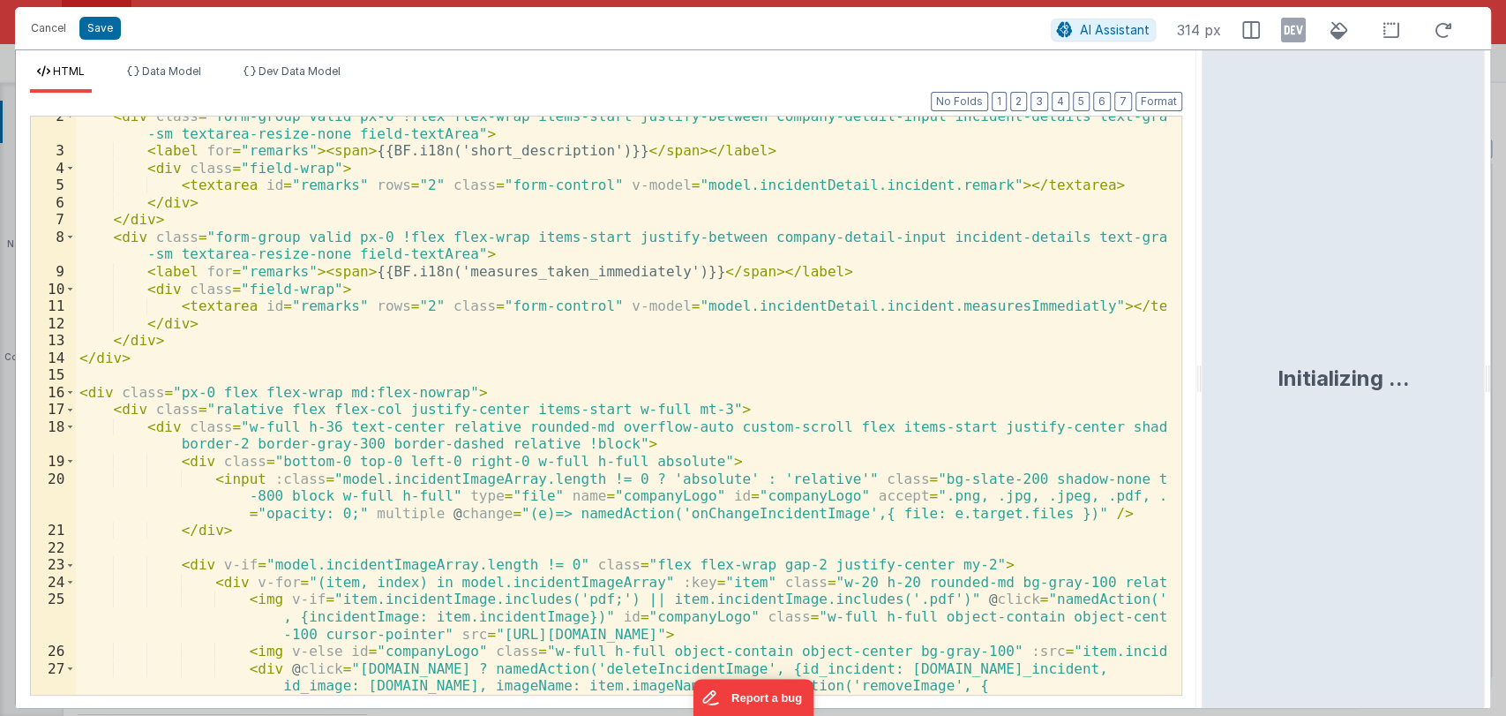
scroll to position [26, 0]
click at [730, 513] on div "< div class = "form-group valid px-0 !flex flex-wrap items-start justify-betwee…" at bounding box center [621, 431] width 1091 height 647
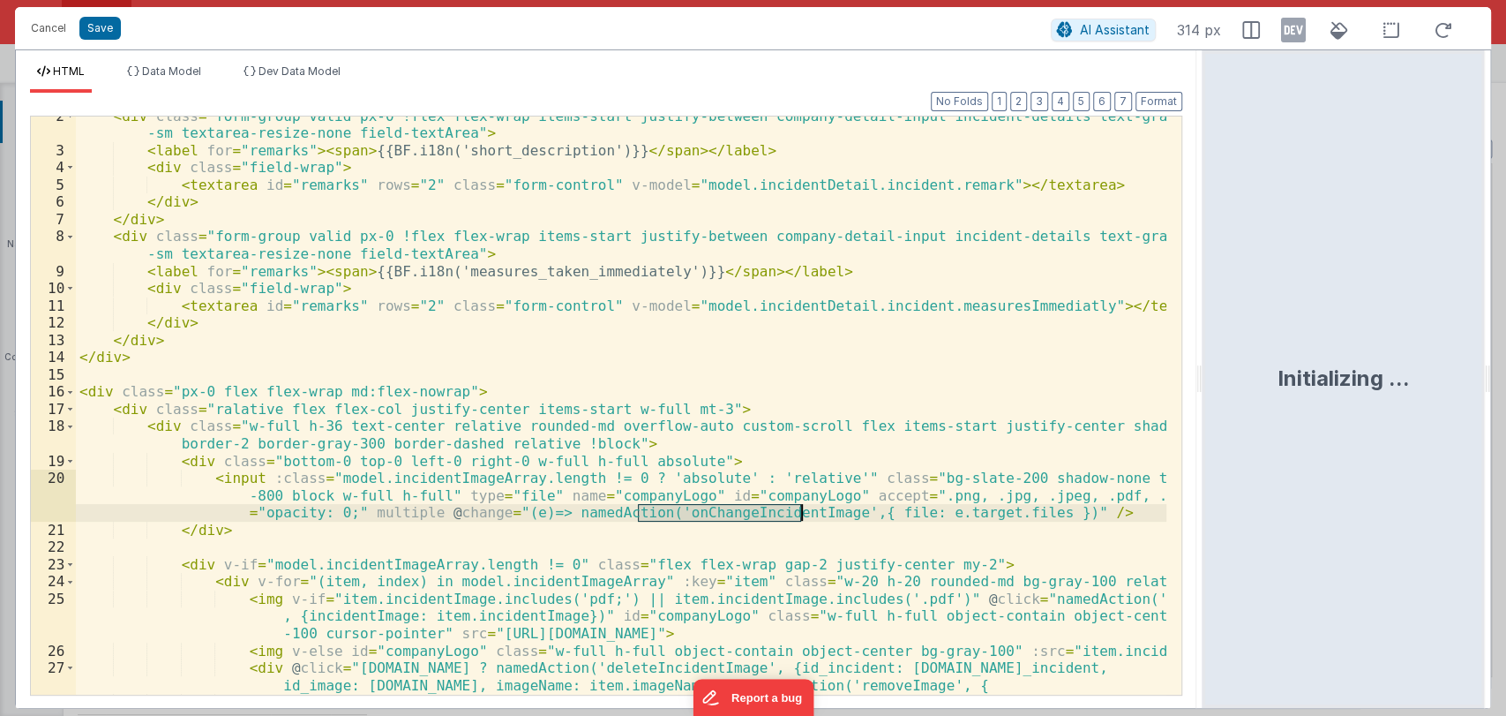
click at [730, 513] on div "< div class = "form-group valid px-0 !flex flex-wrap items-start justify-betwee…" at bounding box center [621, 431] width 1091 height 647
click at [50, 29] on button "Cancel" at bounding box center [48, 28] width 53 height 25
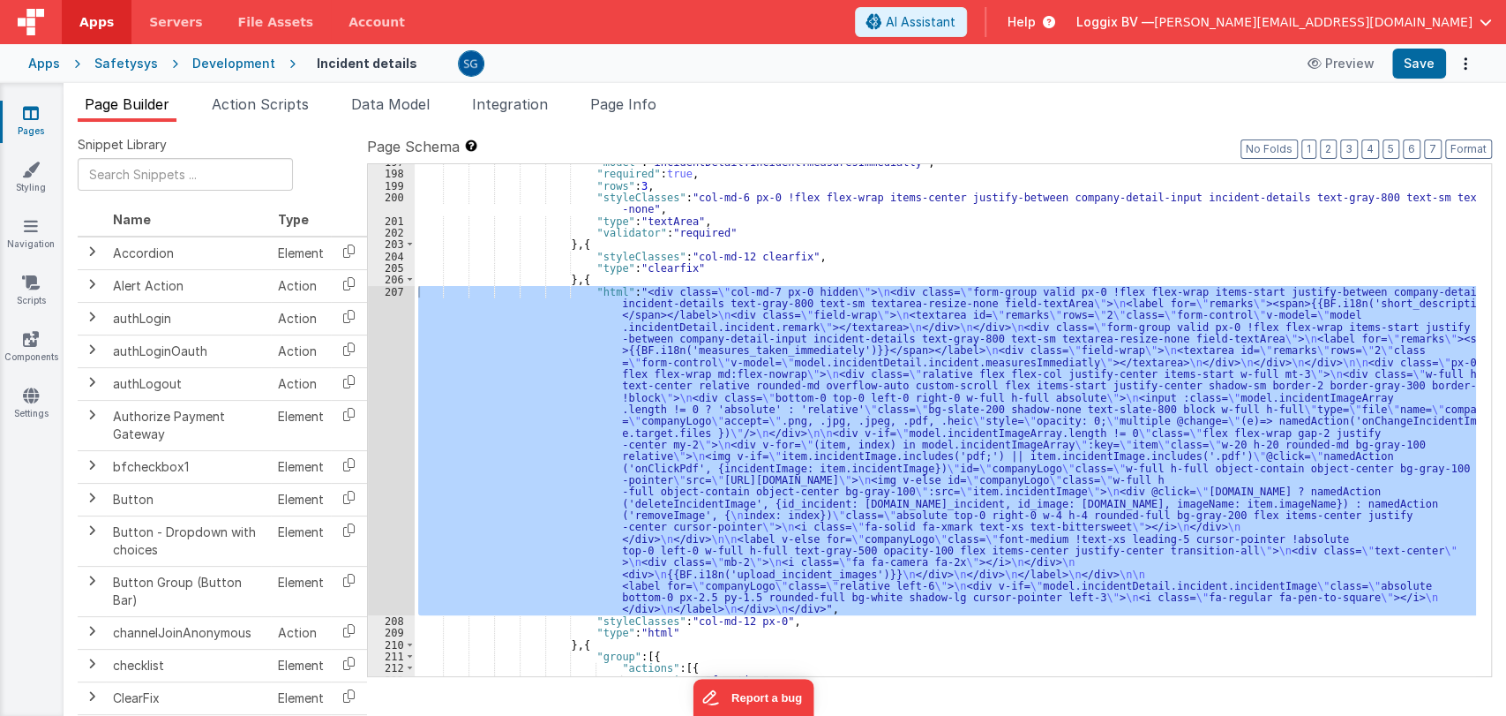
scroll to position [2424, 0]
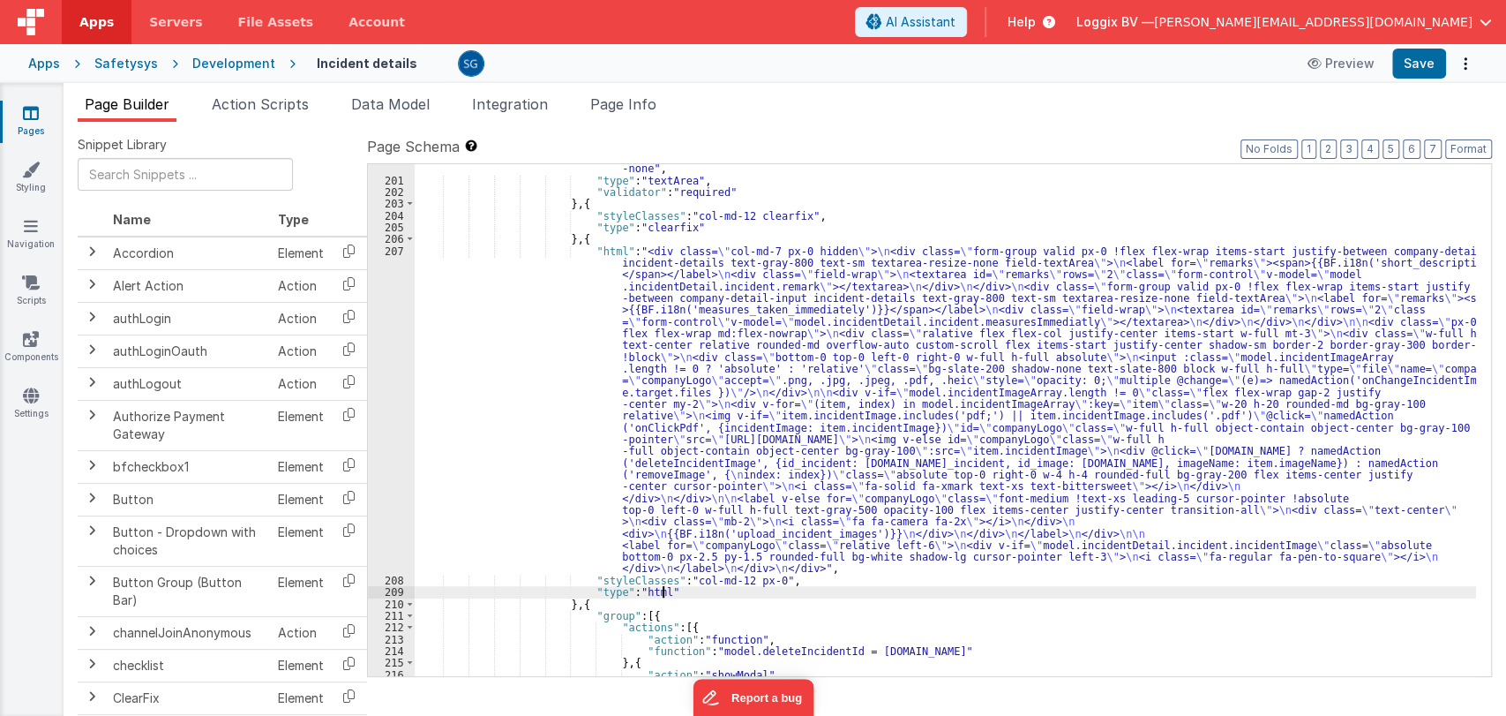
click at [728, 590] on div ""styleClasses" : "col-md-6 px-0 !flex flex-wrap items-center justify-between co…" at bounding box center [945, 424] width 1061 height 547
click at [258, 101] on span "Action Scripts" at bounding box center [260, 104] width 97 height 18
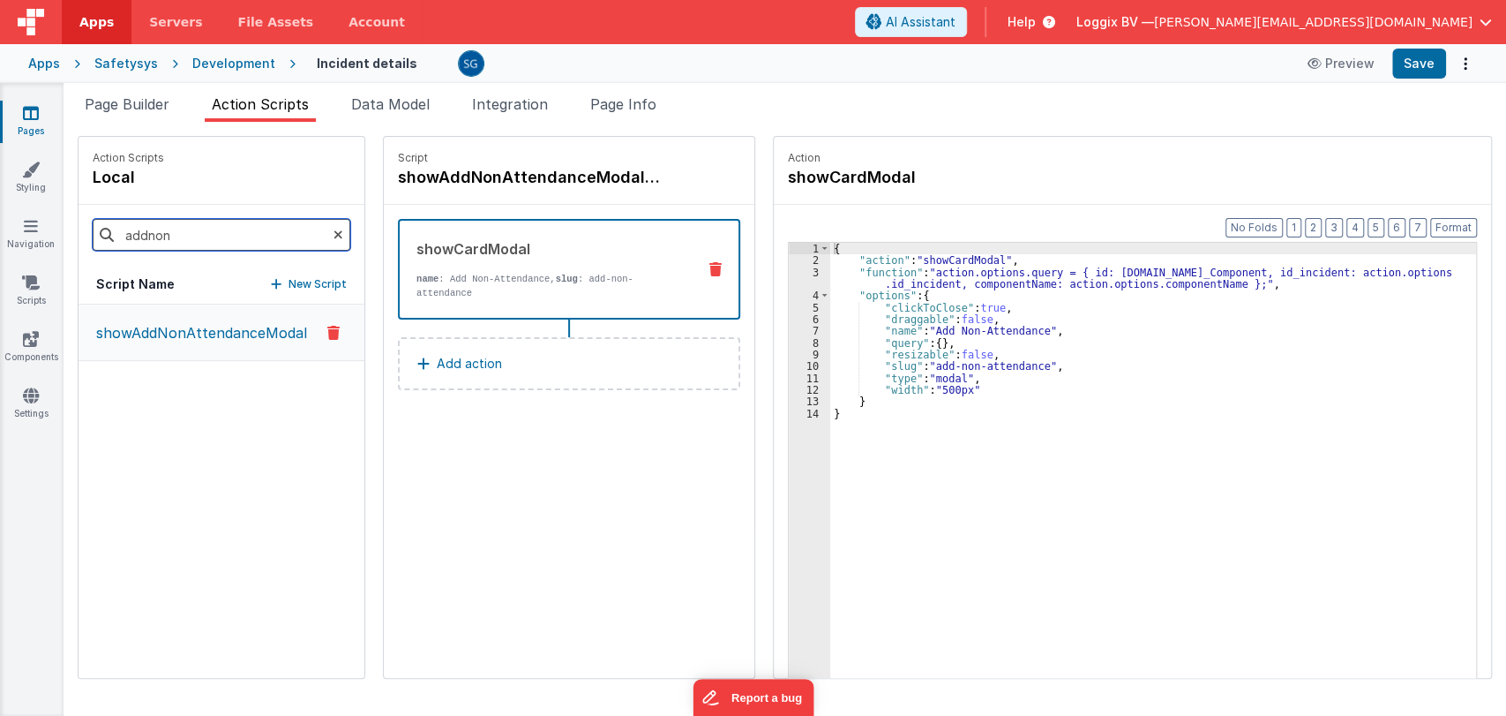
click at [195, 235] on input "addnon" at bounding box center [222, 235] width 258 height 32
paste input "onChangeIncidentImage"
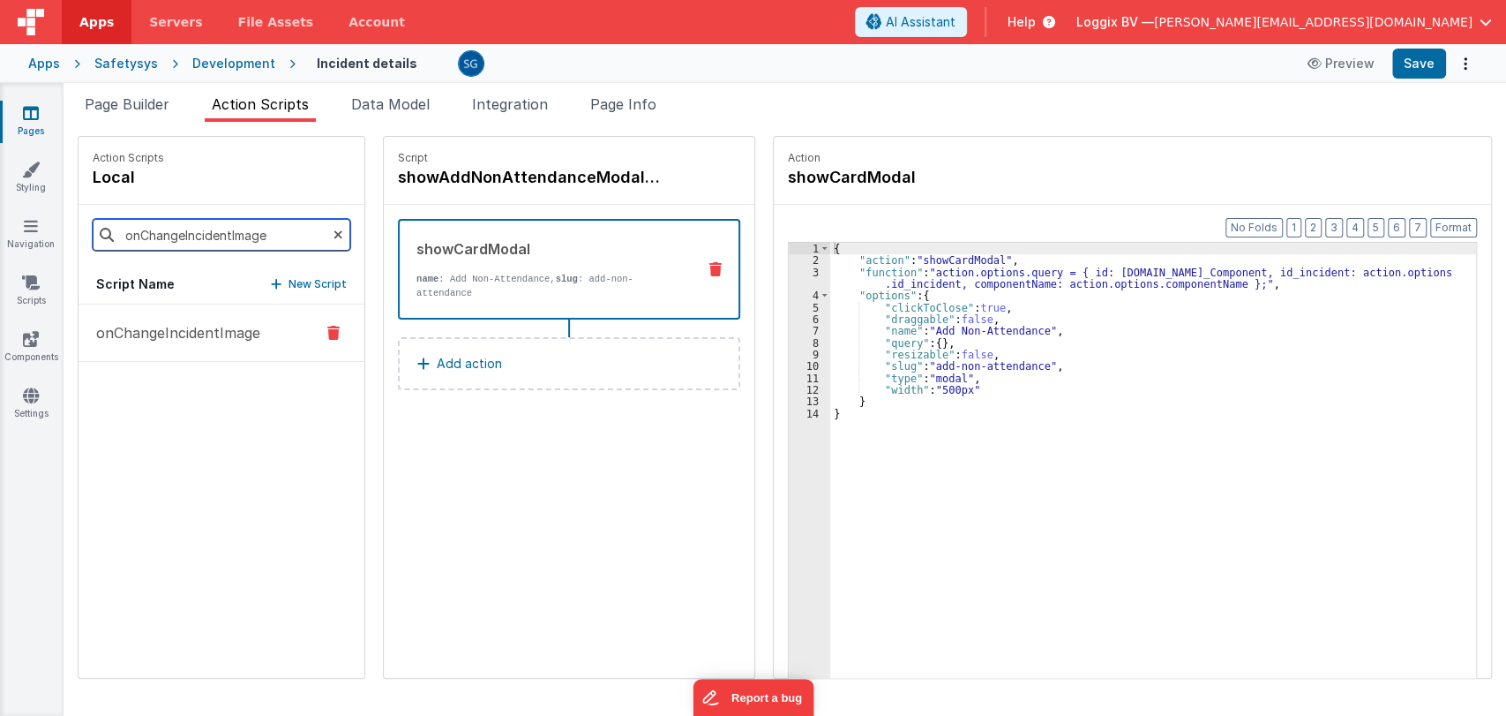
type input "onChangeIncidentImage"
click at [205, 334] on p "onChangeIncidentImage" at bounding box center [173, 332] width 175 height 21
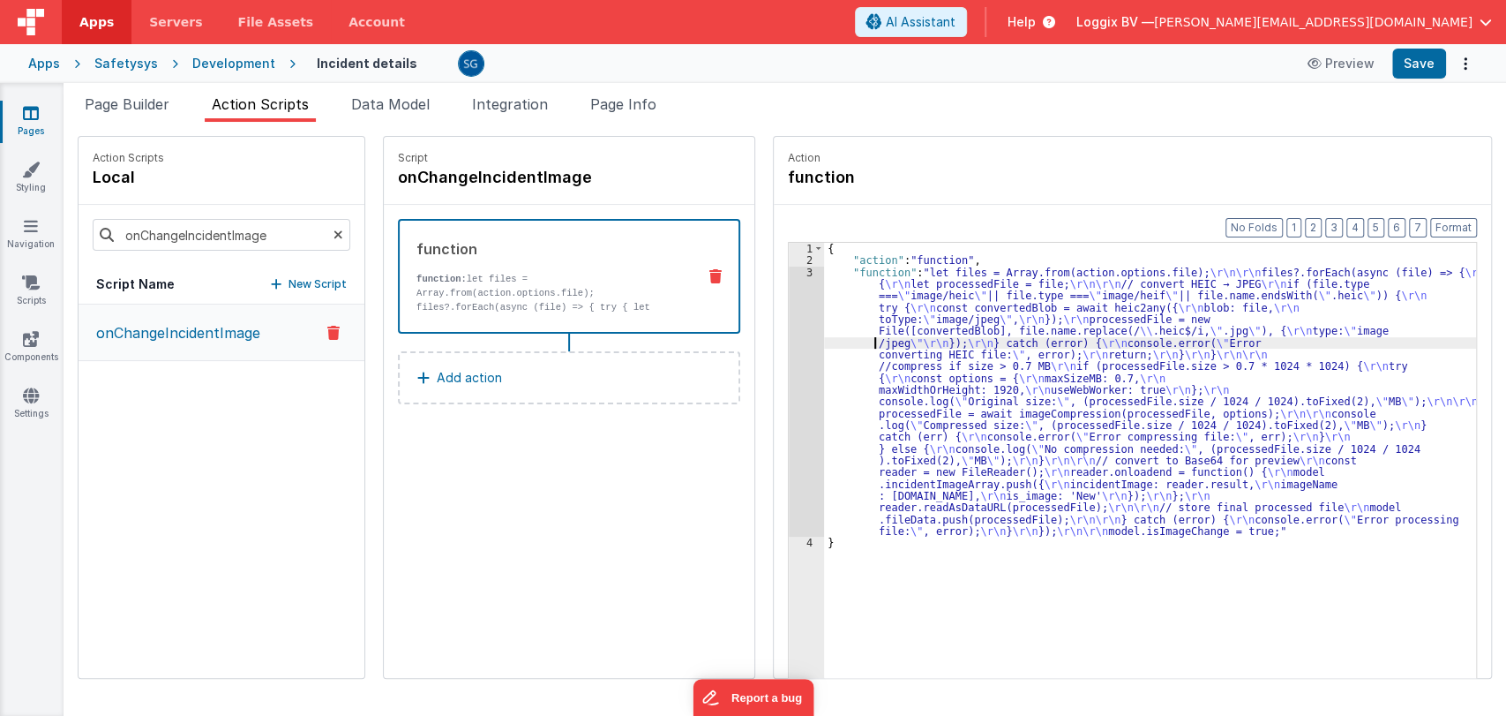
click at [824, 343] on div "{ "action" : "function" , "function" : "let files = Array.from(action.options.f…" at bounding box center [1153, 499] width 659 height 513
click at [790, 274] on div "3" at bounding box center [806, 401] width 35 height 271
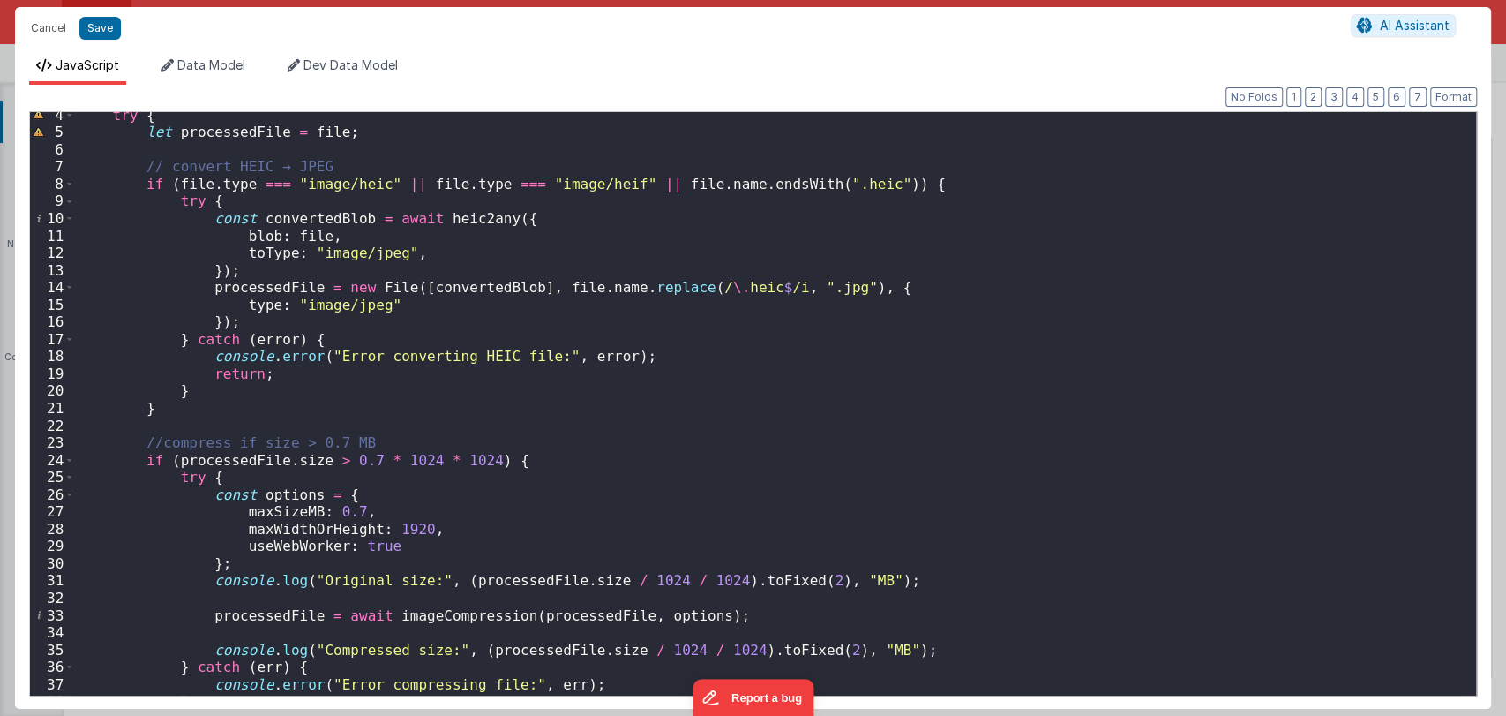
scroll to position [0, 0]
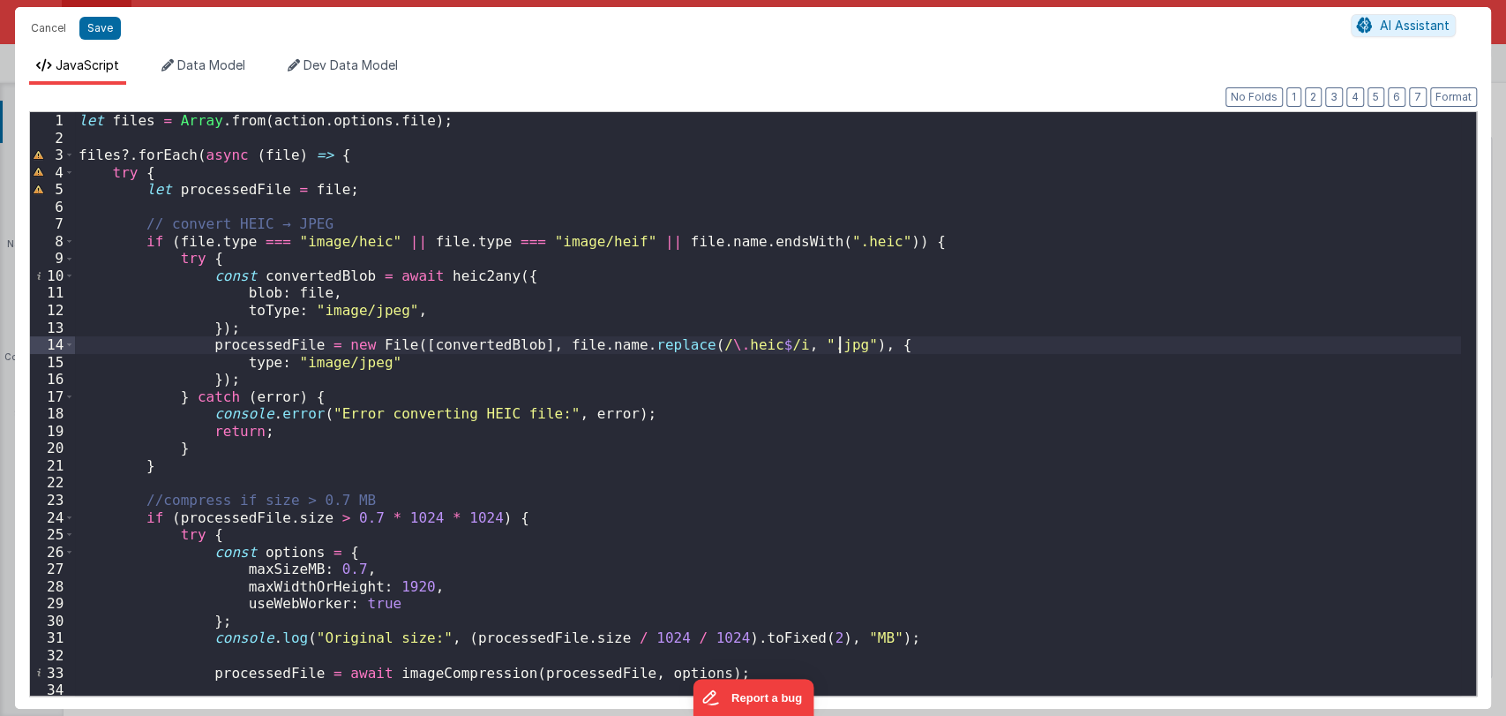
click at [932, 340] on div "let files = Array . from ( action . options . file ) ; files ?. forEach ( async…" at bounding box center [768, 421] width 1386 height 618
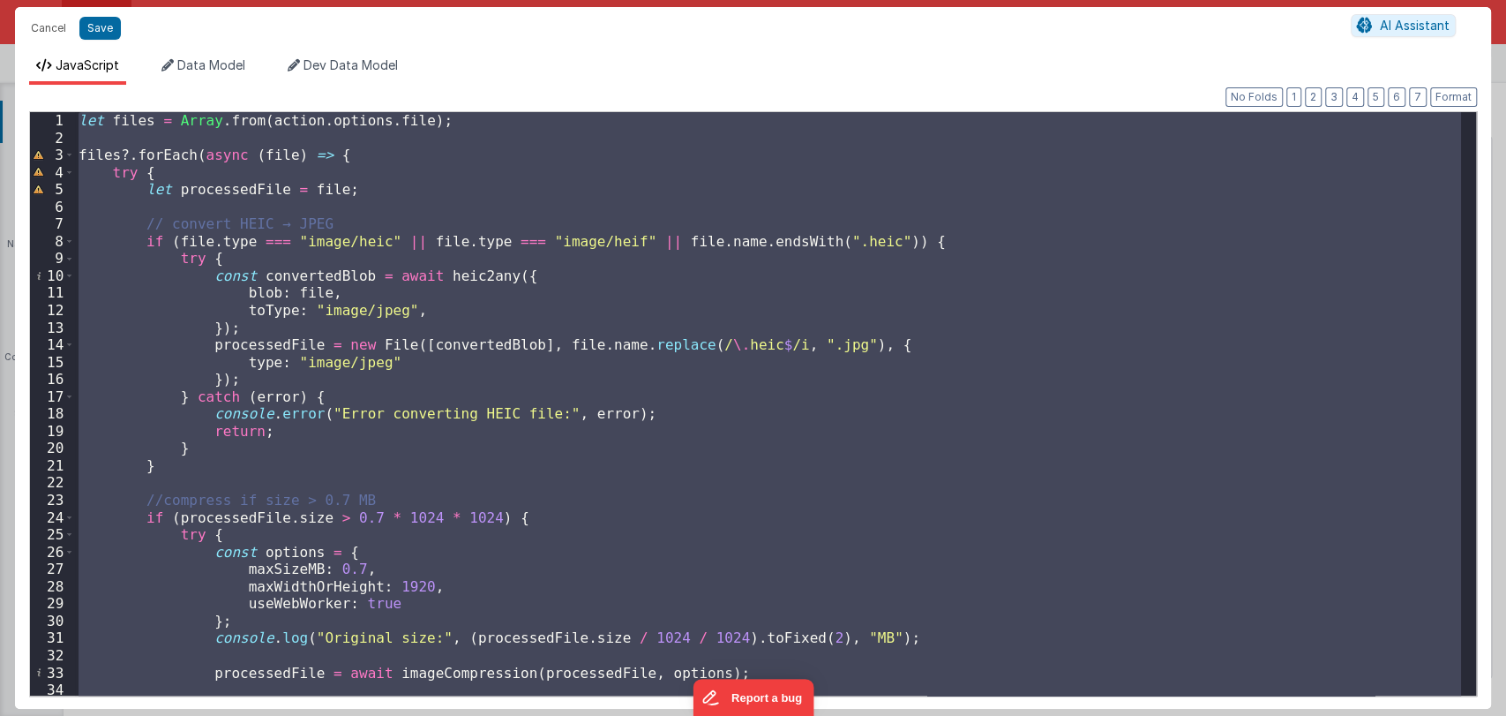
click at [630, 206] on div "let files = Array . from ( action . options . file ) ; files ?. forEach ( async…" at bounding box center [768, 403] width 1386 height 583
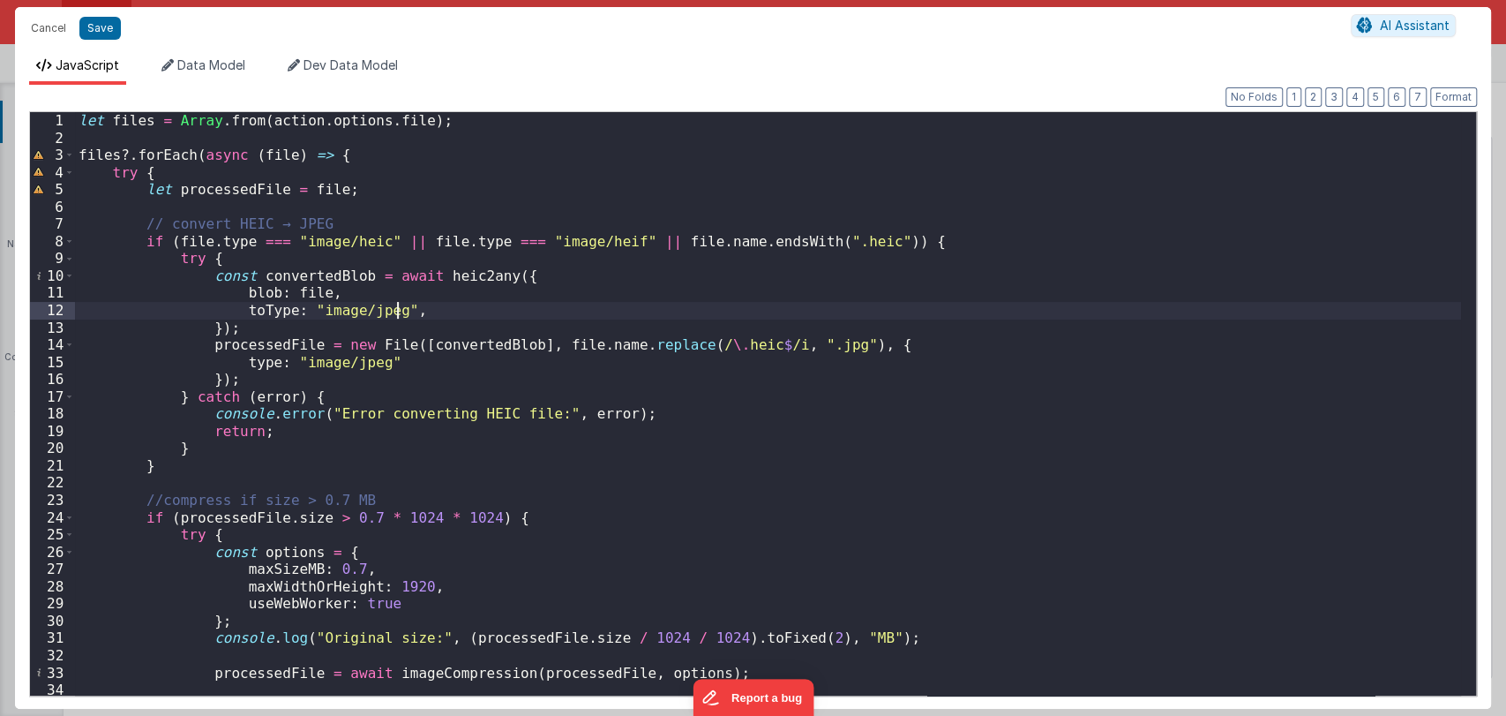
click at [587, 310] on div "let files = Array . from ( action . options . file ) ; files ?. forEach ( async…" at bounding box center [768, 421] width 1386 height 618
click at [652, 408] on div "let files = Array . from ( action . options . file ) ; files ?. forEach ( async…" at bounding box center [768, 421] width 1386 height 618
click at [867, 344] on div "let files = Array . from ( action . options . file ) ; files ?. forEach ( async…" at bounding box center [768, 421] width 1386 height 618
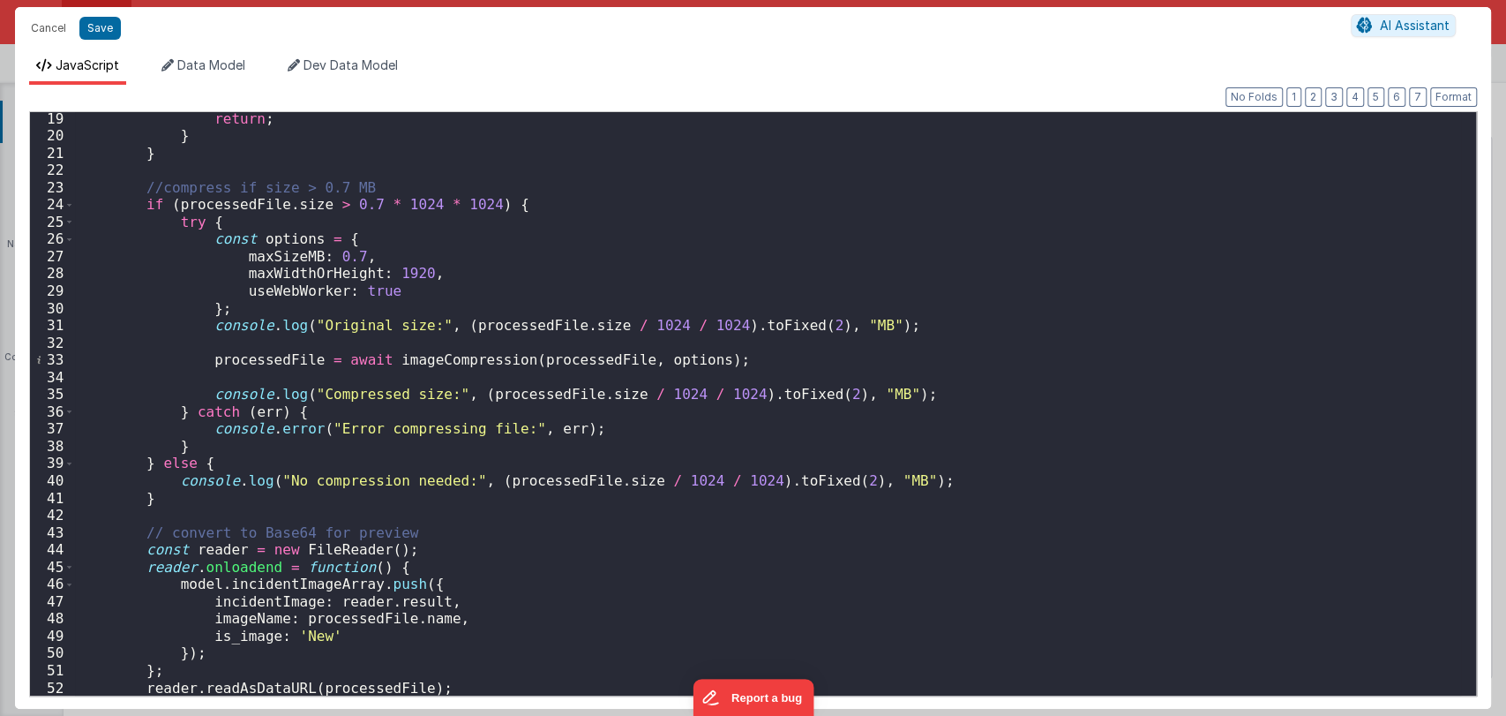
scroll to position [486, 0]
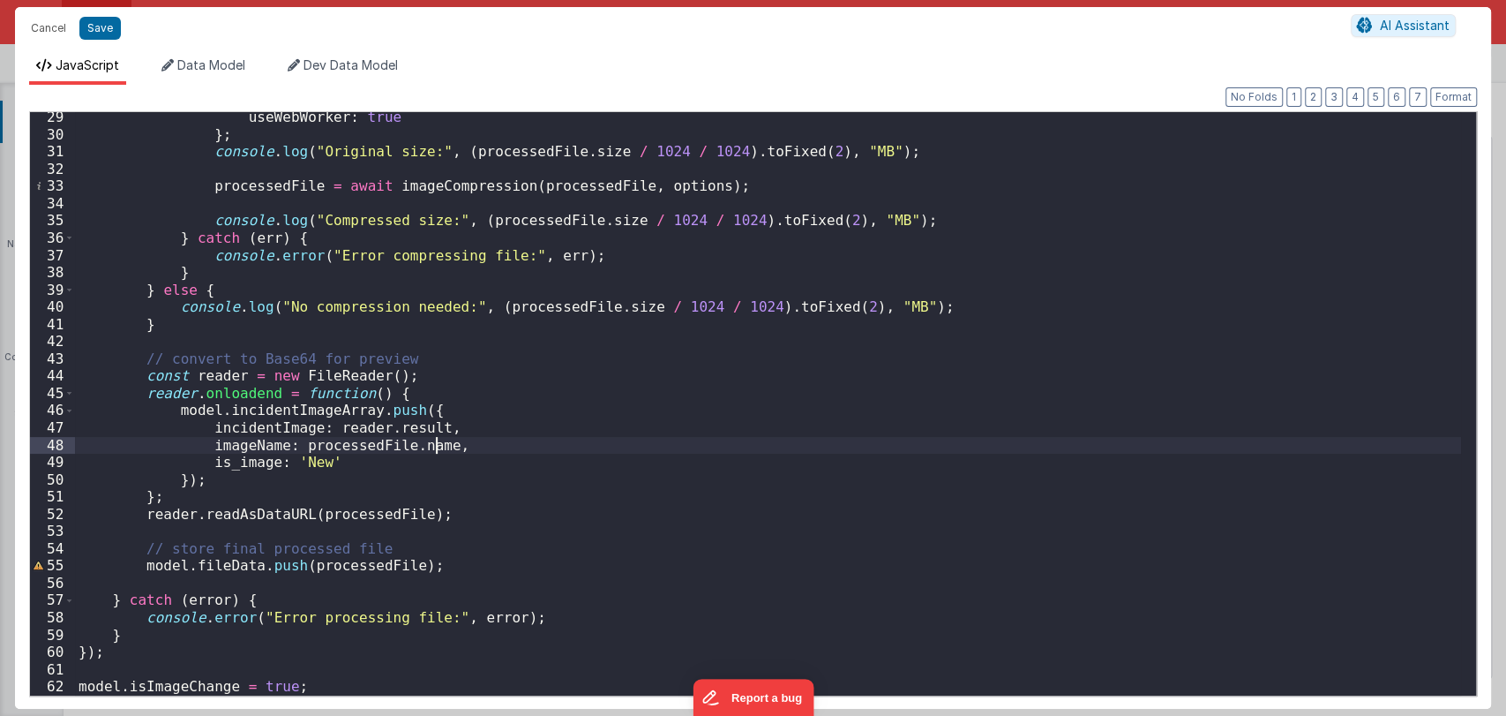
click at [529, 444] on div "useWebWorker : true } ; console . log ( "Original size:" , ( processedFile . si…" at bounding box center [768, 418] width 1386 height 618
click at [512, 428] on div "useWebWorker : true } ; console . log ( "Original size:" , ( processedFile . si…" at bounding box center [768, 418] width 1386 height 618
click at [496, 410] on div "useWebWorker : true } ; console . log ( "Original size:" , ( processedFile . si…" at bounding box center [768, 418] width 1386 height 618
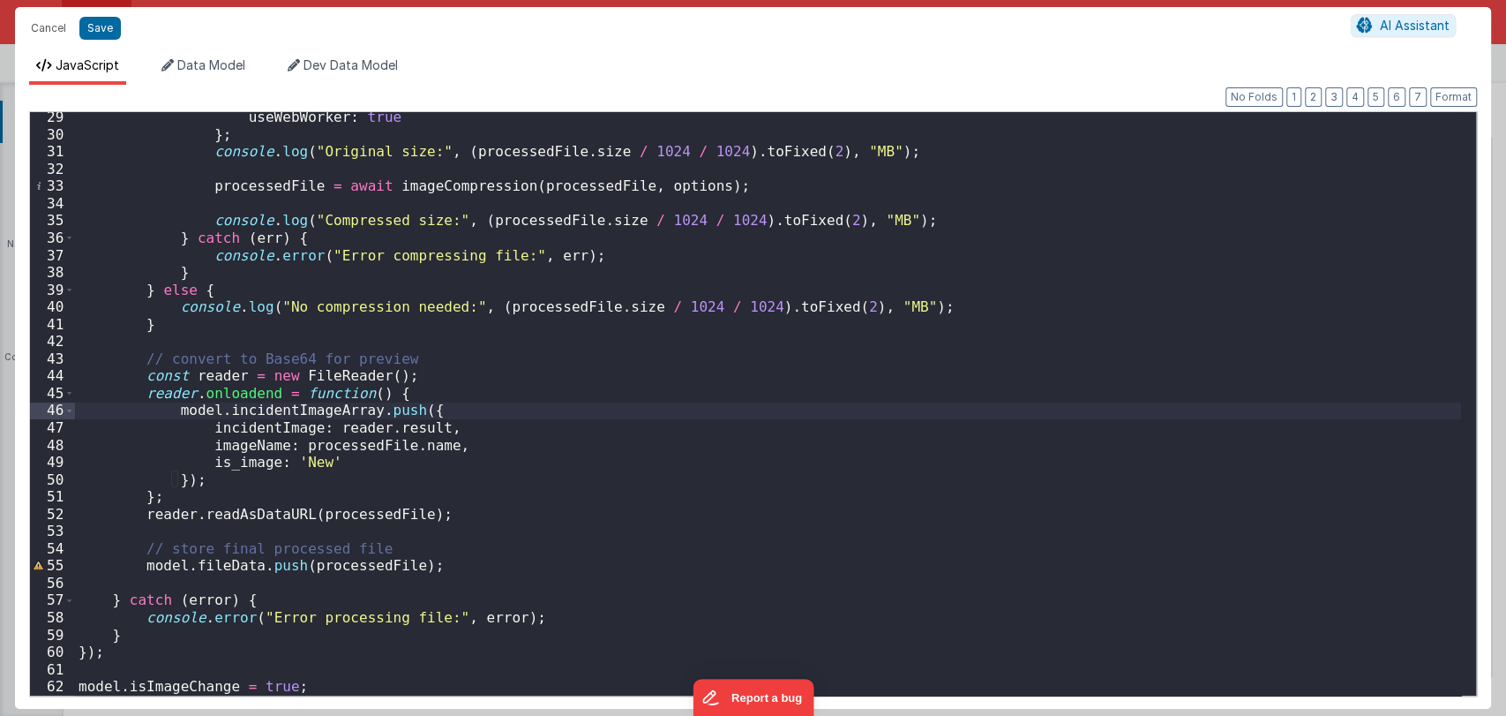
click at [490, 431] on div "useWebWorker : true } ; console . log ( "Original size:" , ( processedFile . si…" at bounding box center [768, 418] width 1386 height 618
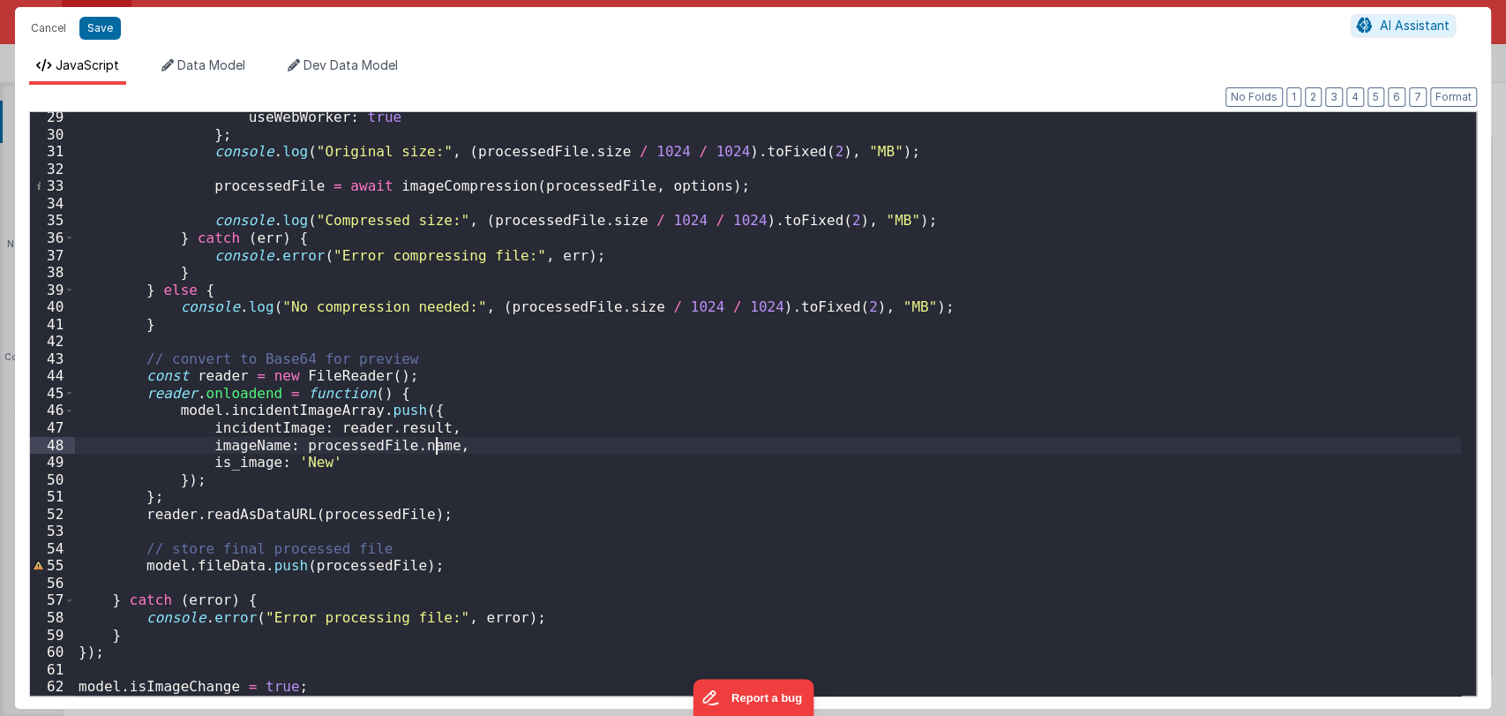
click at [487, 445] on div "useWebWorker : true } ; console . log ( "Original size:" , ( processedFile . si…" at bounding box center [768, 418] width 1386 height 618
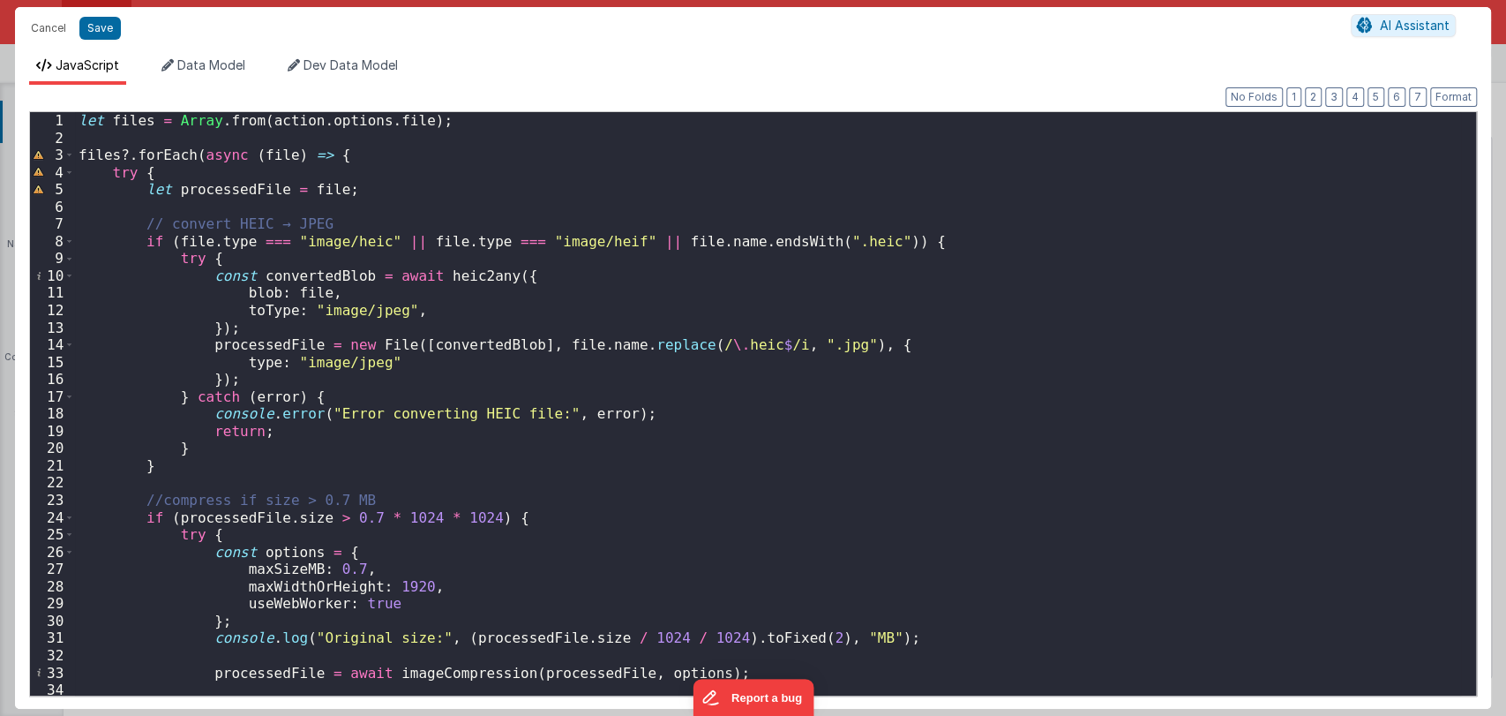
scroll to position [0, 0]
click at [624, 411] on div "let files = Array . from ( action . options . file ) ; files ?. forEach ( async…" at bounding box center [768, 421] width 1386 height 618
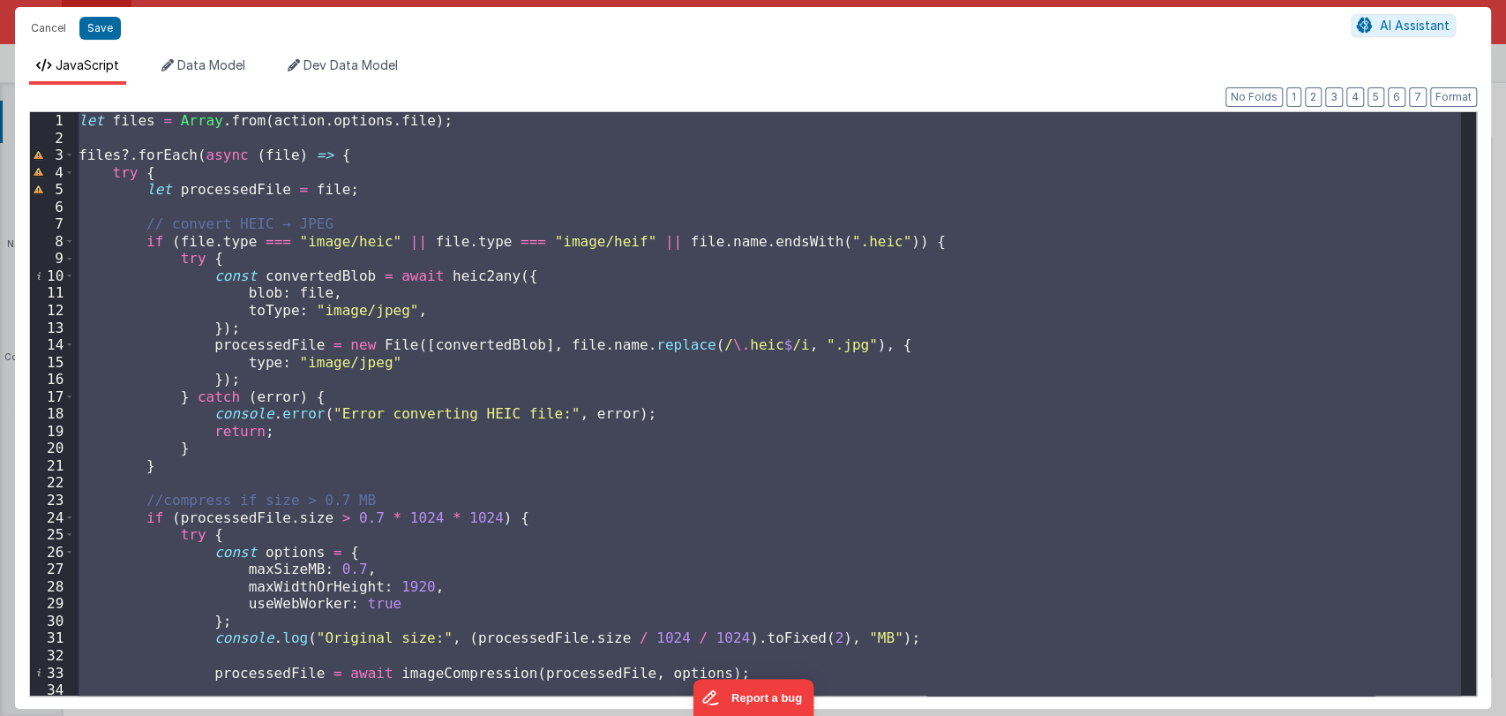
click at [903, 241] on div "let files = Array . from ( action . options . file ) ; files ?. forEach ( async…" at bounding box center [768, 403] width 1386 height 583
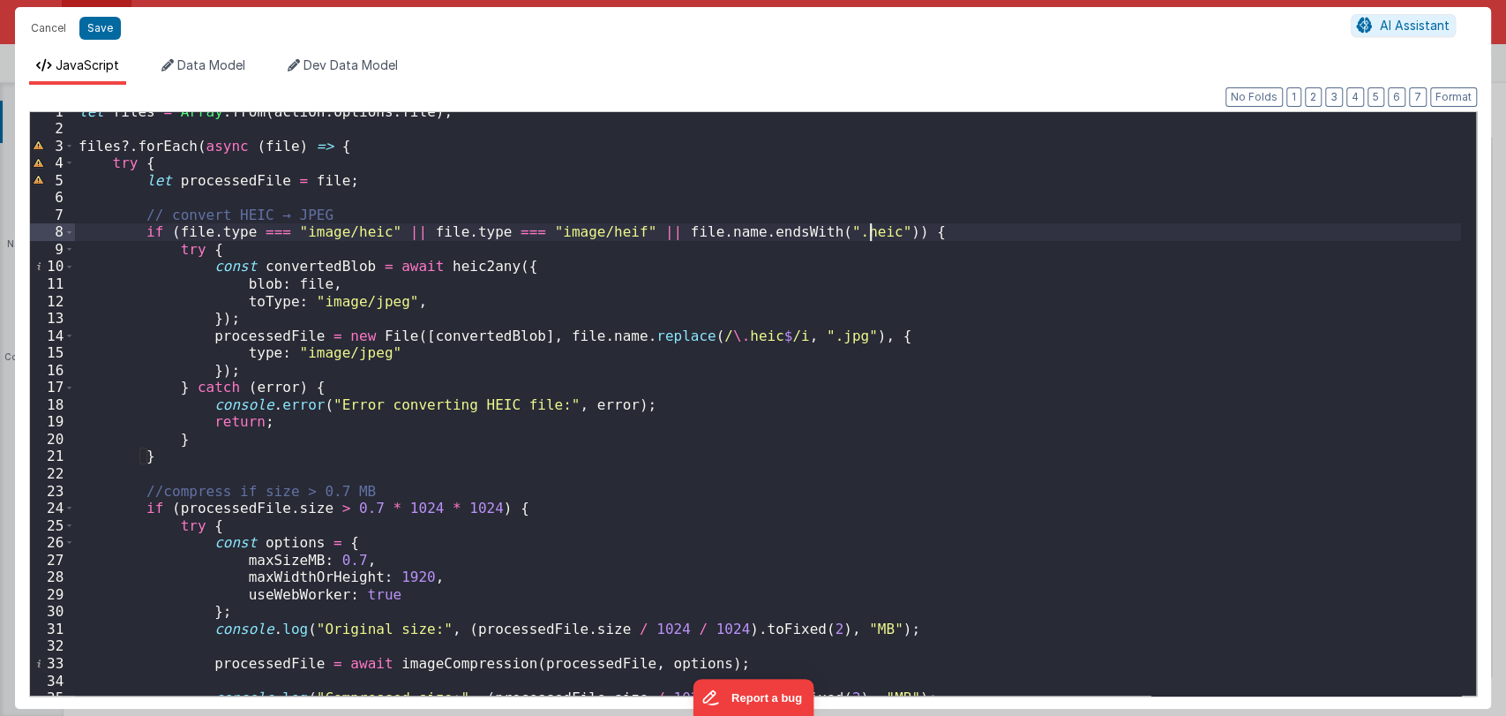
scroll to position [11, 0]
